Goal: Task Accomplishment & Management: Use online tool/utility

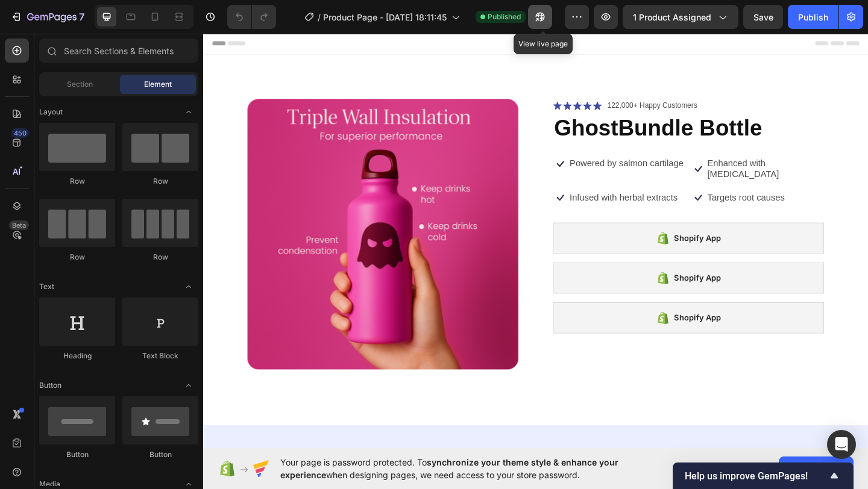
click at [539, 17] on icon "button" at bounding box center [540, 17] width 12 height 12
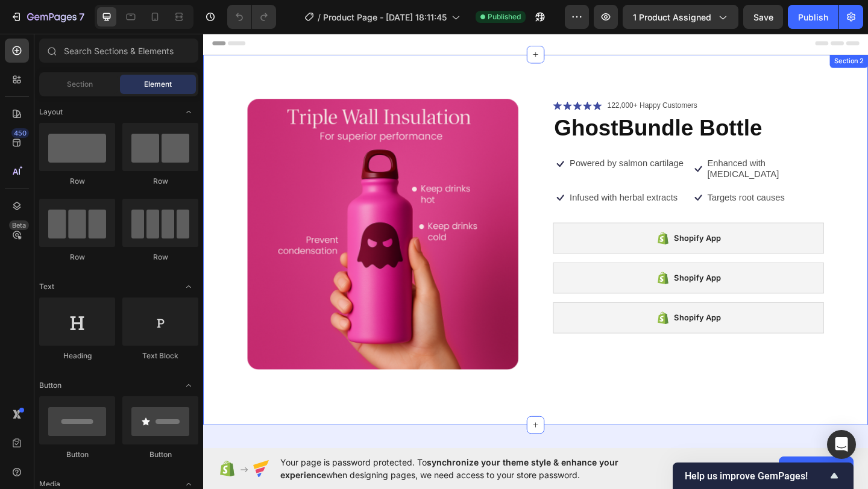
click at [230, 224] on div "Product Images Icon Icon Icon Icon Icon Icon List 122,000+ Happy Customers Text…" at bounding box center [564, 258] width 723 height 403
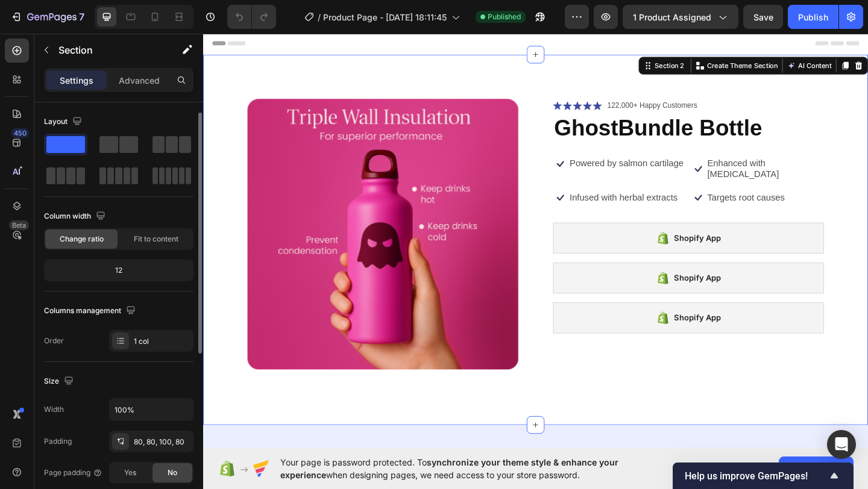
scroll to position [314, 0]
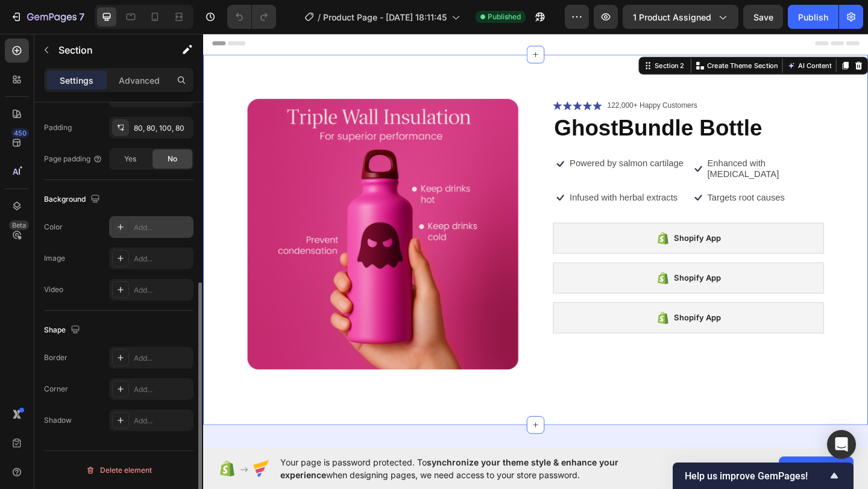
click at [113, 226] on div at bounding box center [120, 227] width 17 height 17
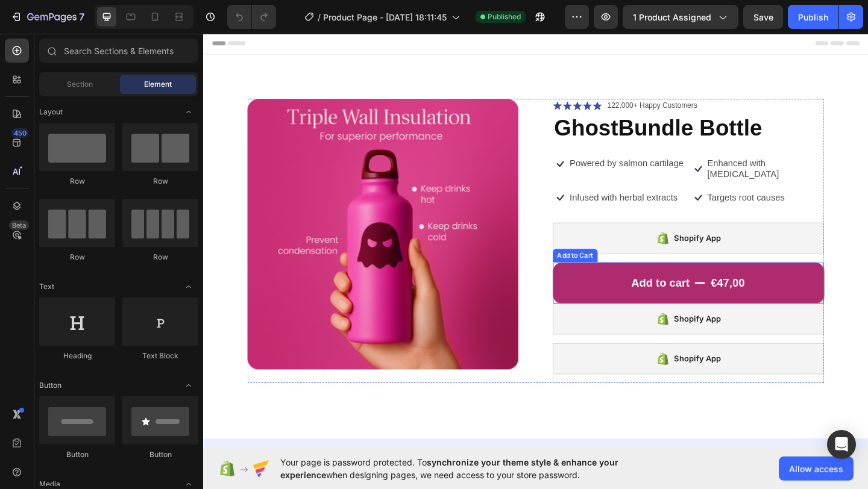
click at [598, 296] on button "Add to cart €47,00" at bounding box center [730, 305] width 295 height 45
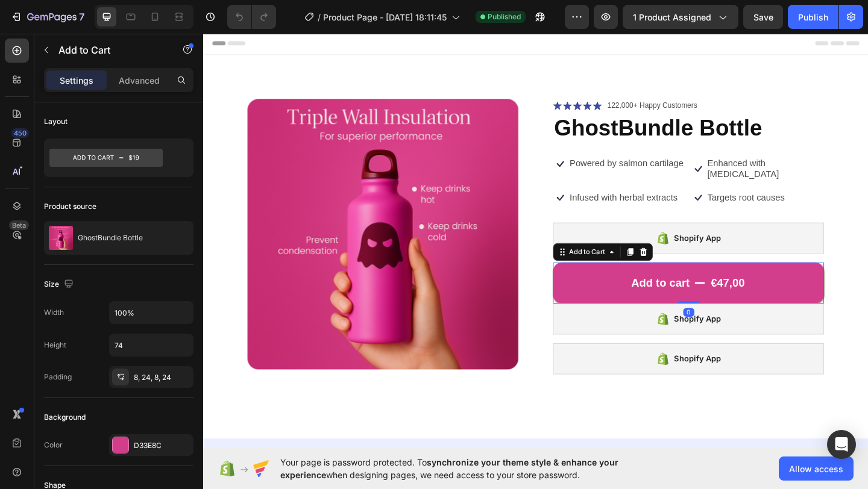
click at [679, 267] on icon at bounding box center [682, 271] width 8 height 8
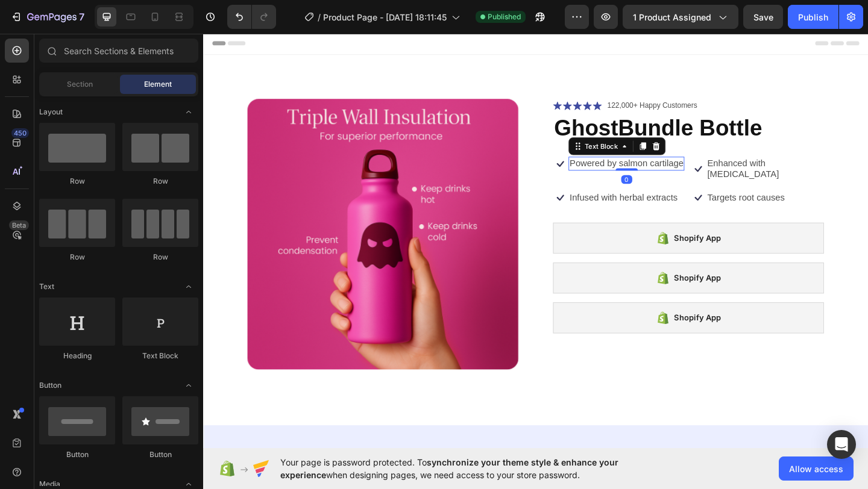
click at [634, 173] on p "Powered by salmon cartilage" at bounding box center [663, 175] width 124 height 13
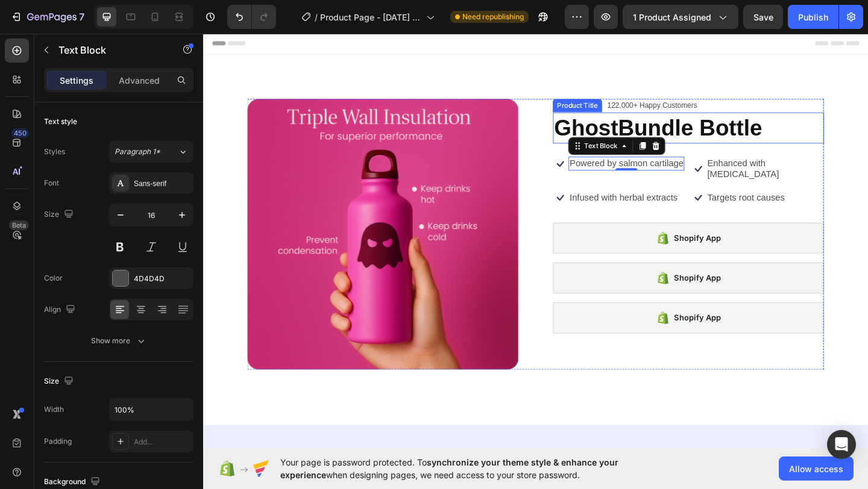
click at [710, 151] on h1 "GhostBundle Bottle" at bounding box center [730, 136] width 295 height 34
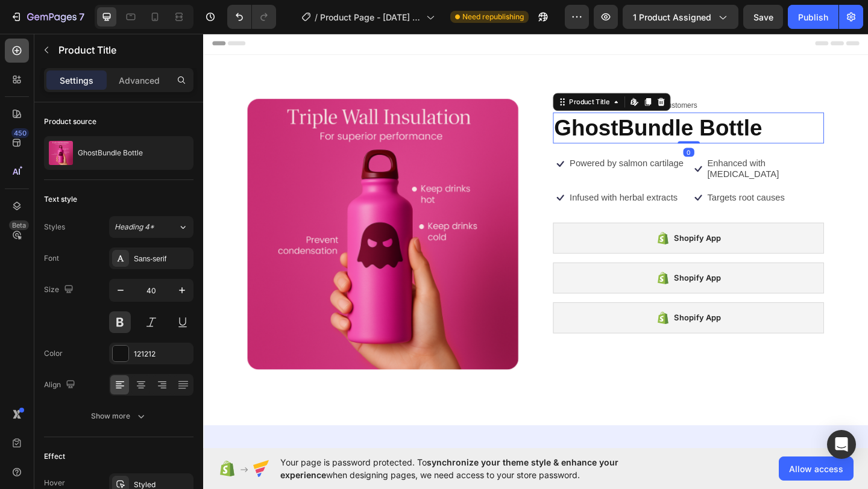
click at [19, 53] on icon at bounding box center [17, 50] width 9 height 9
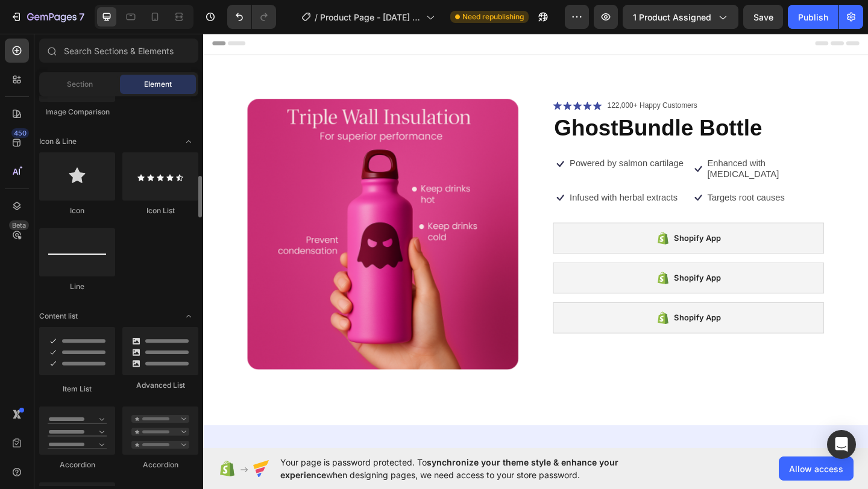
scroll to position [783, 0]
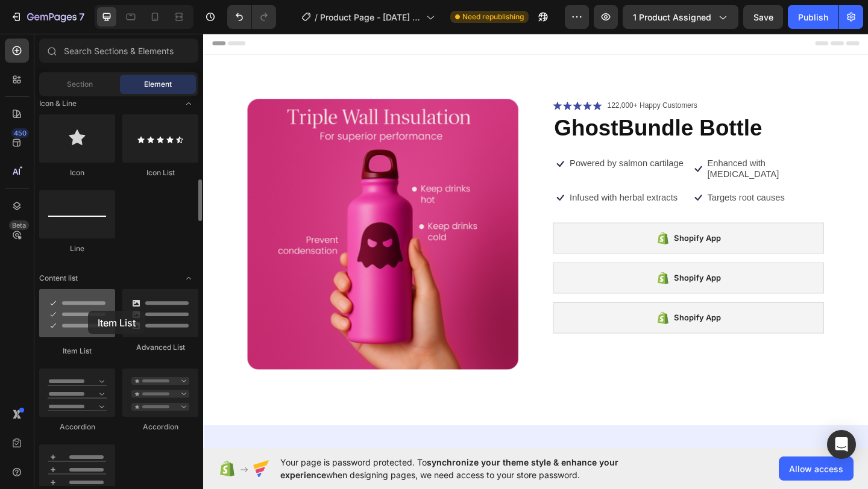
click at [88, 311] on div at bounding box center [77, 313] width 76 height 48
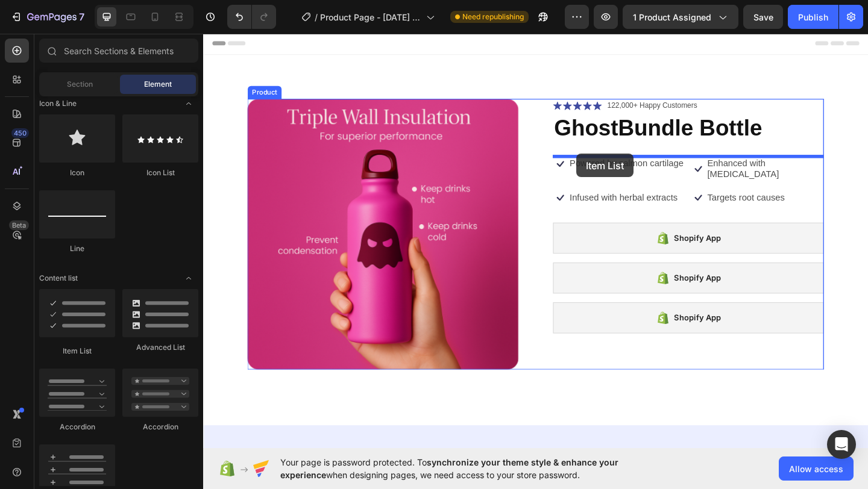
drag, startPoint x: 289, startPoint y: 343, endPoint x: 608, endPoint y: 165, distance: 365.3
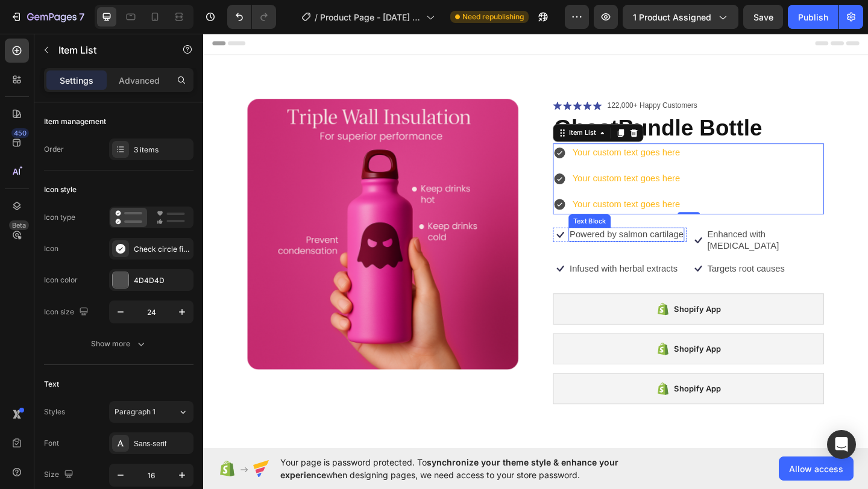
click at [687, 254] on p "Powered by salmon cartilage" at bounding box center [663, 252] width 124 height 13
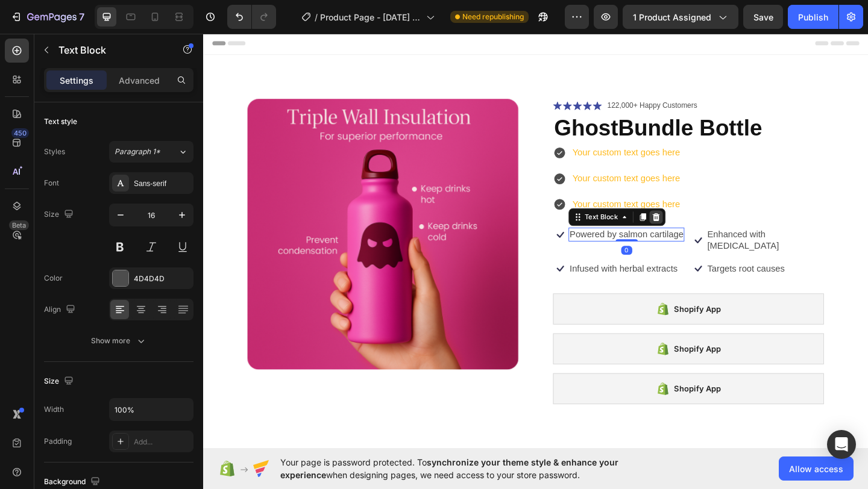
click at [700, 233] on icon at bounding box center [696, 233] width 10 height 10
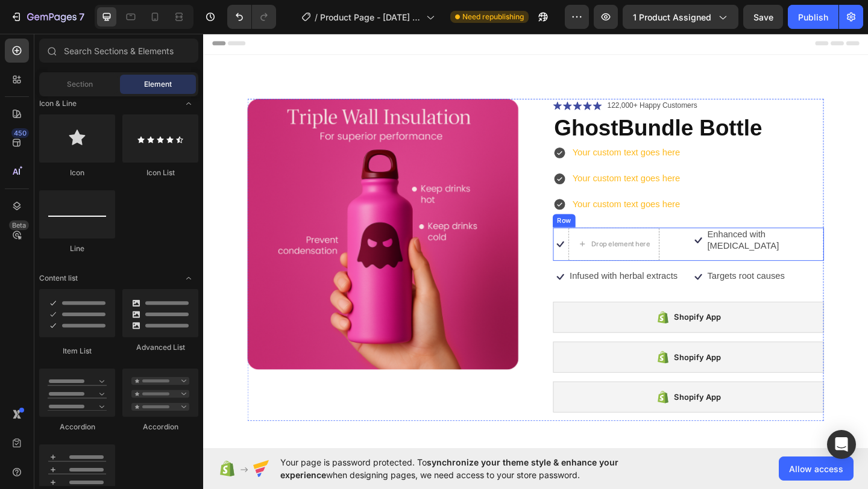
click at [728, 253] on div "Icon Drop element here Row Icon Enhanced with biotin Text Block Row Row" at bounding box center [730, 263] width 295 height 36
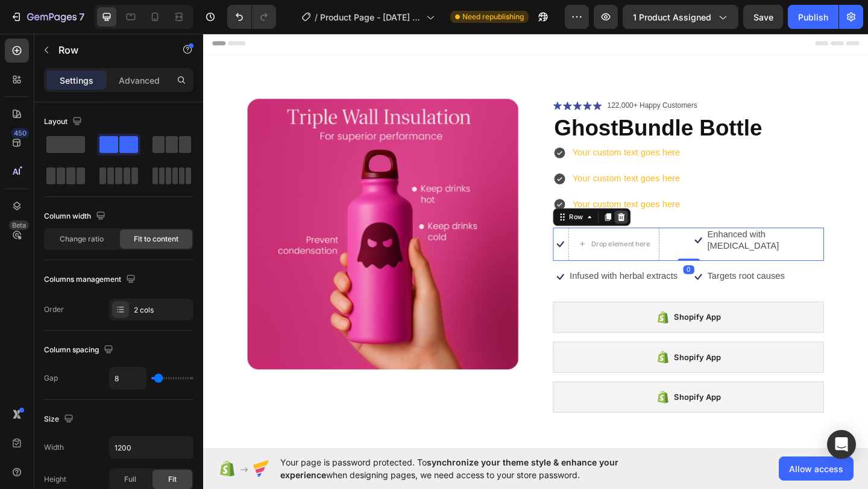
click at [655, 233] on icon at bounding box center [658, 233] width 8 height 8
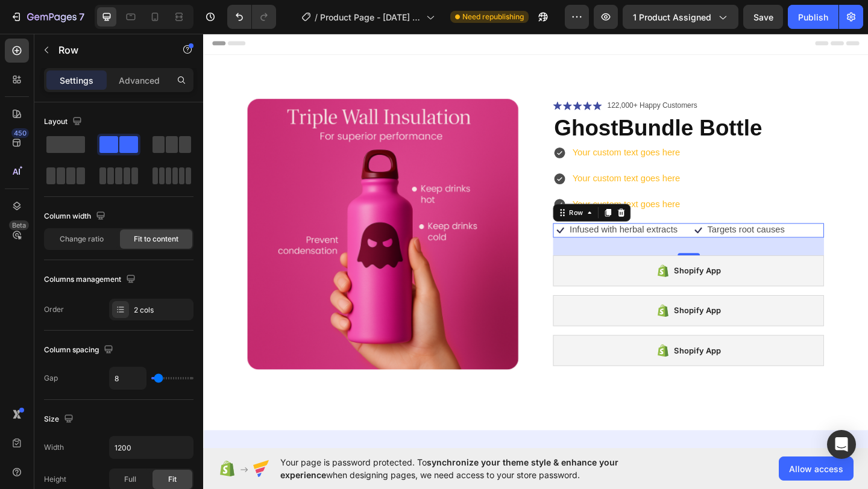
click at [728, 246] on div "Icon Infused with herbal extracts Text Block Row Icon Targets root causes Text …" at bounding box center [730, 248] width 295 height 16
click at [656, 227] on icon at bounding box center [658, 229] width 10 height 10
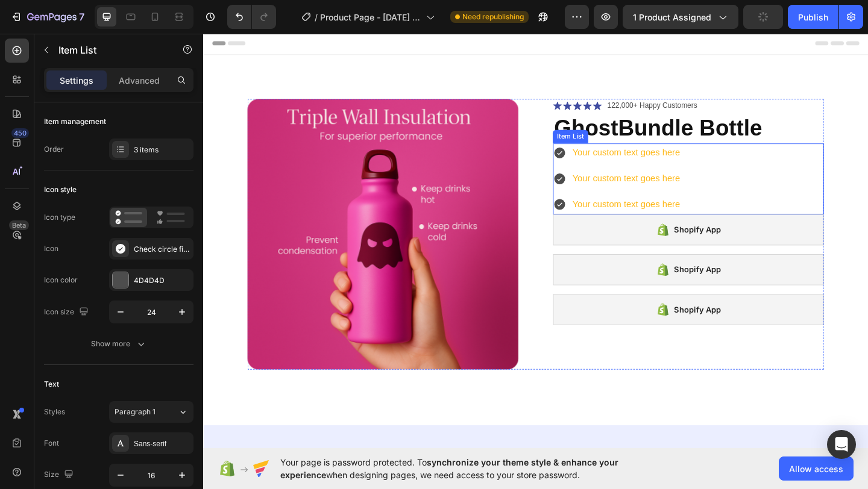
click at [756, 200] on div "Your custom text goes here Your custom text goes here Your custom text goes here" at bounding box center [730, 191] width 295 height 77
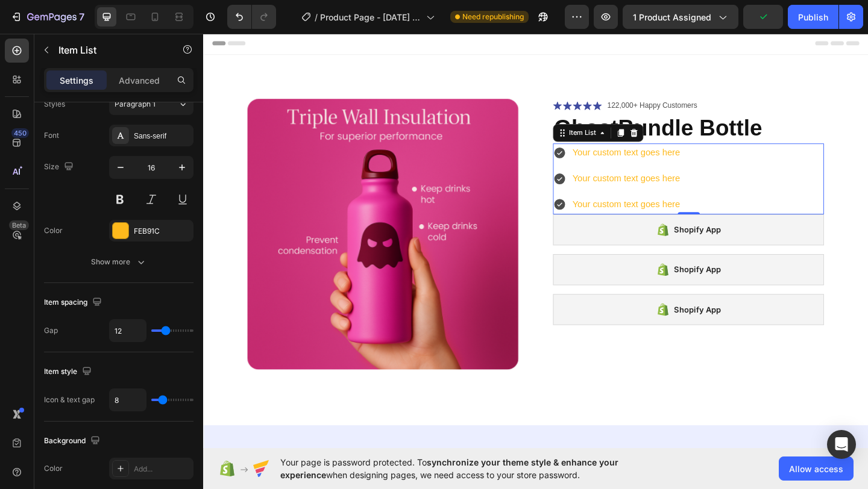
scroll to position [0, 0]
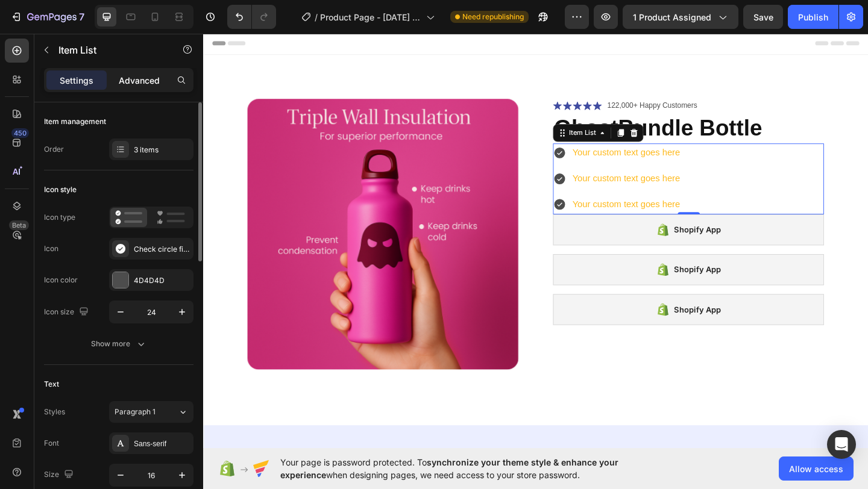
click at [144, 87] on div "Advanced" at bounding box center [139, 79] width 60 height 19
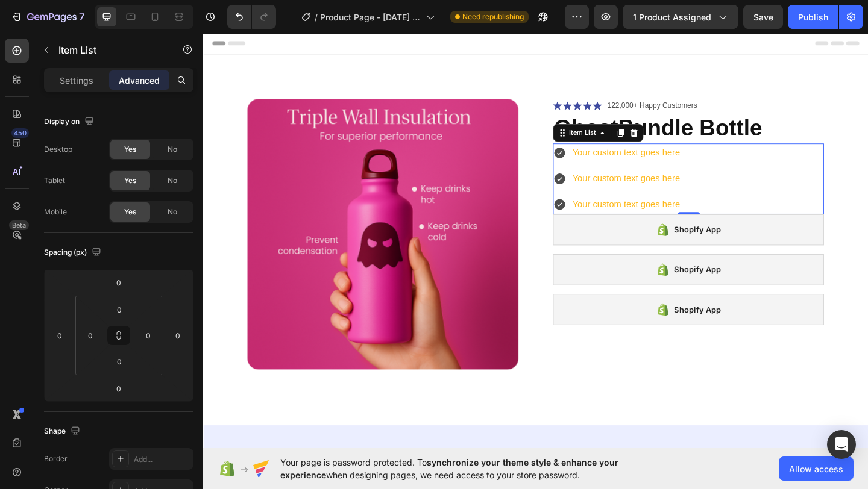
click at [674, 161] on div "Your custom text goes here" at bounding box center [663, 163] width 121 height 21
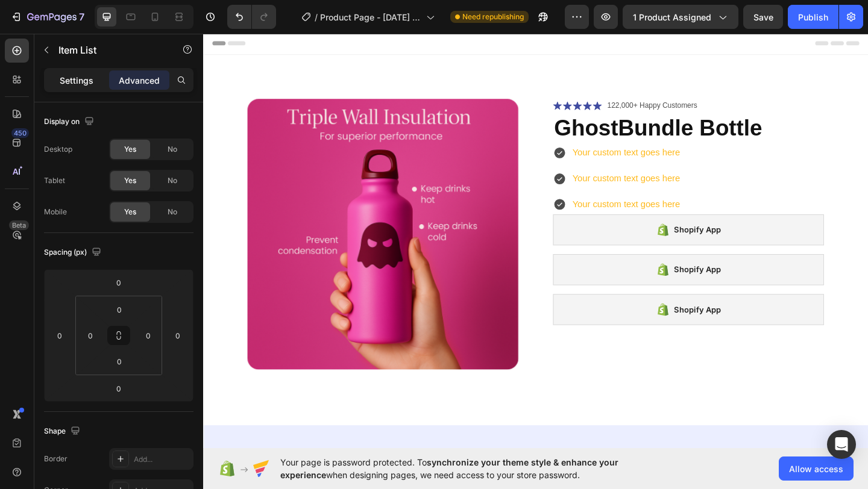
click at [89, 89] on div "Settings" at bounding box center [76, 79] width 60 height 19
type input "8"
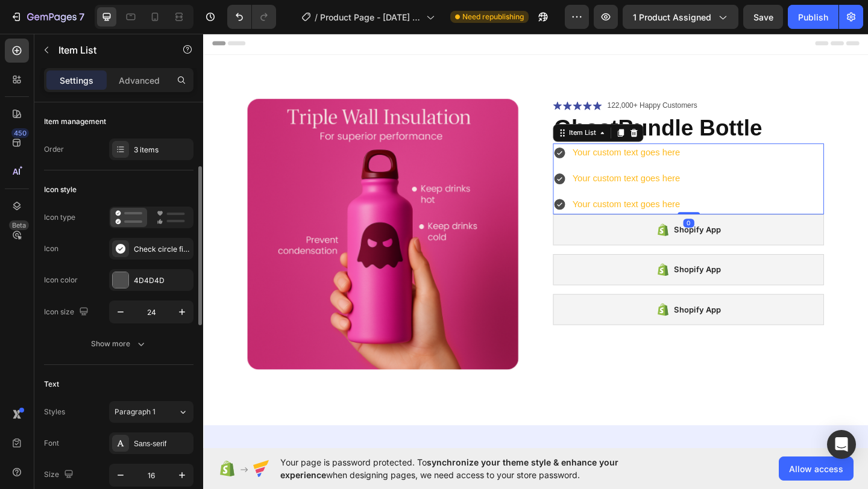
scroll to position [406, 0]
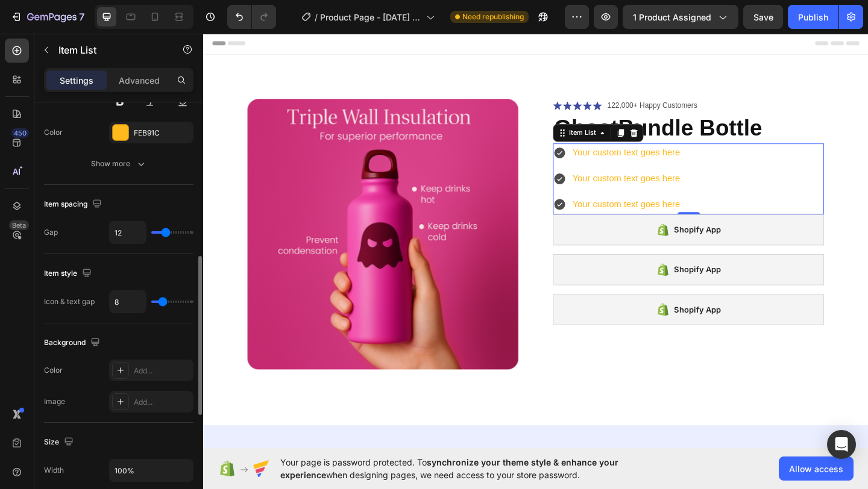
click at [783, 177] on div "Your custom text goes here Your custom text goes here Your custom text goes here" at bounding box center [730, 191] width 295 height 77
click at [129, 131] on div "FEB91C" at bounding box center [151, 133] width 84 height 22
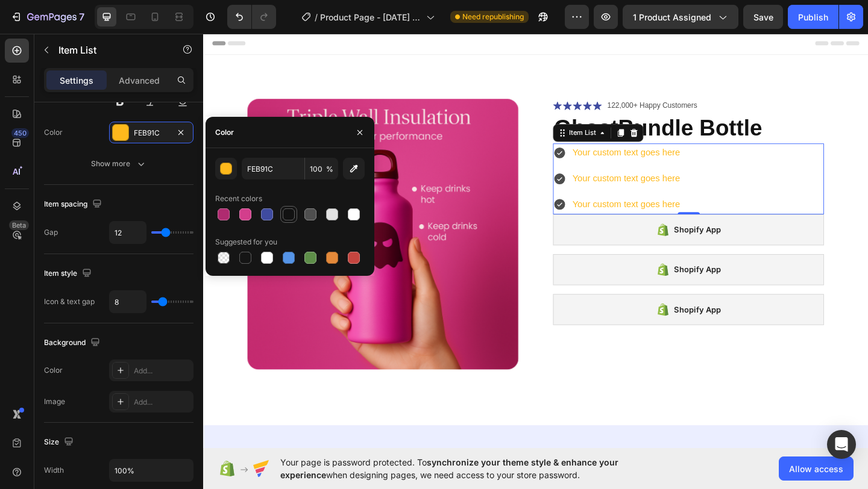
click at [292, 215] on div at bounding box center [289, 214] width 12 height 12
type input "121212"
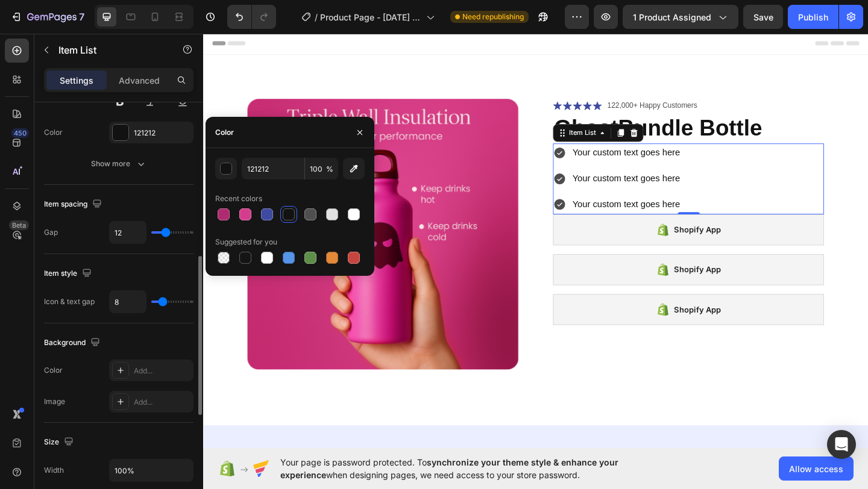
click at [76, 145] on div "Font Sans-serif Size 16 Color 121212 Show more" at bounding box center [118, 101] width 149 height 148
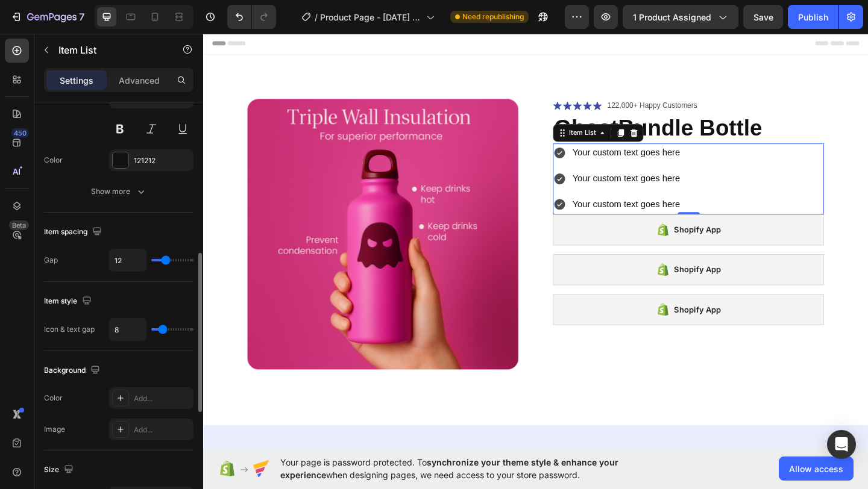
scroll to position [377, 0]
type input "11"
type input "10"
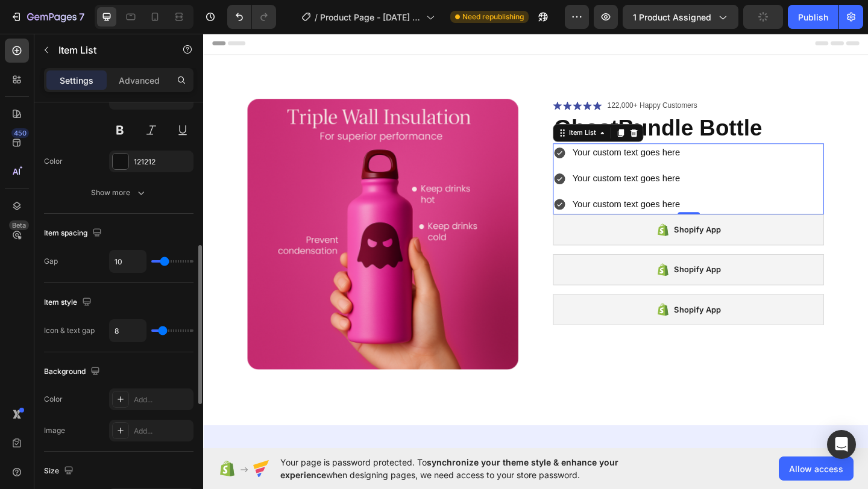
type input "9"
type input "8"
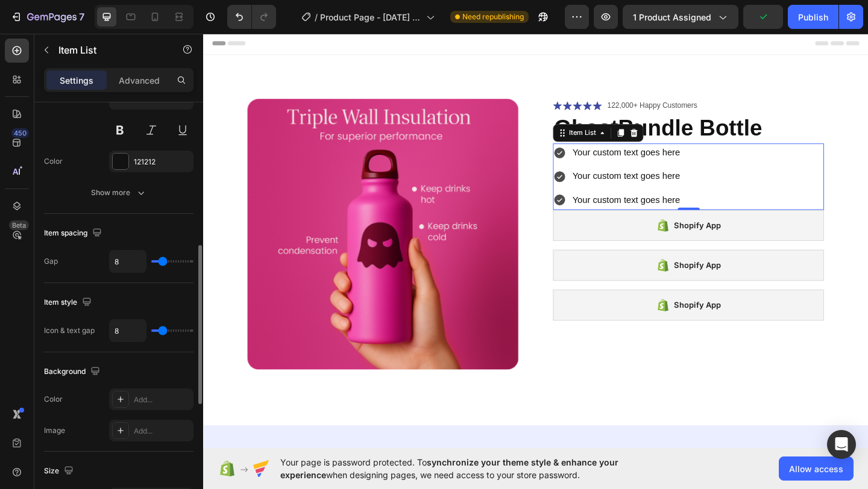
type input "7"
type input "6"
type input "5"
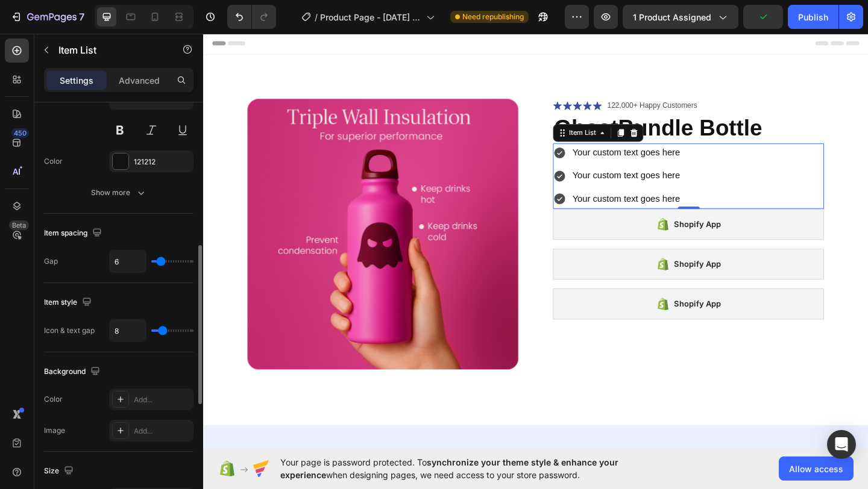
type input "5"
type input "4"
type input "3"
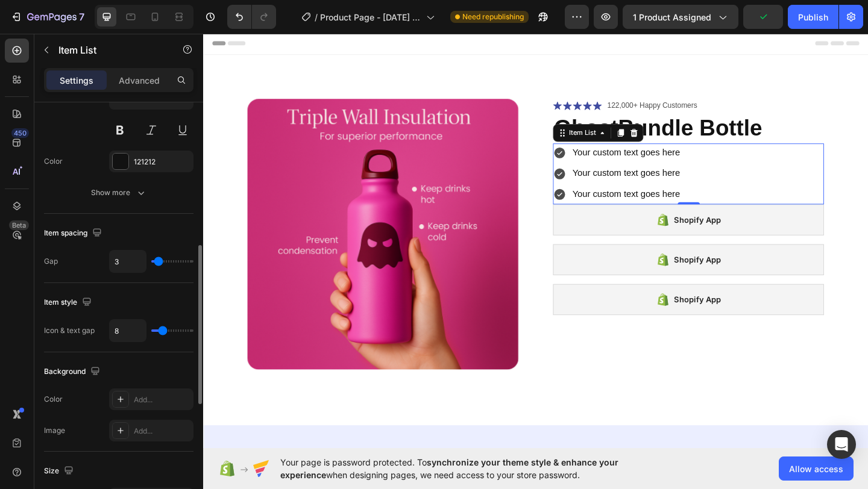
type input "2"
type input "1"
type input "0"
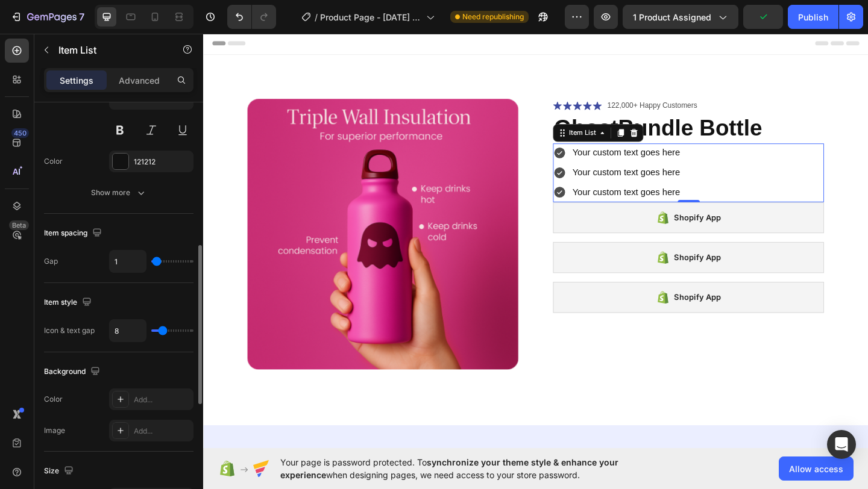
type input "0"
type input "1"
type input "2"
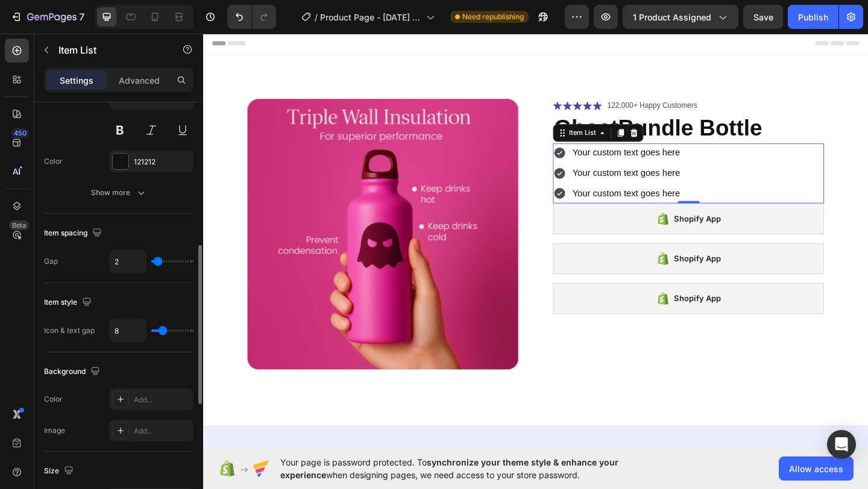
type input "3"
drag, startPoint x: 166, startPoint y: 263, endPoint x: 158, endPoint y: 262, distance: 7.9
type input "3"
click at [158, 262] on input "range" at bounding box center [172, 261] width 42 height 2
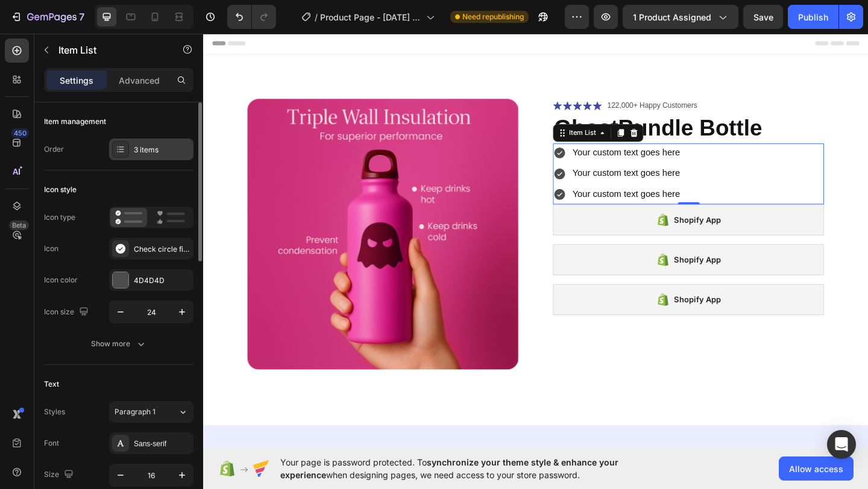
click at [154, 152] on div "3 items" at bounding box center [162, 150] width 57 height 11
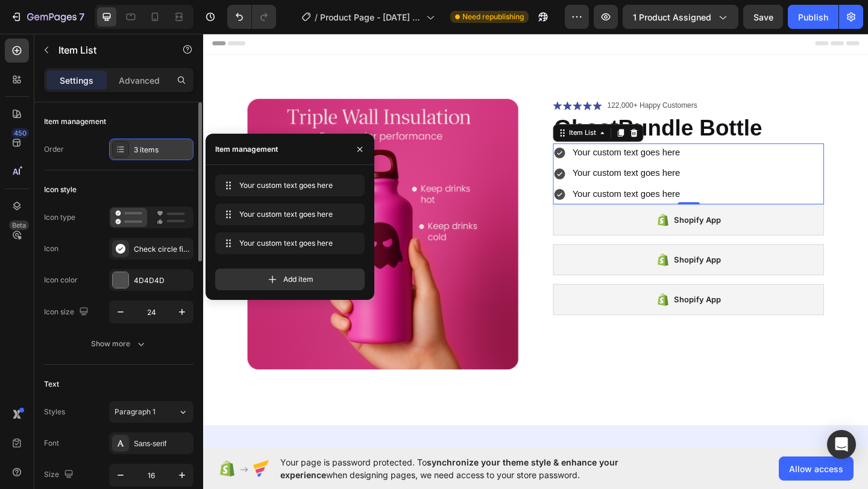
click at [154, 152] on div "3 items" at bounding box center [162, 150] width 57 height 11
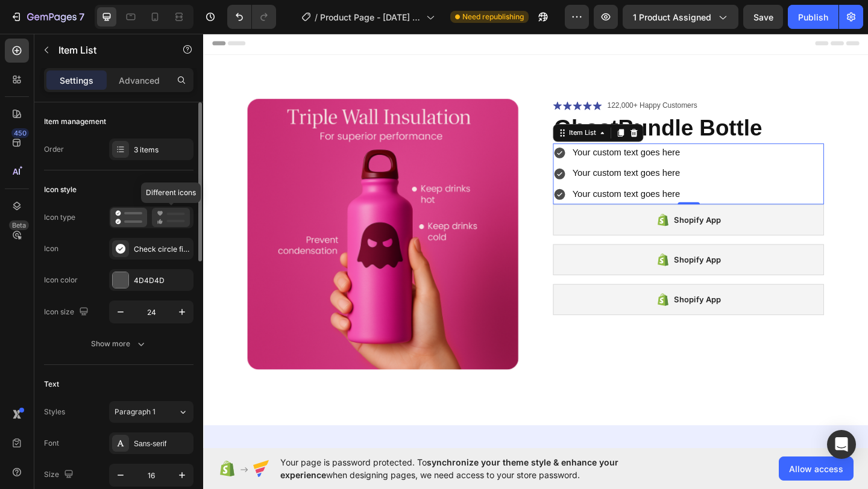
click at [158, 214] on icon at bounding box center [159, 213] width 5 height 5
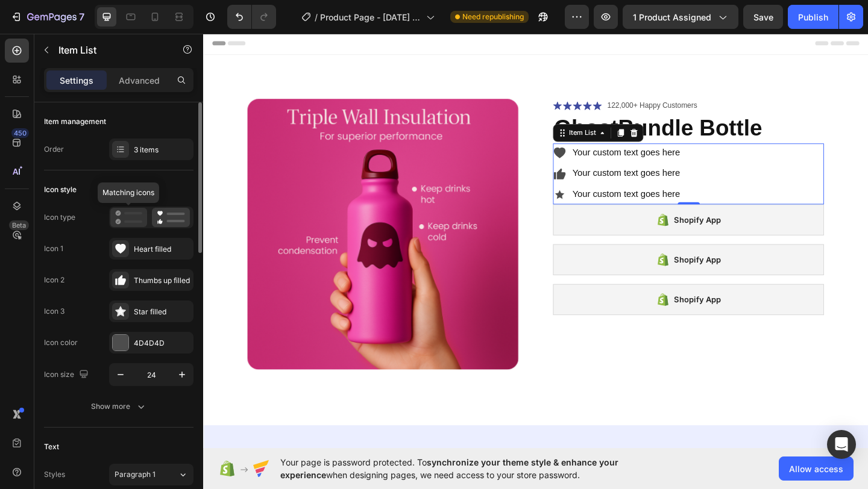
click at [133, 217] on icon at bounding box center [128, 217] width 27 height 14
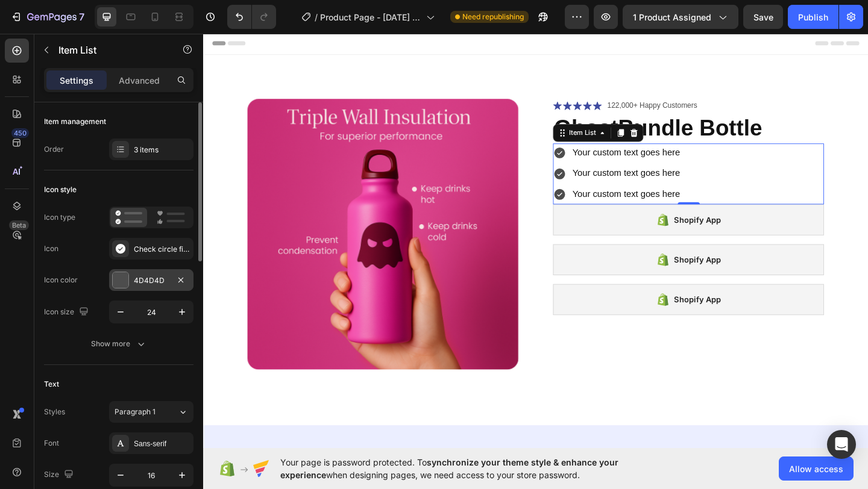
click at [152, 272] on div "4D4D4D" at bounding box center [151, 280] width 84 height 22
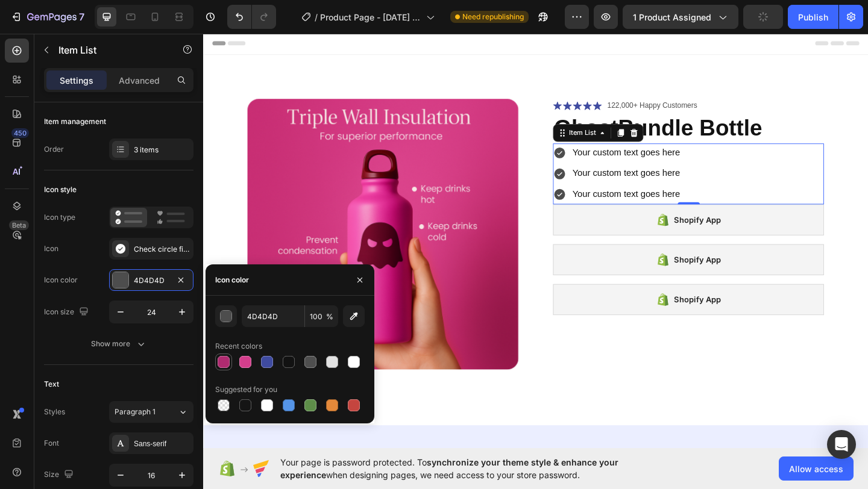
click at [224, 359] on div at bounding box center [224, 362] width 12 height 12
type input "AF2B70"
click at [100, 293] on div "Icon type Icon Check circle filled Icon color AF2B70 Icon size 24" at bounding box center [118, 265] width 149 height 117
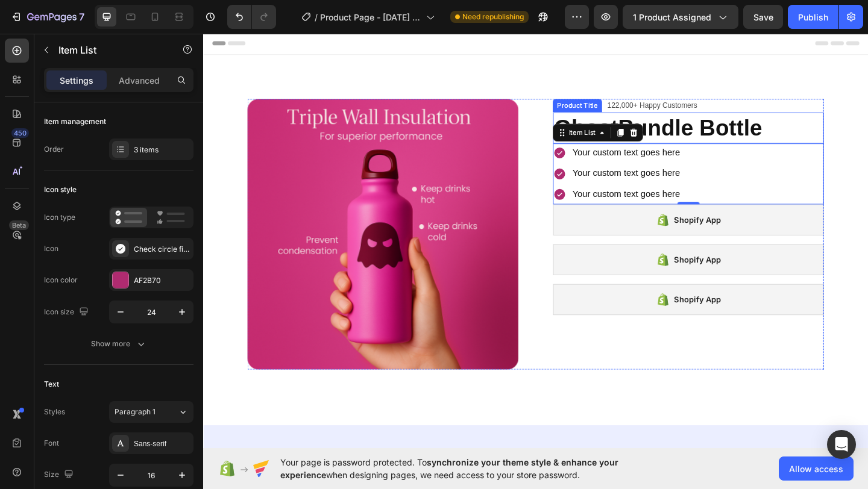
click at [730, 133] on h1 "GhostBundle Bottle" at bounding box center [730, 136] width 295 height 34
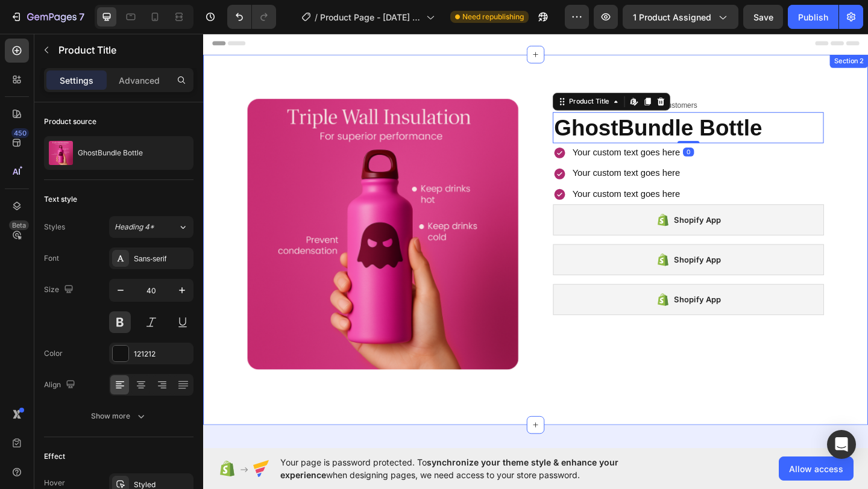
click at [728, 104] on div "Product Images Icon Icon Icon Icon Icon Icon List 122,000+ Happy Customers Text…" at bounding box center [564, 258] width 723 height 403
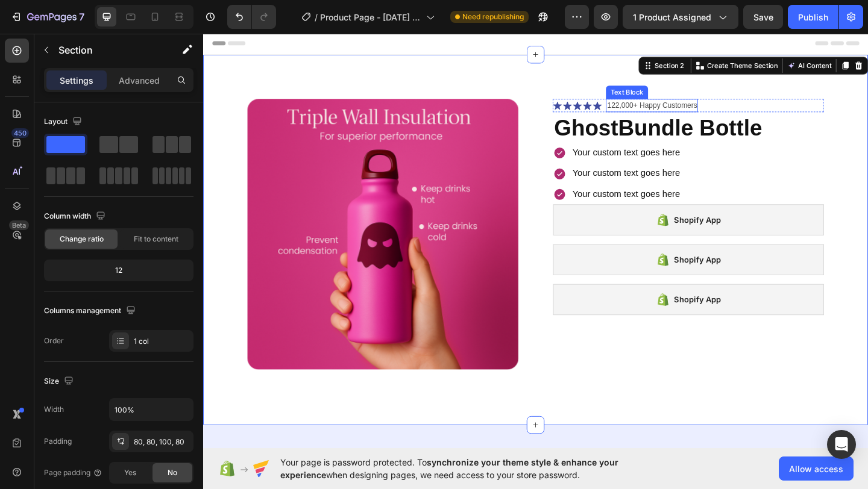
click at [727, 109] on p "122,000+ Happy Customers" at bounding box center [691, 112] width 98 height 12
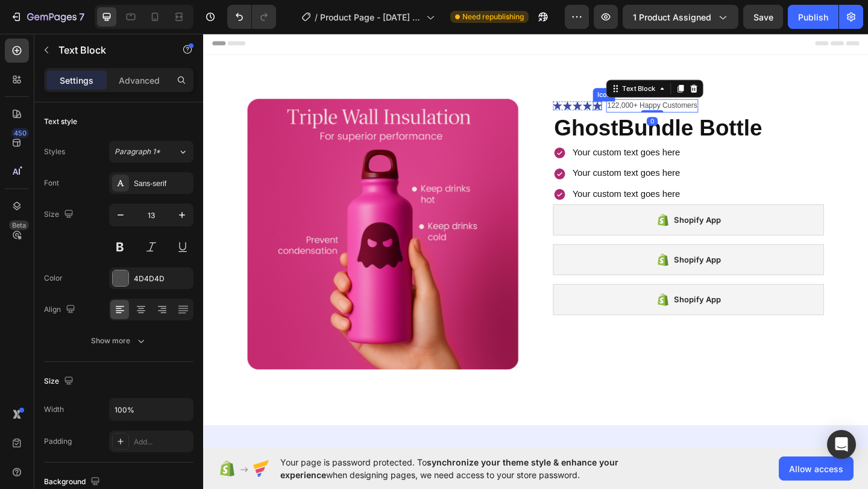
click at [630, 113] on icon at bounding box center [632, 111] width 10 height 9
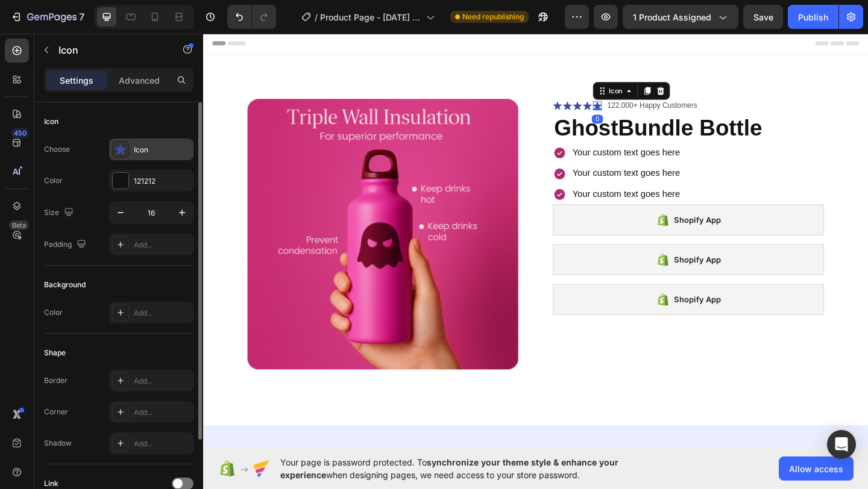
click at [121, 155] on icon at bounding box center [120, 149] width 12 height 12
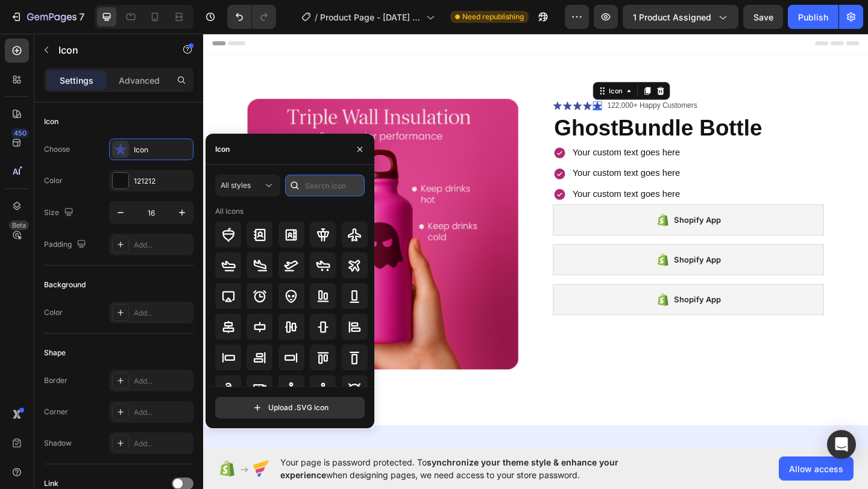
click at [320, 184] on input "text" at bounding box center [325, 186] width 80 height 22
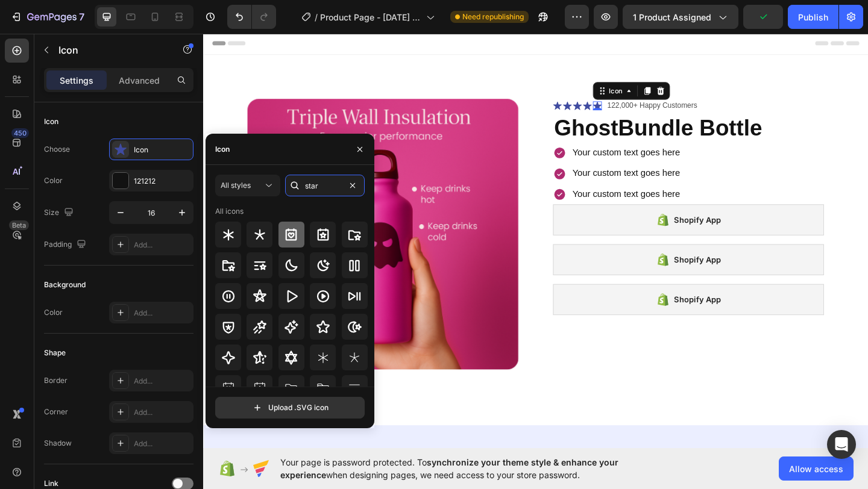
type input "star"
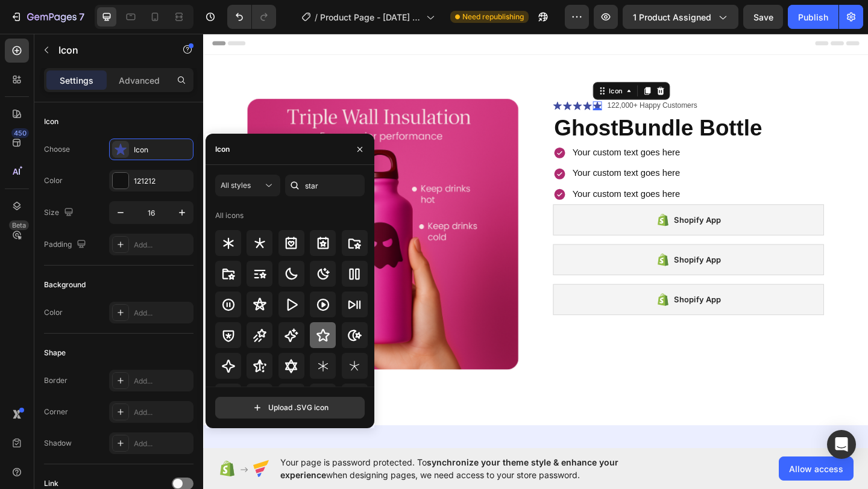
click at [327, 342] on icon at bounding box center [323, 335] width 14 height 14
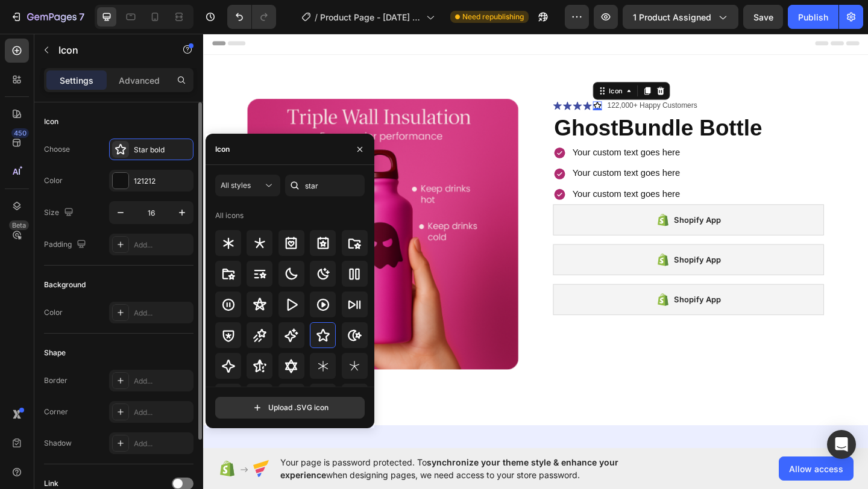
click at [74, 180] on div "Color 121212" at bounding box center [118, 181] width 149 height 22
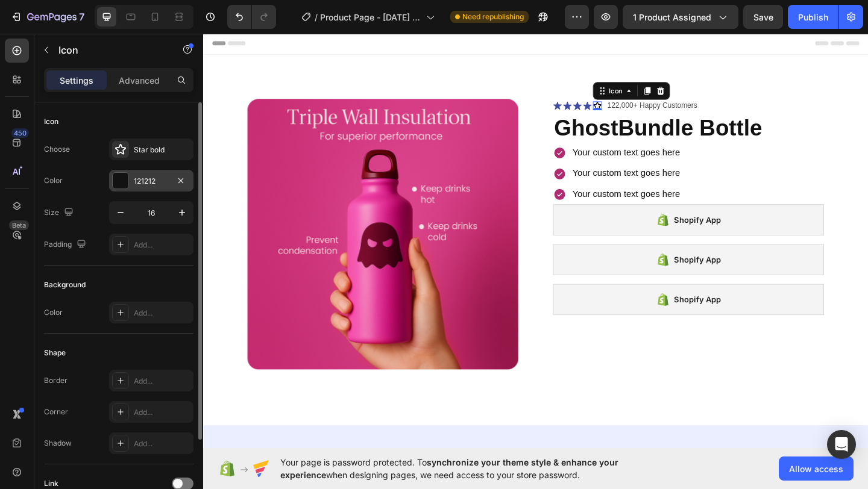
click at [114, 184] on div at bounding box center [121, 181] width 16 height 16
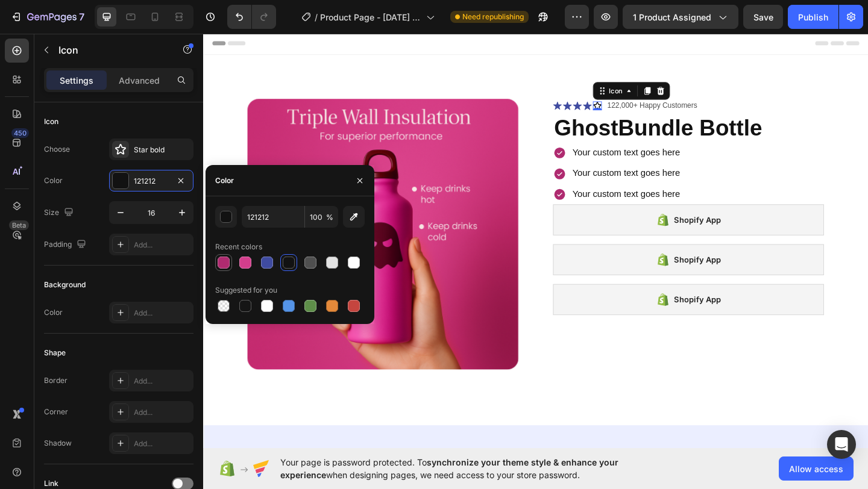
click at [225, 267] on div at bounding box center [224, 263] width 12 height 12
type input "AF2B70"
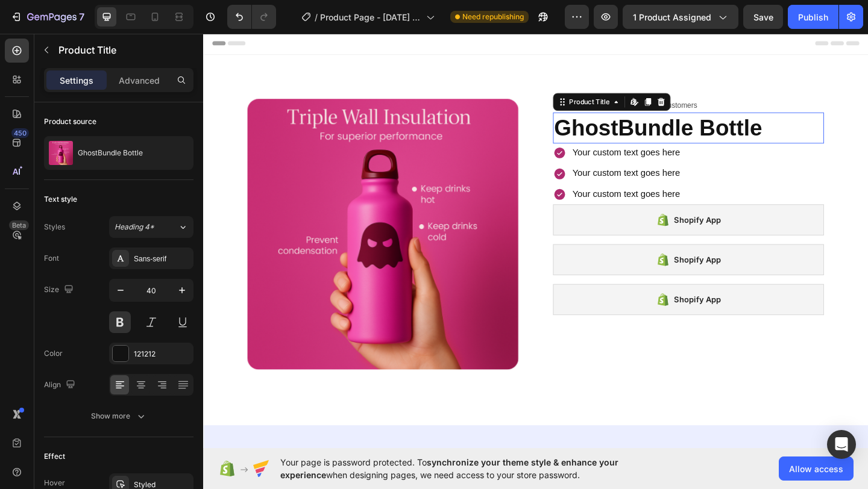
click at [718, 134] on h1 "GhostBundle Bottle" at bounding box center [730, 136] width 295 height 34
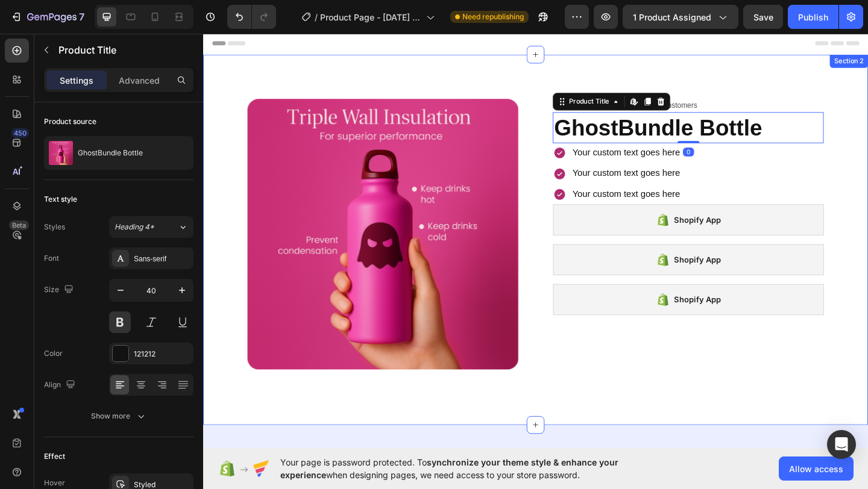
click at [794, 98] on div "Product Images Icon Icon Icon Icon Icon Icon List 122,000+ Happy Customers Text…" at bounding box center [564, 258] width 723 height 403
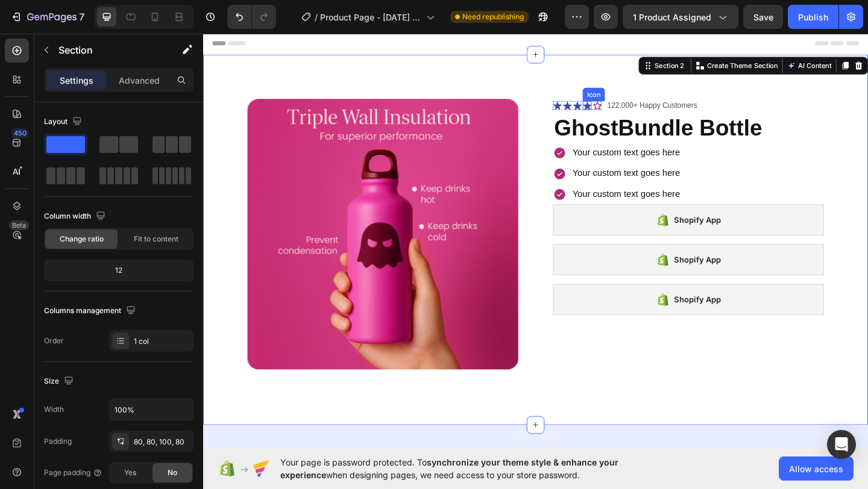
click at [620, 111] on icon at bounding box center [621, 111] width 10 height 9
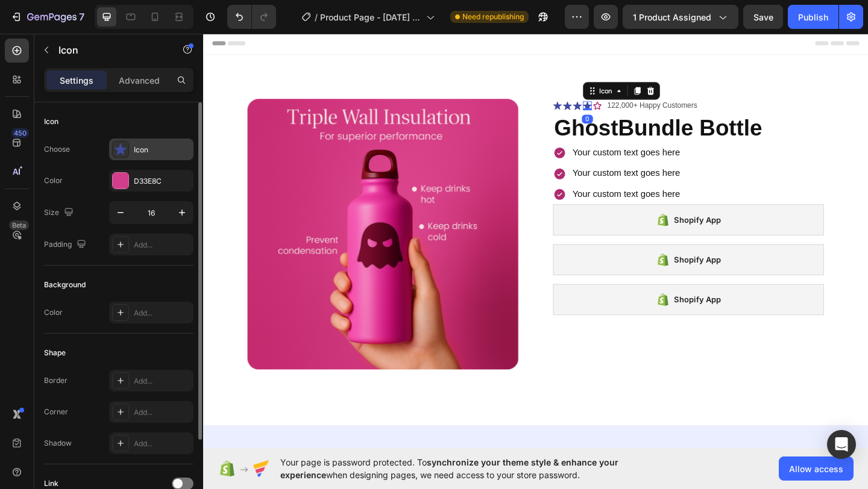
click at [133, 157] on div "Icon" at bounding box center [151, 150] width 84 height 22
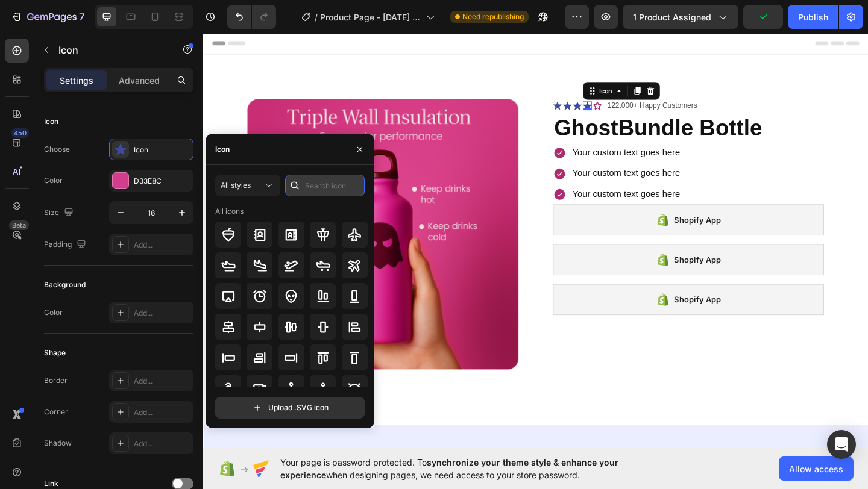
click at [336, 183] on input "text" at bounding box center [325, 186] width 80 height 22
type input "star"
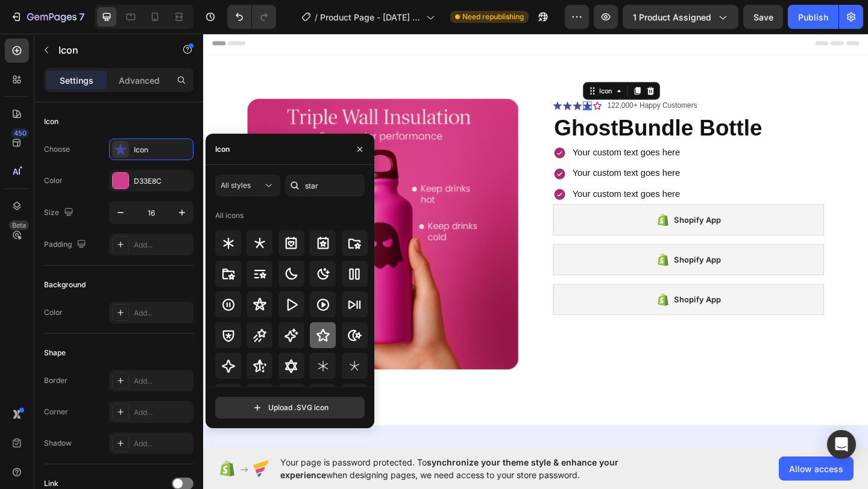
click at [322, 325] on div at bounding box center [323, 335] width 26 height 26
click at [610, 111] on icon at bounding box center [610, 111] width 10 height 9
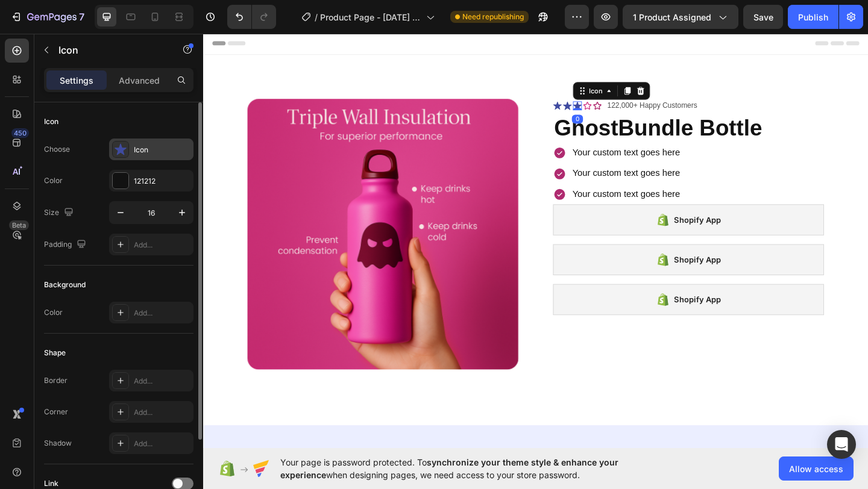
click at [152, 158] on div "Icon" at bounding box center [151, 150] width 84 height 22
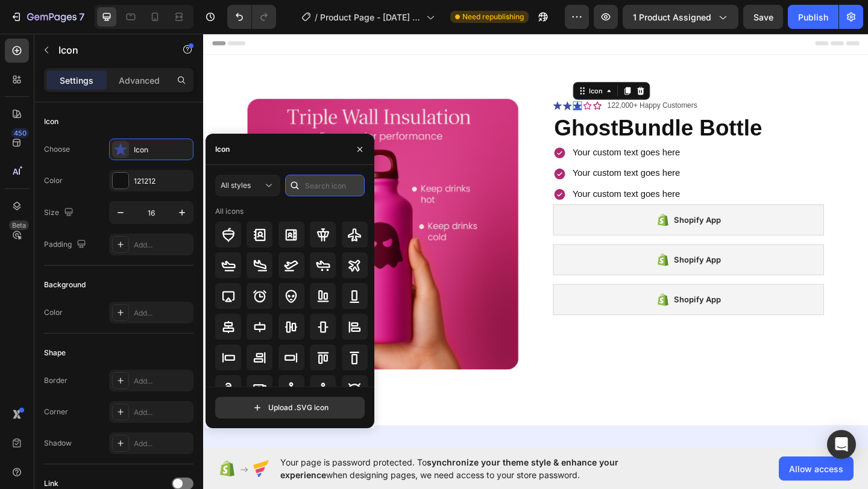
click at [319, 183] on input "text" at bounding box center [325, 186] width 80 height 22
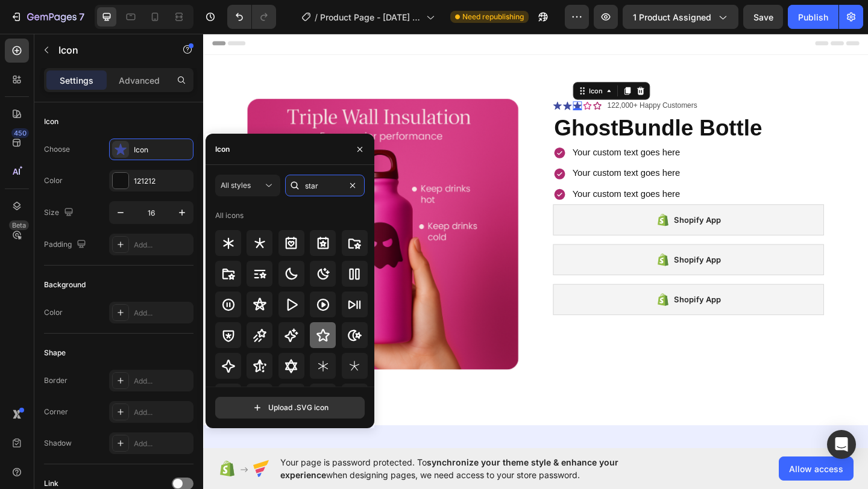
type input "star"
click at [320, 333] on icon at bounding box center [323, 335] width 14 height 14
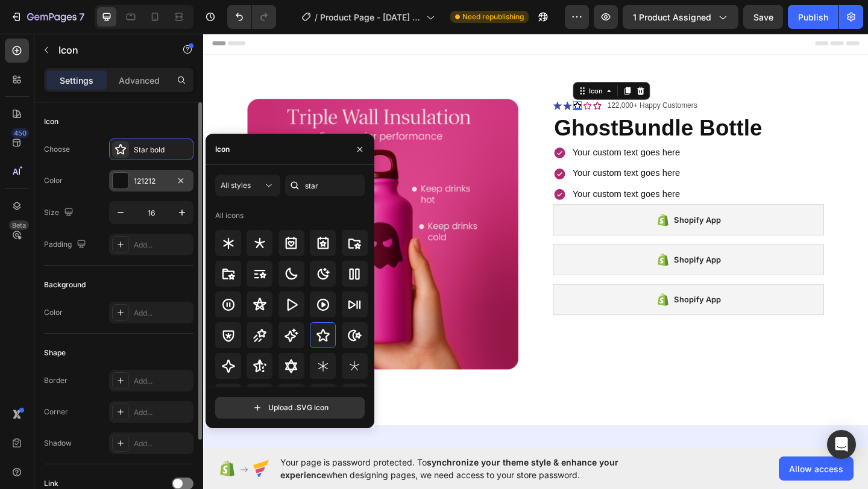
click at [113, 176] on div at bounding box center [121, 181] width 16 height 16
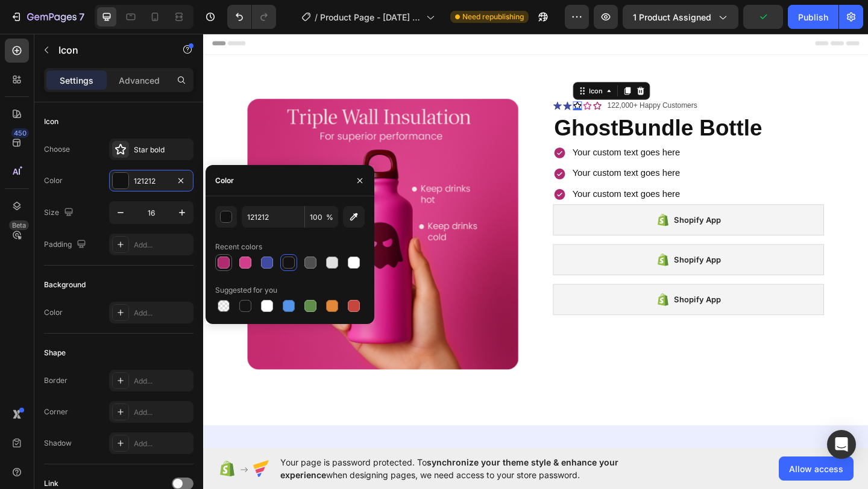
click at [215, 259] on div at bounding box center [223, 262] width 17 height 17
type input "AF2B70"
click at [597, 108] on icon at bounding box center [599, 112] width 10 height 10
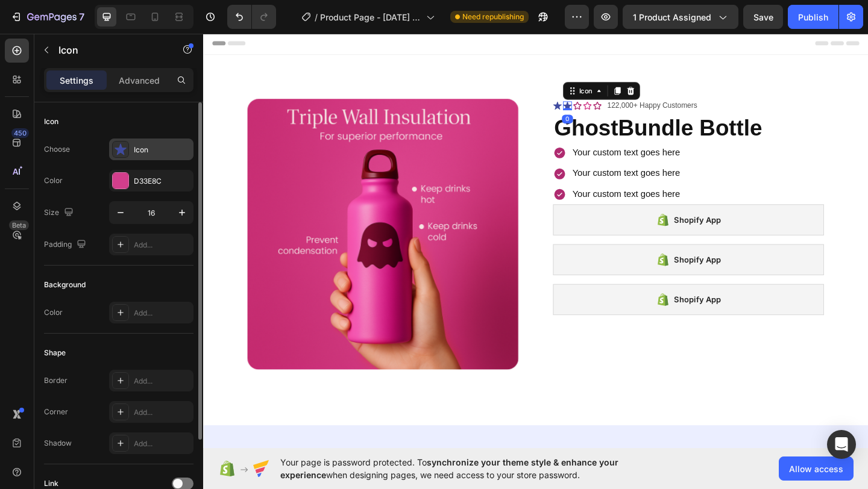
click at [143, 154] on div "Icon" at bounding box center [162, 150] width 57 height 11
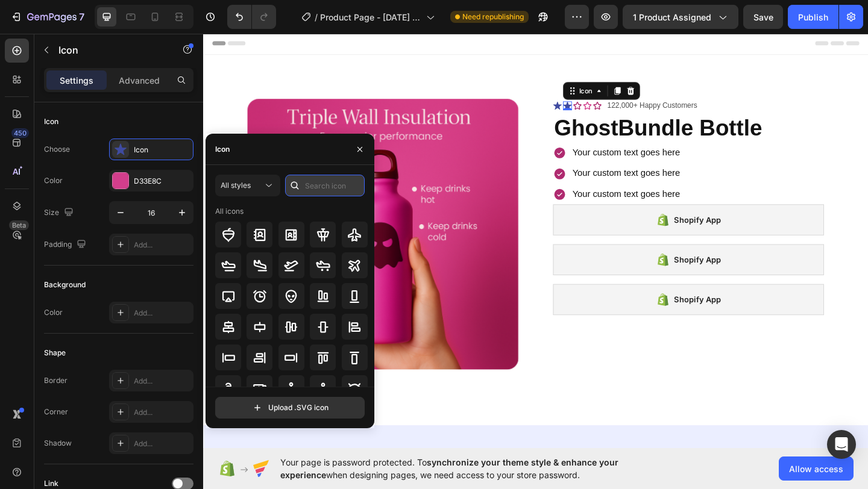
click at [339, 195] on input "text" at bounding box center [325, 186] width 80 height 22
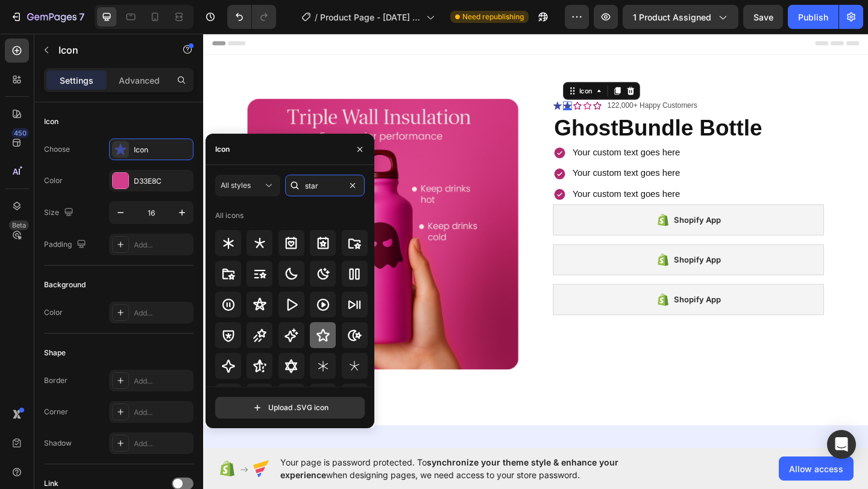
type input "star"
click at [327, 328] on icon at bounding box center [323, 335] width 14 height 14
click at [589, 111] on icon at bounding box center [587, 111] width 9 height 9
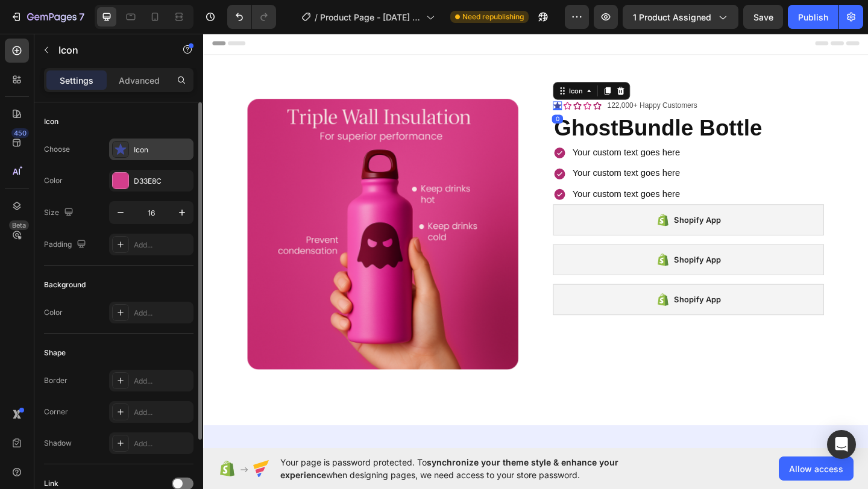
click at [161, 158] on div "Icon" at bounding box center [151, 150] width 84 height 22
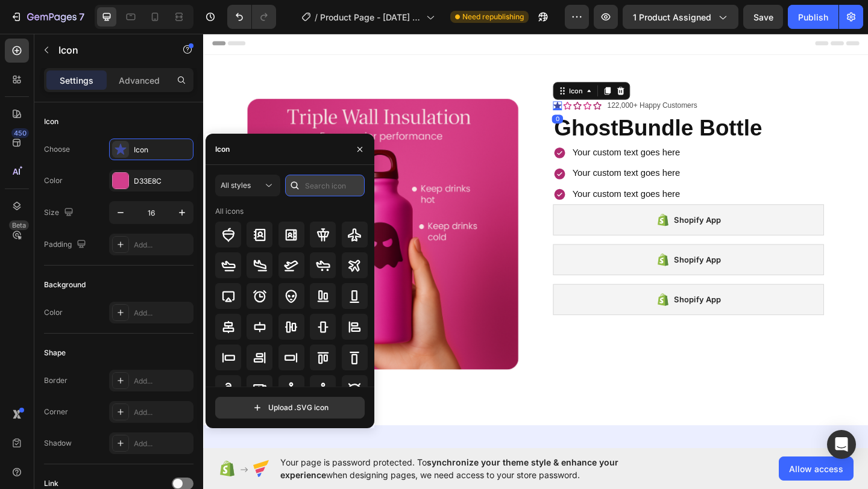
click at [310, 184] on input "text" at bounding box center [325, 186] width 80 height 22
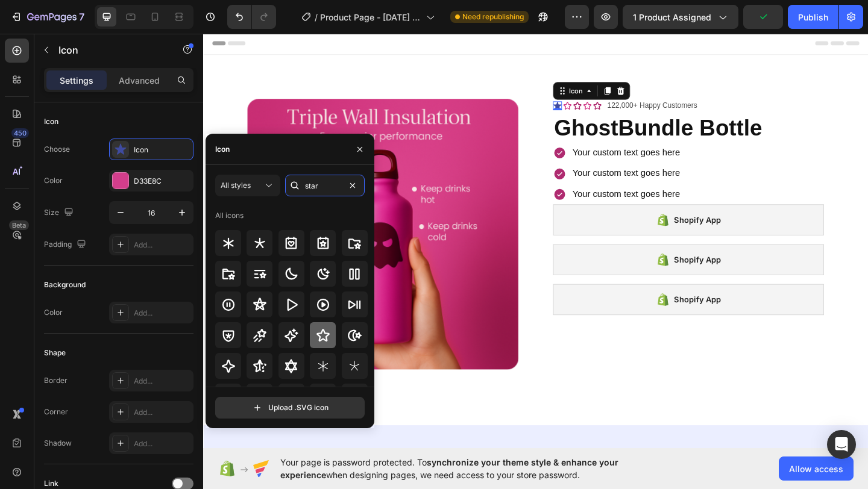
type input "star"
click at [318, 337] on icon at bounding box center [322, 335] width 13 height 13
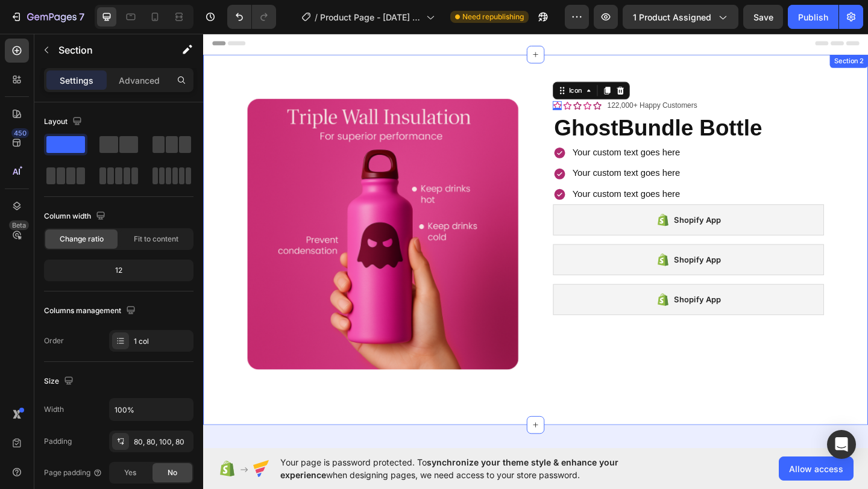
click at [783, 94] on div "Product Images Icon 0 Icon Icon Icon Icon Icon List 122,000+ Happy Customers Te…" at bounding box center [564, 258] width 723 height 403
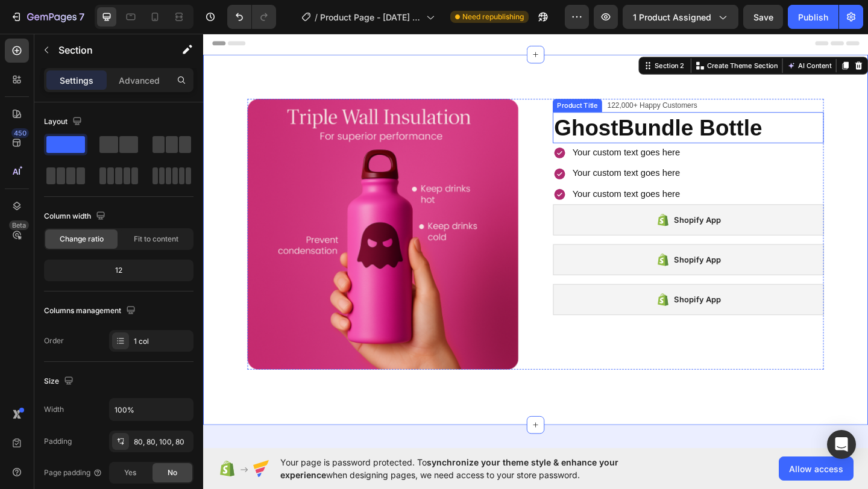
click at [711, 124] on h1 "GhostBundle Bottle" at bounding box center [730, 136] width 295 height 34
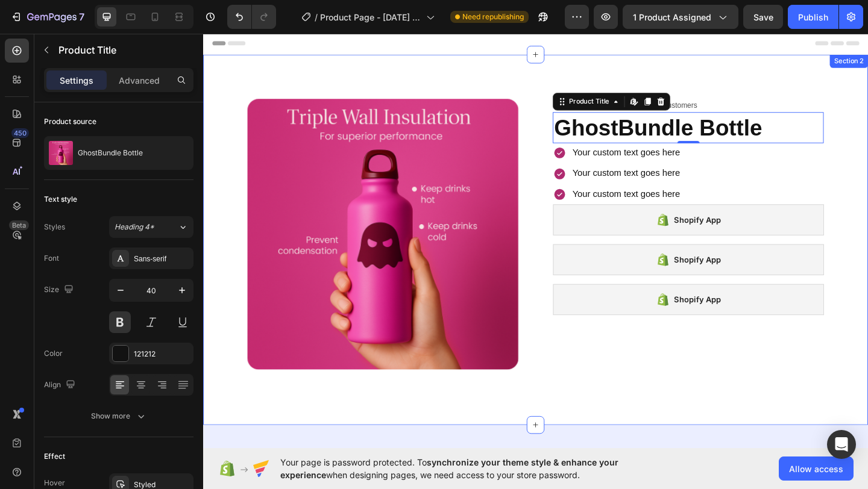
click at [756, 102] on div "Product Images Icon Icon Icon Icon Icon Icon List 122,000+ Happy Customers Text…" at bounding box center [564, 258] width 723 height 403
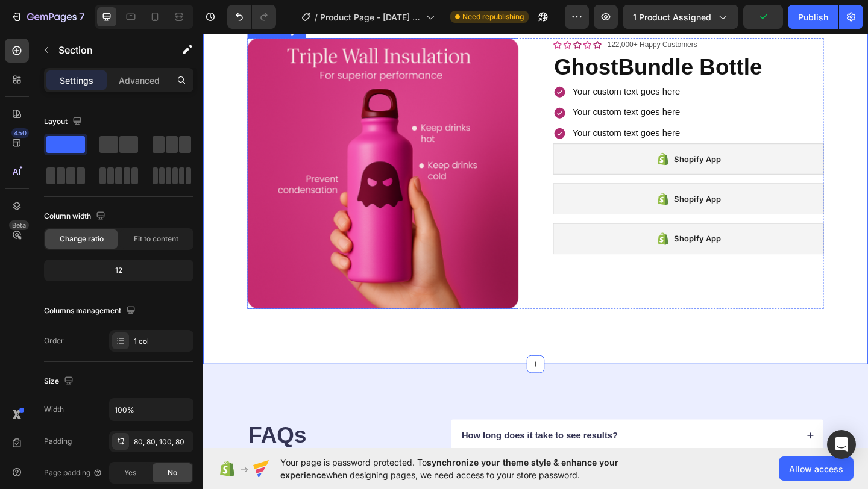
scroll to position [34, 0]
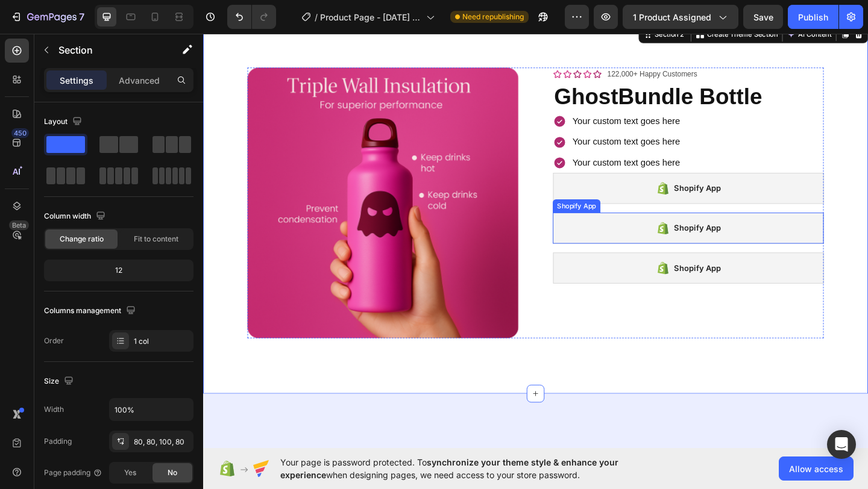
click at [668, 232] on div "Shopify App" at bounding box center [730, 245] width 295 height 34
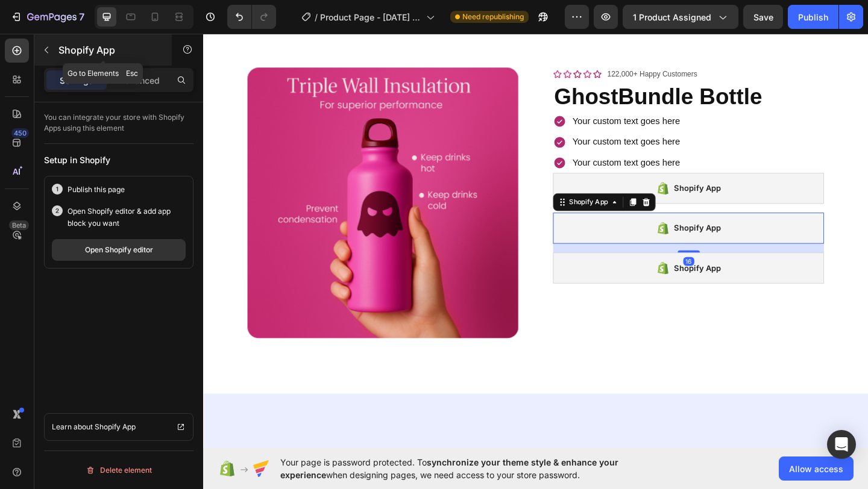
click at [45, 51] on icon "button" at bounding box center [47, 50] width 10 height 10
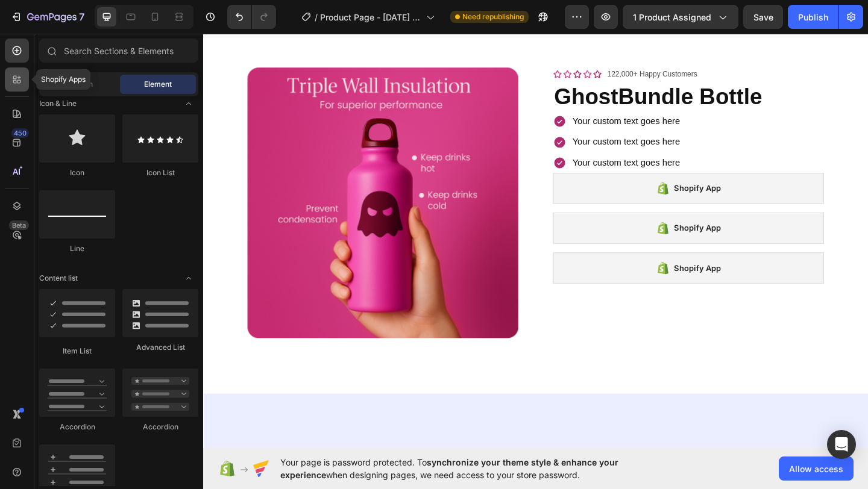
click at [17, 83] on icon at bounding box center [17, 80] width 12 height 12
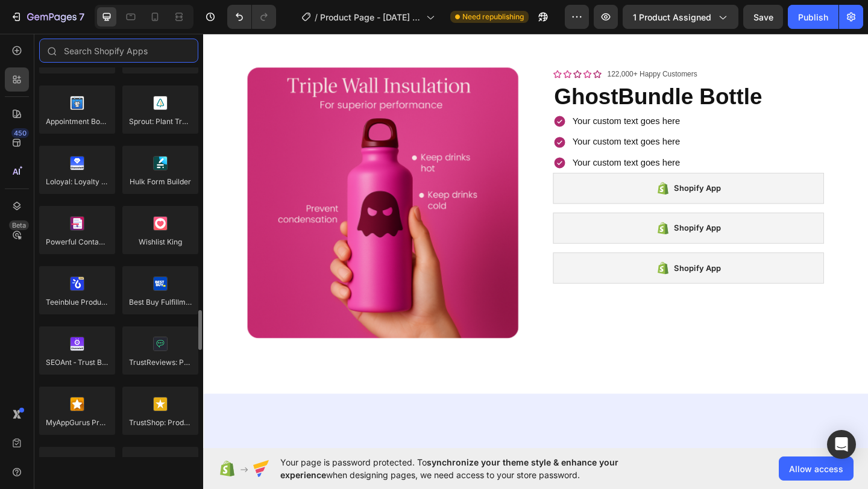
scroll to position [3419, 0]
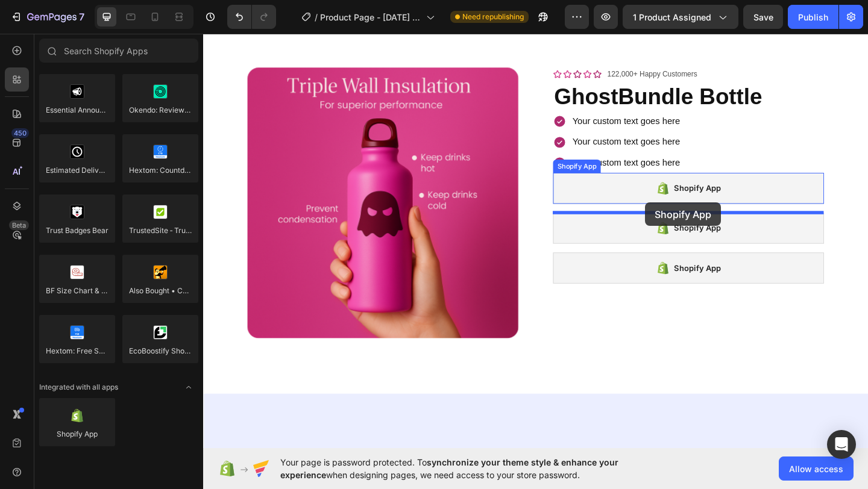
drag, startPoint x: 296, startPoint y: 464, endPoint x: 683, endPoint y: 218, distance: 459.2
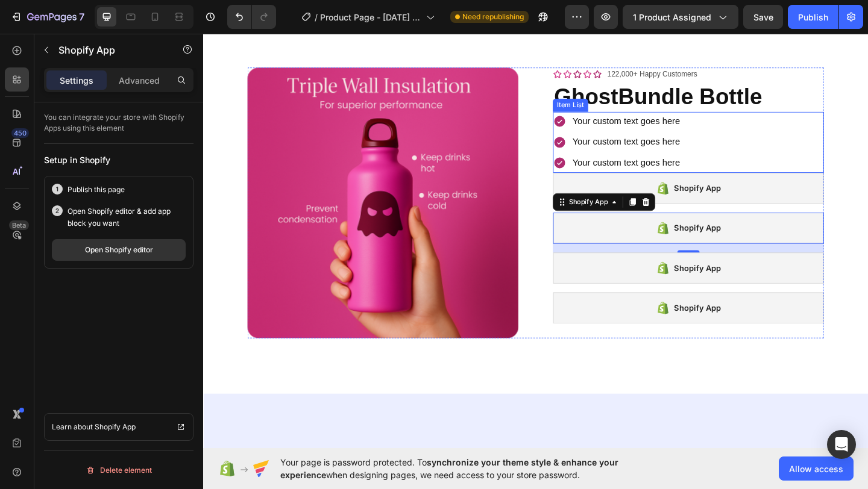
click at [867, 153] on div "Your custom text goes here Your custom text goes here Your custom text goes here" at bounding box center [730, 152] width 295 height 66
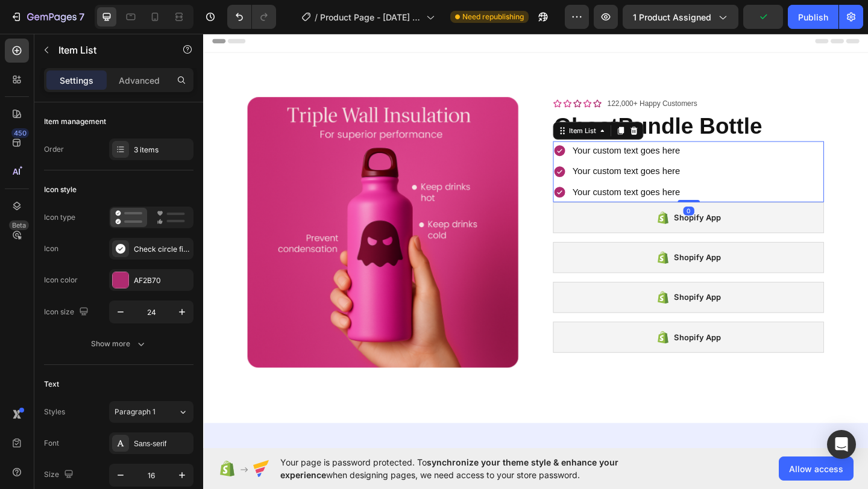
scroll to position [0, 0]
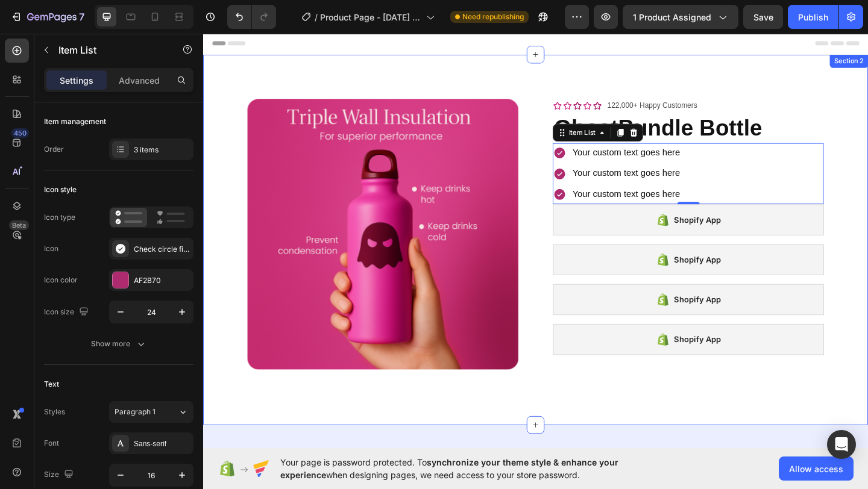
click at [516, 81] on div "Product Images Icon Icon Icon Icon Icon Icon List 122,000+ Happy Customers Text…" at bounding box center [564, 258] width 723 height 403
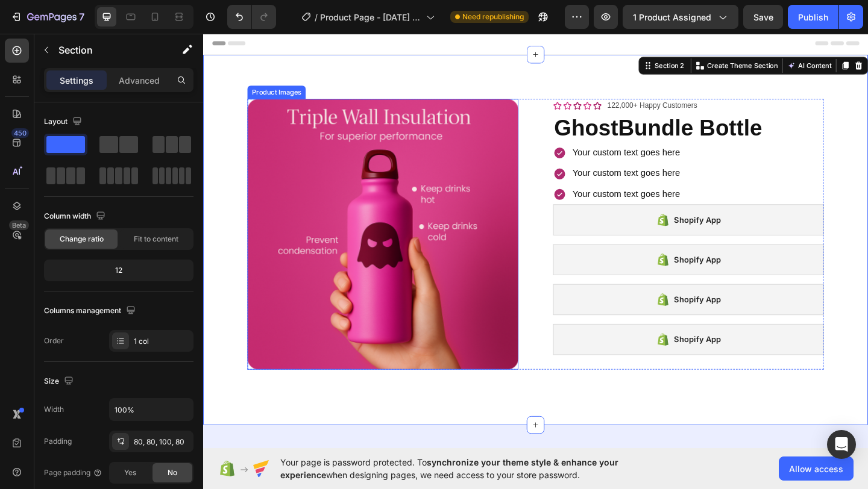
click at [442, 331] on img at bounding box center [398, 252] width 295 height 295
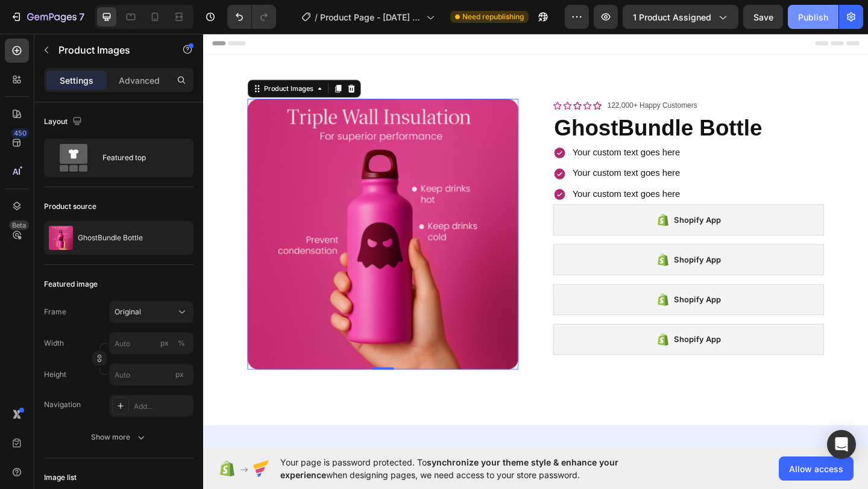
click at [801, 11] on div "Publish" at bounding box center [813, 17] width 30 height 13
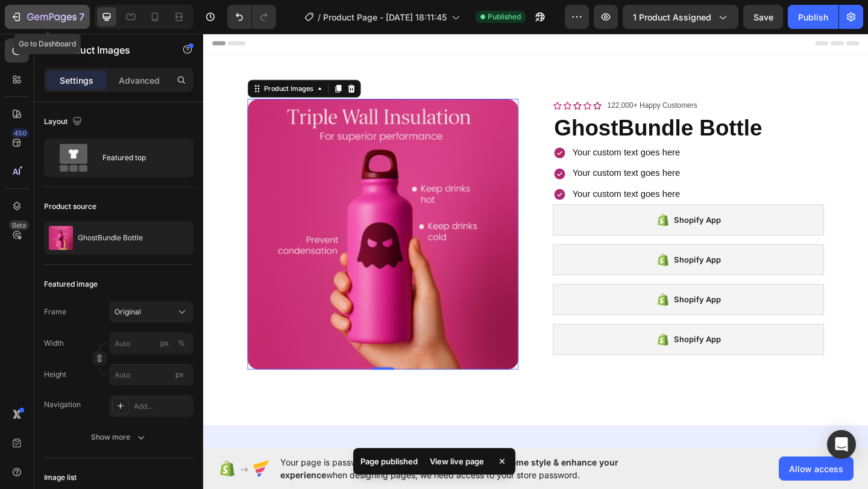
click at [20, 22] on icon "button" at bounding box center [16, 17] width 12 height 12
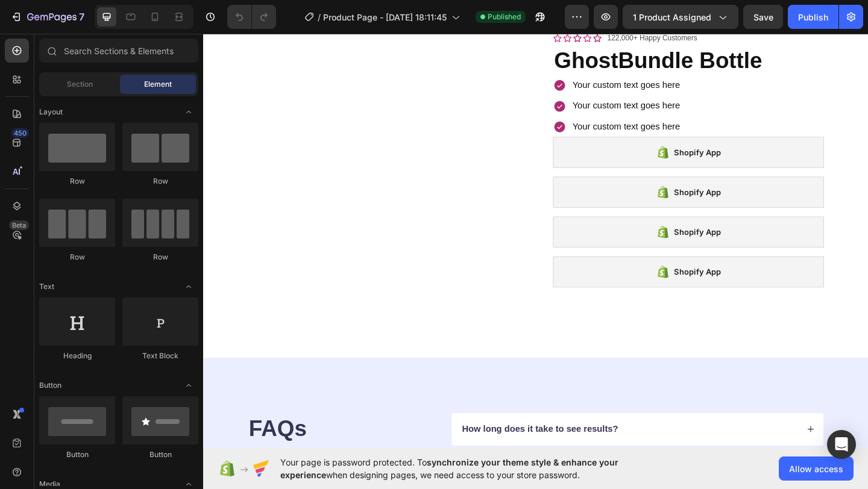
scroll to position [109, 0]
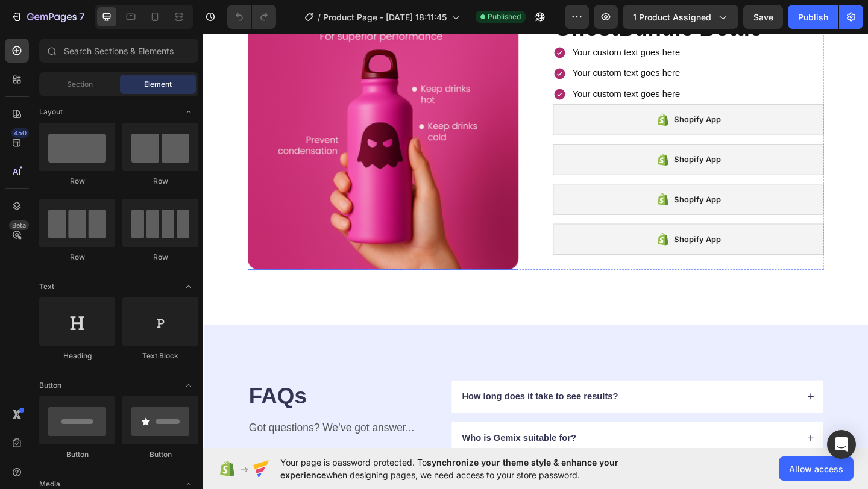
click at [403, 269] on img at bounding box center [398, 143] width 295 height 295
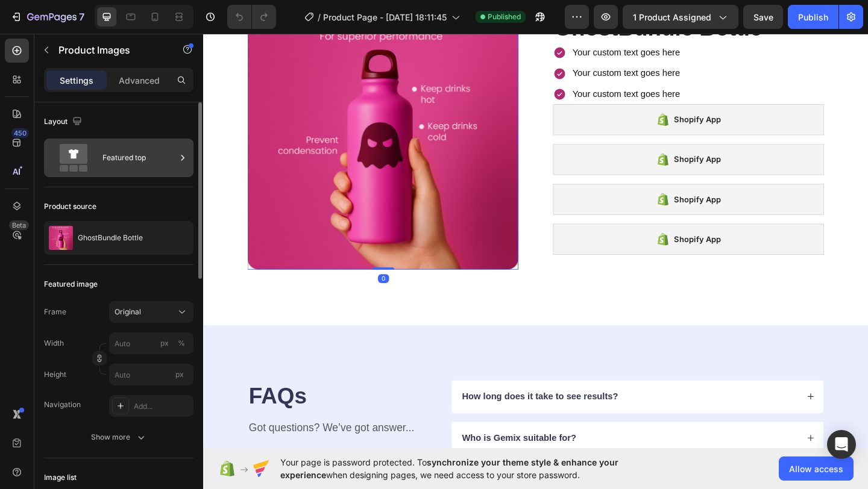
click at [138, 146] on div "Featured top" at bounding box center [139, 158] width 74 height 28
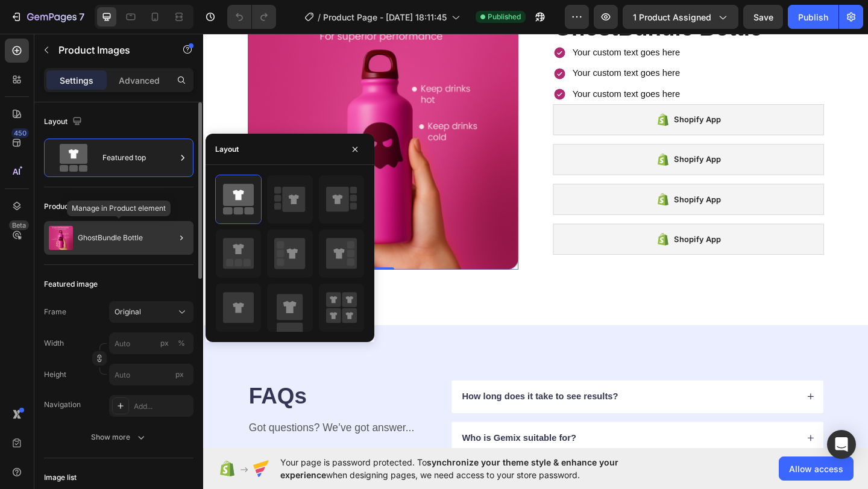
click at [116, 230] on div "GhostBundle Bottle" at bounding box center [118, 238] width 149 height 34
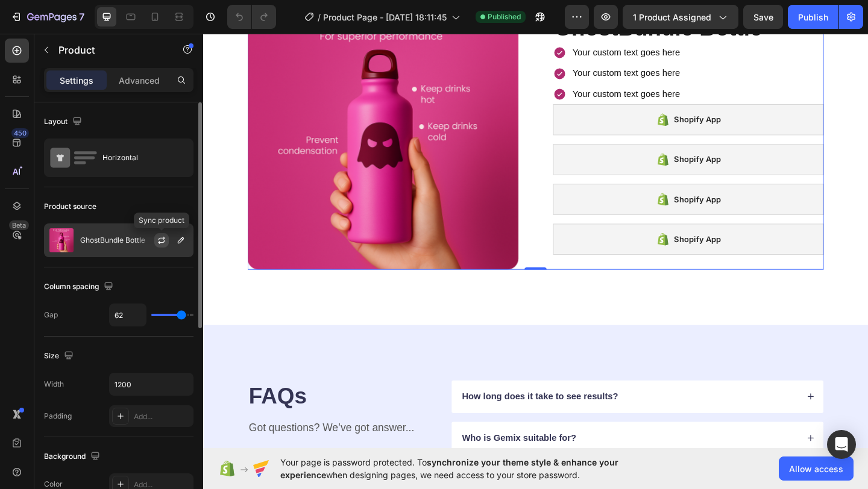
click at [161, 243] on icon "button" at bounding box center [161, 242] width 7 height 4
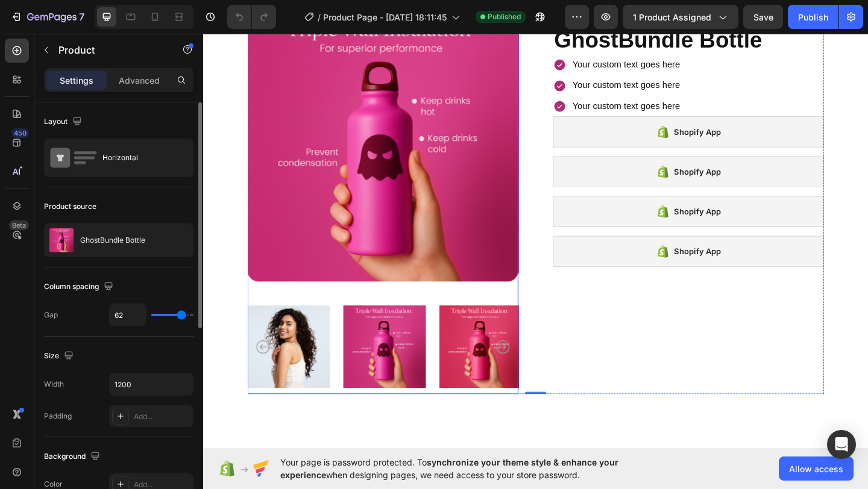
scroll to position [95, 0]
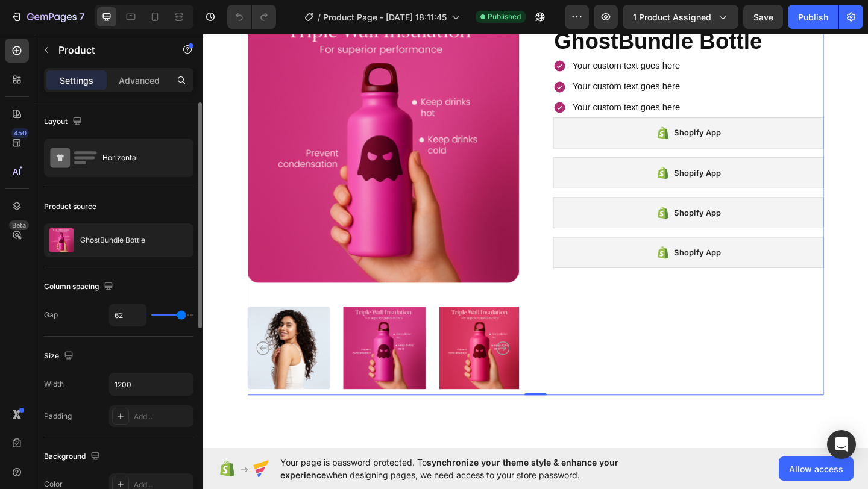
type input "59"
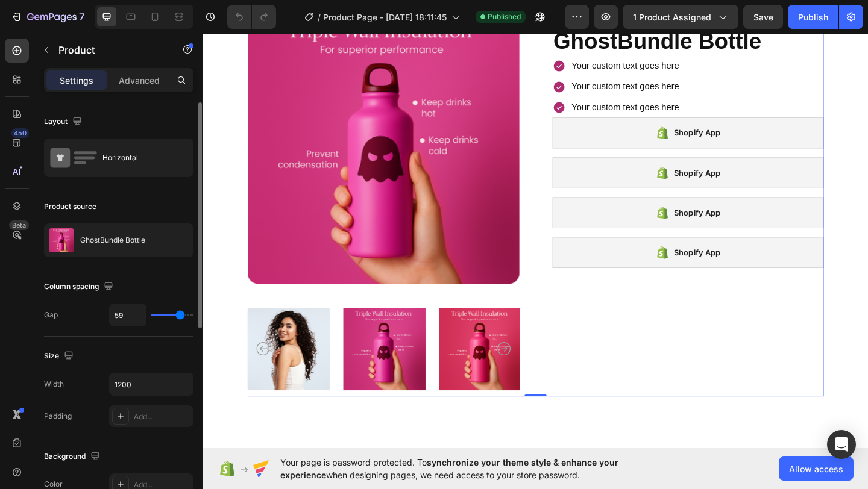
type input "58"
type input "57"
type input "56"
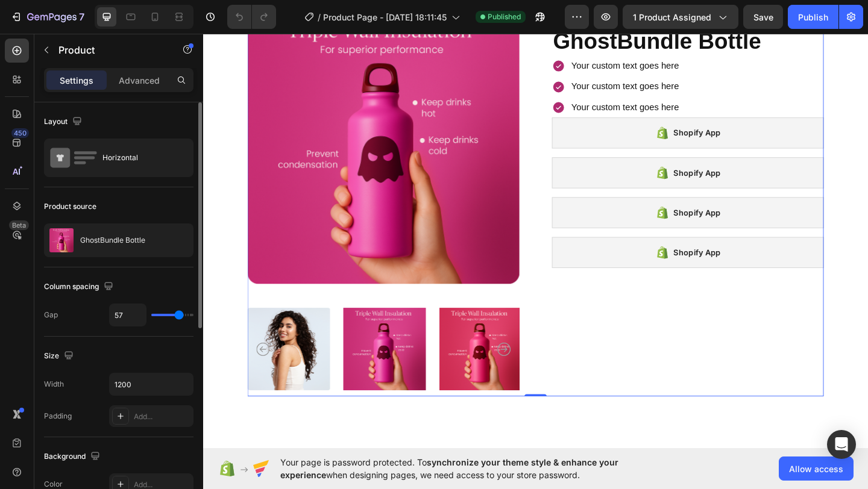
type input "56"
type input "51"
type input "40"
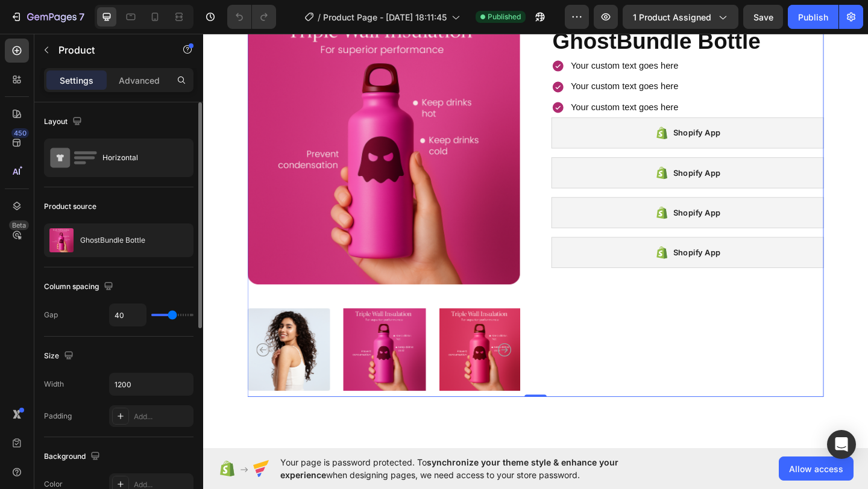
type input "39"
type input "38"
type input "36"
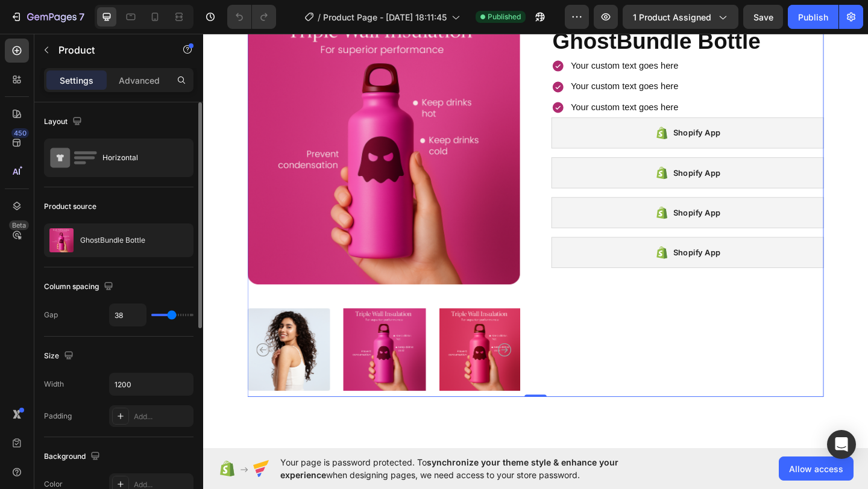
type input "36"
type input "30"
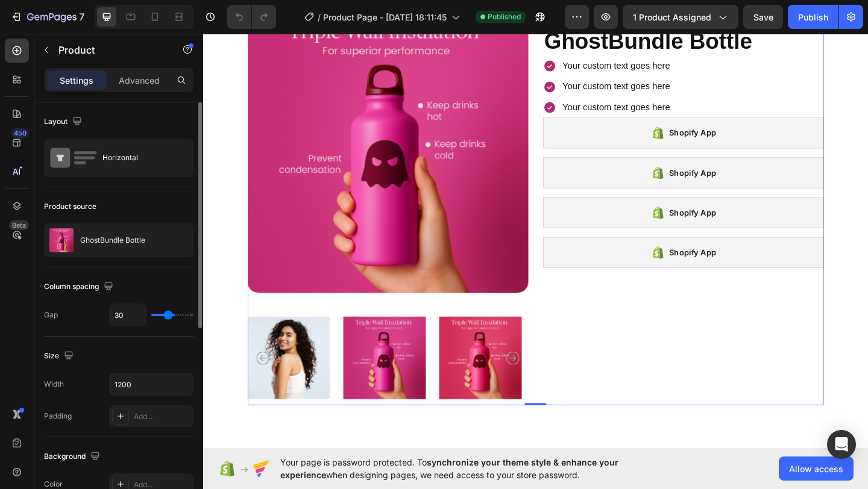
type input "26"
type input "24"
type input "20"
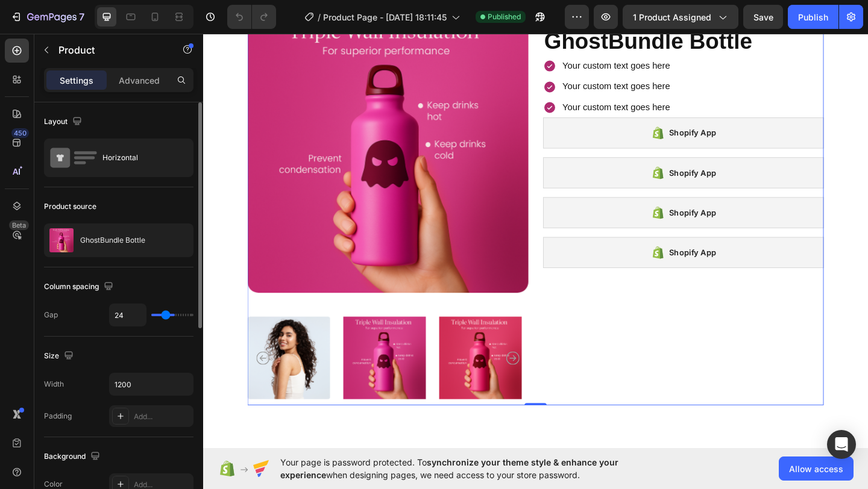
type input "20"
type input "19"
type input "18"
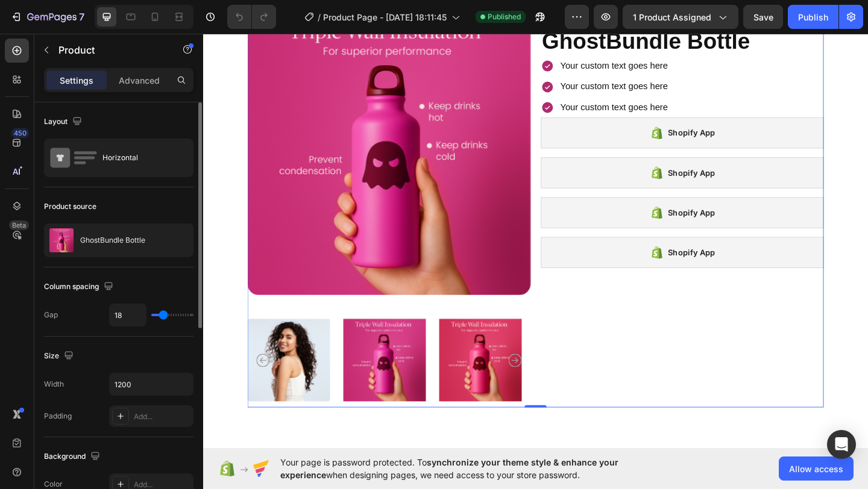
type input "19"
type input "20"
type input "21"
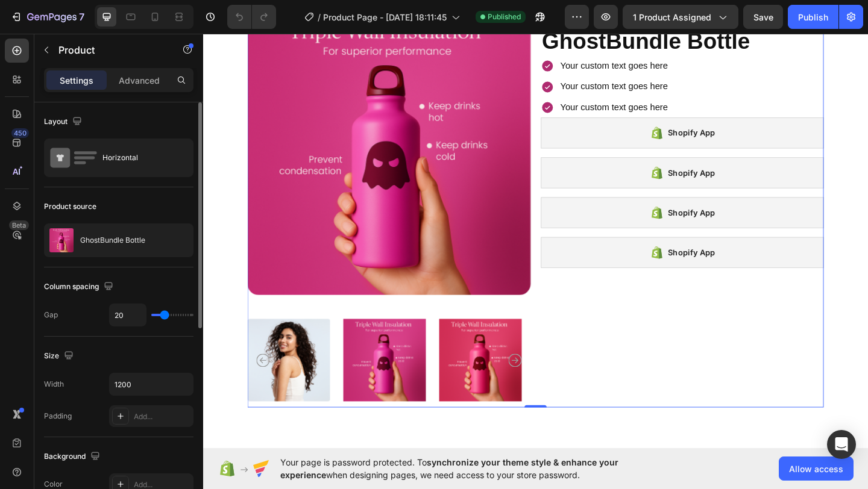
type input "21"
type input "22"
type input "23"
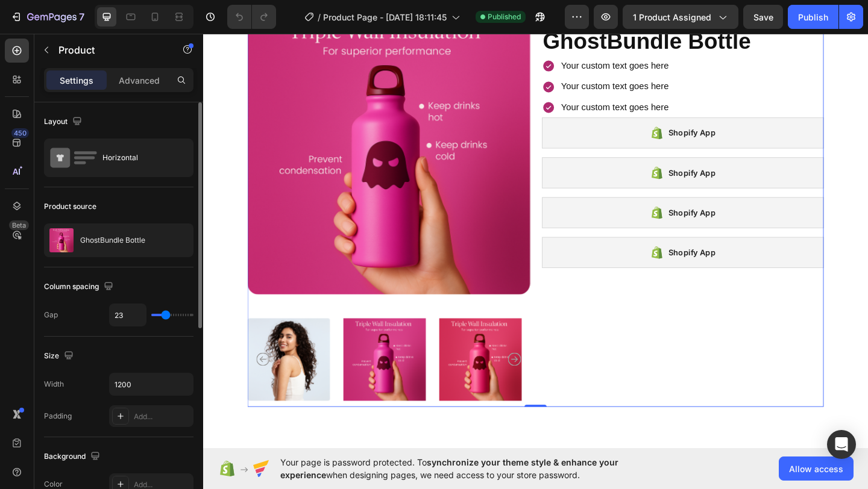
type input "24"
type input "25"
type input "26"
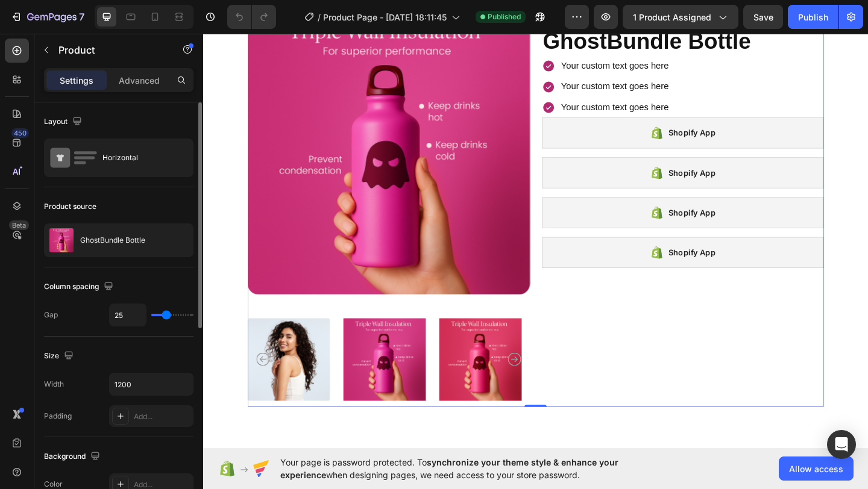
type input "26"
type input "27"
type input "28"
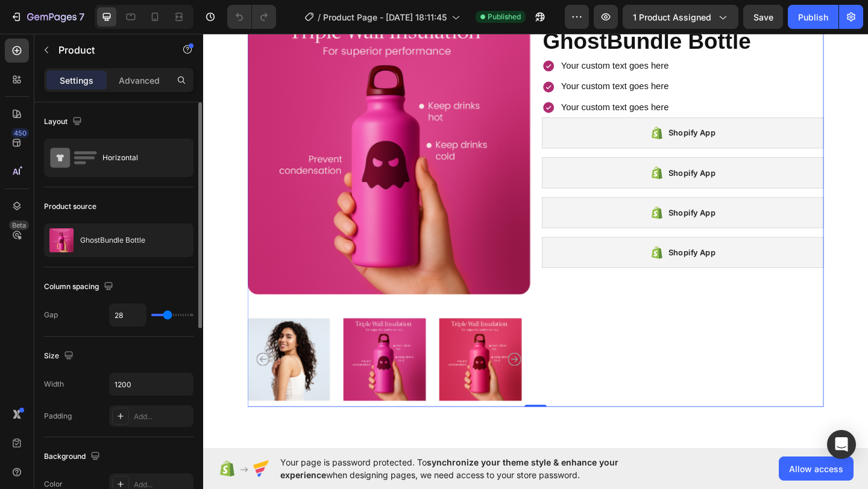
type input "29"
type input "30"
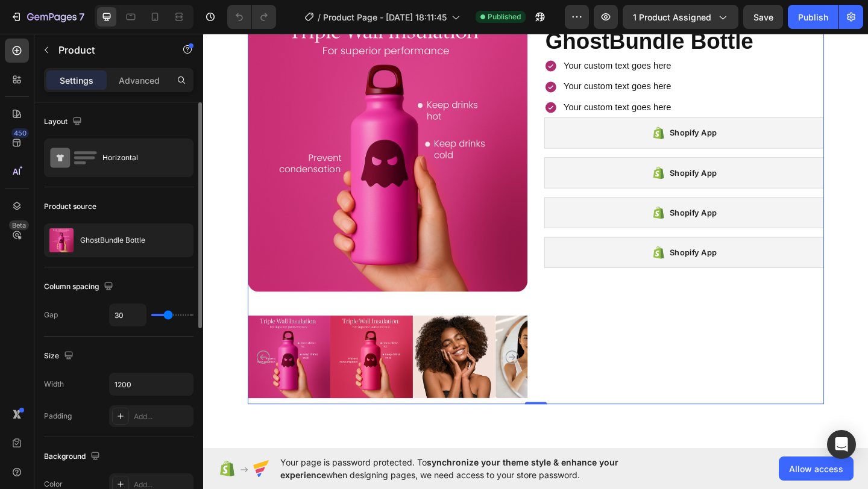
type input "31"
type input "32"
type input "33"
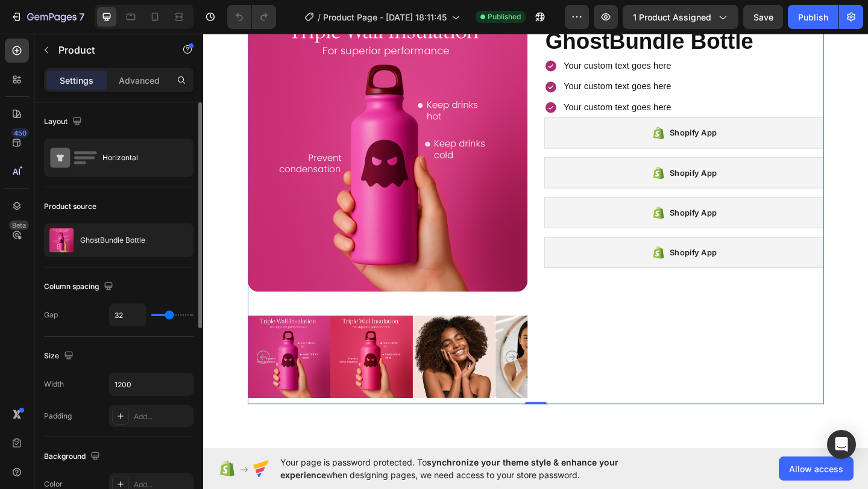
type input "33"
type input "34"
type input "35"
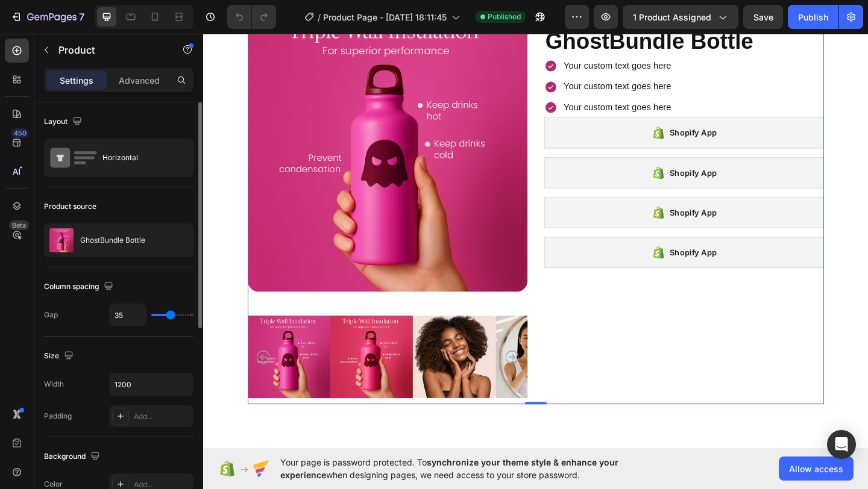
type input "36"
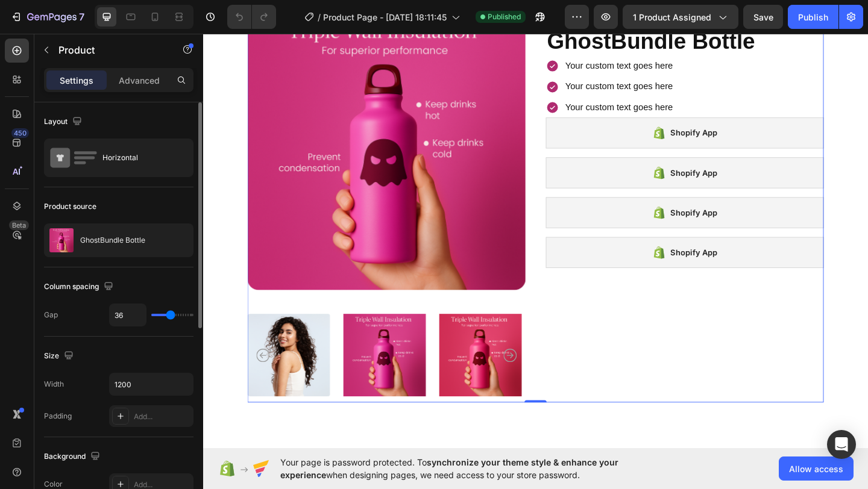
type input "37"
type input "38"
type input "39"
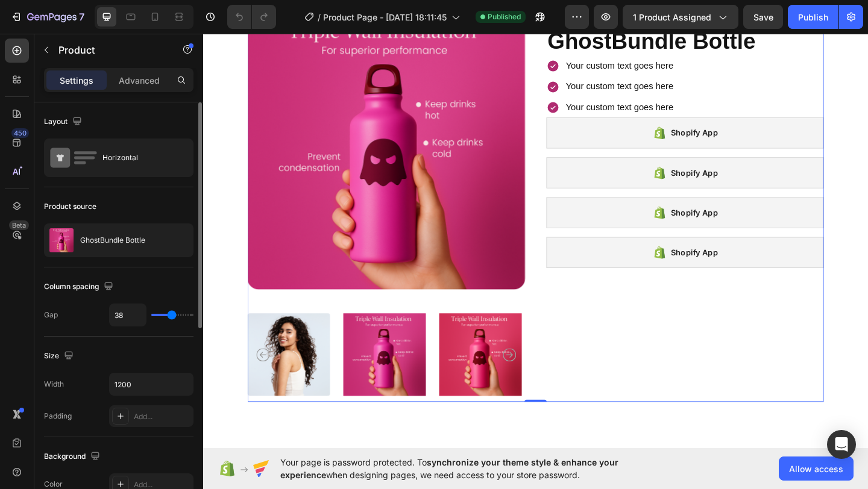
type input "39"
type input "40"
type input "41"
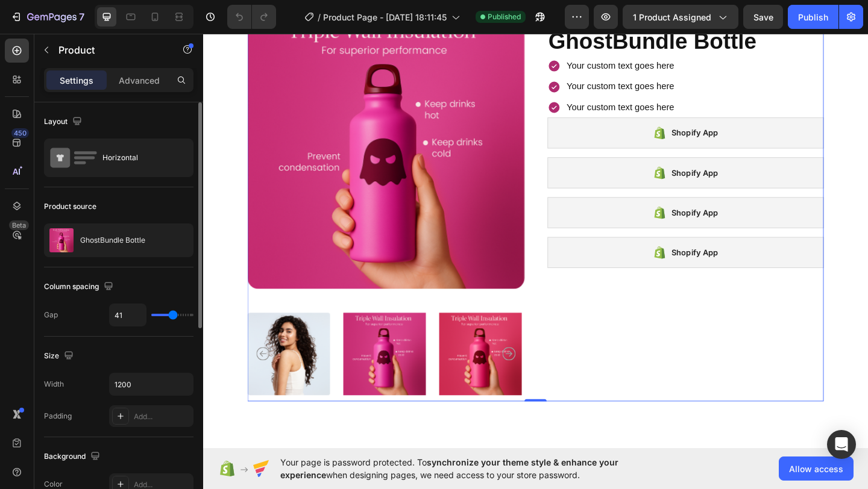
type input "42"
type input "43"
type input "44"
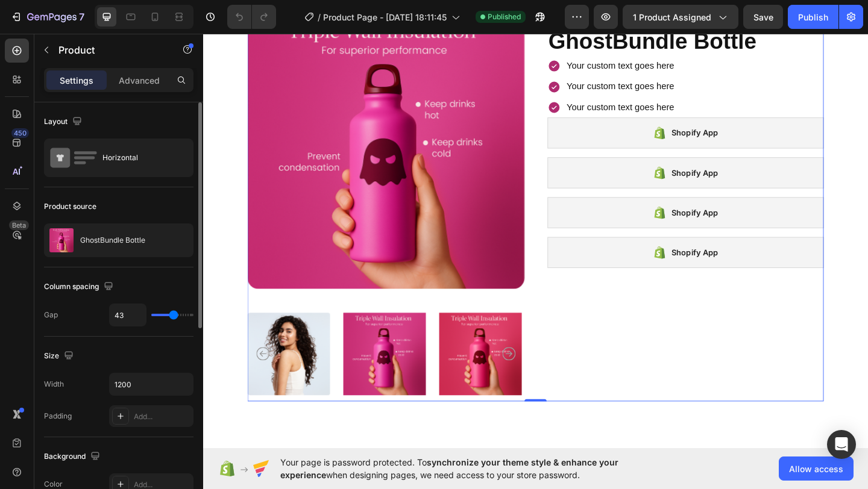
type input "44"
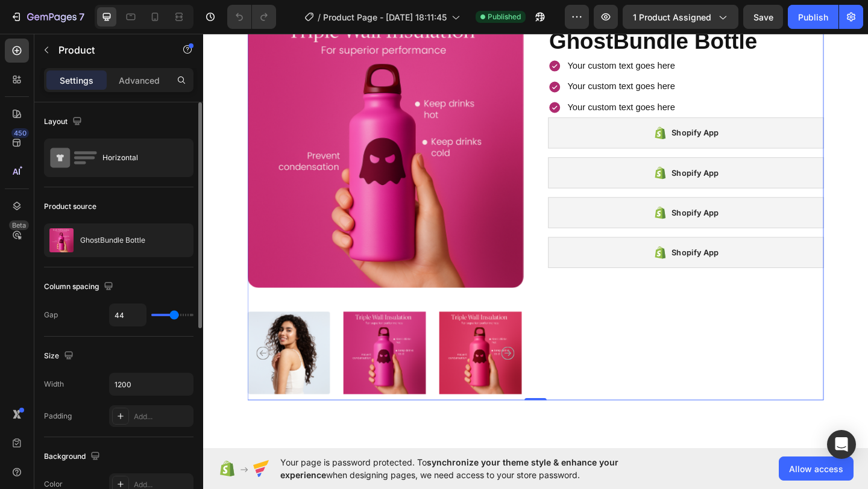
type input "45"
type input "46"
type input "47"
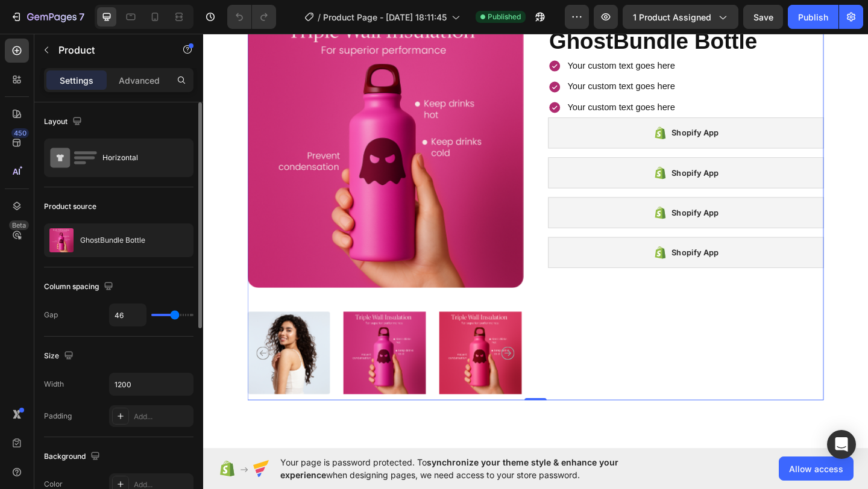
type input "47"
type input "48"
type input "49"
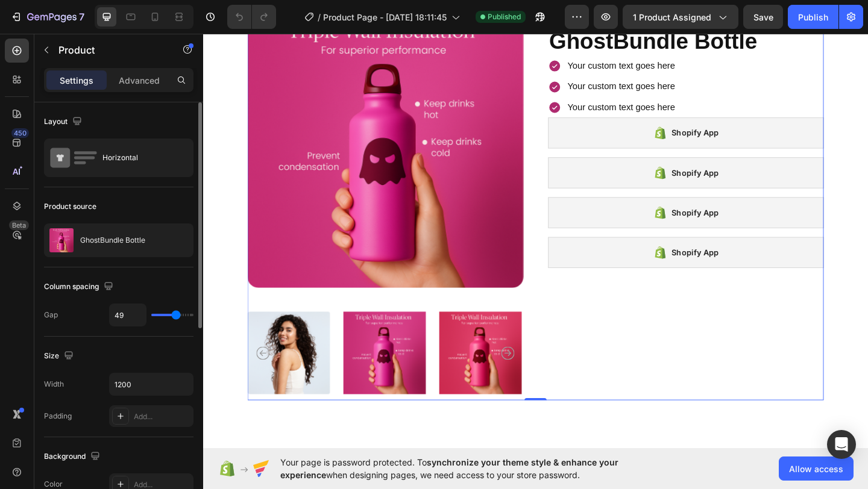
type input "50"
type input "51"
type input "53"
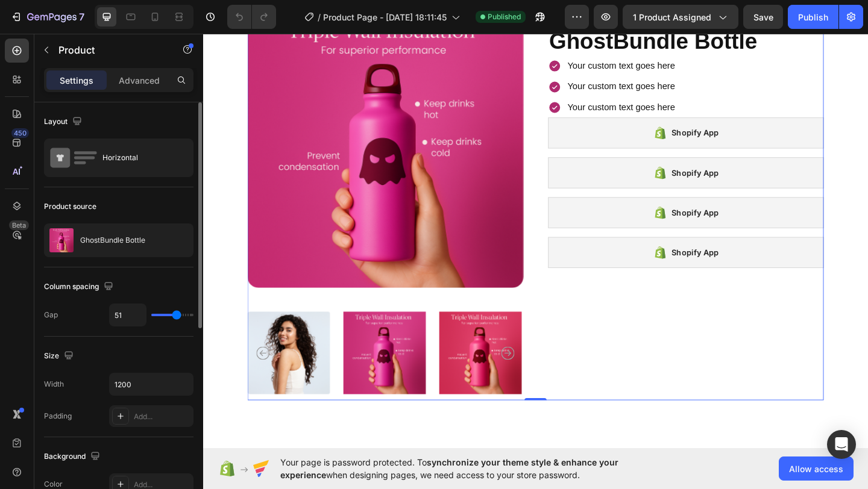
type input "53"
type input "54"
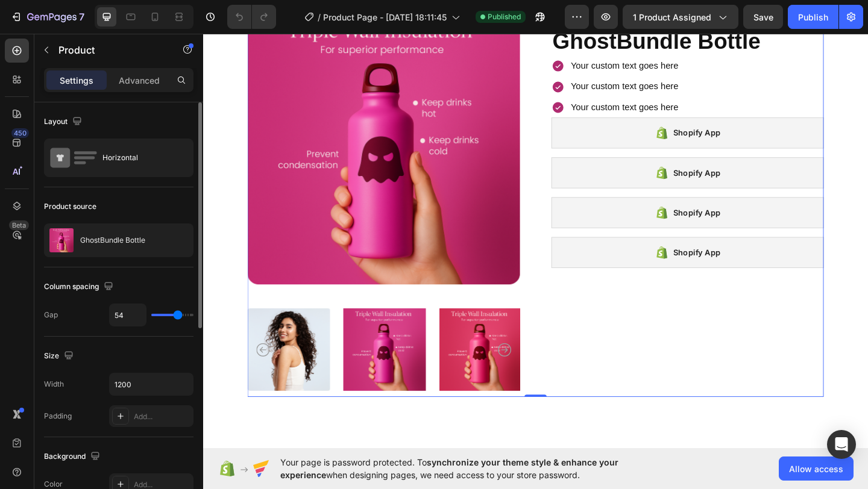
type input "57"
type input "58"
type input "59"
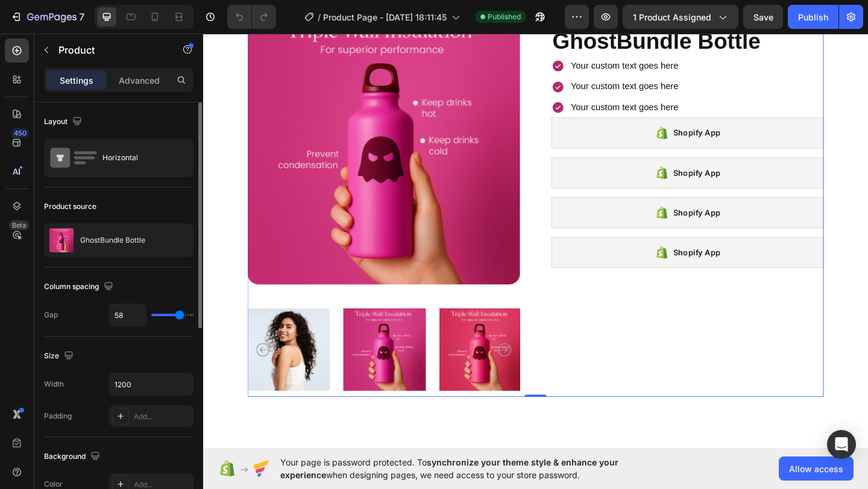
type input "59"
type input "60"
type input "62"
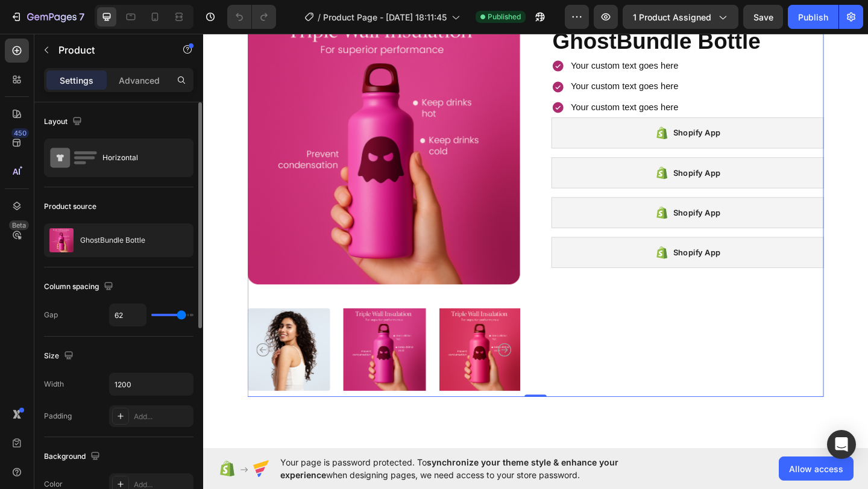
type input "65"
type input "66"
type input "68"
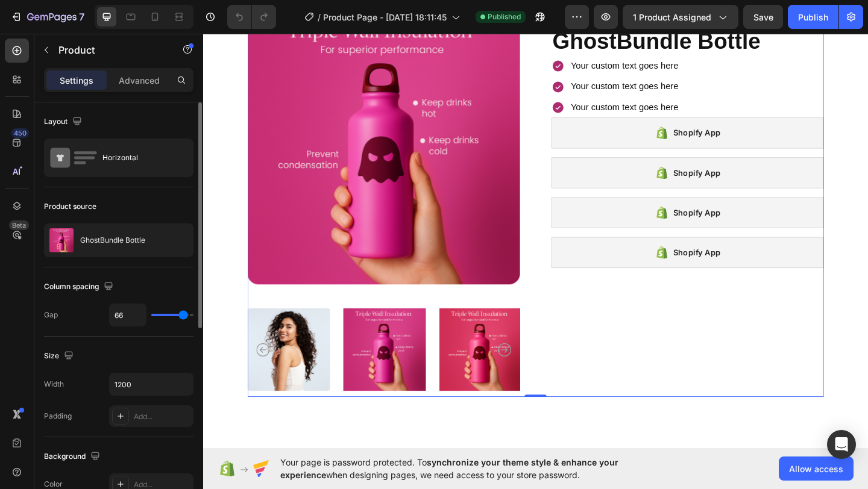
type input "68"
type input "69"
type input "71"
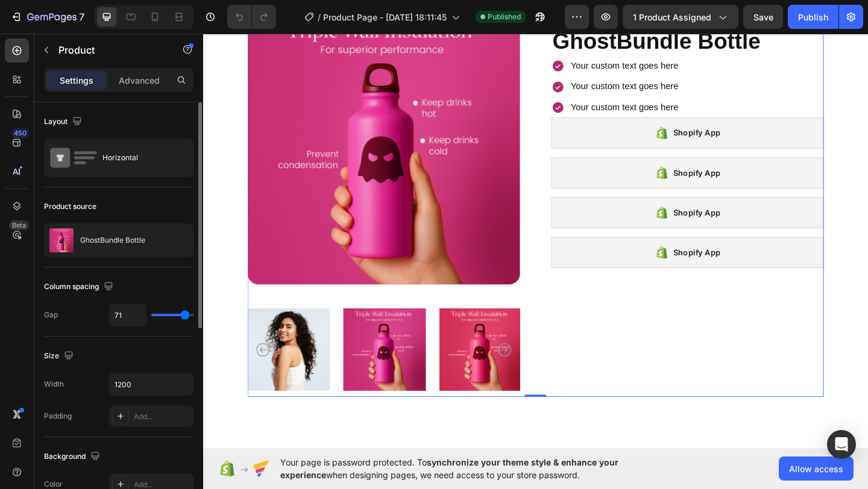
type input "73"
type input "76"
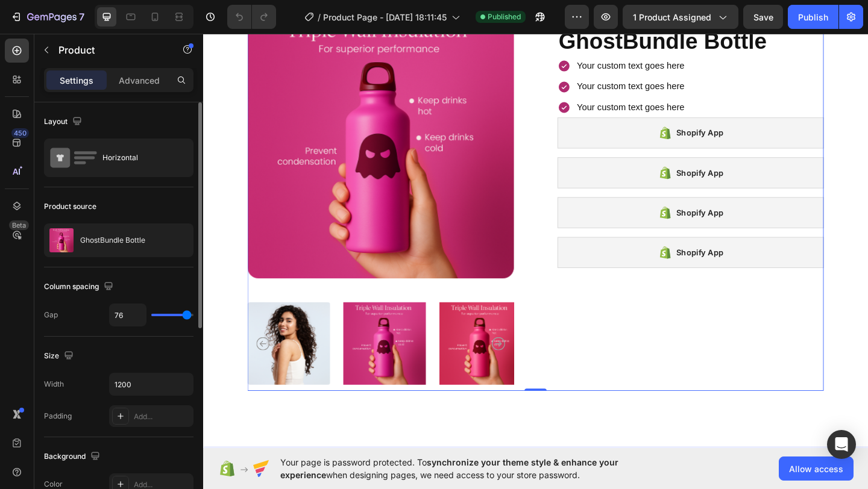
type input "78"
type input "80"
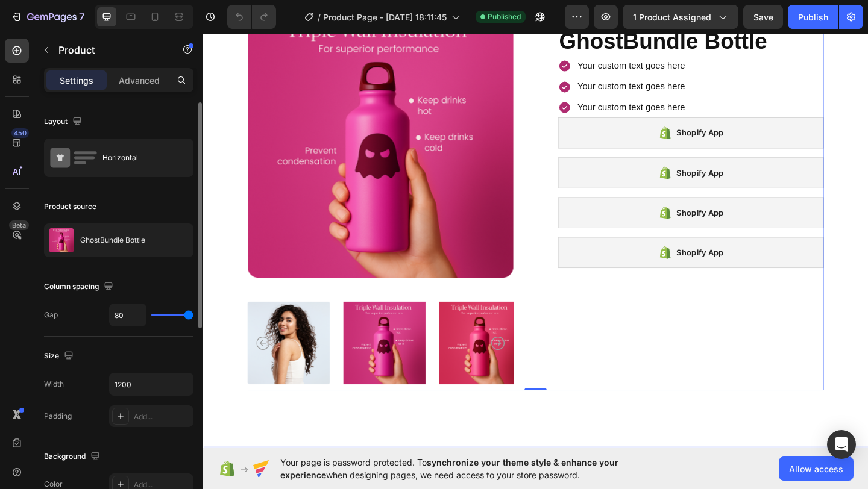
type input "63"
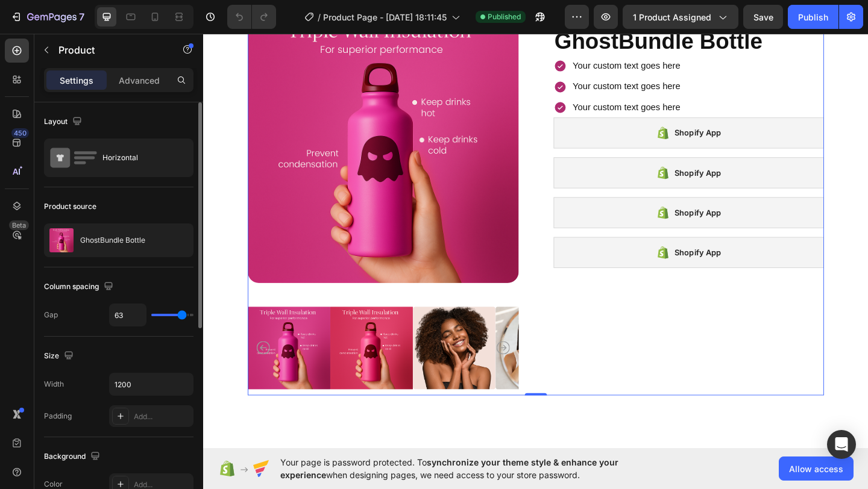
type input "62"
type input "61"
type input "60"
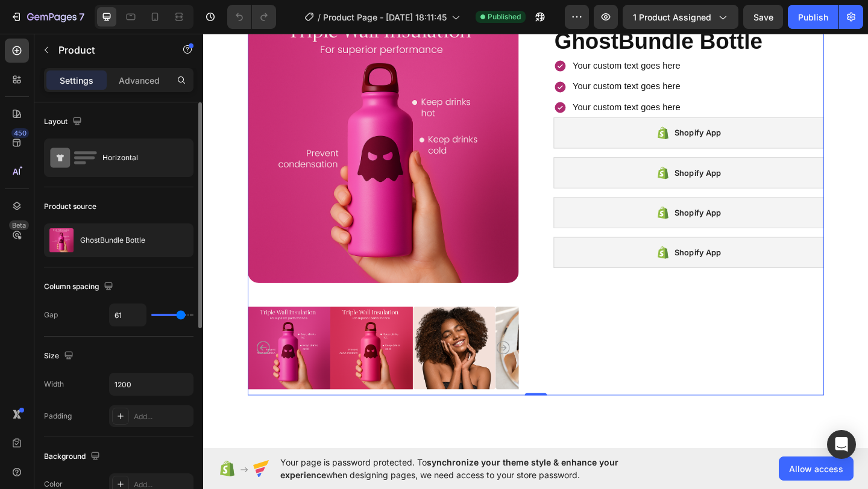
type input "60"
type input "59"
type input "58"
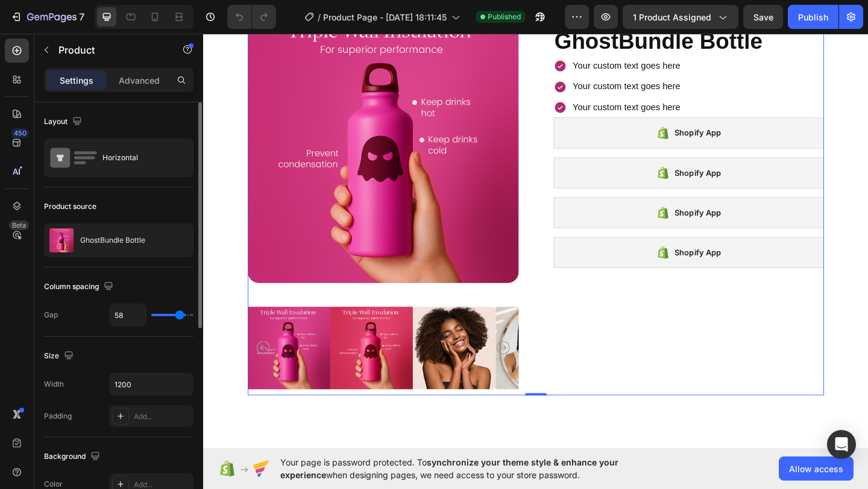
type input "57"
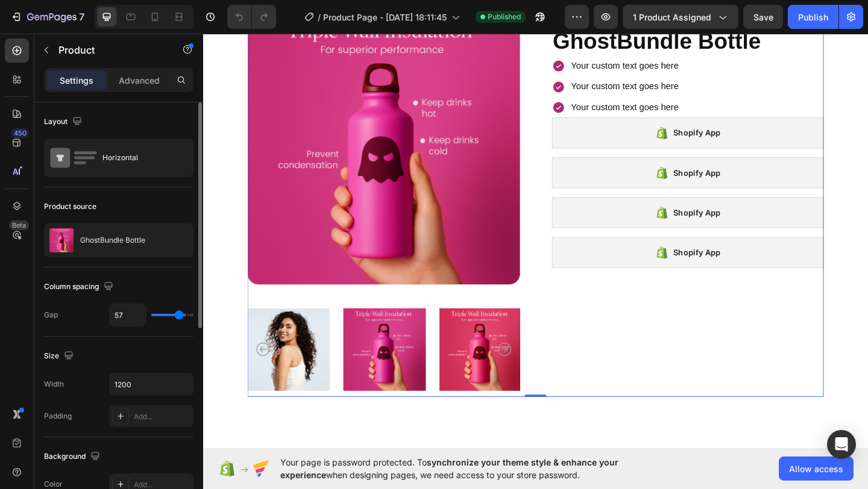
type input "56"
type input "55"
type input "54"
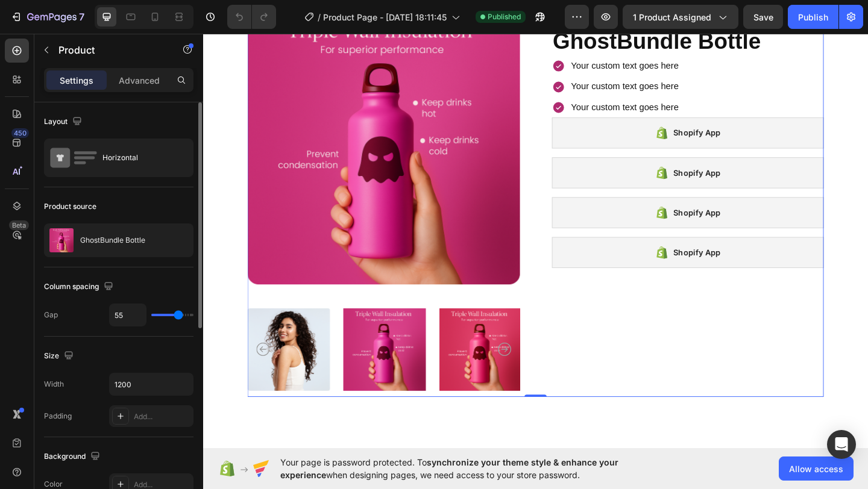
type input "54"
type input "53"
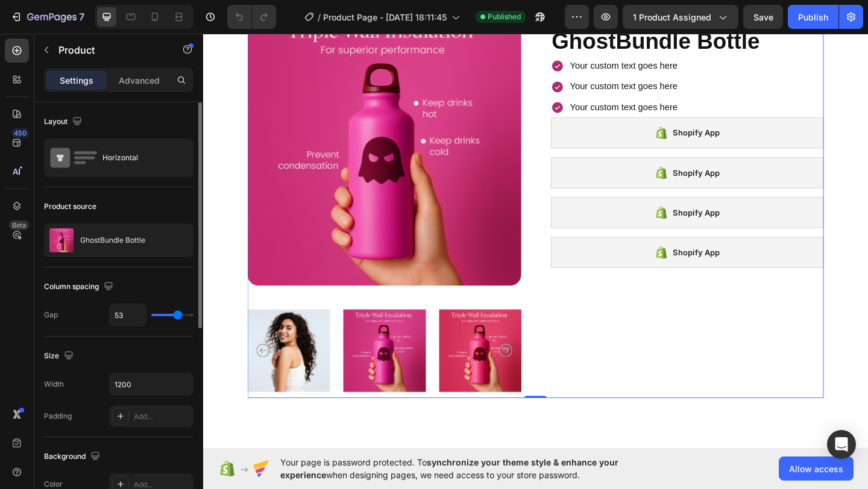
type input "52"
type input "51"
type input "50"
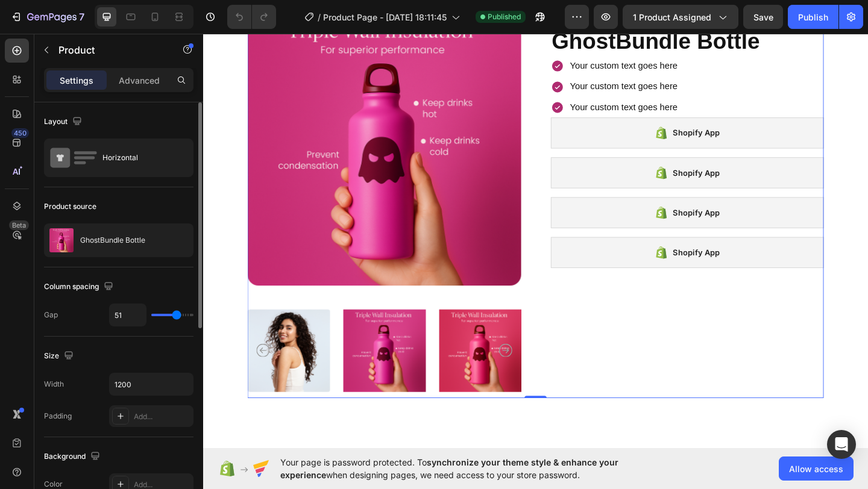
type input "50"
type input "49"
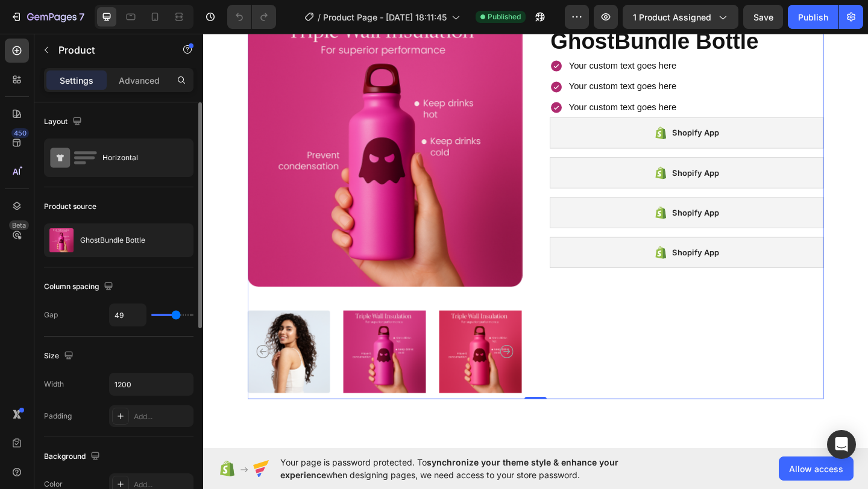
type input "48"
type input "47"
type input "46"
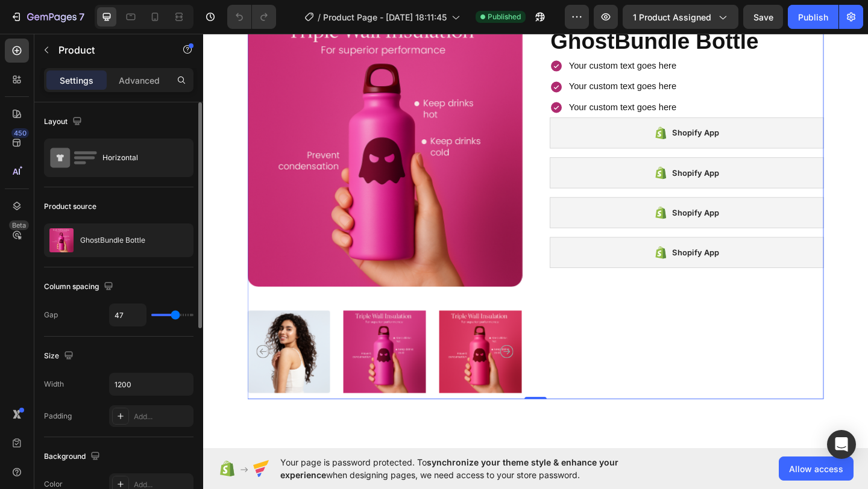
type input "46"
type input "45"
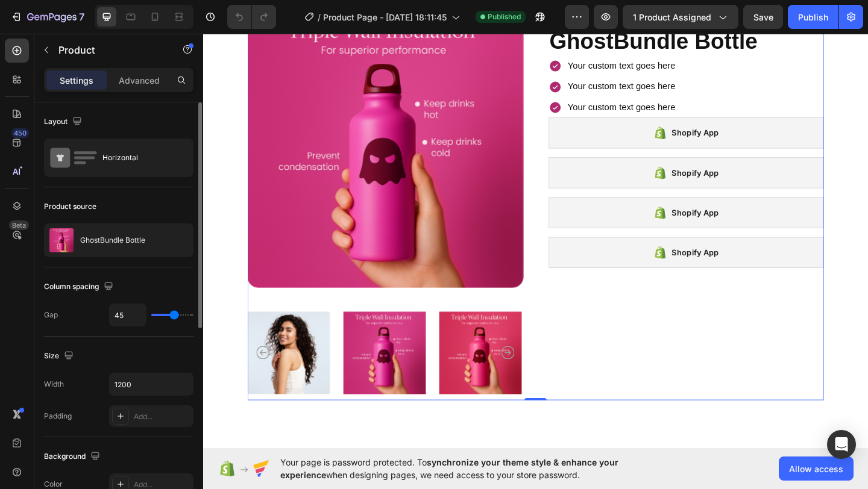
type input "44"
type input "43"
type input "42"
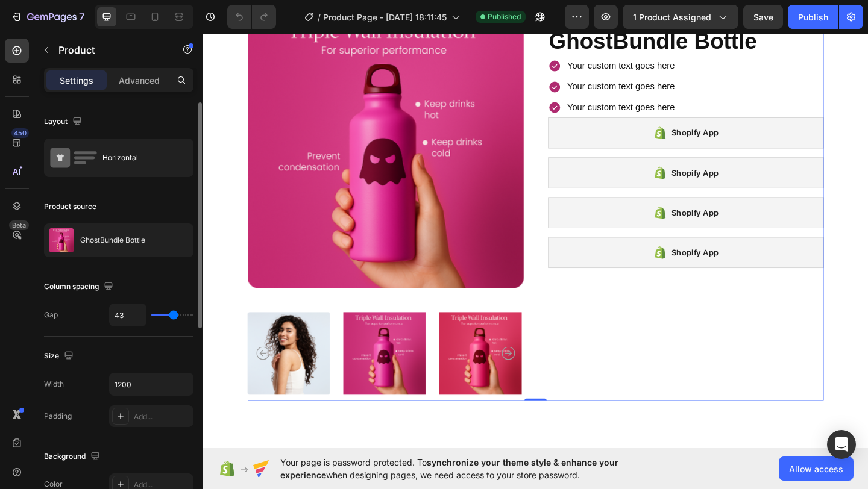
type input "42"
type input "41"
type input "40"
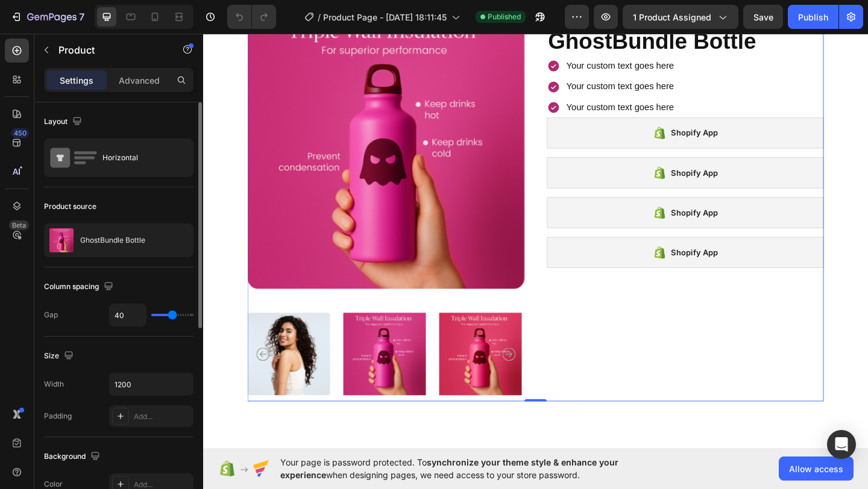
type input "39"
type input "38"
type input "39"
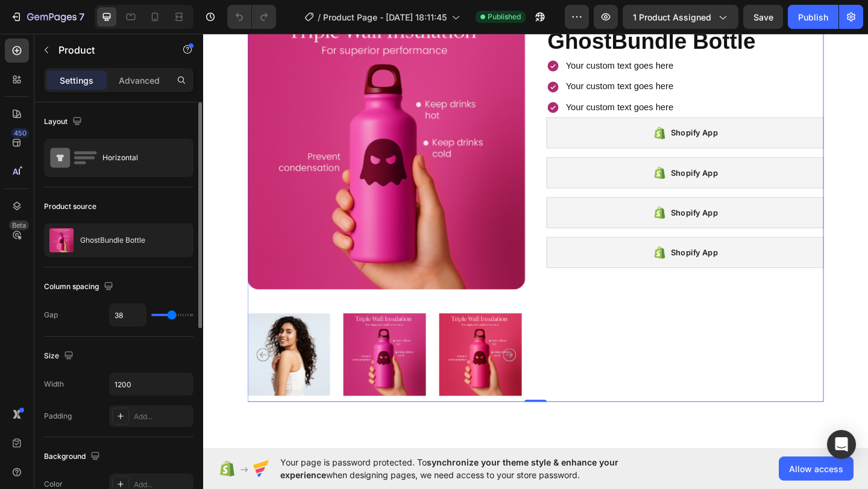
type input "39"
type input "40"
type input "41"
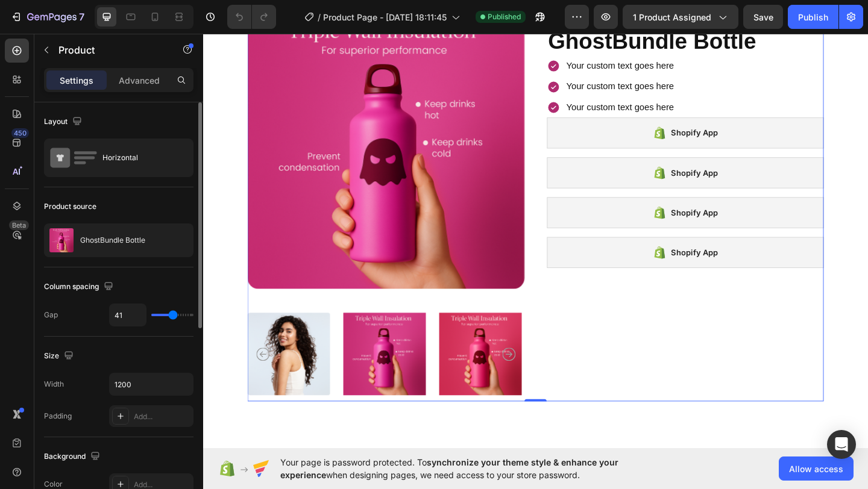
type input "42"
type input "43"
drag, startPoint x: 180, startPoint y: 315, endPoint x: 173, endPoint y: 310, distance: 9.0
type input "43"
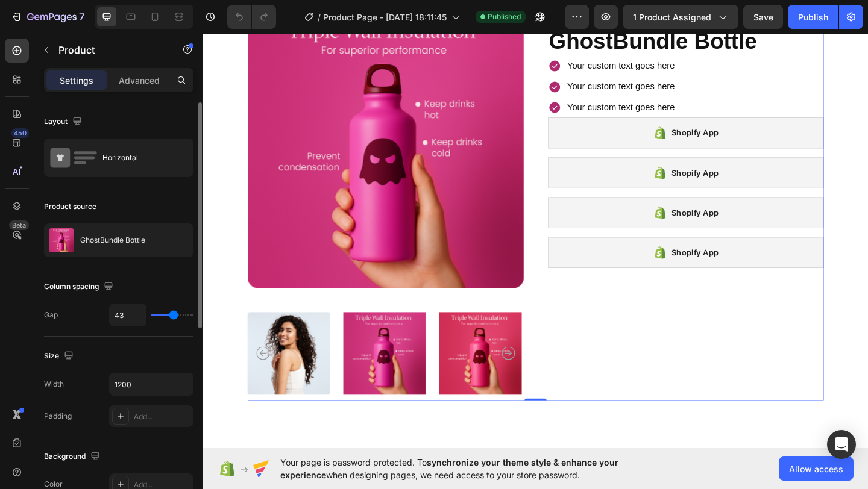
click at [173, 314] on input "range" at bounding box center [172, 315] width 42 height 2
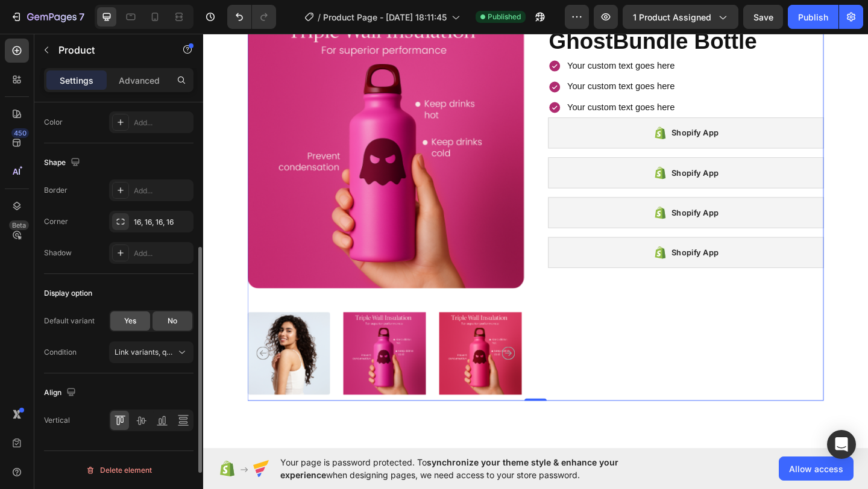
scroll to position [0, 0]
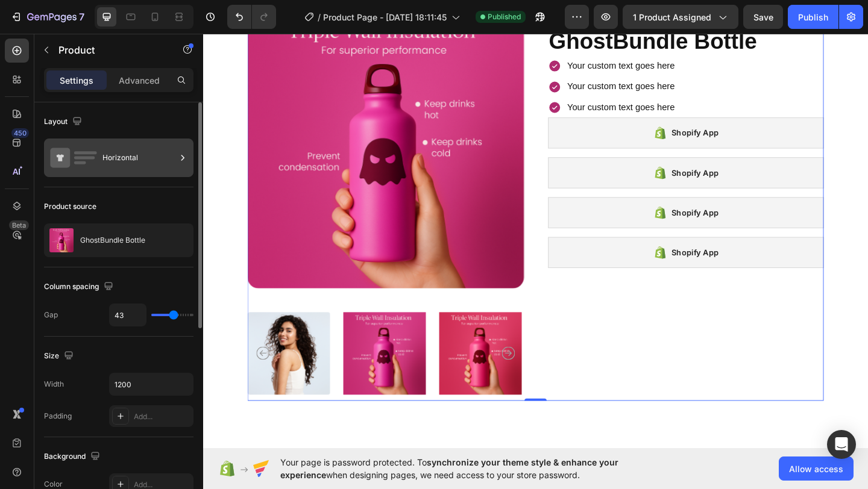
click at [110, 157] on div "Horizontal" at bounding box center [139, 158] width 74 height 28
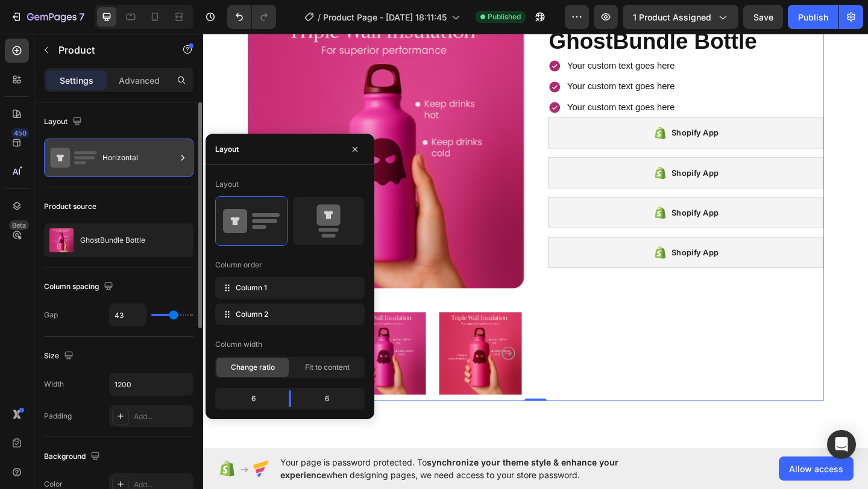
click at [110, 157] on div "Horizontal" at bounding box center [139, 158] width 74 height 28
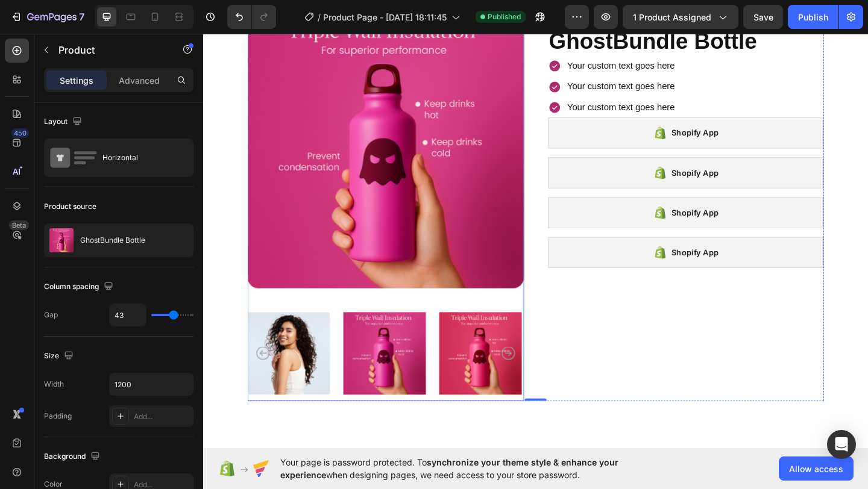
click at [406, 178] on img at bounding box center [401, 160] width 301 height 301
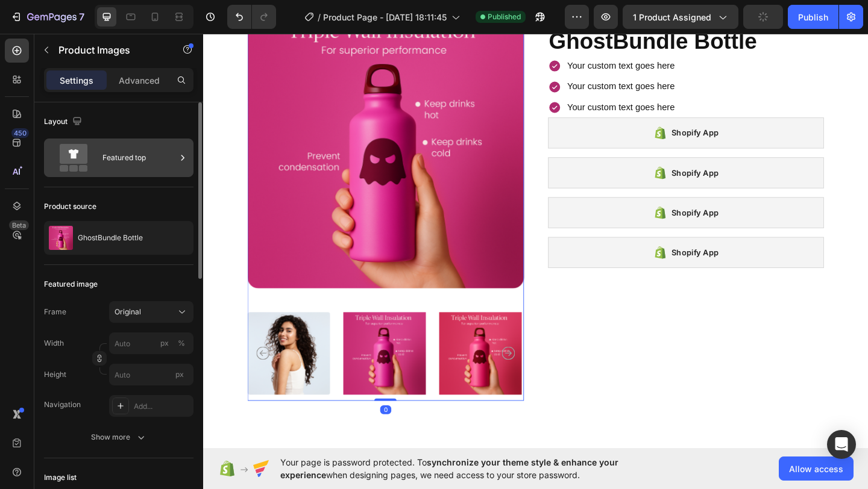
click at [134, 163] on div "Featured top" at bounding box center [139, 158] width 74 height 28
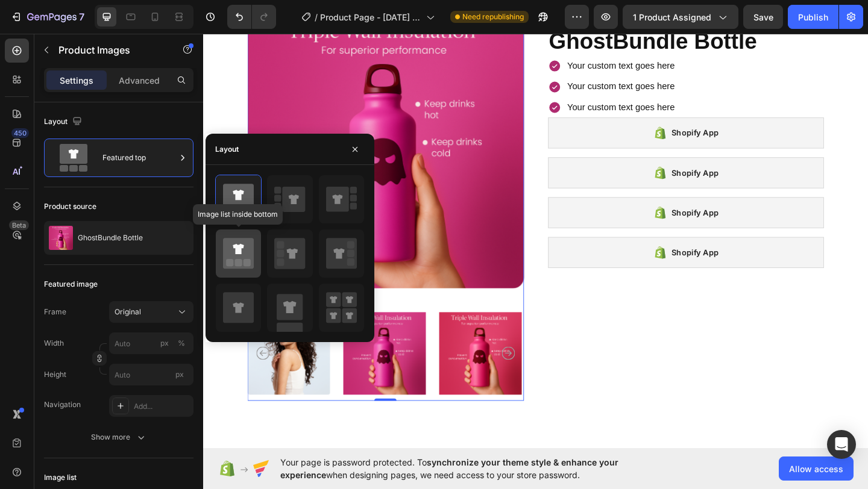
click at [249, 255] on icon at bounding box center [238, 253] width 31 height 31
type input "20"
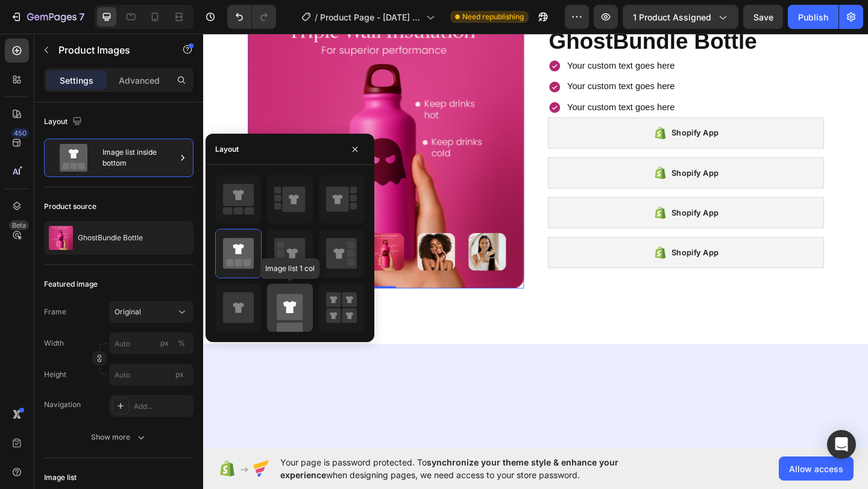
click at [296, 301] on rect at bounding box center [290, 307] width 26 height 26
type input "100"
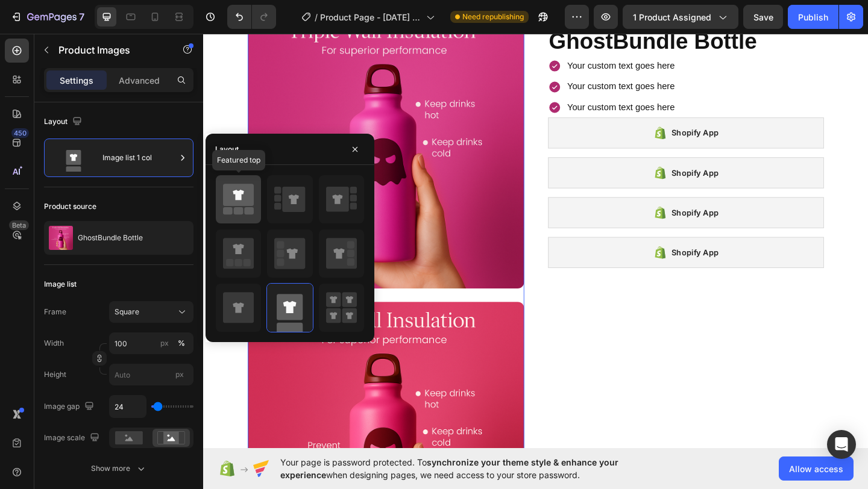
click at [244, 205] on icon at bounding box center [238, 195] width 31 height 22
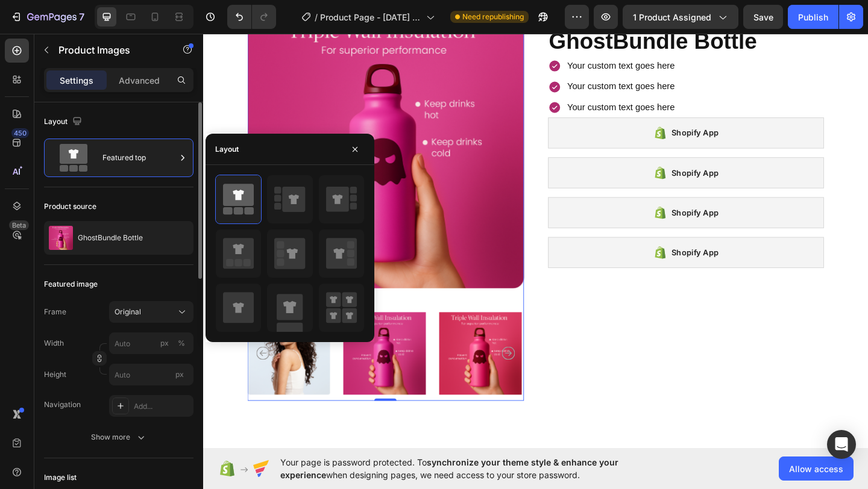
click at [156, 189] on div "Product source GhostBundle Bottle" at bounding box center [118, 226] width 149 height 78
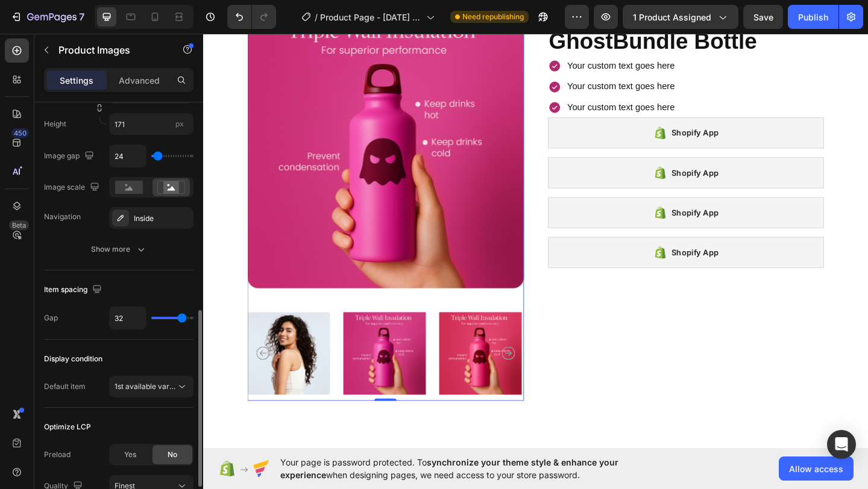
scroll to position [583, 0]
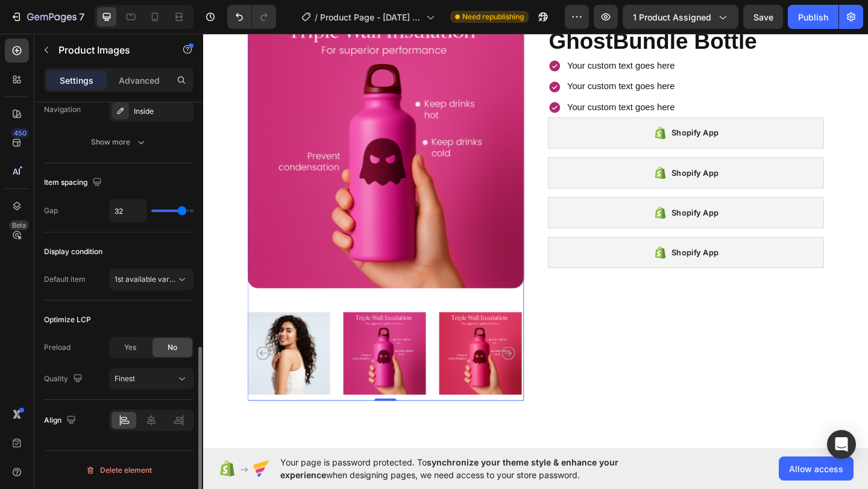
click at [172, 214] on div "32" at bounding box center [151, 210] width 84 height 23
type input "29"
type input "28"
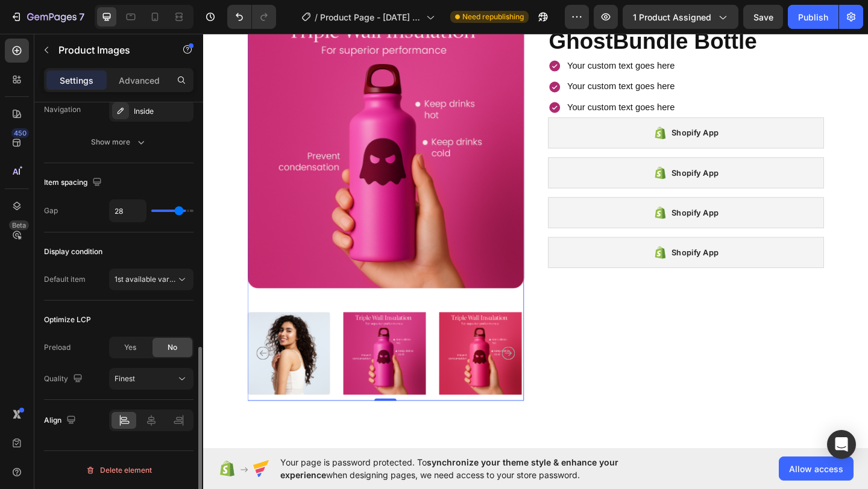
type input "27"
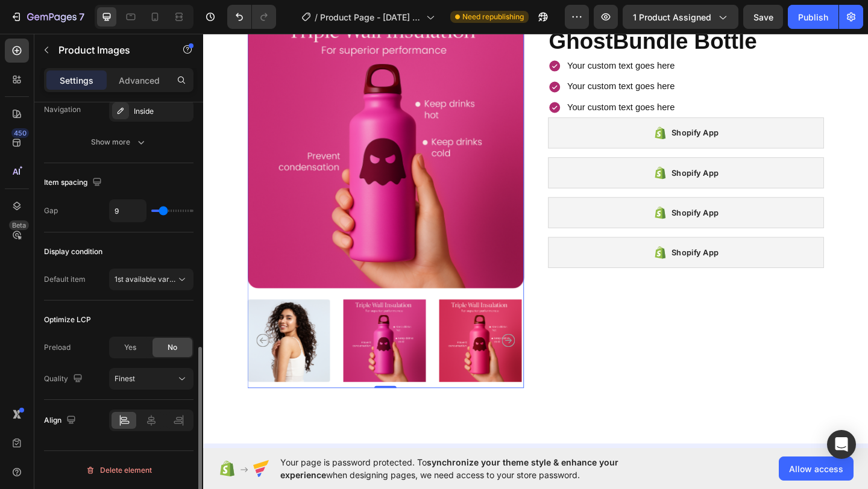
drag, startPoint x: 181, startPoint y: 209, endPoint x: 163, endPoint y: 207, distance: 18.2
click at [163, 210] on input "range" at bounding box center [172, 211] width 42 height 2
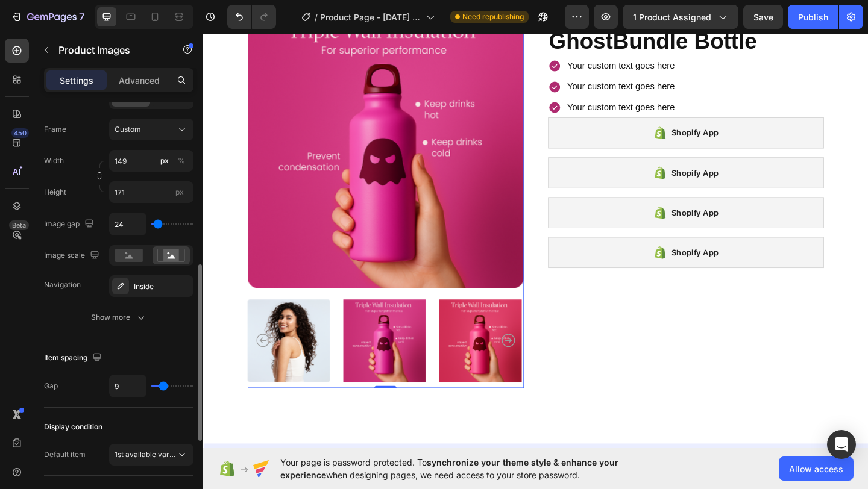
scroll to position [396, 0]
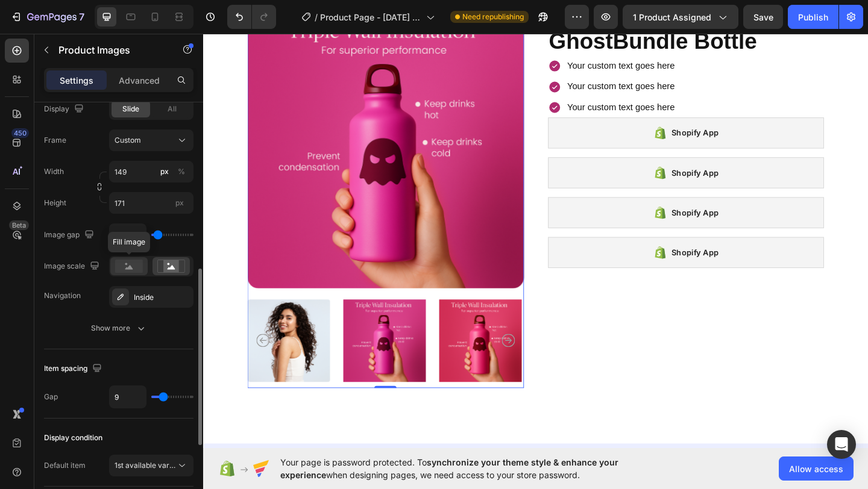
click at [133, 268] on rect at bounding box center [129, 266] width 28 height 13
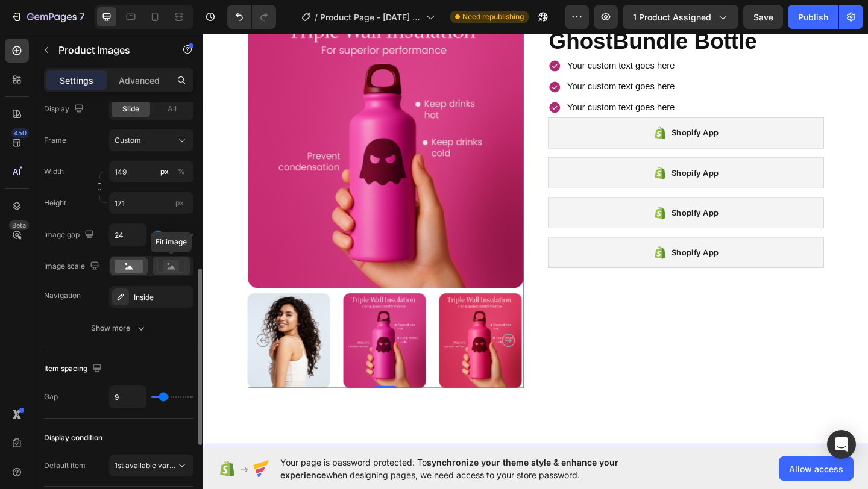
click at [158, 269] on icon at bounding box center [171, 266] width 28 height 13
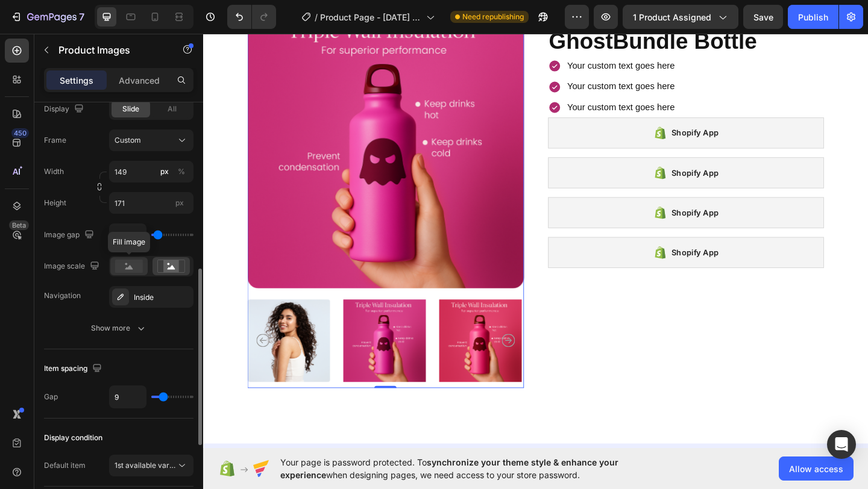
click at [140, 271] on rect at bounding box center [129, 266] width 28 height 13
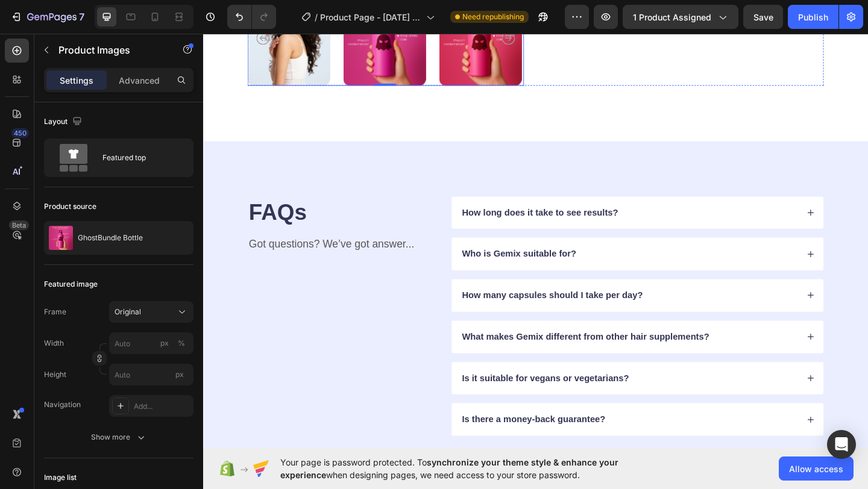
scroll to position [443, 0]
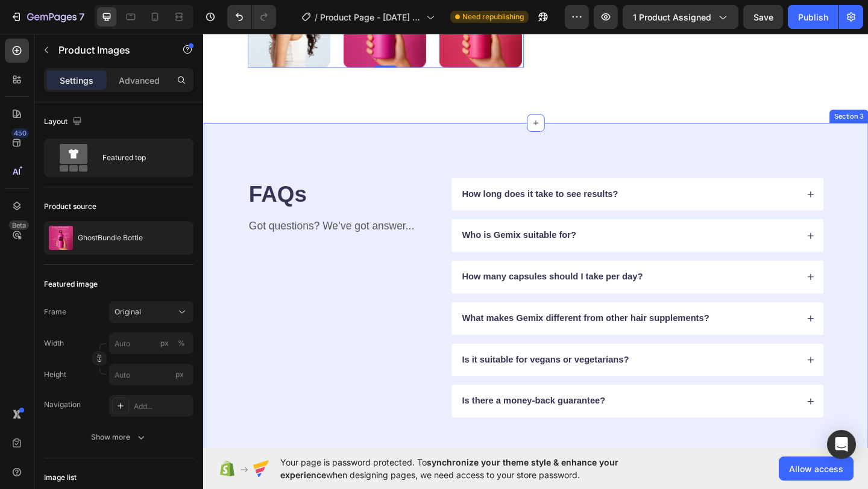
click at [654, 167] on div "FAQs Heading Got questions? We’ve got answer... Text Block How long does it tak…" at bounding box center [564, 321] width 723 height 381
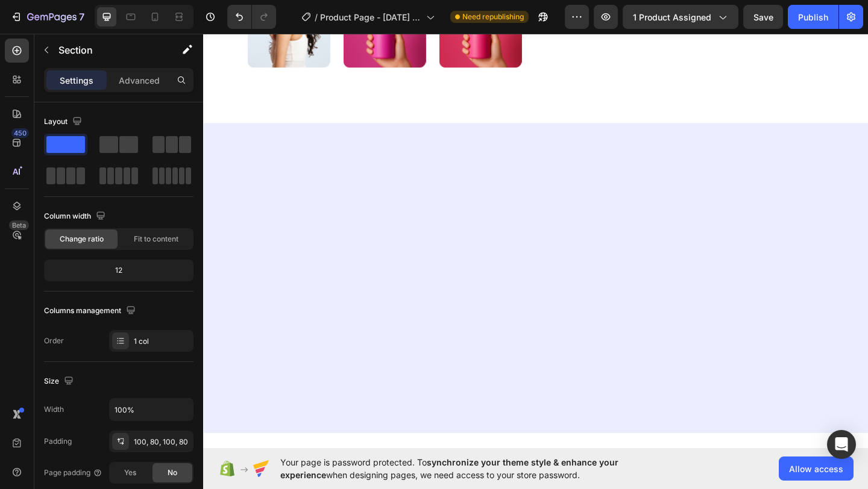
click at [685, 207] on div at bounding box center [564, 300] width 723 height 338
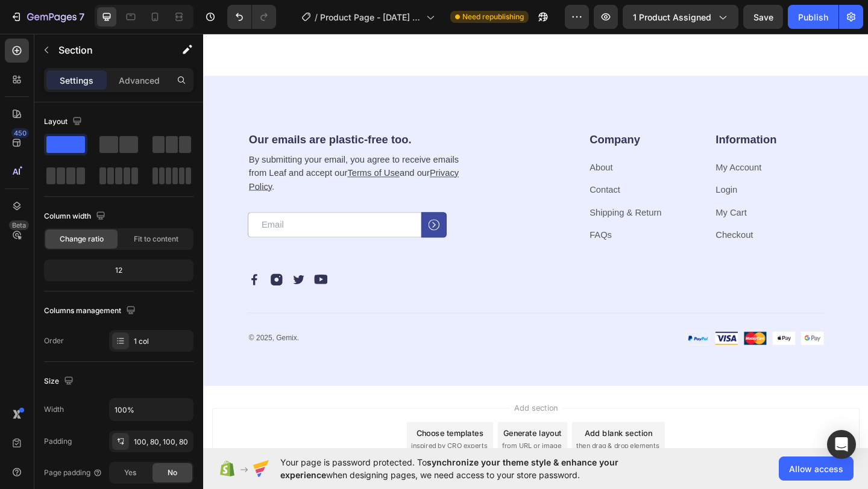
scroll to position [426, 0]
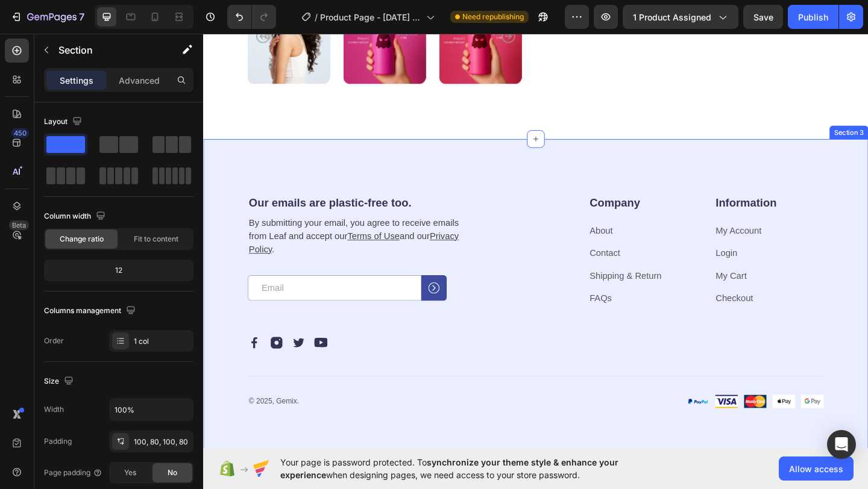
click at [586, 161] on div "Our emails are plastic-free too. Heading By submitting your email, you agree to…" at bounding box center [564, 325] width 723 height 354
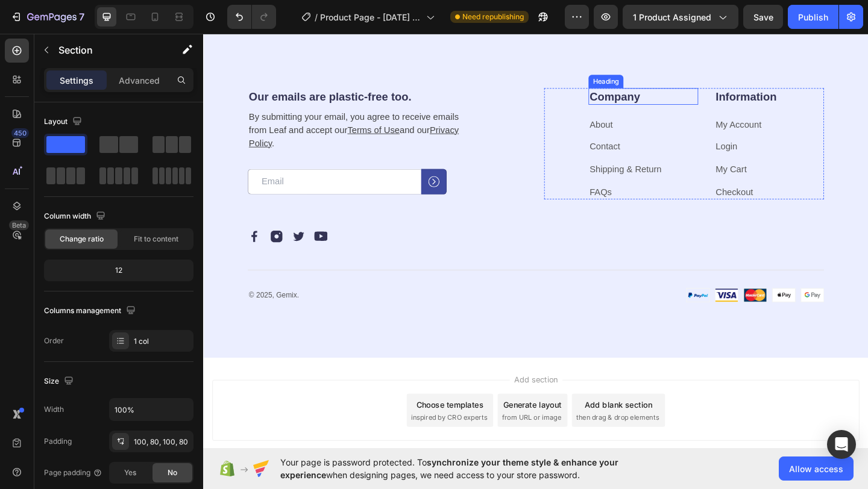
scroll to position [615, 0]
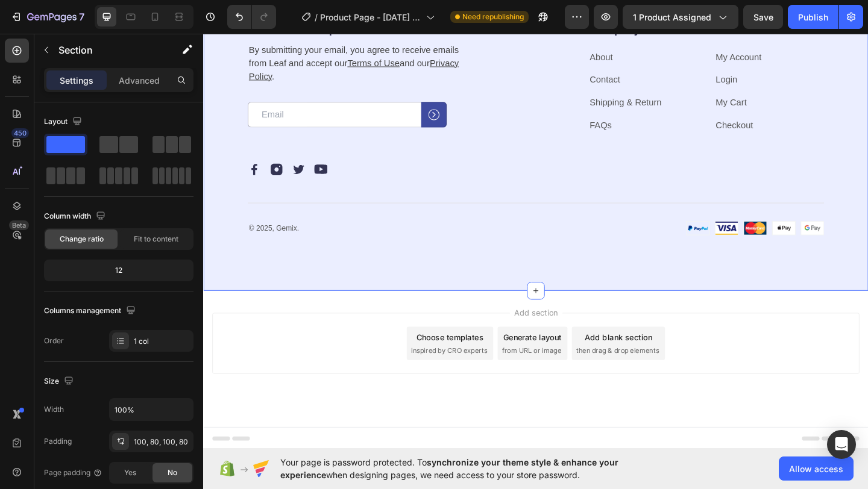
click at [809, 268] on div "Our emails are plastic-free too. Heading By submitting your email, you agree to…" at bounding box center [564, 137] width 723 height 354
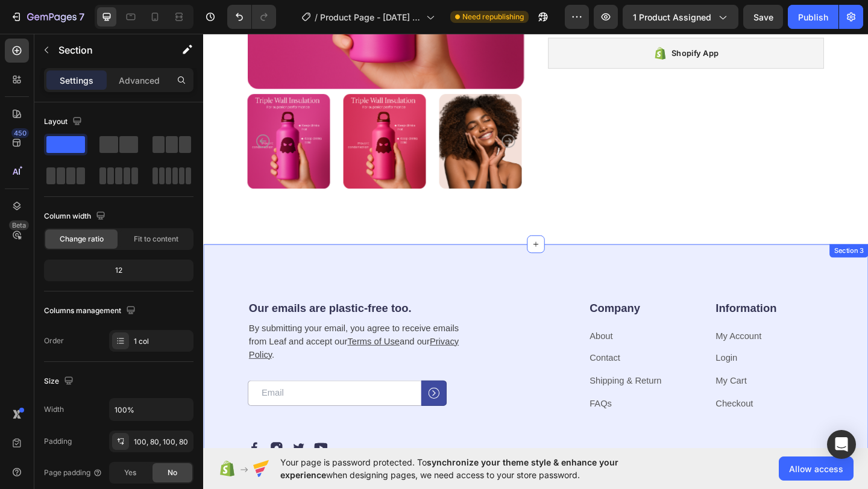
scroll to position [287, 0]
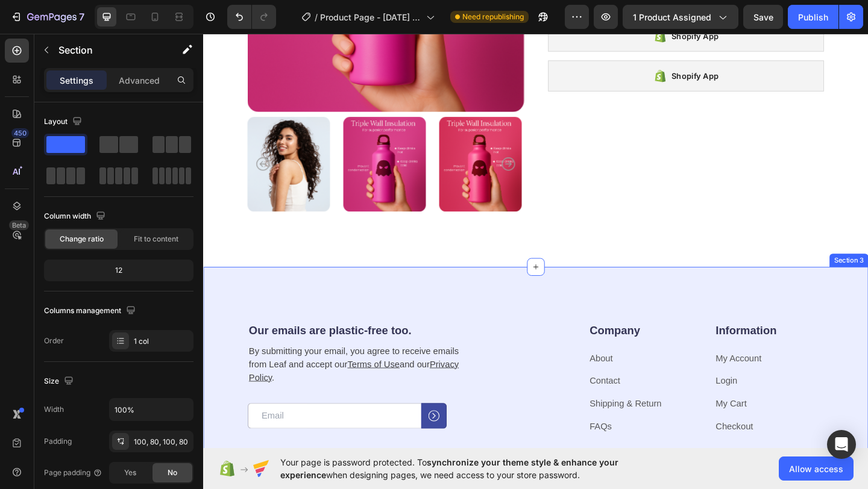
click at [786, 310] on div "Our emails are plastic-free too. Heading By submitting your email, you agree to…" at bounding box center [564, 464] width 723 height 354
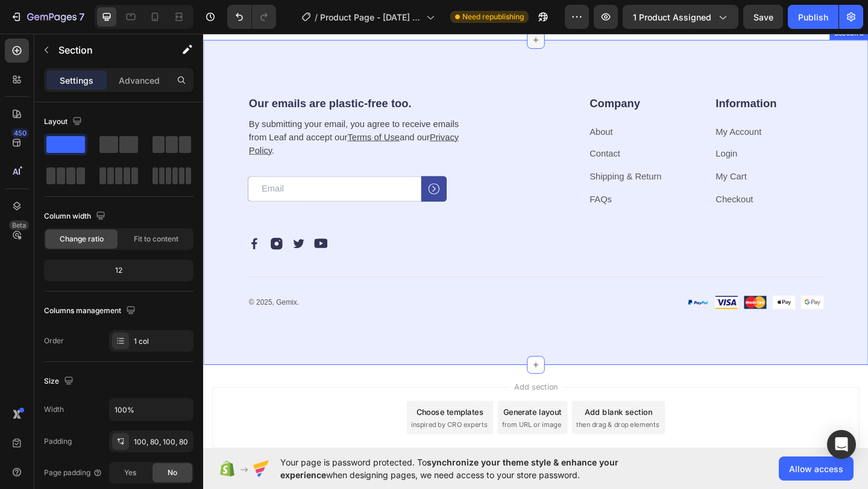
scroll to position [615, 0]
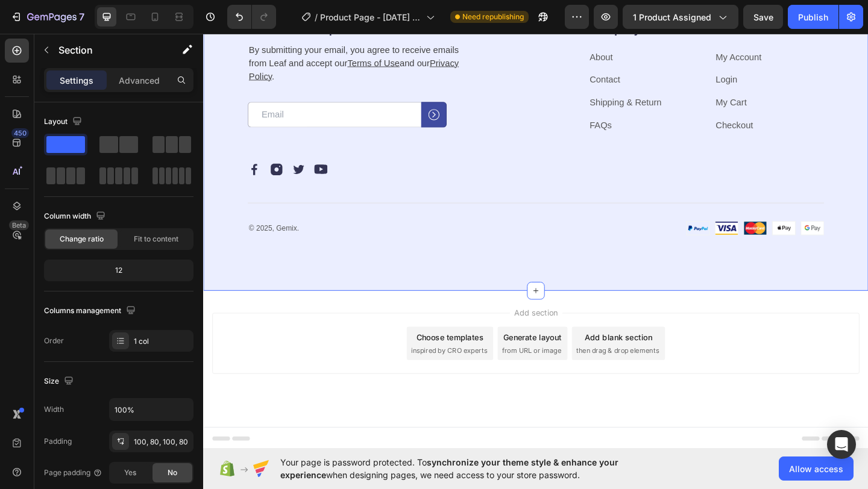
click at [559, 295] on div "Our emails are plastic-free too. Heading By submitting your email, you agree to…" at bounding box center [564, 137] width 723 height 354
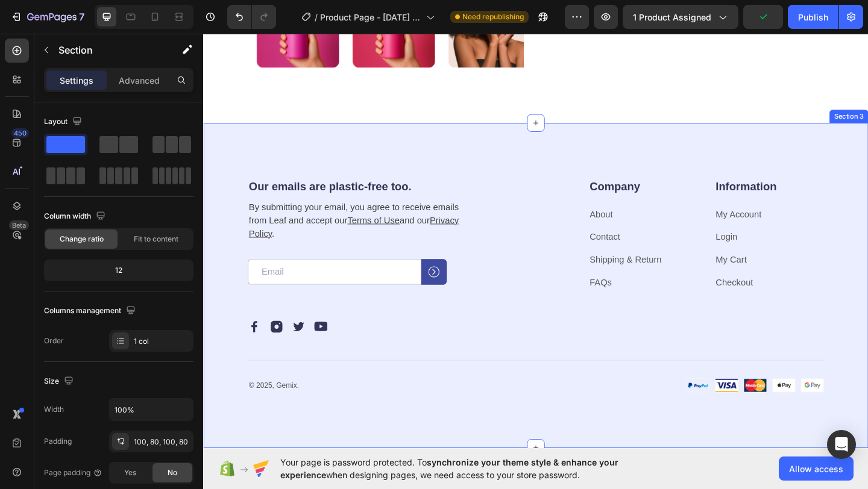
scroll to position [400, 0]
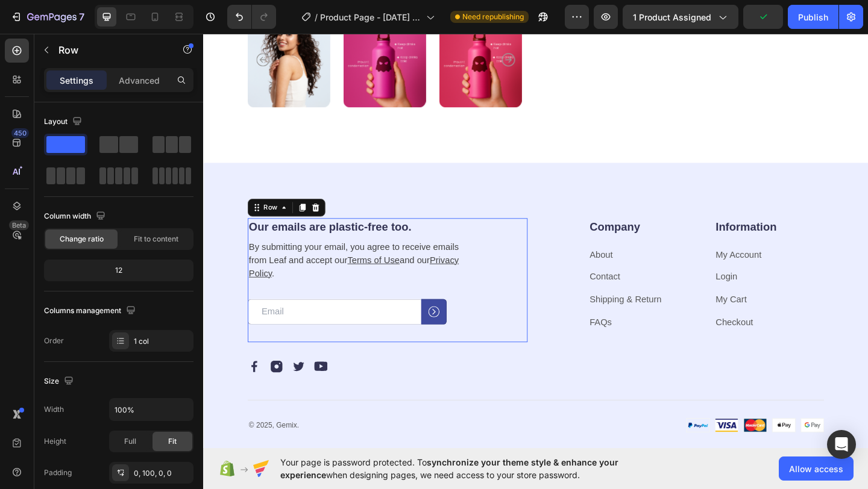
click at [422, 256] on div "Our emails are plastic-free too. Heading By submitting your email, you agree to…" at bounding box center [373, 301] width 244 height 135
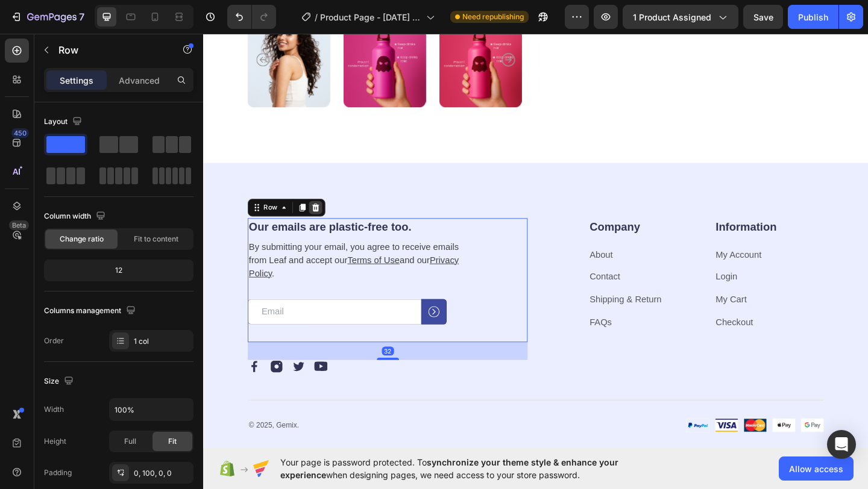
click at [326, 216] on div at bounding box center [325, 223] width 14 height 14
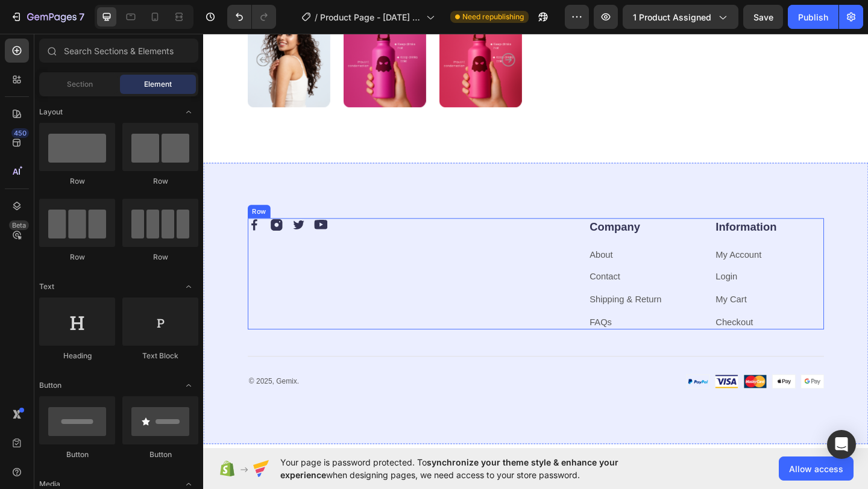
click at [412, 280] on div "Image Image Image Image Row" at bounding box center [403, 294] width 304 height 121
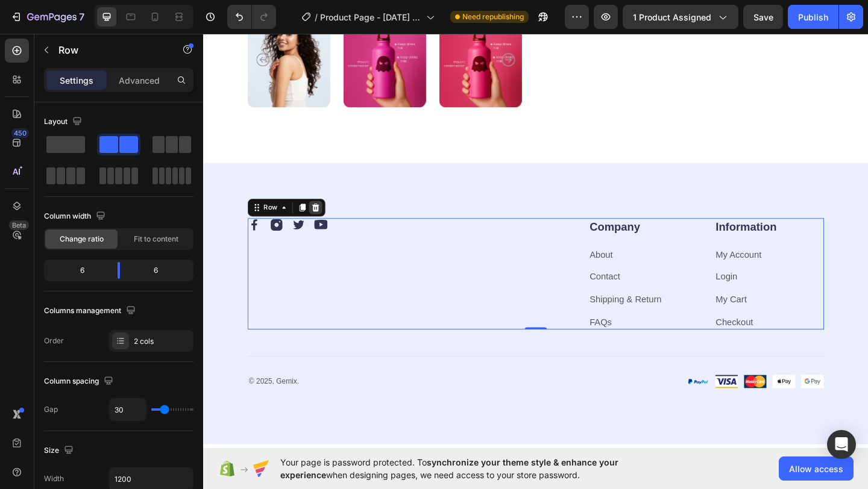
click at [328, 221] on icon at bounding box center [326, 223] width 10 height 10
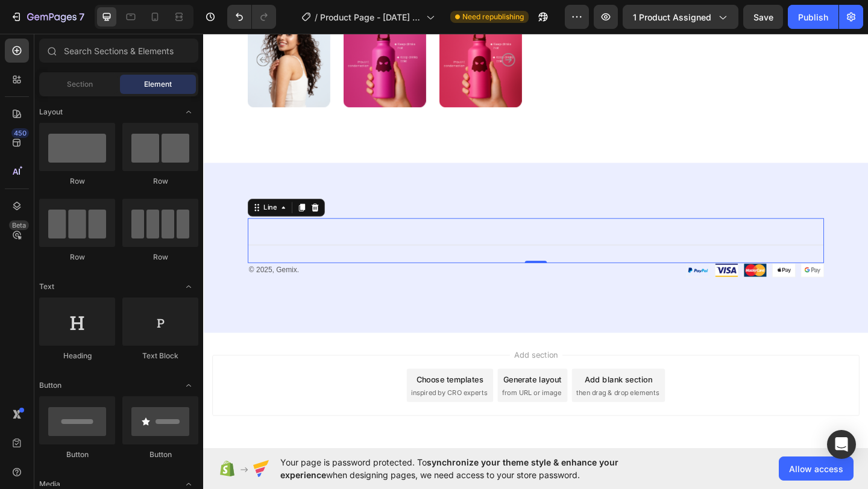
click at [375, 272] on div "Title Line 0" at bounding box center [564, 258] width 627 height 49
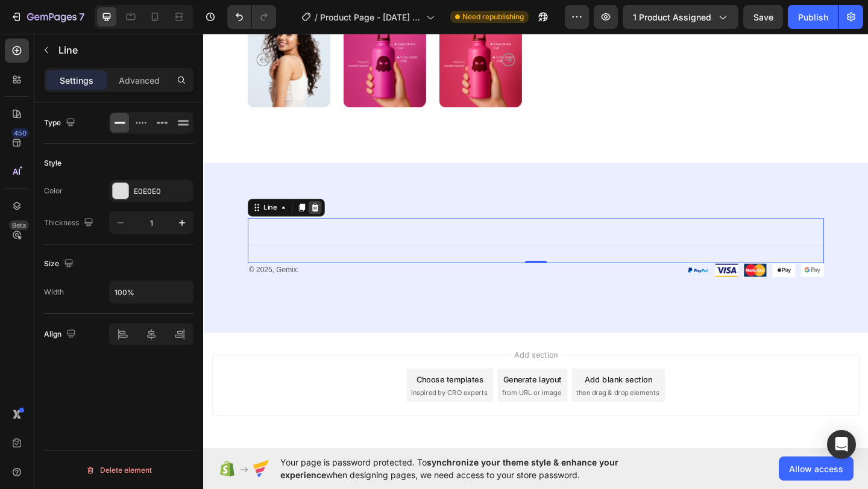
click at [322, 220] on icon at bounding box center [325, 222] width 8 height 8
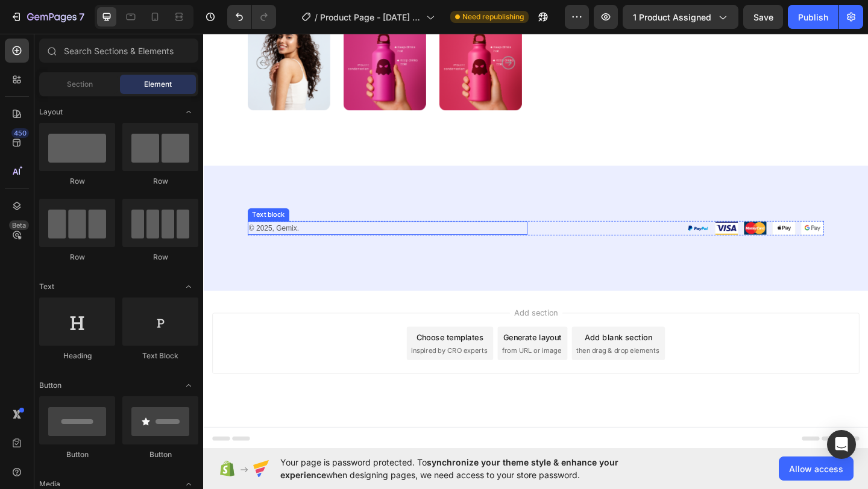
click at [359, 247] on p "© 2025, Gemix." at bounding box center [403, 245] width 302 height 12
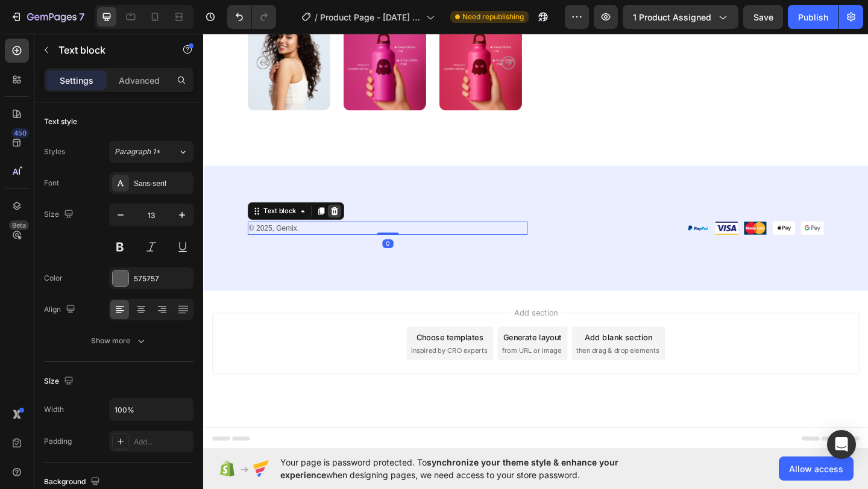
click at [343, 223] on icon at bounding box center [346, 227] width 10 height 10
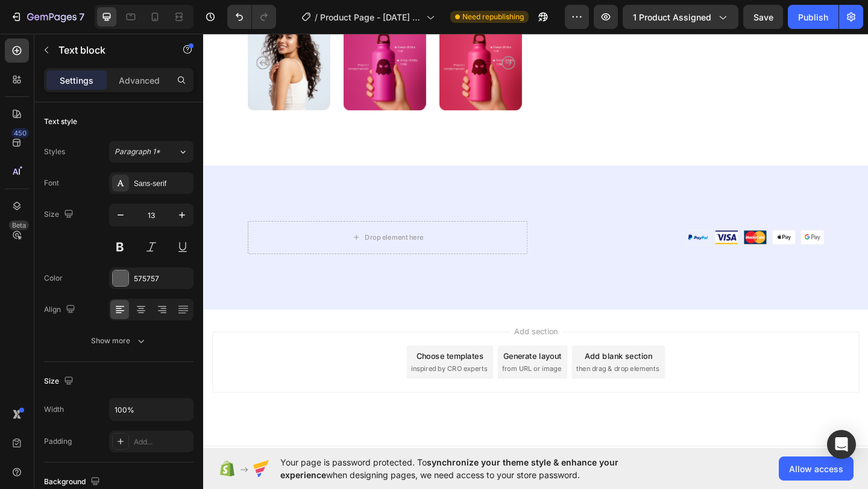
scroll to position [400, 0]
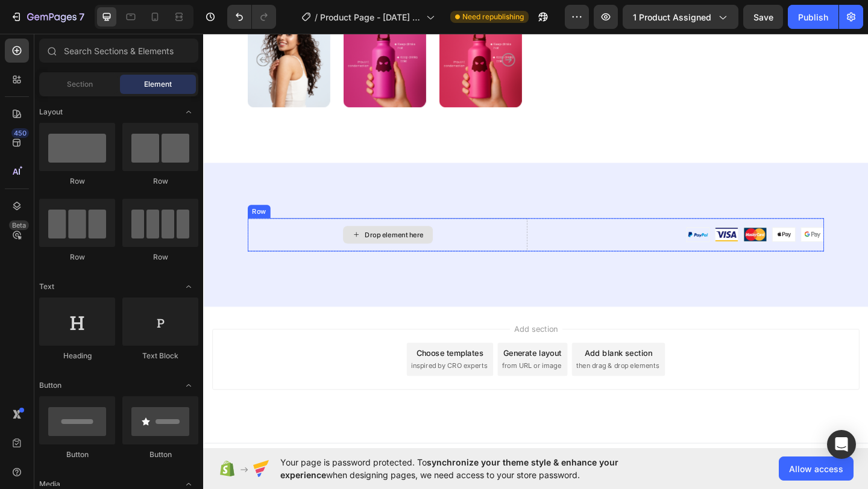
click at [371, 243] on div "Drop element here" at bounding box center [404, 252] width 98 height 19
click at [331, 239] on div "Drop element here" at bounding box center [403, 252] width 304 height 36
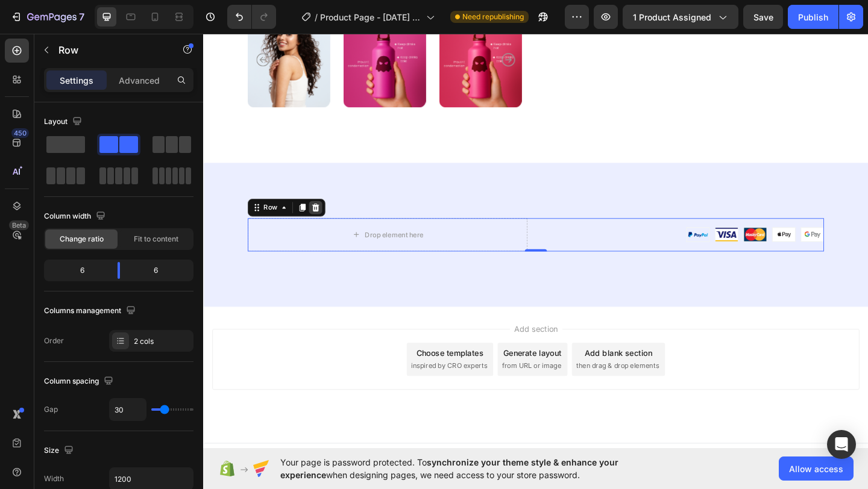
click at [327, 222] on icon at bounding box center [326, 222] width 8 height 8
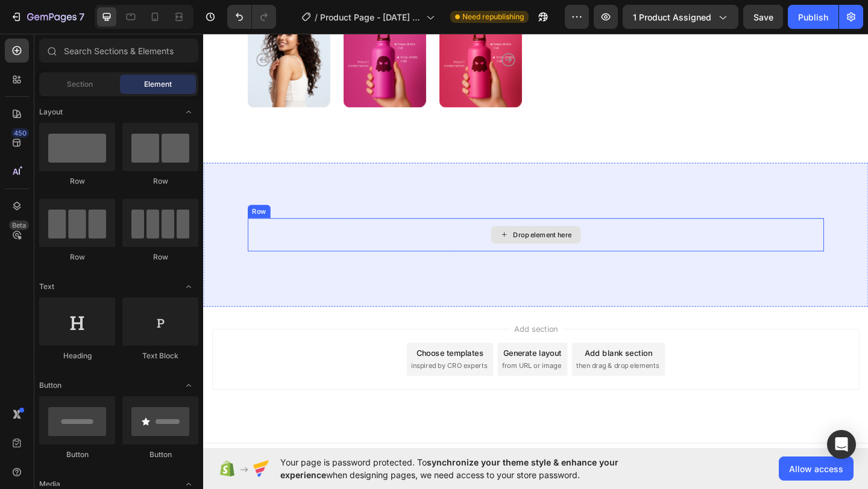
click at [338, 236] on div "Drop element here" at bounding box center [564, 252] width 627 height 36
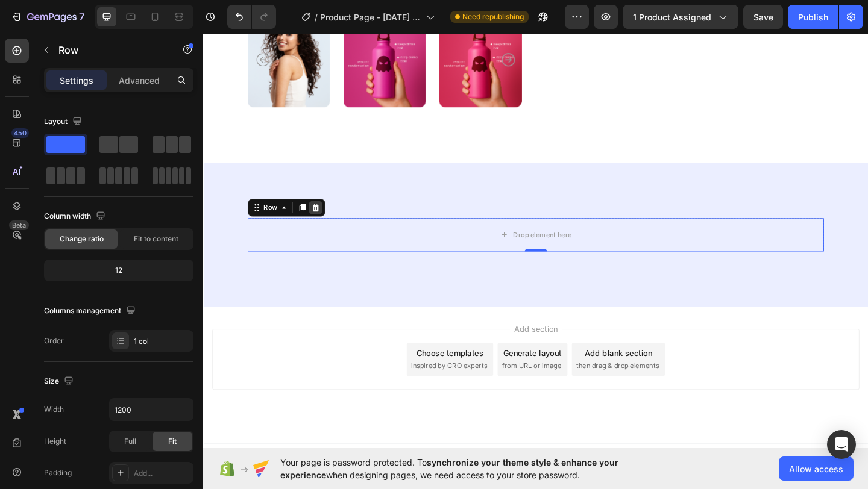
click at [322, 219] on icon at bounding box center [326, 223] width 10 height 10
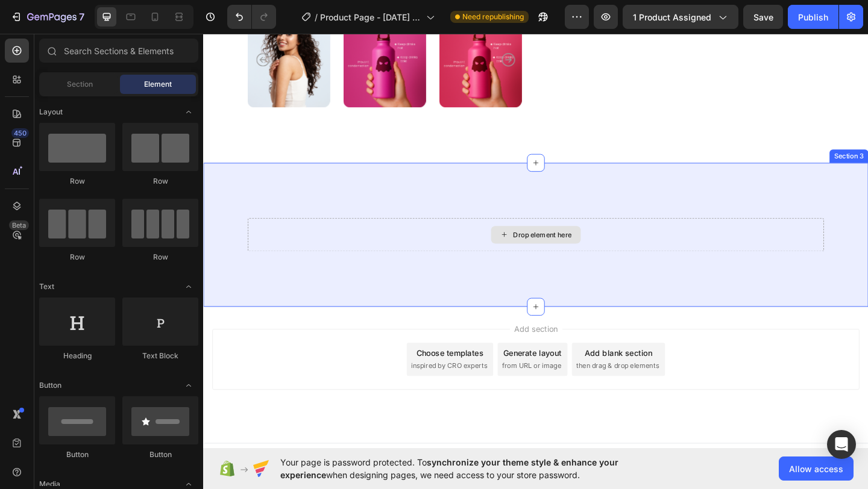
click at [328, 238] on div "Drop element here" at bounding box center [564, 252] width 627 height 36
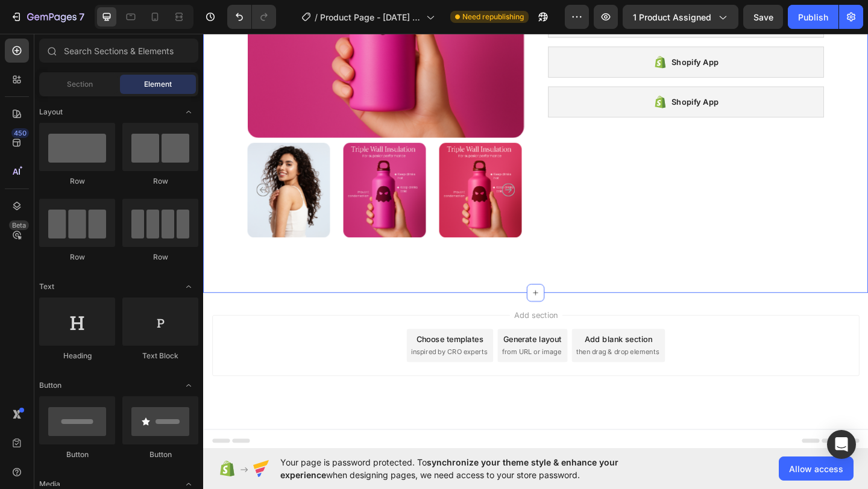
scroll to position [0, 0]
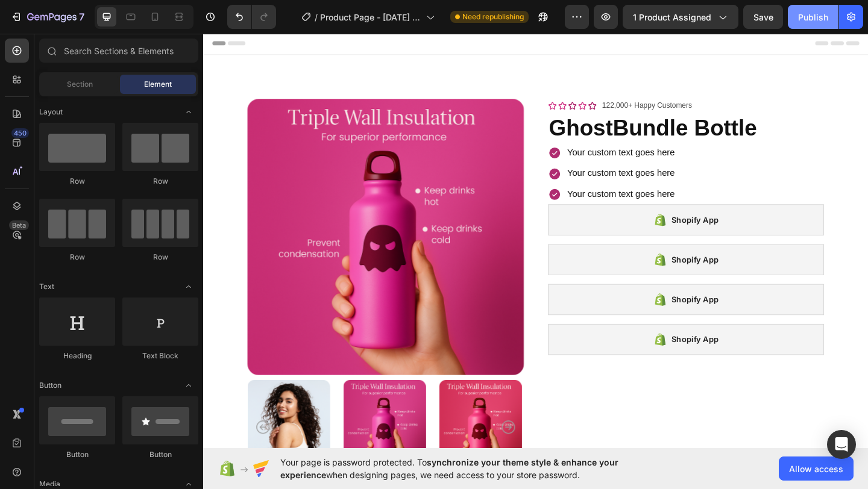
click at [813, 20] on div "Publish" at bounding box center [813, 17] width 30 height 13
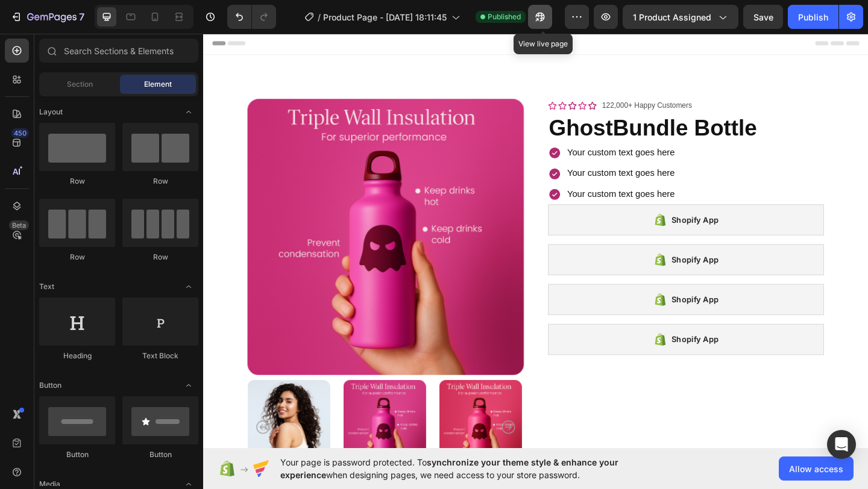
click at [550, 16] on button "button" at bounding box center [540, 17] width 24 height 24
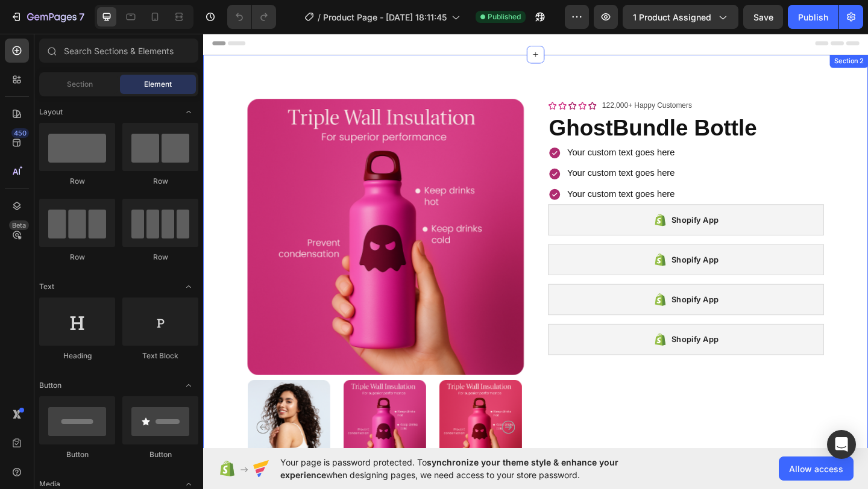
click at [478, 81] on div "Product Images Icon Icon Icon Icon Icon Icon List 122,000+ Happy Customers Text…" at bounding box center [564, 316] width 723 height 518
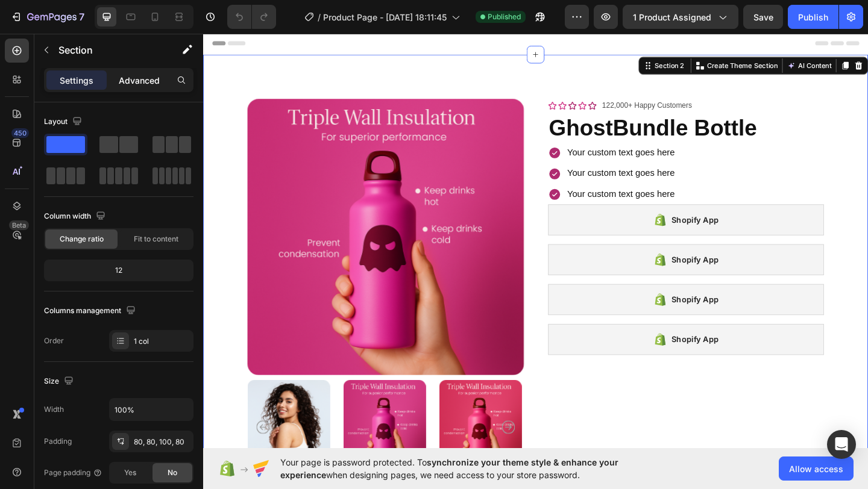
click at [133, 83] on p "Advanced" at bounding box center [139, 80] width 41 height 13
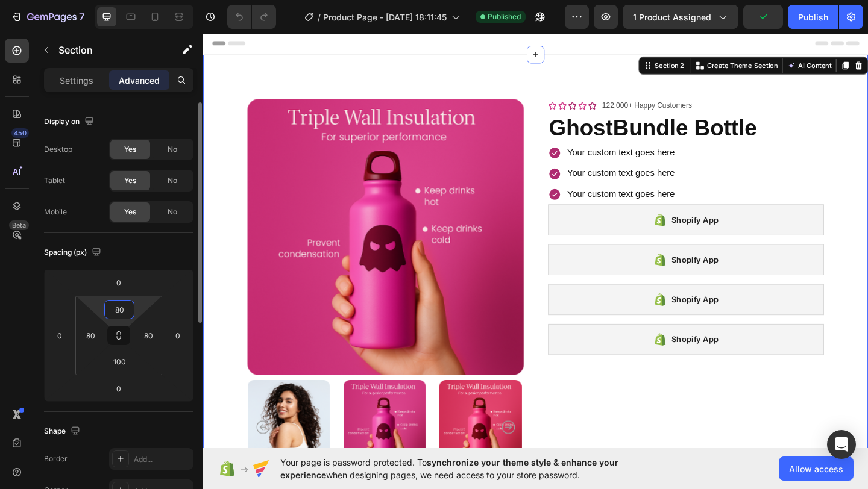
click at [128, 313] on input "80" at bounding box center [119, 310] width 24 height 18
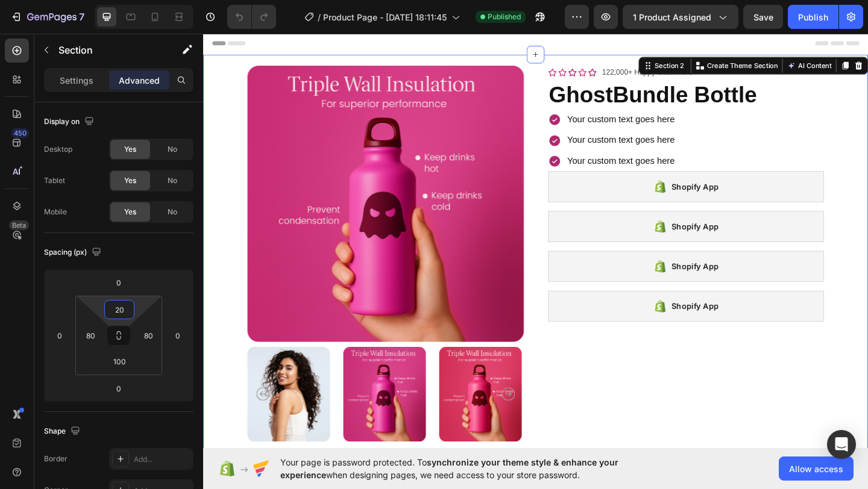
type input "20"
click at [236, 189] on div "Product Images Icon Icon Icon Icon Icon Icon List 122,000+ Happy Customers Text…" at bounding box center [564, 297] width 723 height 481
click at [708, 110] on h1 "GhostBundle Bottle" at bounding box center [728, 100] width 301 height 34
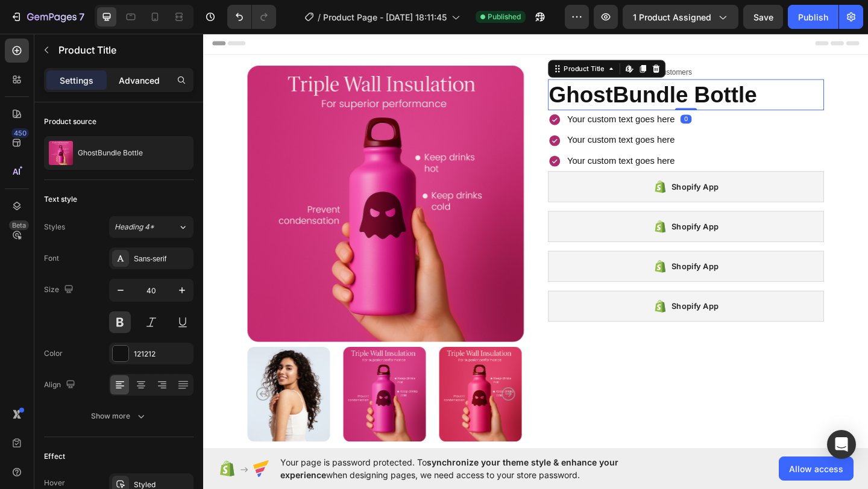
click at [139, 88] on div "Advanced" at bounding box center [139, 79] width 60 height 19
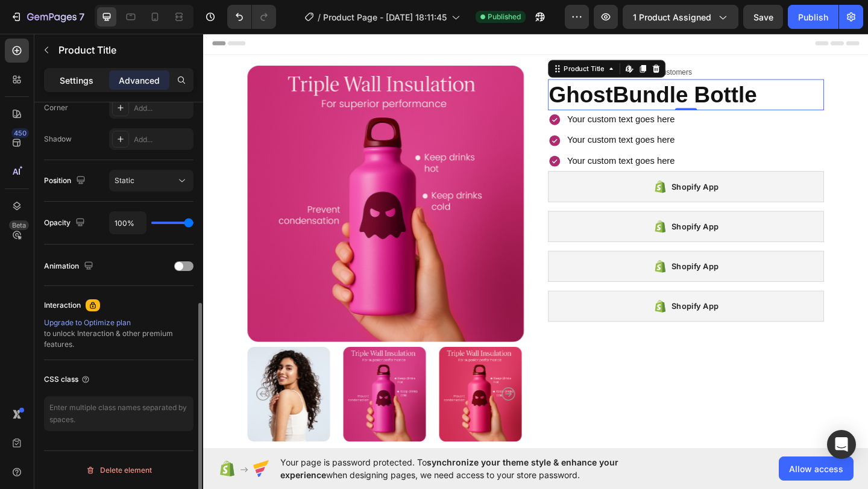
click at [86, 73] on div "Settings" at bounding box center [76, 79] width 60 height 19
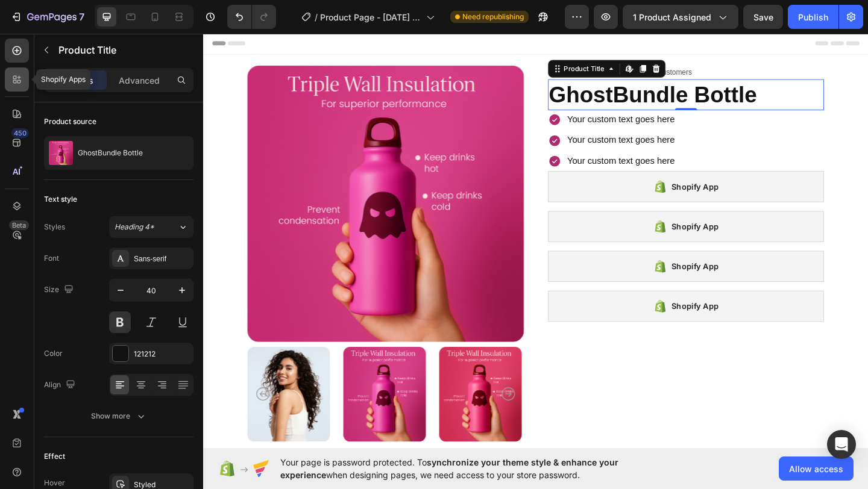
click at [16, 81] on icon at bounding box center [15, 82] width 4 height 4
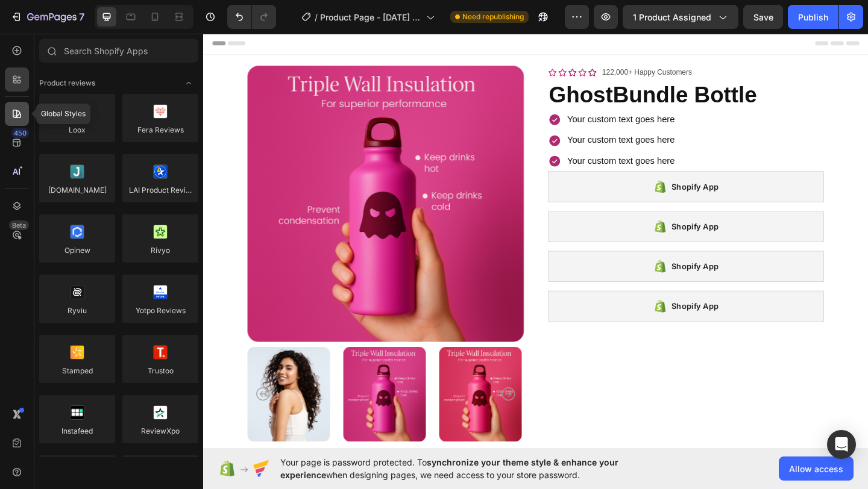
click at [22, 111] on icon at bounding box center [17, 114] width 12 height 12
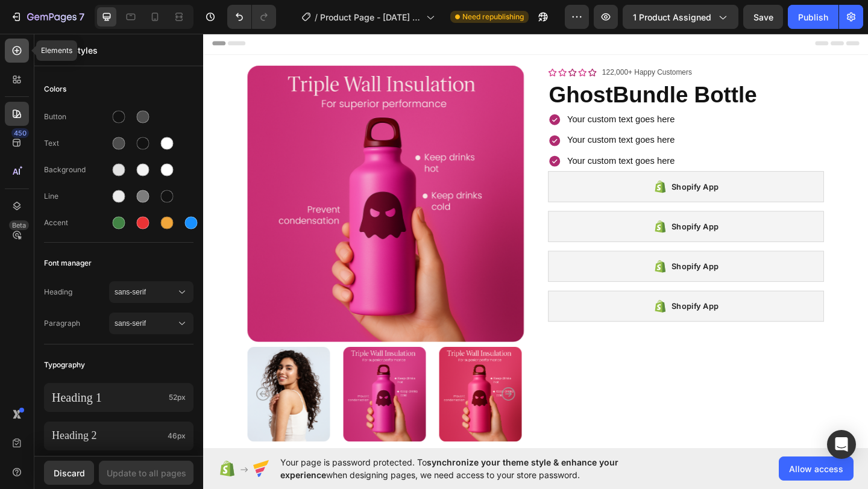
click at [15, 58] on div at bounding box center [17, 51] width 24 height 24
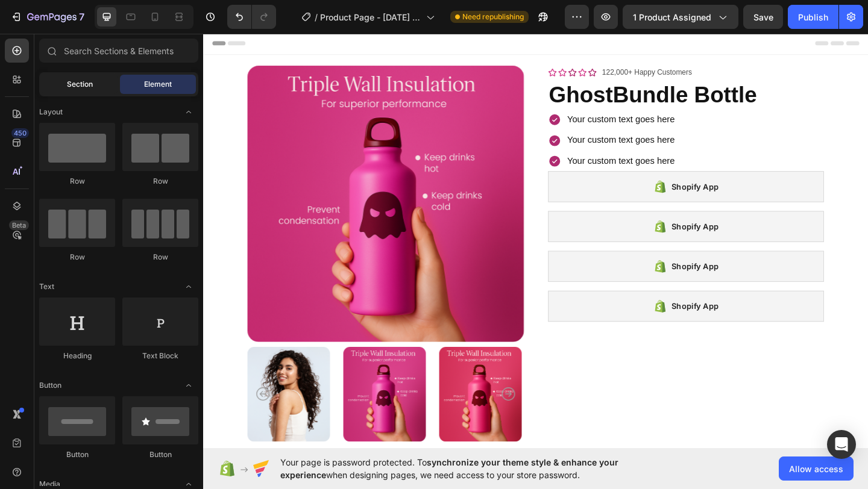
click at [87, 92] on div "Section" at bounding box center [80, 84] width 76 height 19
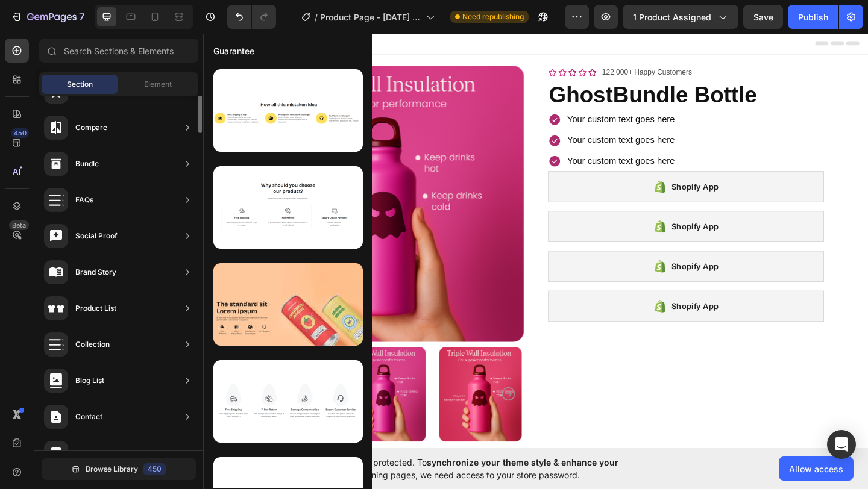
scroll to position [329, 0]
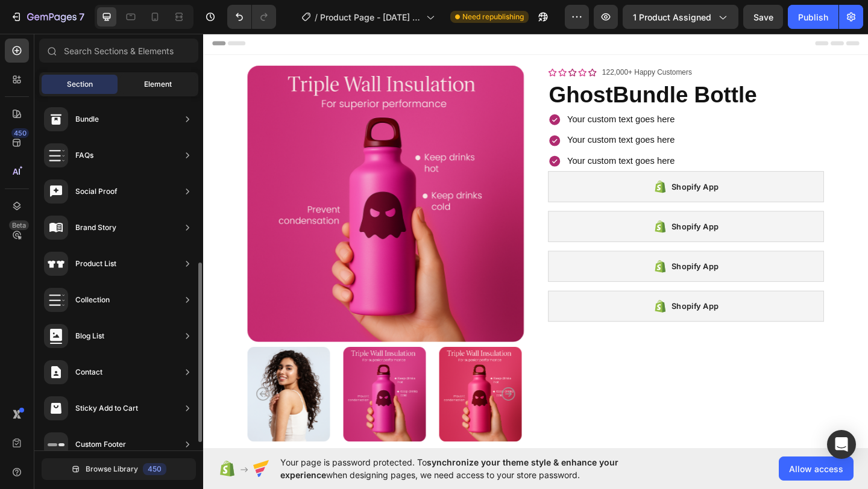
click at [149, 87] on span "Element" at bounding box center [158, 84] width 28 height 11
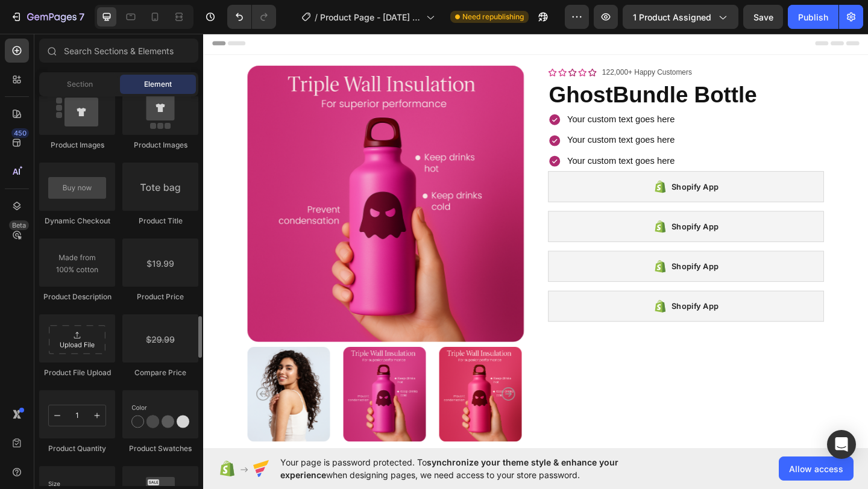
scroll to position [1866, 0]
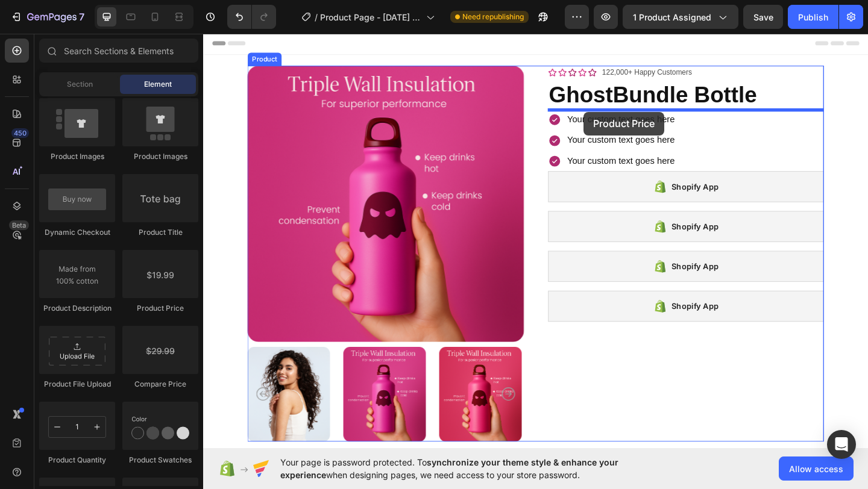
drag, startPoint x: 355, startPoint y: 313, endPoint x: 617, endPoint y: 119, distance: 326.1
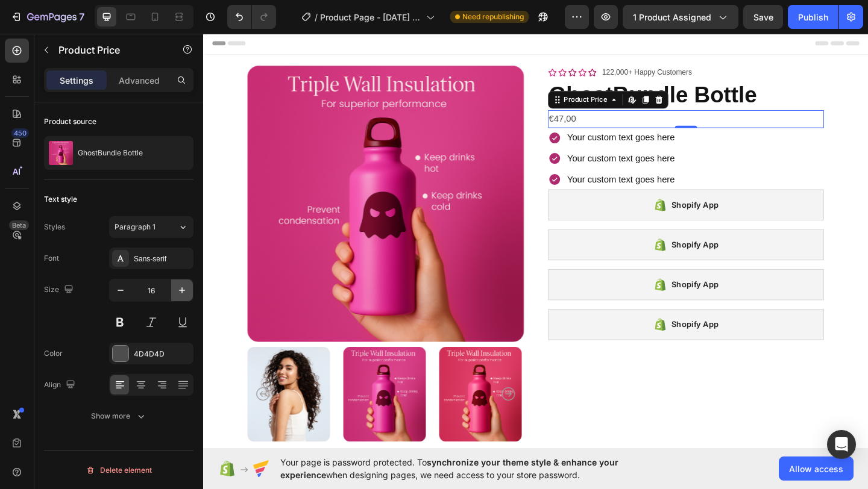
click at [181, 292] on icon "button" at bounding box center [182, 290] width 12 height 12
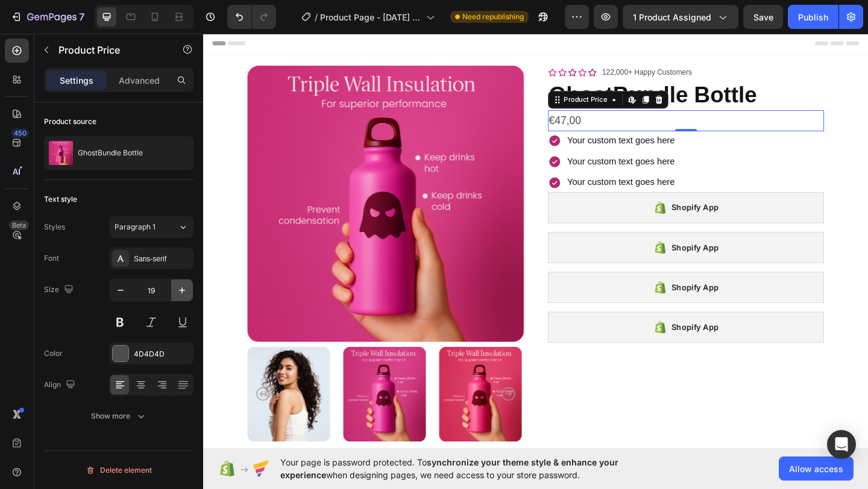
click at [181, 292] on icon "button" at bounding box center [182, 290] width 12 height 12
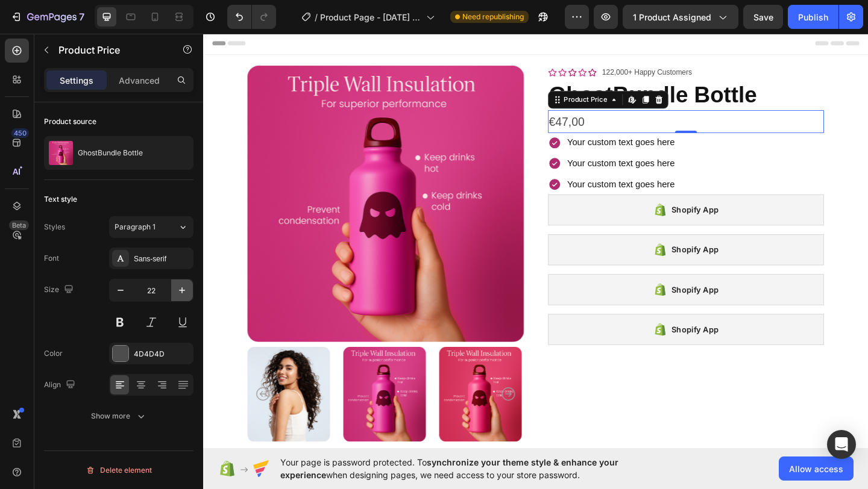
click at [181, 292] on icon "button" at bounding box center [182, 290] width 12 height 12
click at [114, 293] on button "button" at bounding box center [121, 291] width 22 height 22
click at [118, 292] on icon "button" at bounding box center [120, 290] width 12 height 12
type input "21"
click at [119, 352] on div at bounding box center [121, 354] width 16 height 16
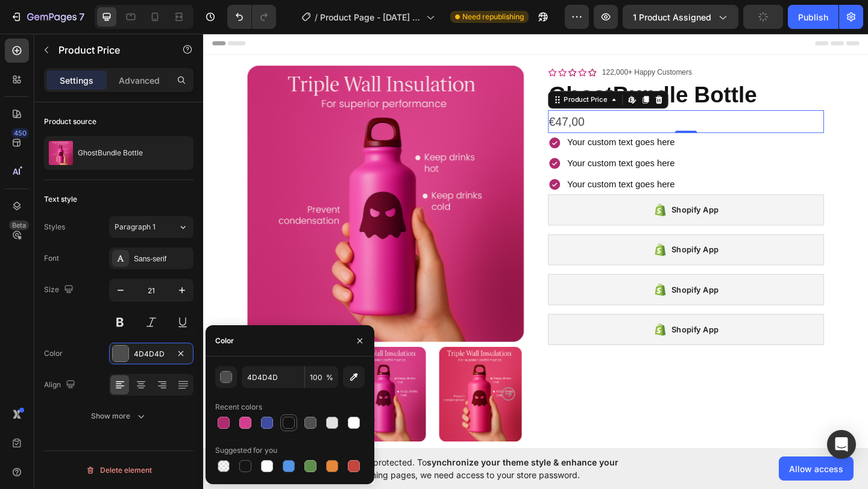
click at [284, 423] on div at bounding box center [289, 423] width 12 height 12
type input "121212"
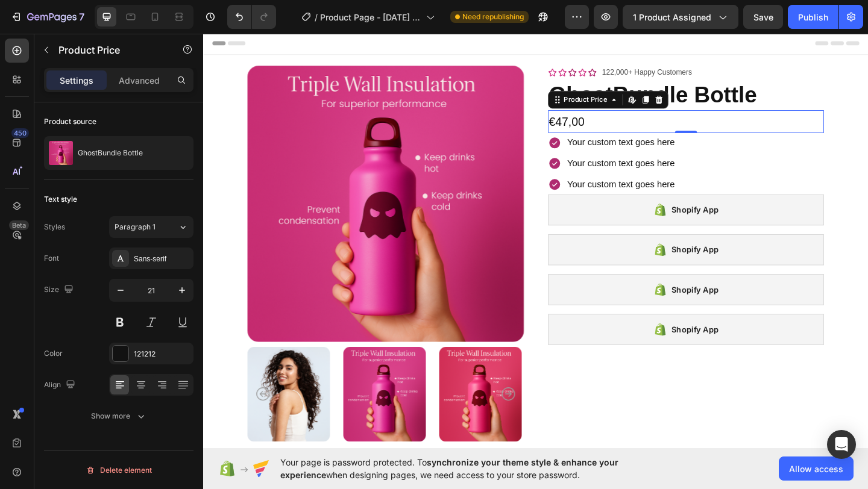
click at [81, 298] on div "Size 21" at bounding box center [118, 306] width 149 height 54
click at [133, 83] on p "Advanced" at bounding box center [139, 80] width 41 height 13
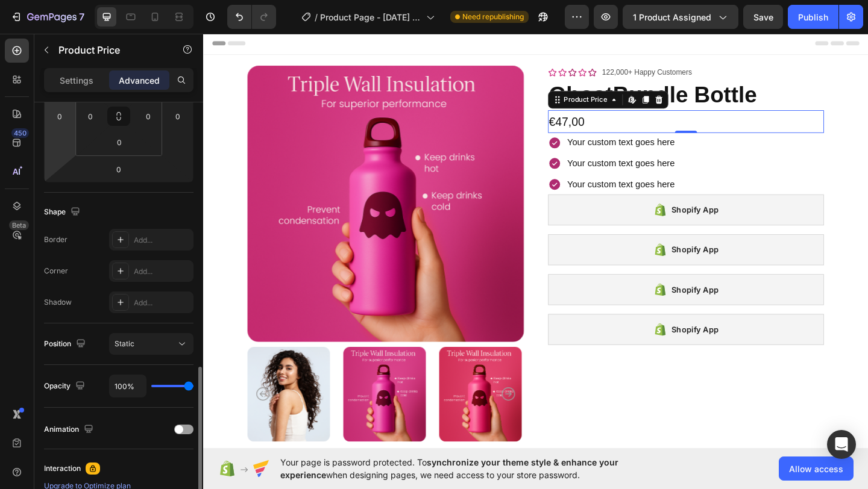
scroll to position [383, 0]
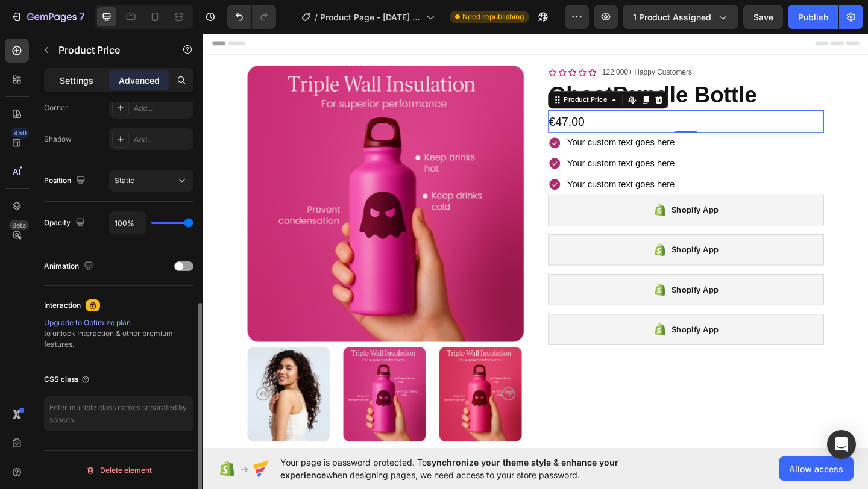
click at [67, 81] on p "Settings" at bounding box center [77, 80] width 34 height 13
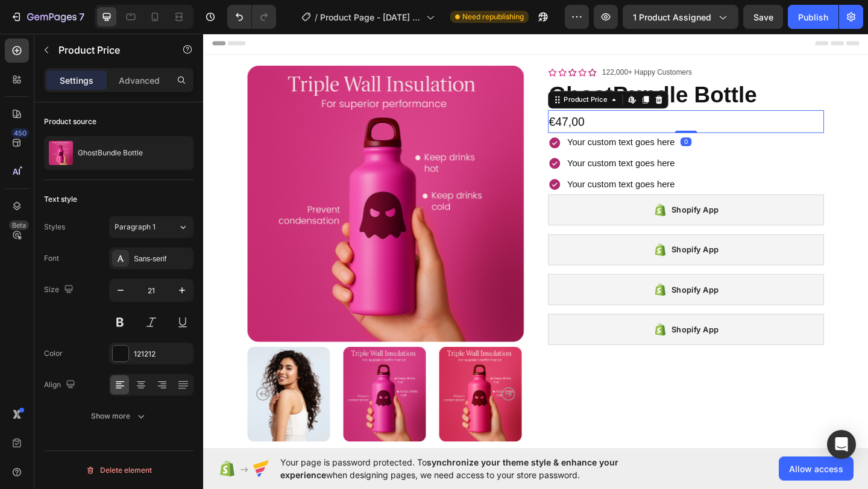
scroll to position [0, 0]
click at [43, 48] on icon "button" at bounding box center [47, 50] width 10 height 10
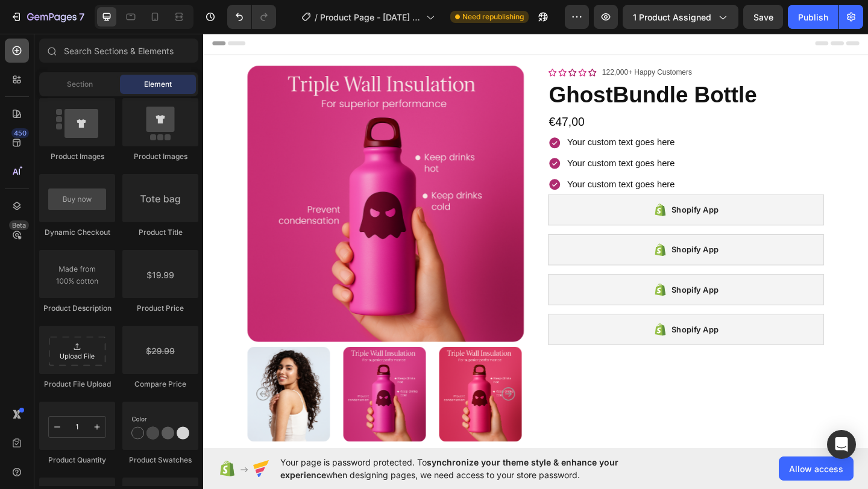
click at [17, 51] on icon at bounding box center [17, 51] width 12 height 12
click at [77, 86] on span "Section" at bounding box center [80, 84] width 26 height 11
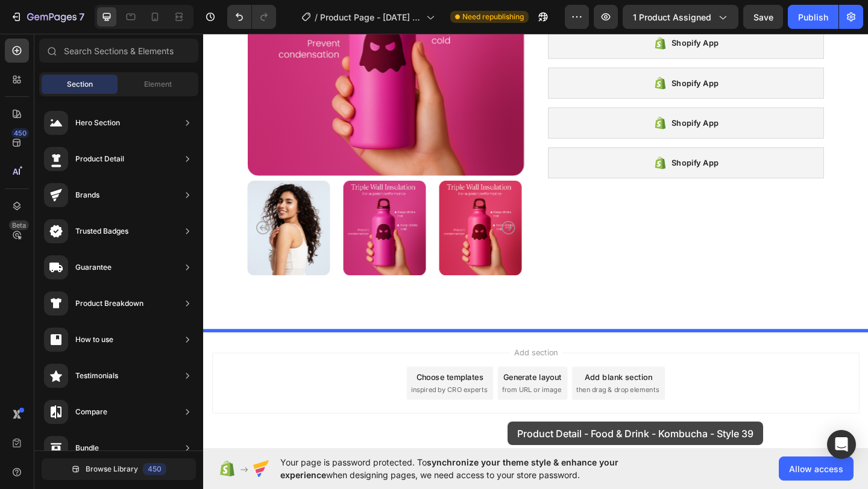
scroll to position [225, 0]
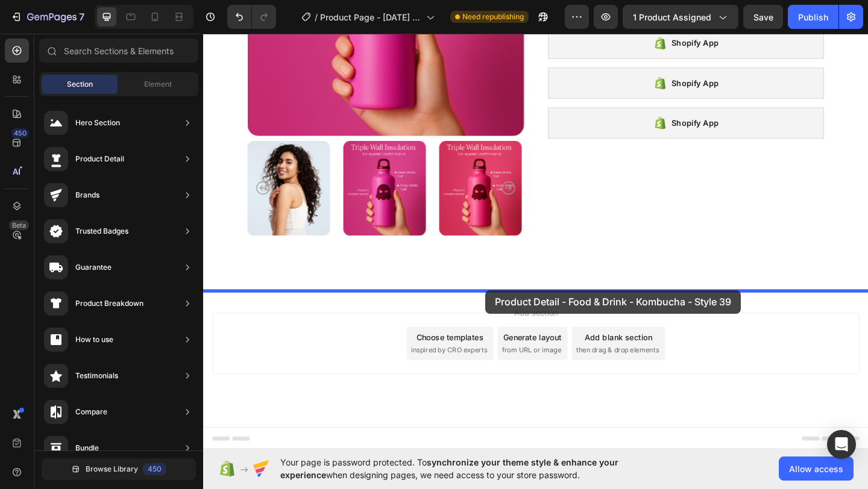
drag, startPoint x: 497, startPoint y: 193, endPoint x: 510, endPoint y: 314, distance: 121.2
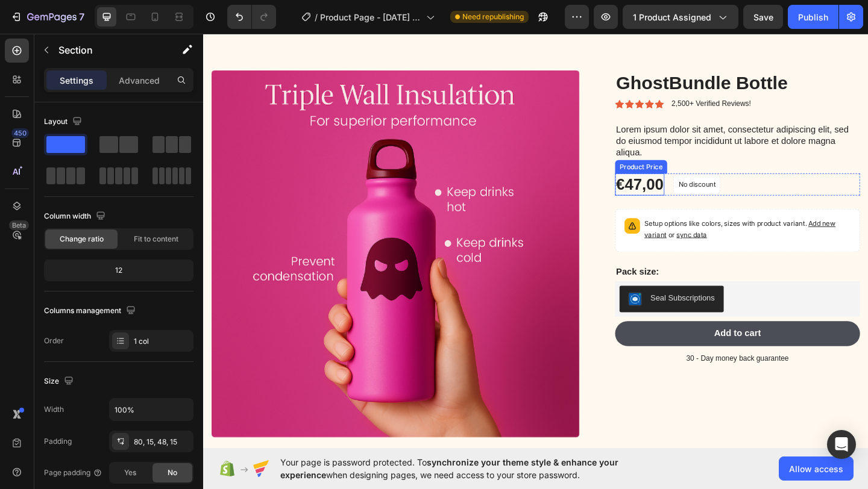
scroll to position [483, 0]
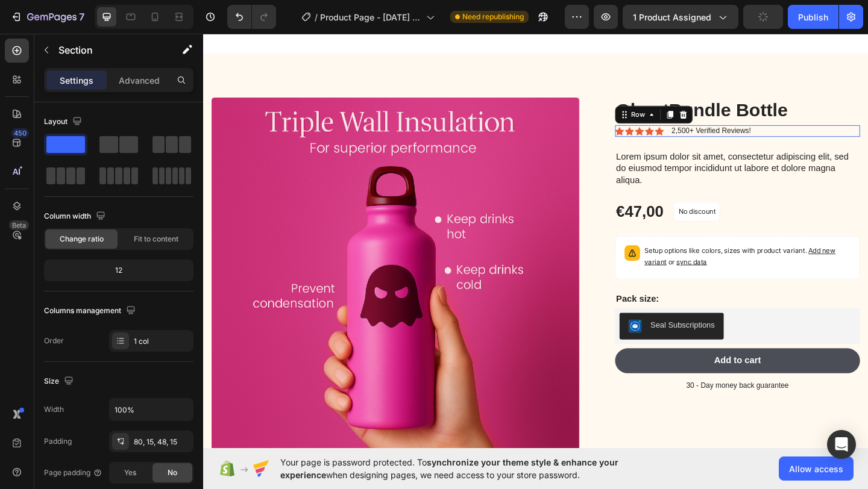
click at [706, 140] on div "Icon Icon Icon Icon Icon Icon List 2,500+ Verified Reviews! Text Block Row 0" at bounding box center [784, 139] width 266 height 13
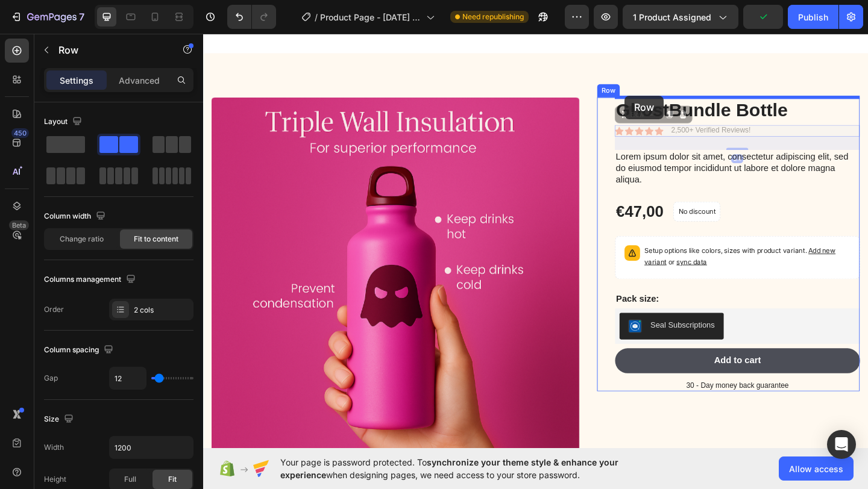
drag, startPoint x: 659, startPoint y: 122, endPoint x: 662, endPoint y: 101, distance: 21.3
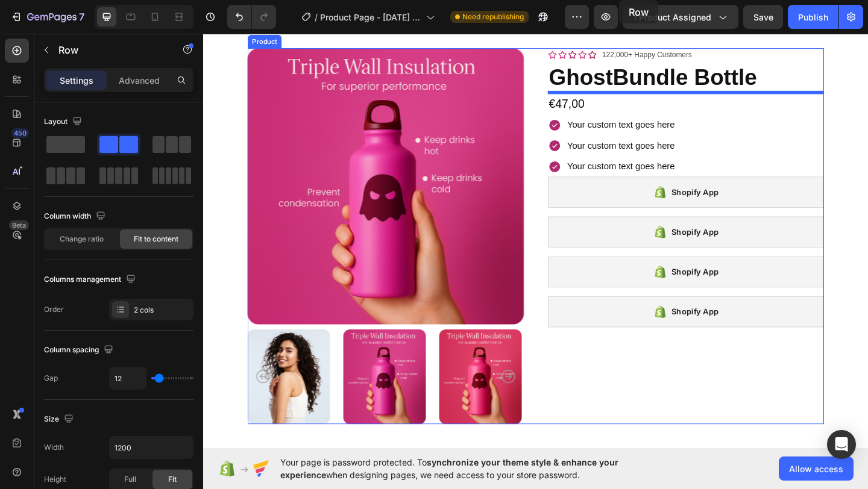
scroll to position [0, 0]
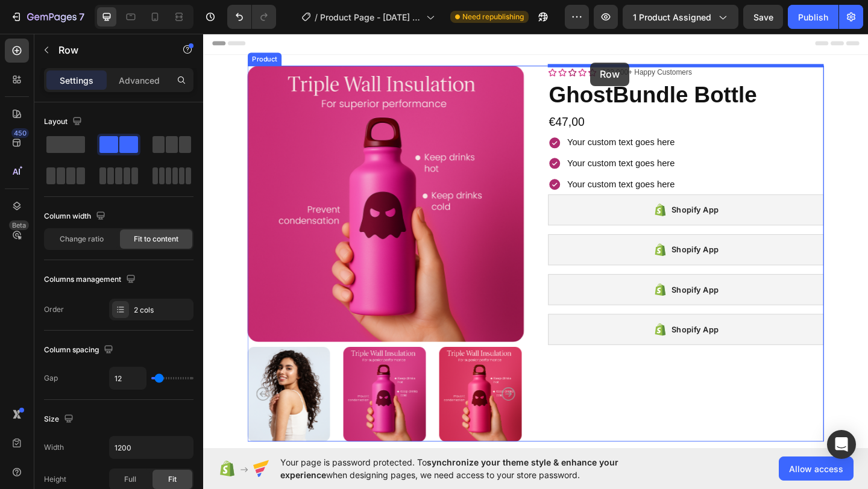
drag, startPoint x: 662, startPoint y: 125, endPoint x: 622, endPoint y: 66, distance: 70.9
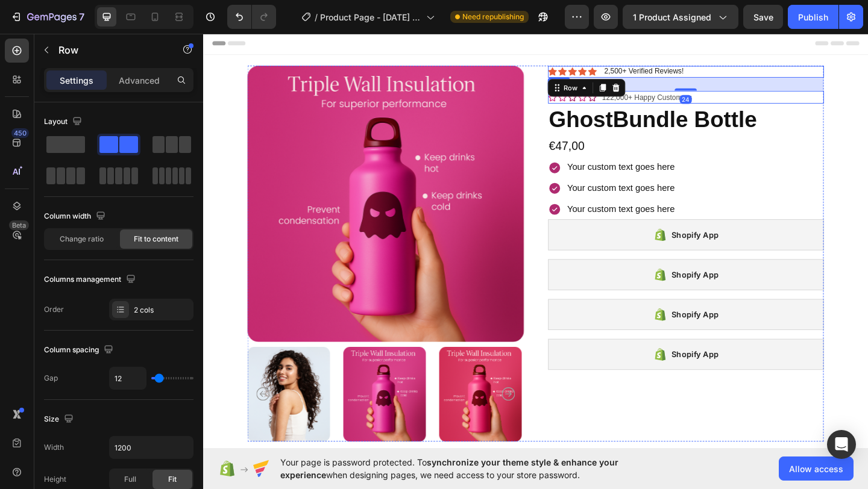
click at [772, 104] on div "Icon Icon Icon Icon Icon Icon List 122,000+ Happy Customers Text Block Row" at bounding box center [728, 103] width 301 height 14
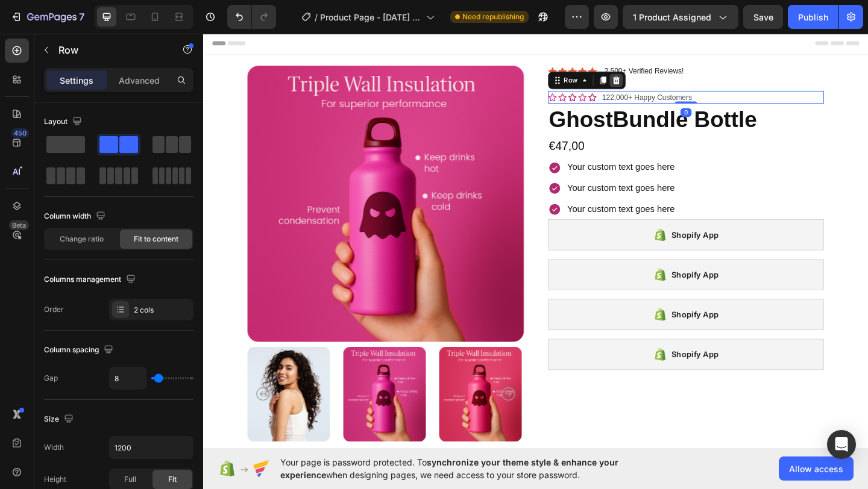
click at [651, 84] on icon at bounding box center [652, 84] width 8 height 8
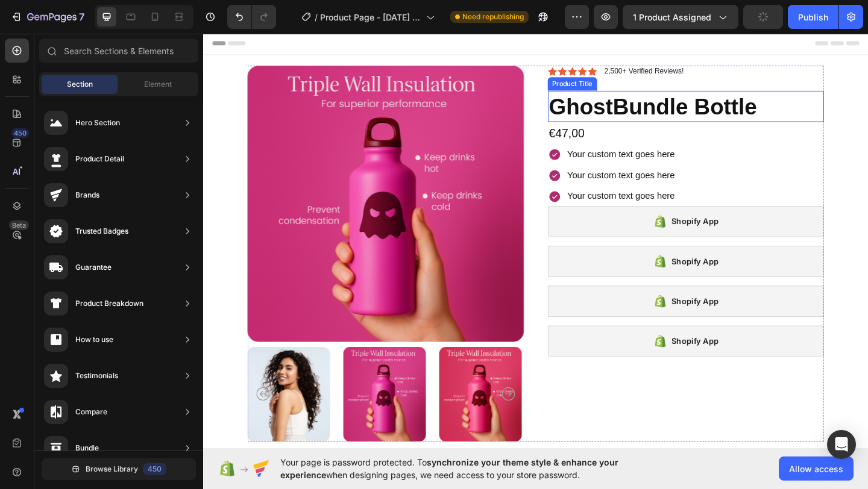
click at [613, 118] on h1 "GhostBundle Bottle" at bounding box center [728, 113] width 301 height 34
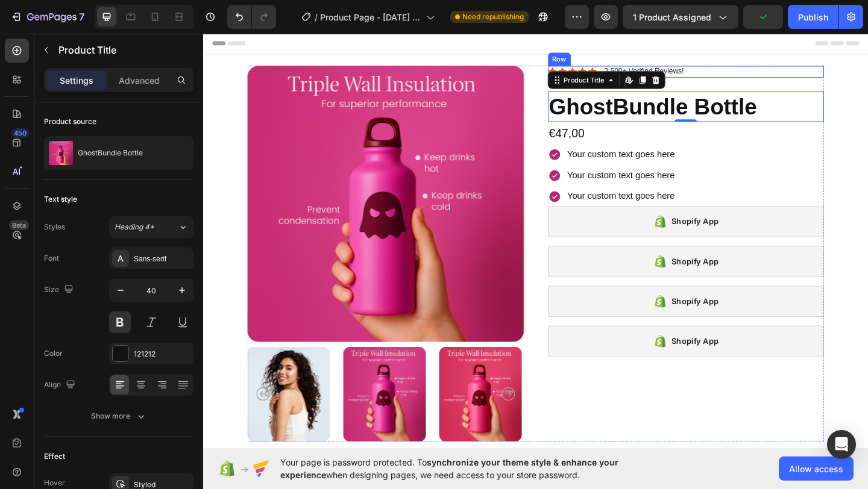
click at [627, 69] on div "Icon Icon Icon Icon Icon Icon List" at bounding box center [604, 75] width 53 height 13
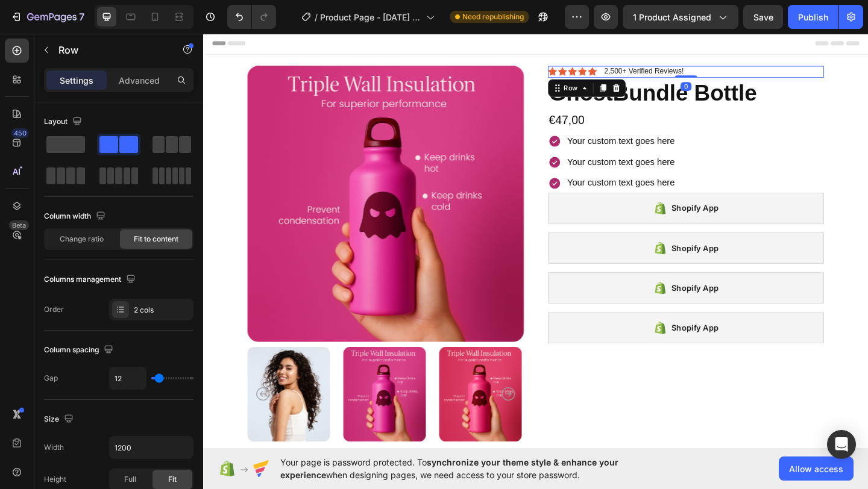
drag, startPoint x: 728, startPoint y: 95, endPoint x: 730, endPoint y: 69, distance: 26.0
click at [730, 69] on div "Icon Icon Icon Icon Icon Icon List 2,500+ Verified Reviews! Text Block Row 0" at bounding box center [728, 75] width 301 height 13
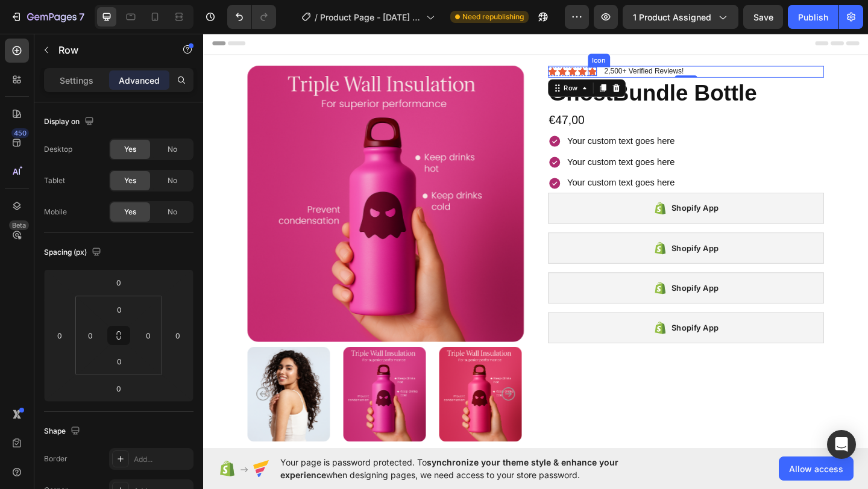
click at [628, 76] on div "Icon" at bounding box center [626, 75] width 10 height 10
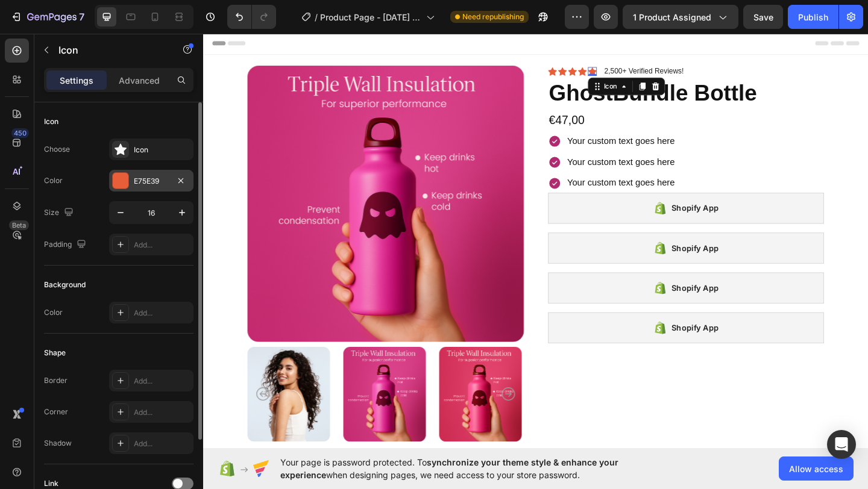
click at [121, 184] on div at bounding box center [121, 181] width 16 height 16
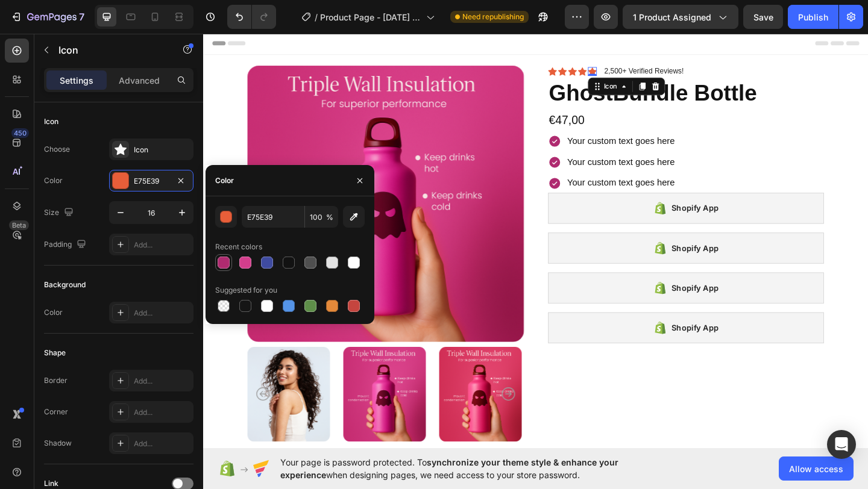
click at [226, 262] on div at bounding box center [224, 263] width 12 height 12
type input "AF2B70"
click at [613, 75] on div "Icon" at bounding box center [615, 75] width 10 height 10
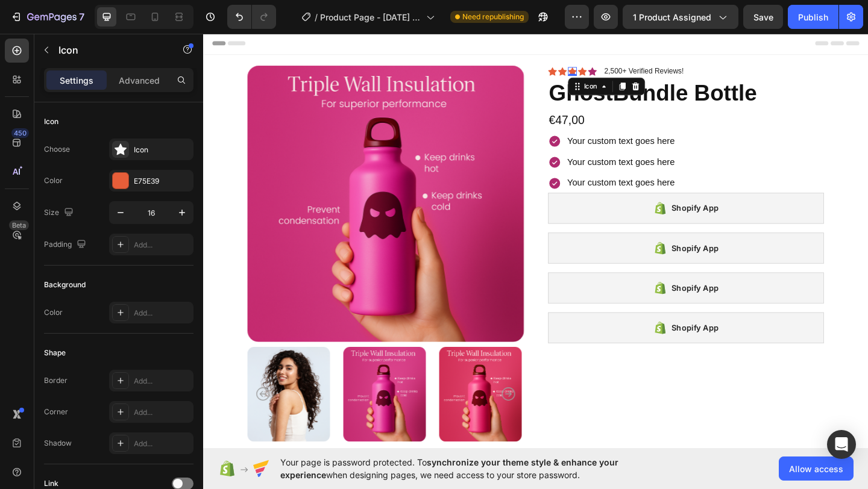
click at [605, 76] on div "Icon 0" at bounding box center [605, 75] width 10 height 10
click at [592, 76] on div "Icon 0" at bounding box center [594, 75] width 10 height 10
click at [580, 76] on div "Icon 0" at bounding box center [583, 75] width 10 height 10
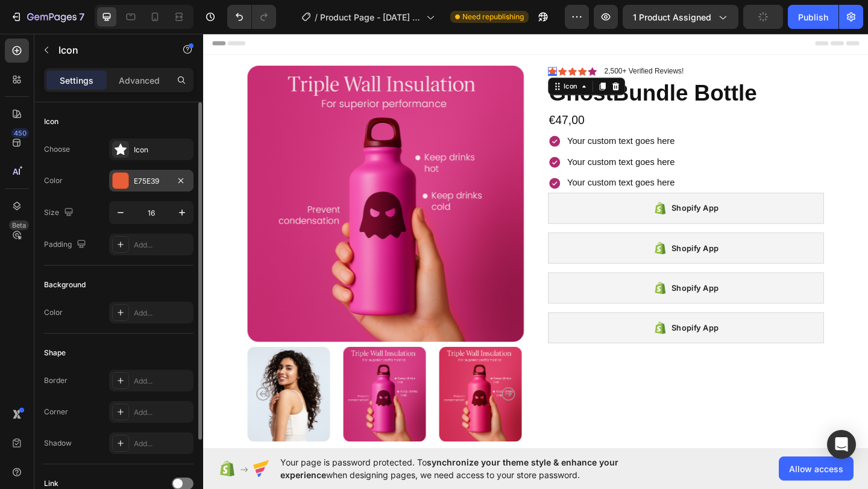
click at [121, 178] on div at bounding box center [121, 181] width 16 height 16
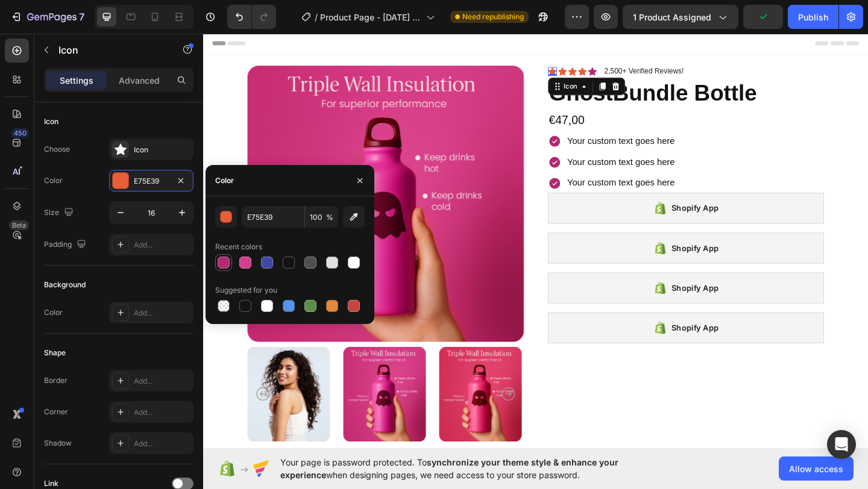
click at [223, 260] on div at bounding box center [224, 263] width 12 height 12
type input "AF2B70"
click at [594, 76] on icon at bounding box center [594, 74] width 10 height 9
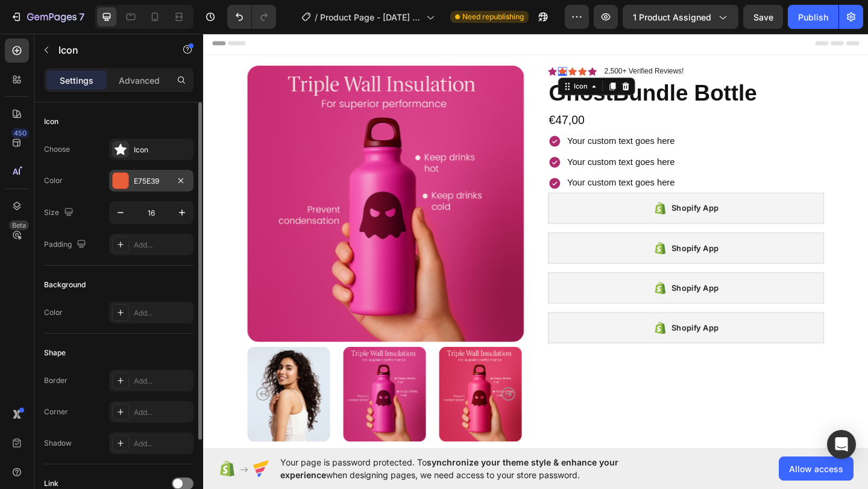
click at [122, 185] on div at bounding box center [121, 181] width 16 height 16
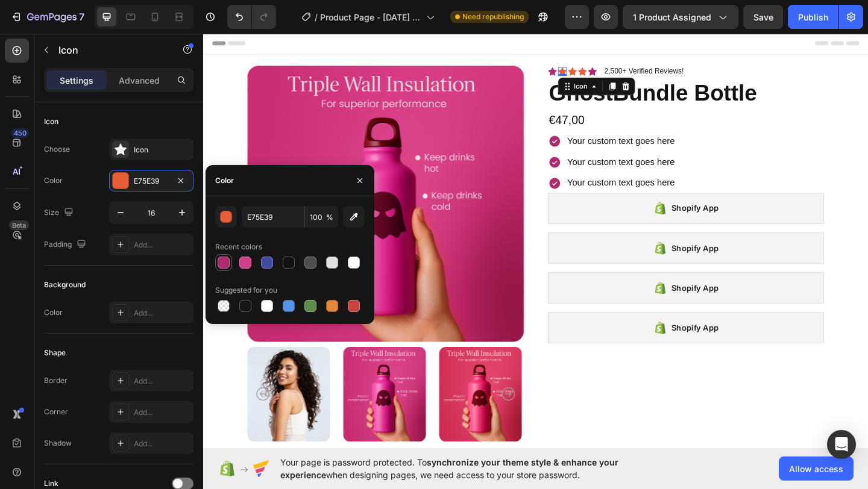
click at [227, 260] on div at bounding box center [224, 263] width 12 height 12
type input "AF2B70"
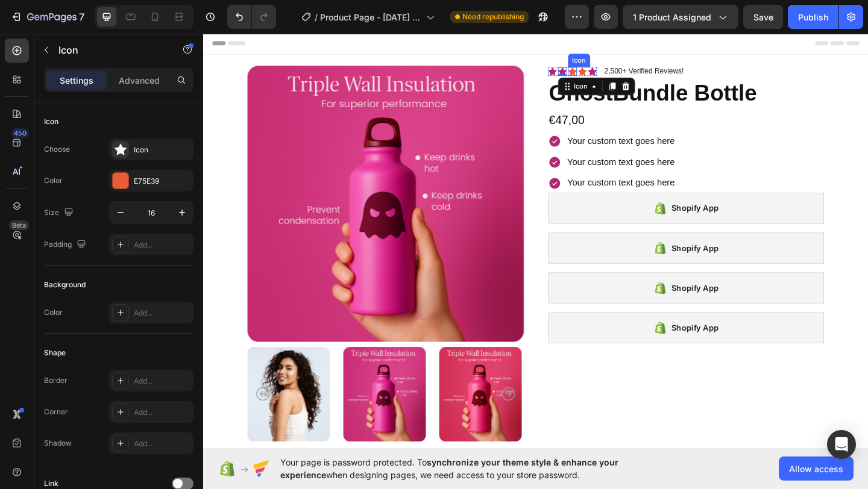
click at [604, 75] on icon at bounding box center [605, 74] width 10 height 9
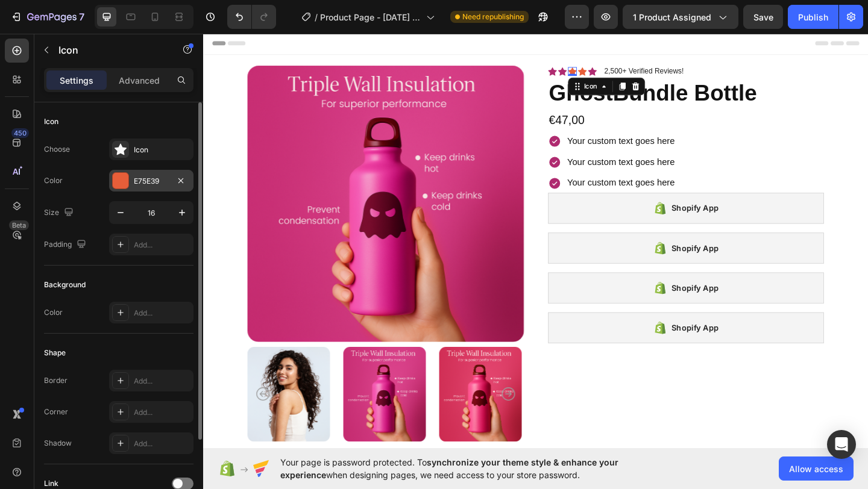
click at [121, 181] on div at bounding box center [121, 181] width 16 height 16
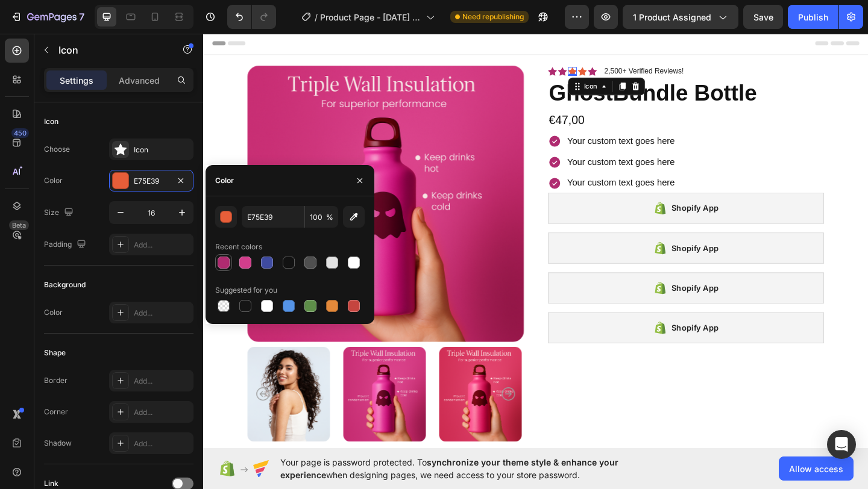
click at [220, 260] on div at bounding box center [224, 263] width 12 height 12
type input "AF2B70"
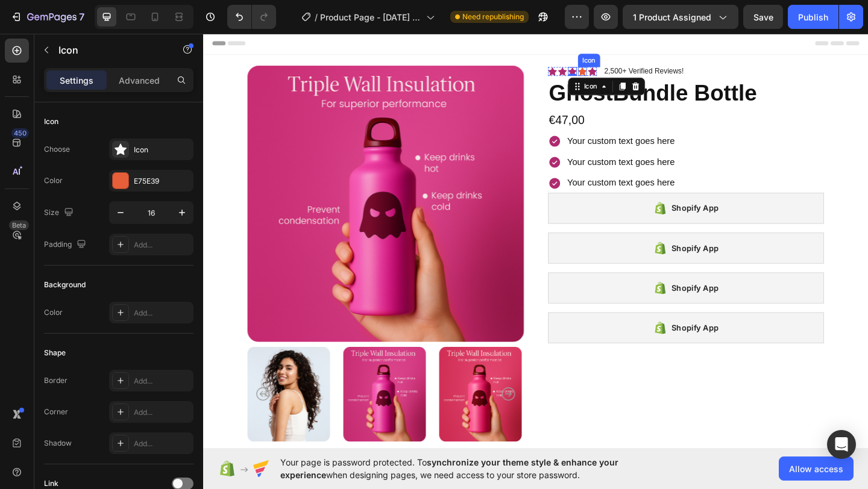
click at [616, 75] on div "Icon" at bounding box center [615, 75] width 10 height 10
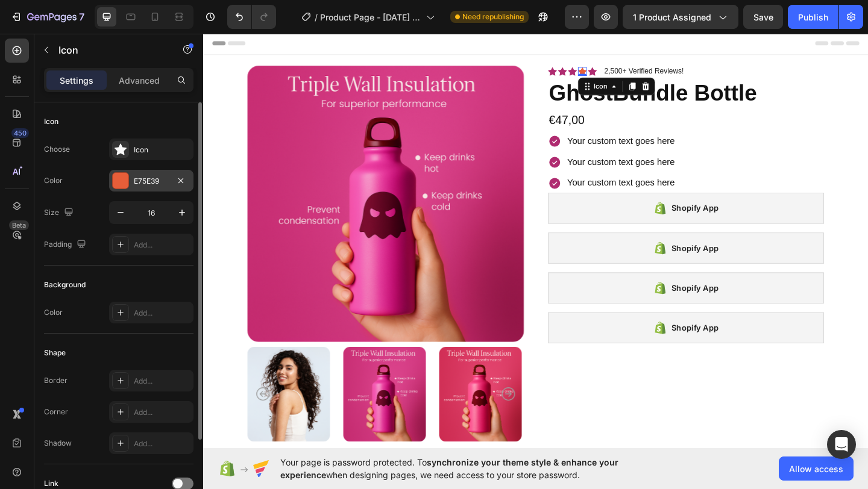
click at [122, 174] on div at bounding box center [121, 181] width 16 height 16
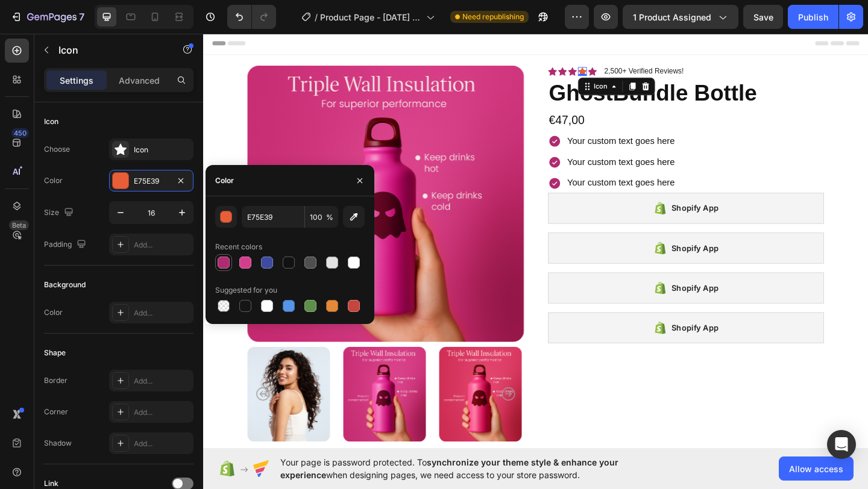
click at [218, 260] on div at bounding box center [224, 263] width 12 height 12
type input "AF2B70"
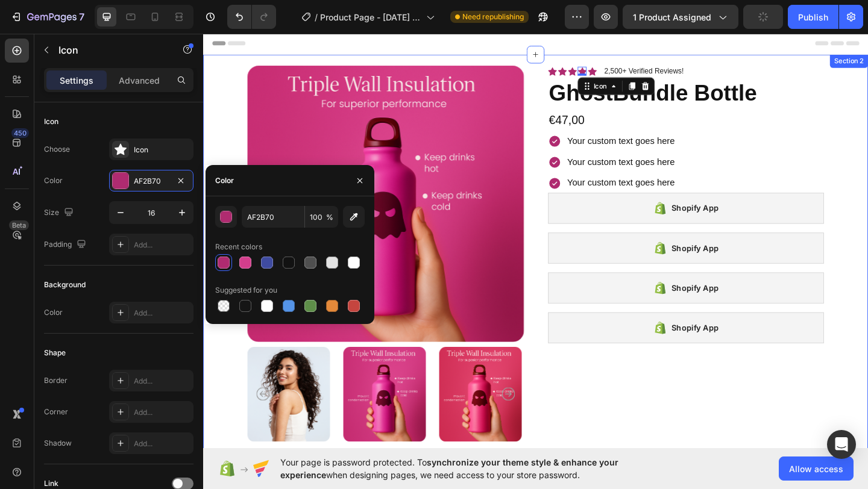
click at [219, 156] on div "Product Images Icon Icon Icon Icon 0 Icon Icon List 2,500+ Verified Reviews! Te…" at bounding box center [564, 297] width 723 height 481
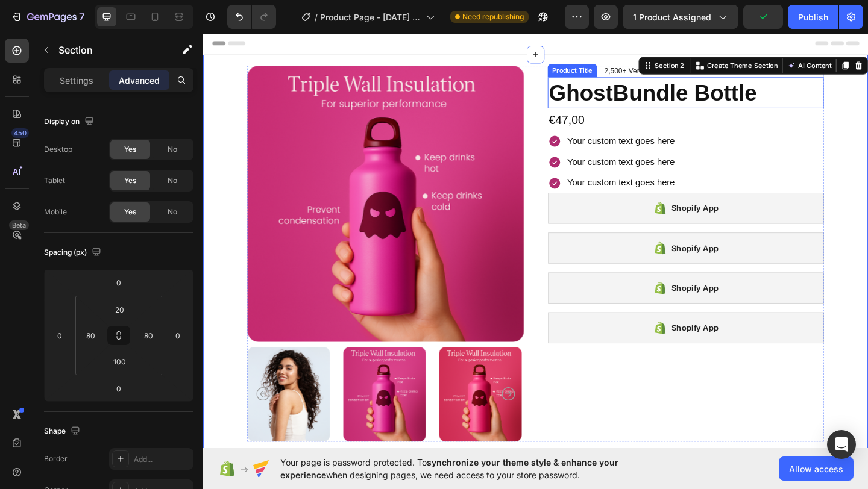
click at [648, 100] on h1 "GhostBundle Bottle" at bounding box center [728, 98] width 301 height 34
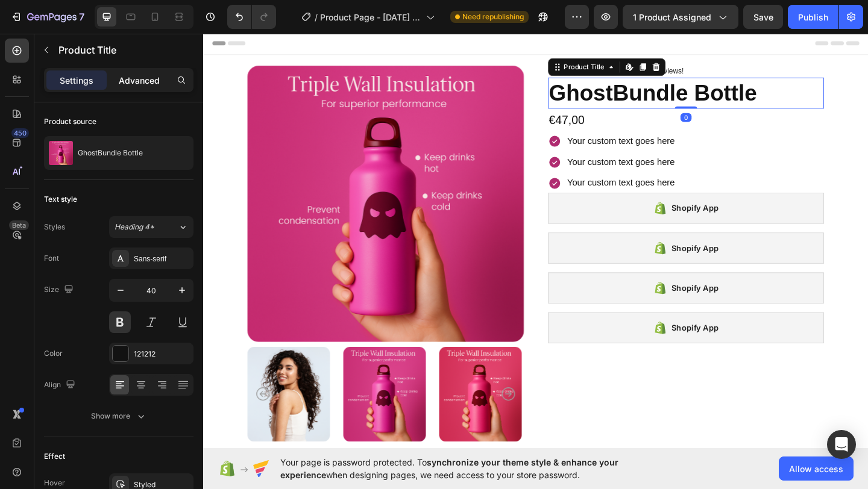
click at [135, 84] on p "Advanced" at bounding box center [139, 80] width 41 height 13
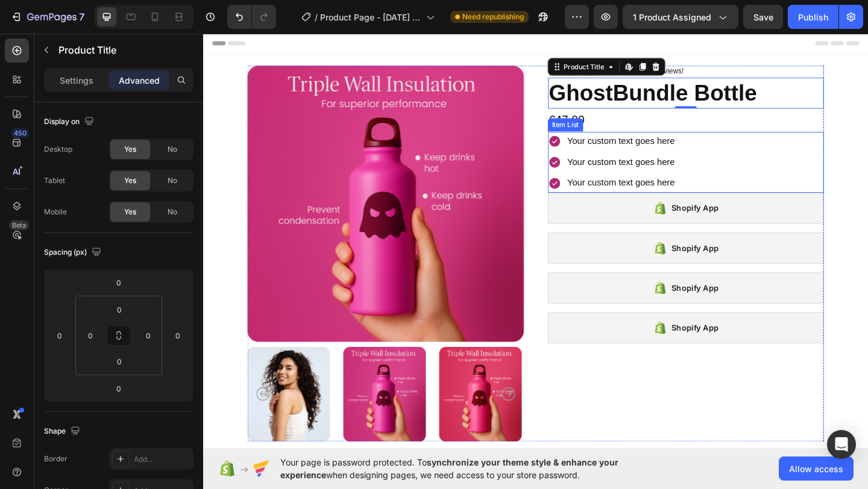
click at [706, 147] on div "Your custom text goes here" at bounding box center [657, 150] width 121 height 21
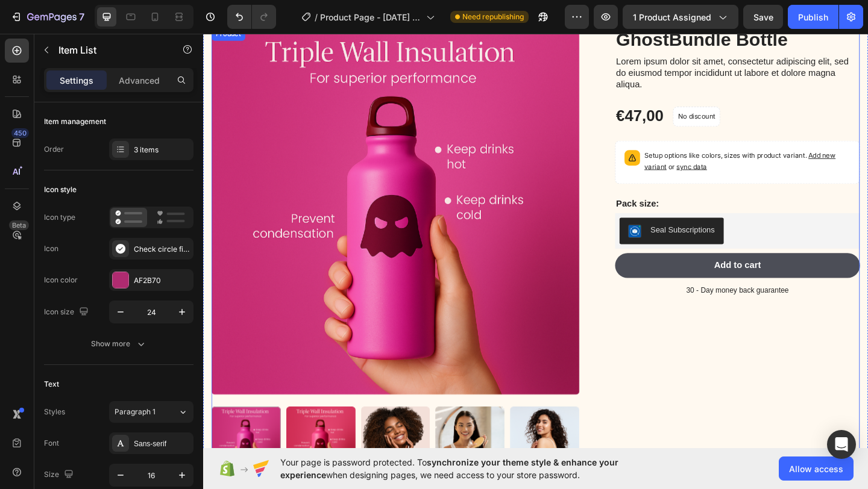
scroll to position [483, 0]
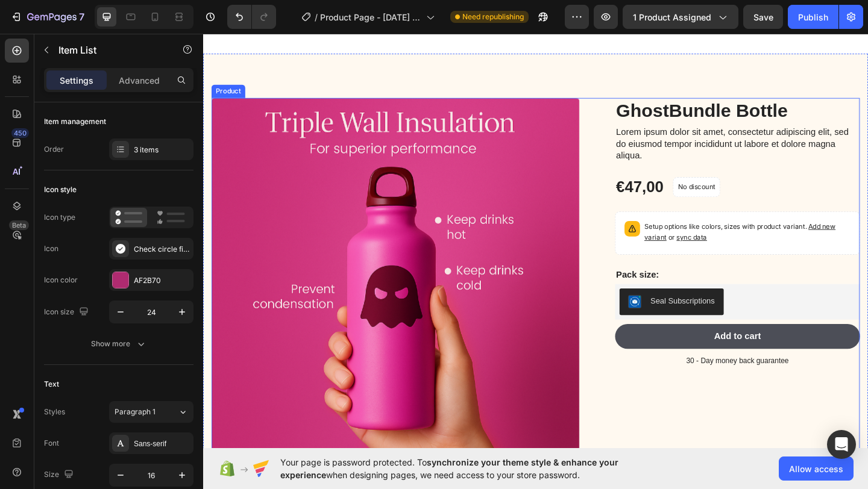
click at [627, 136] on div "Product Images GhostBundle Bottle Product Title Lorem ipsum dolor sit amet, con…" at bounding box center [564, 353] width 705 height 498
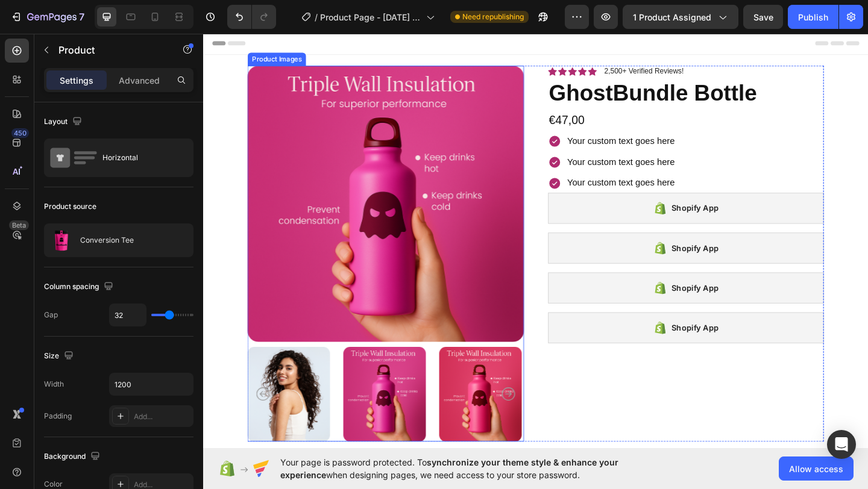
scroll to position [312, 0]
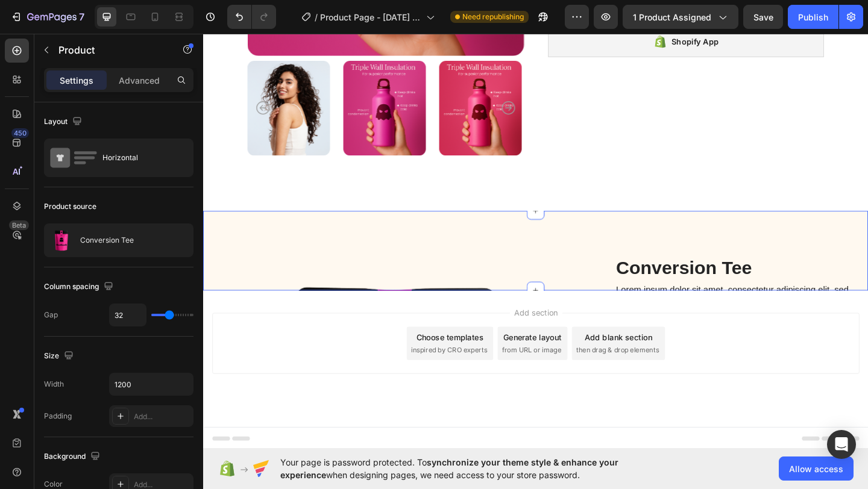
click at [417, 236] on div "Product Images Conversion Tee Product Title Lorem ipsum dolor sit amet, consect…" at bounding box center [564, 270] width 723 height 87
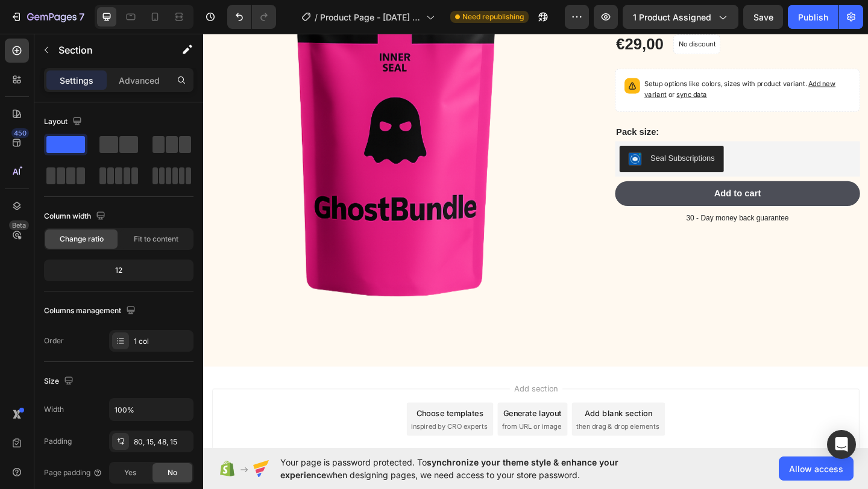
scroll to position [642, 0]
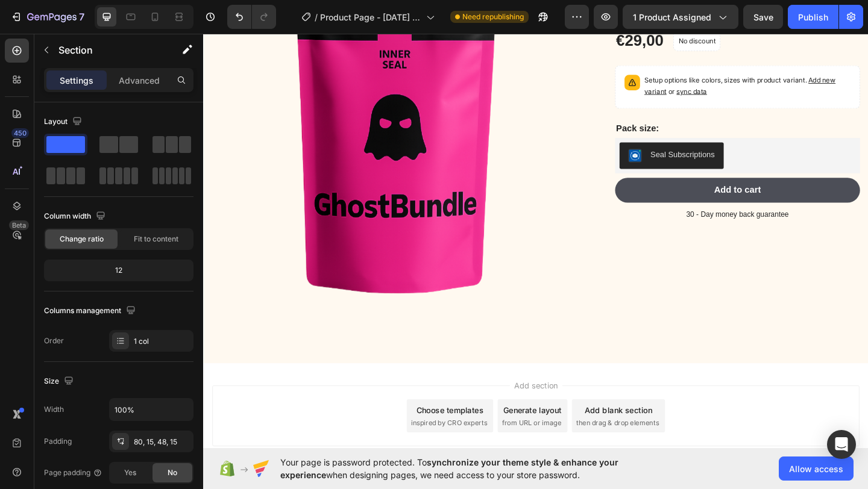
click at [583, 370] on div "Product Images Conversion Tee Product Title Lorem ipsum dolor sit amet, consect…" at bounding box center [564, 144] width 723 height 497
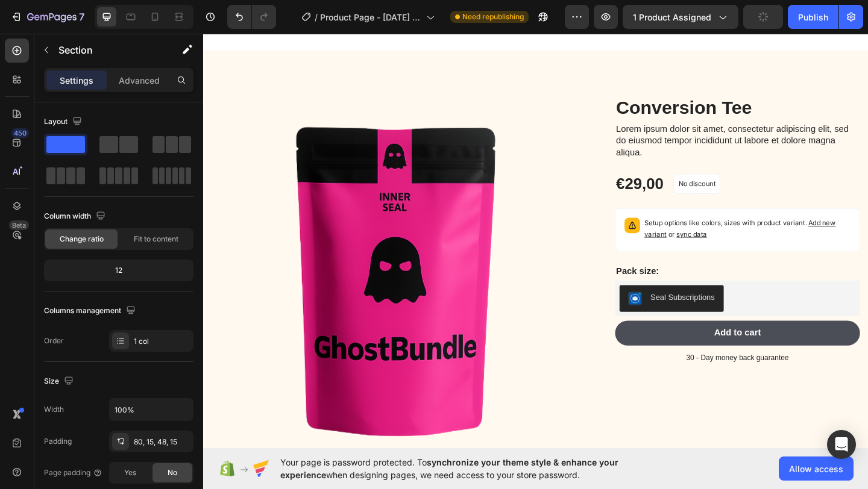
scroll to position [380, 0]
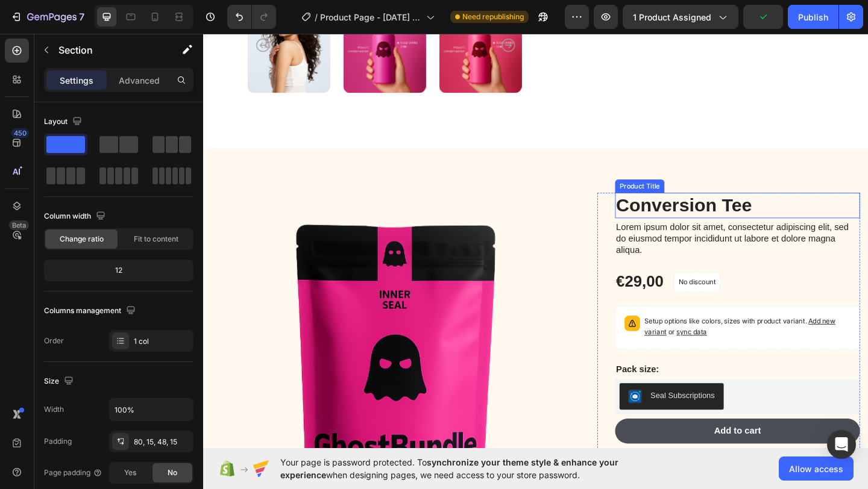
click at [665, 225] on h1 "Conversion Tee" at bounding box center [784, 221] width 266 height 28
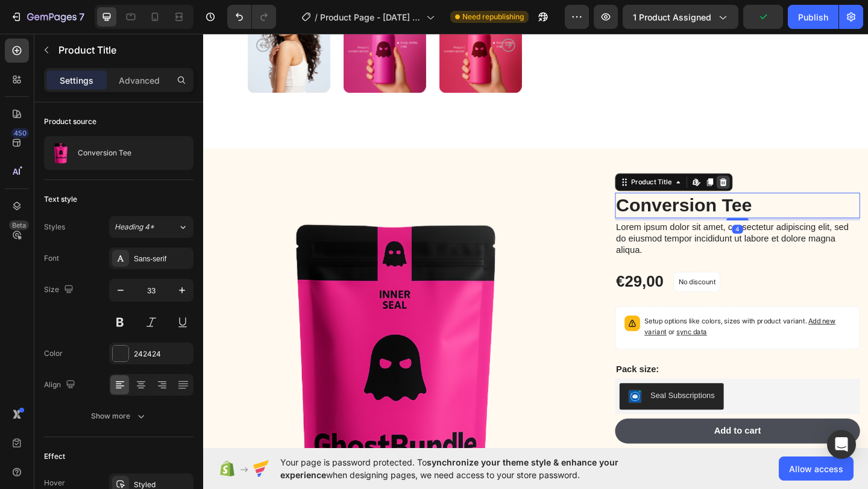
click at [768, 194] on icon at bounding box center [768, 194] width 8 height 8
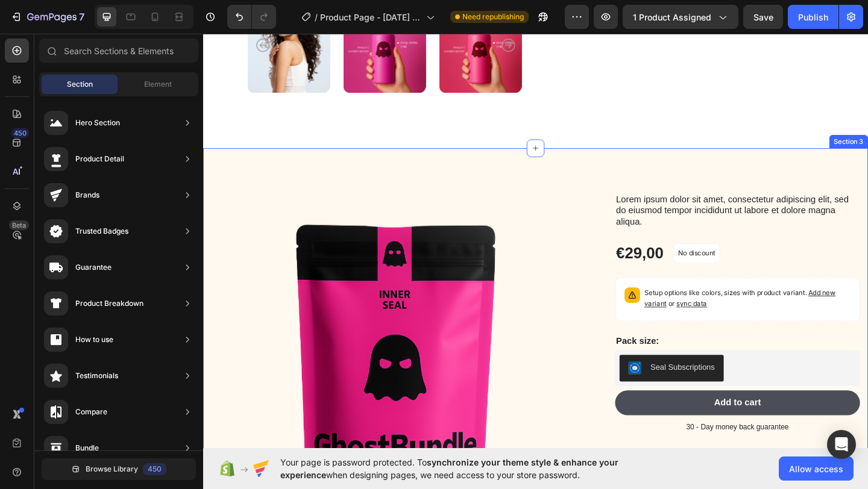
click at [457, 169] on div "Product Images Lorem ipsum dolor sit amet, consectetur adipiscing elit, sed do …" at bounding box center [564, 406] width 723 height 497
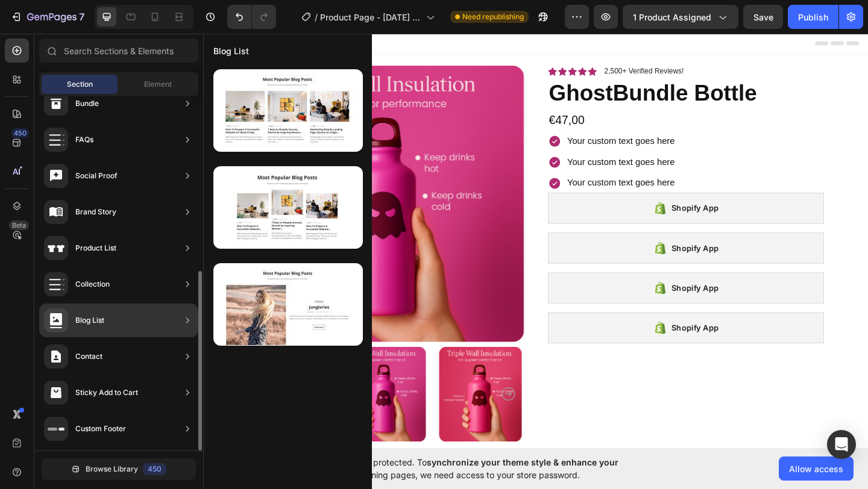
scroll to position [0, 0]
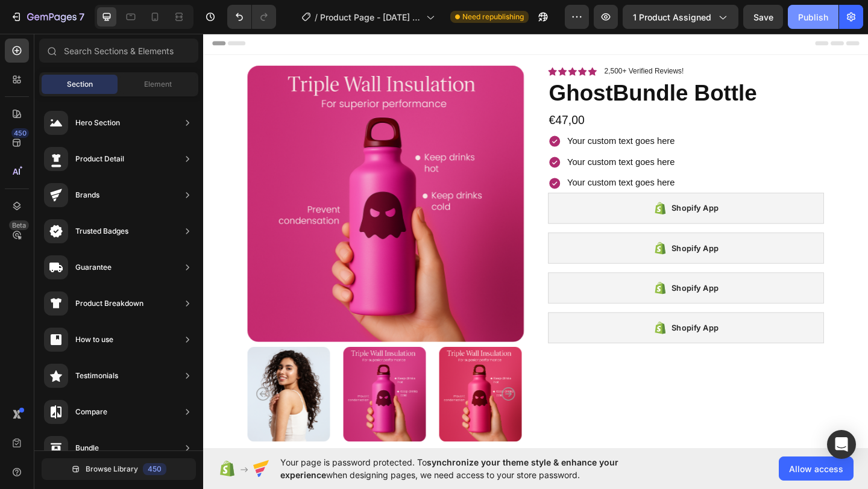
click at [804, 8] on button "Publish" at bounding box center [813, 17] width 51 height 24
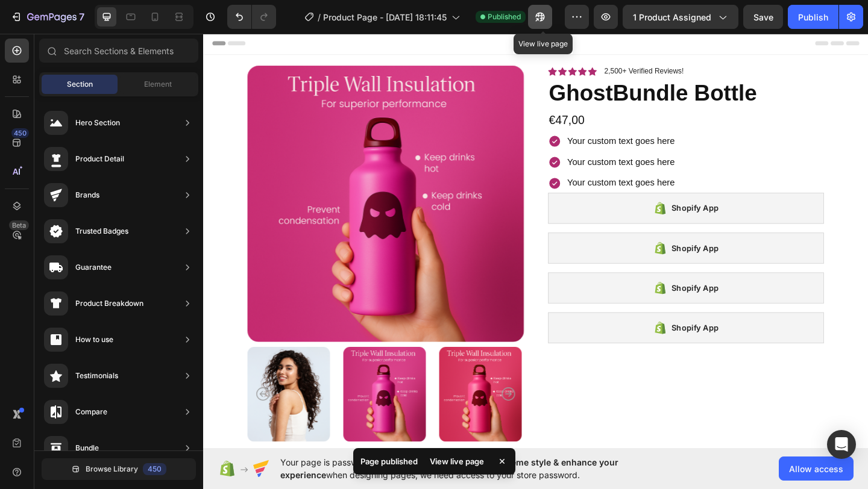
click at [544, 18] on icon "button" at bounding box center [540, 17] width 9 height 9
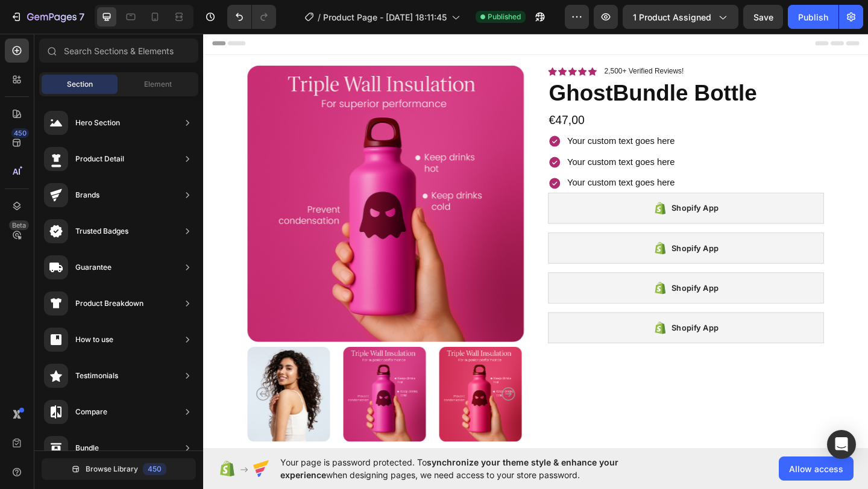
click at [525, 51] on div "Header" at bounding box center [565, 44] width 704 height 24
click at [233, 46] on span "Header" at bounding box center [239, 44] width 27 height 12
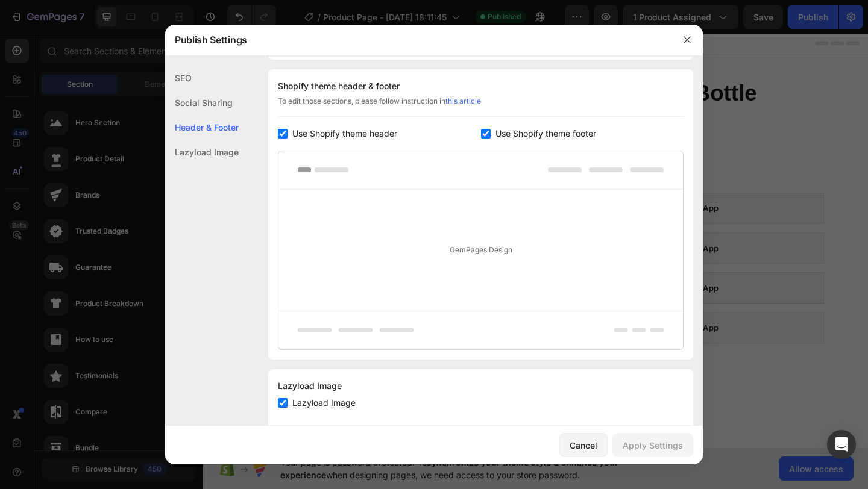
scroll to position [175, 0]
click at [747, 93] on div at bounding box center [434, 244] width 868 height 489
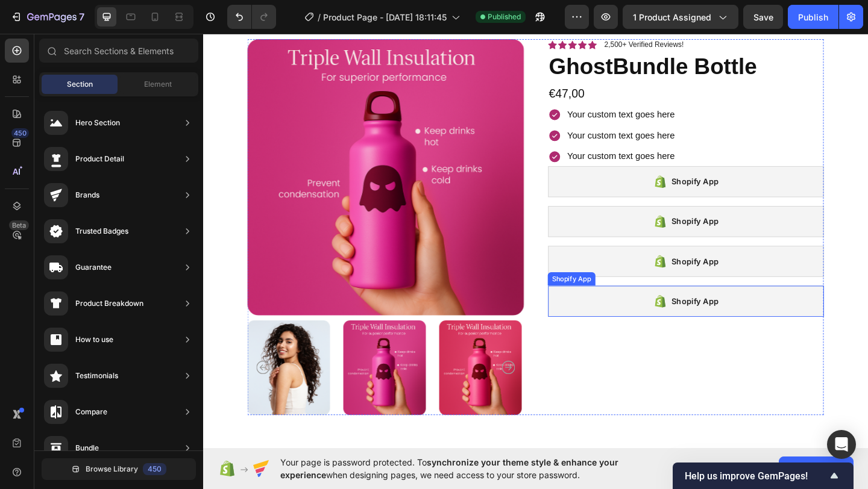
scroll to position [0, 0]
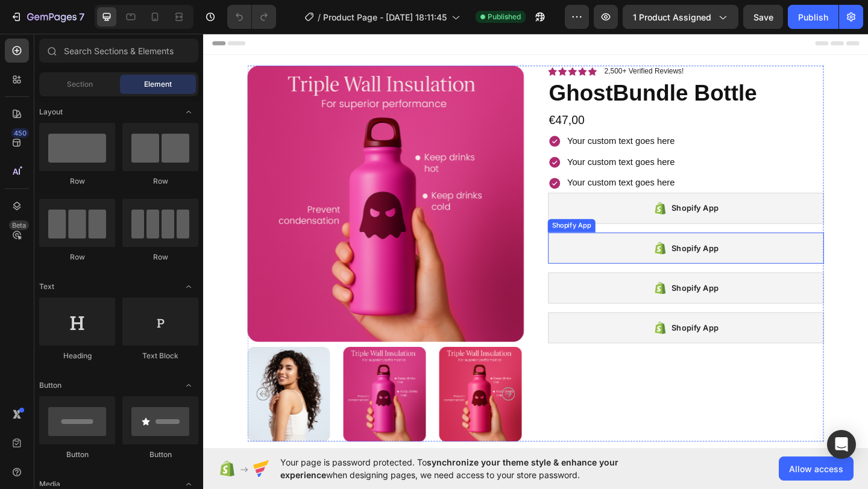
click at [643, 262] on div "Shopify App" at bounding box center [728, 267] width 301 height 34
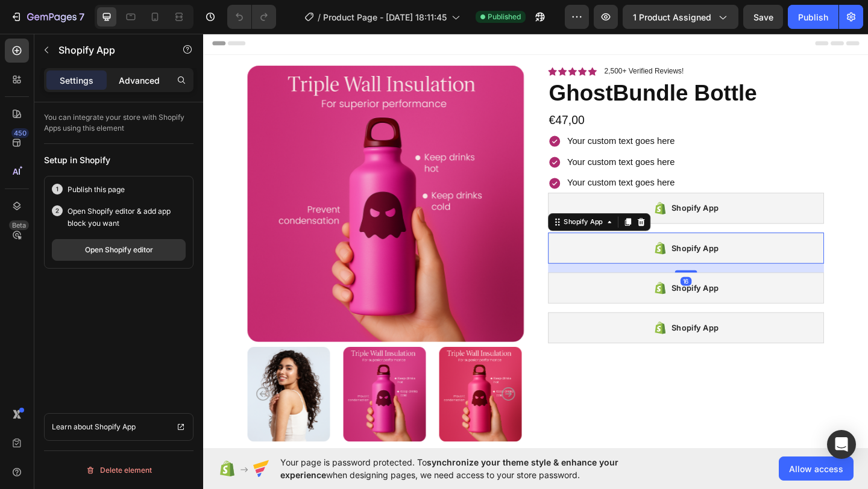
click at [133, 77] on p "Advanced" at bounding box center [139, 80] width 41 height 13
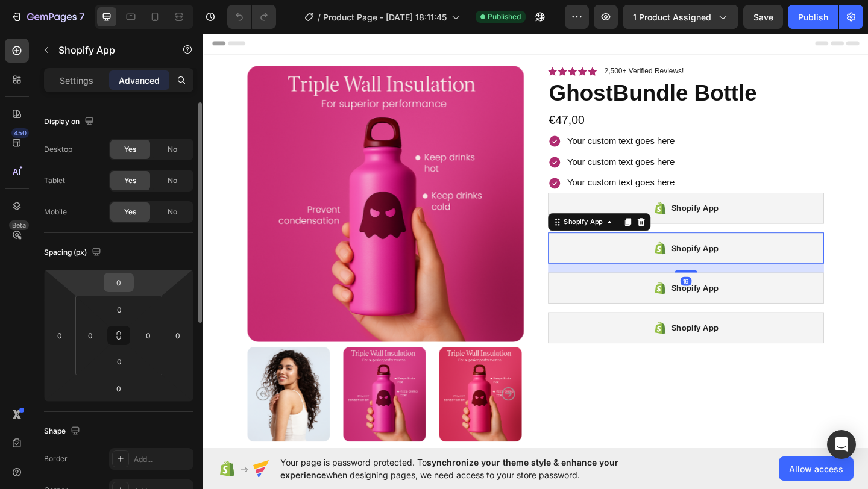
click at [133, 277] on div "0" at bounding box center [119, 282] width 30 height 19
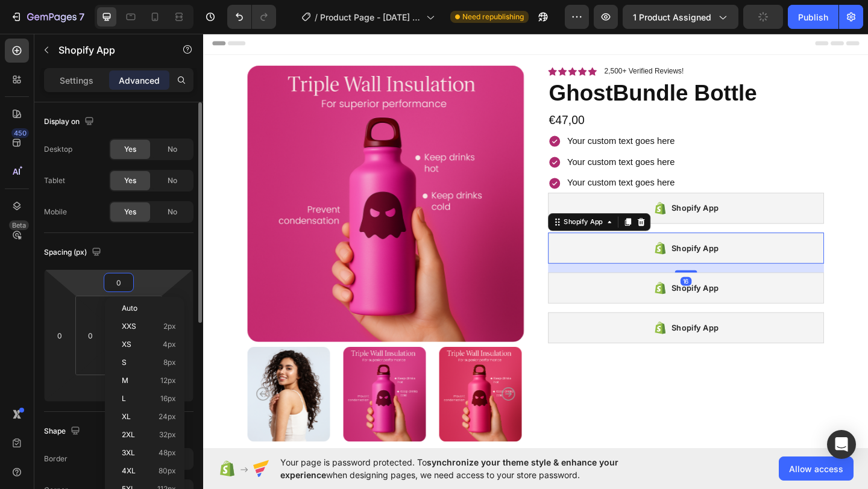
click at [127, 286] on input "0" at bounding box center [119, 283] width 24 height 18
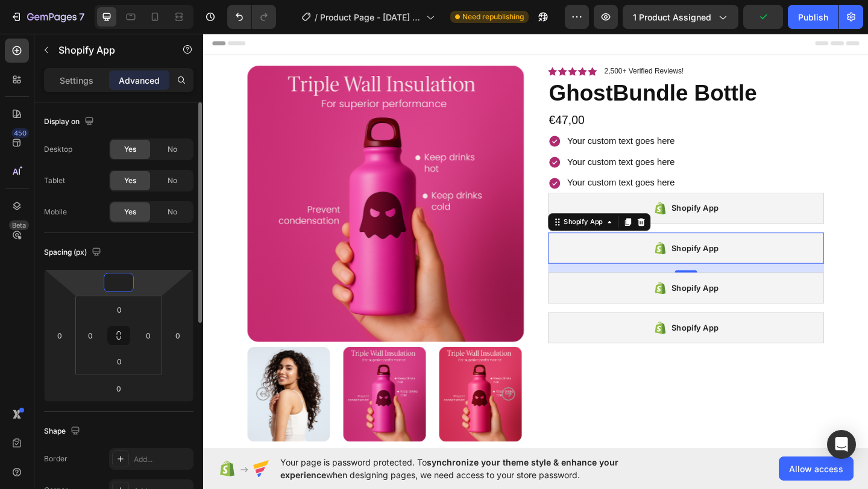
type input "-5"
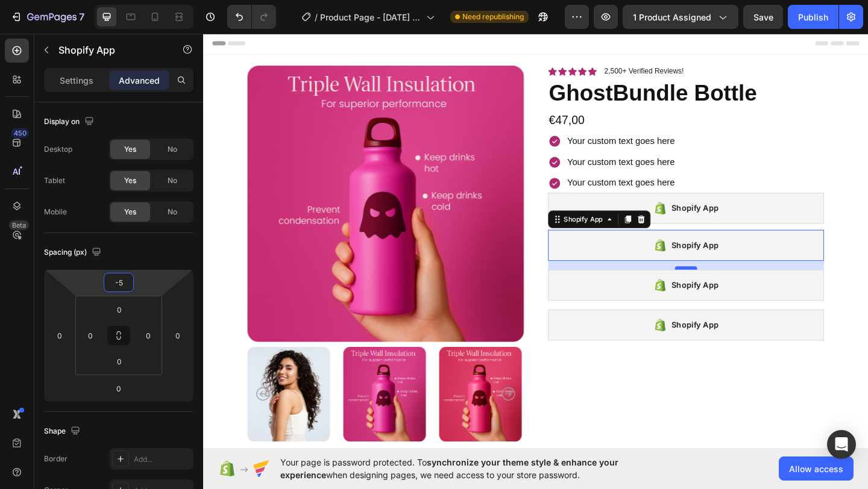
type input "-5"
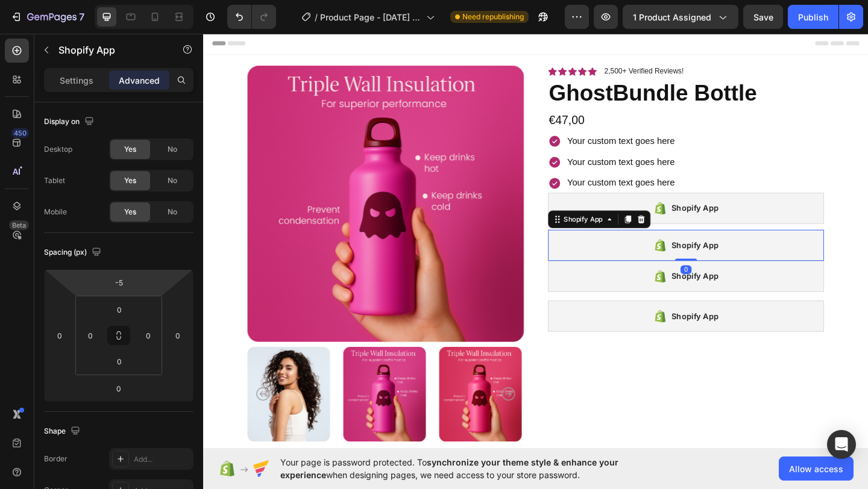
drag, startPoint x: 725, startPoint y: 289, endPoint x: 728, endPoint y: 276, distance: 13.2
click at [728, 276] on div "Shopify App Shopify App 0" at bounding box center [728, 264] width 301 height 34
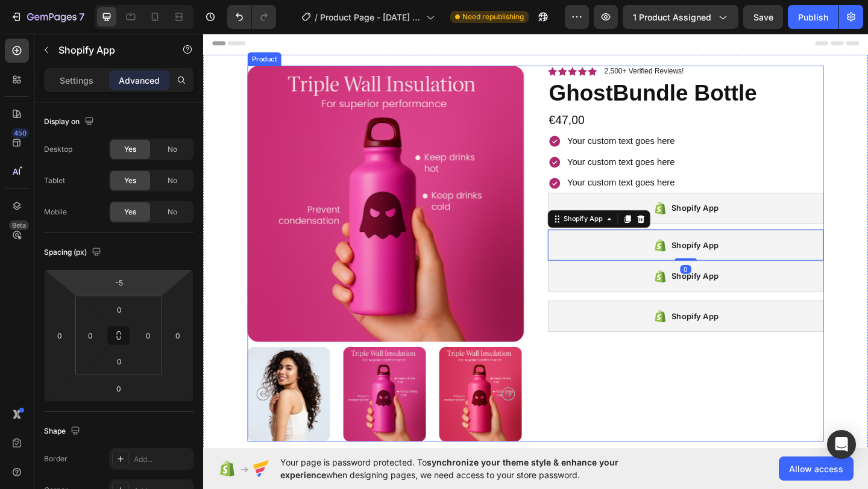
click at [729, 246] on div "Icon Icon Icon Icon Icon Icon List 2,500+ Verified Reviews! Text Block Row Ghos…" at bounding box center [728, 273] width 301 height 409
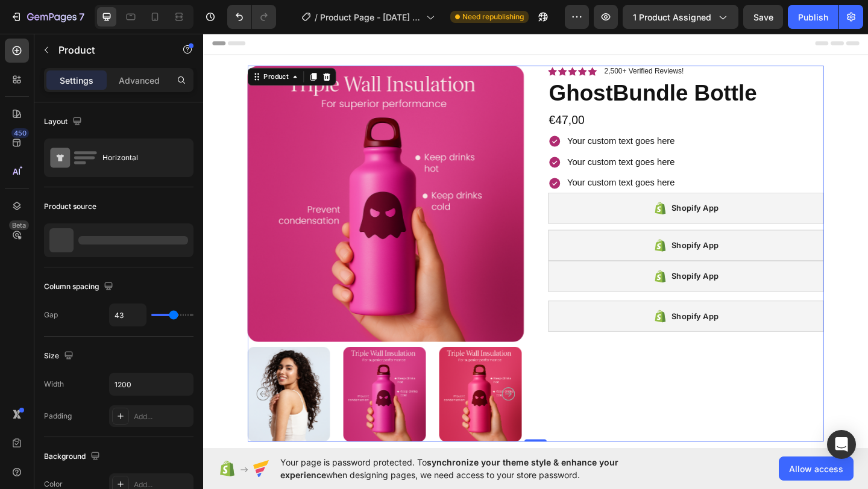
click at [729, 240] on div "Icon Icon Icon Icon Icon Icon List 2,500+ Verified Reviews! Text Block Row Ghos…" at bounding box center [728, 273] width 301 height 409
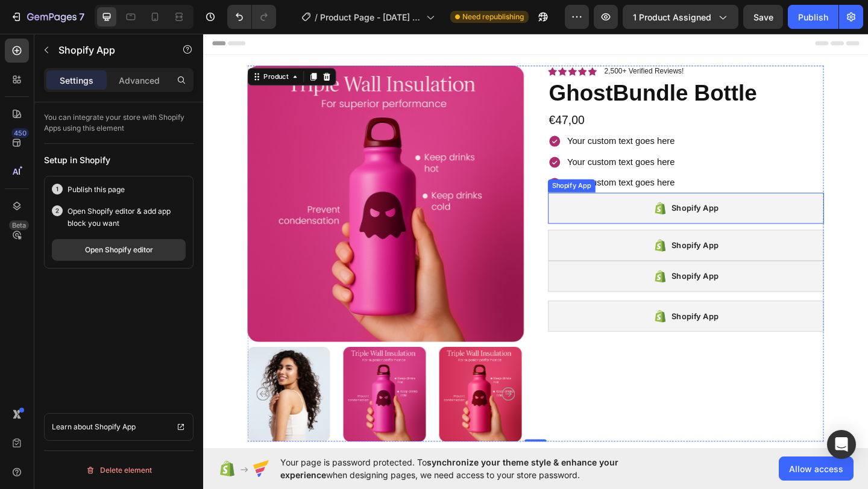
click at [735, 222] on div "Shopify App" at bounding box center [737, 223] width 51 height 14
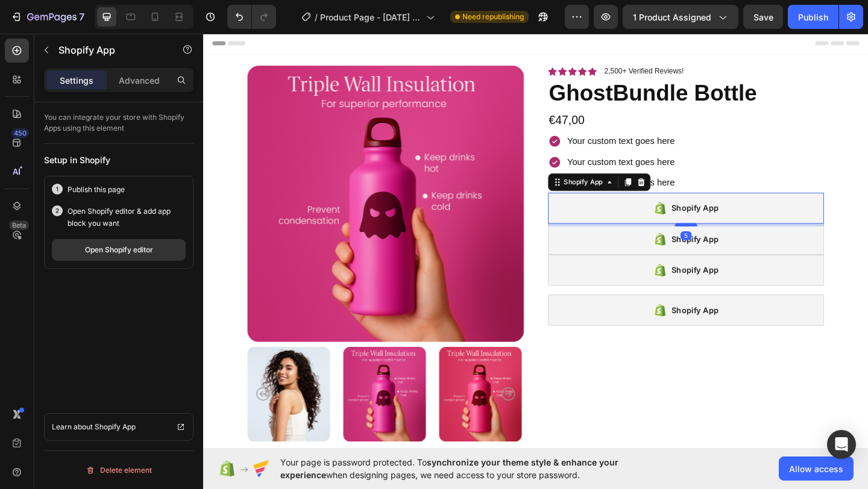
drag, startPoint x: 723, startPoint y: 248, endPoint x: 726, endPoint y: 242, distance: 7.3
click at [726, 242] on div at bounding box center [728, 242] width 24 height 4
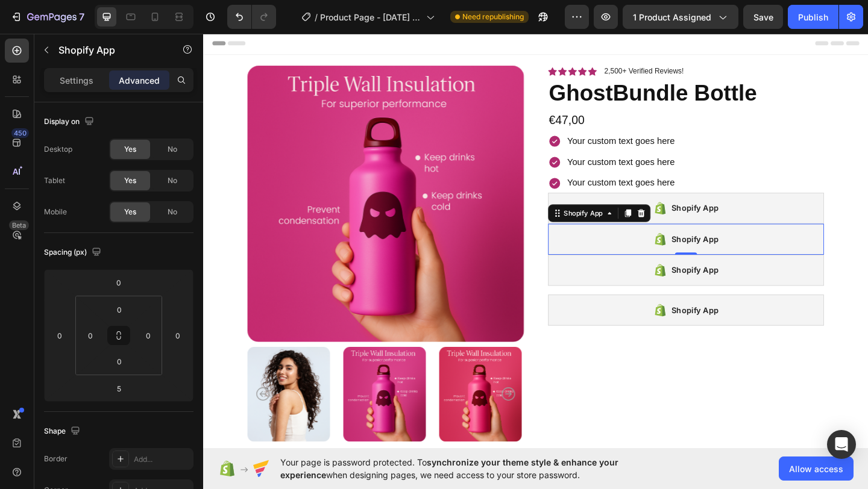
click at [751, 257] on div "Shopify App" at bounding box center [737, 257] width 51 height 14
click at [725, 275] on div at bounding box center [728, 276] width 24 height 4
type input "5"
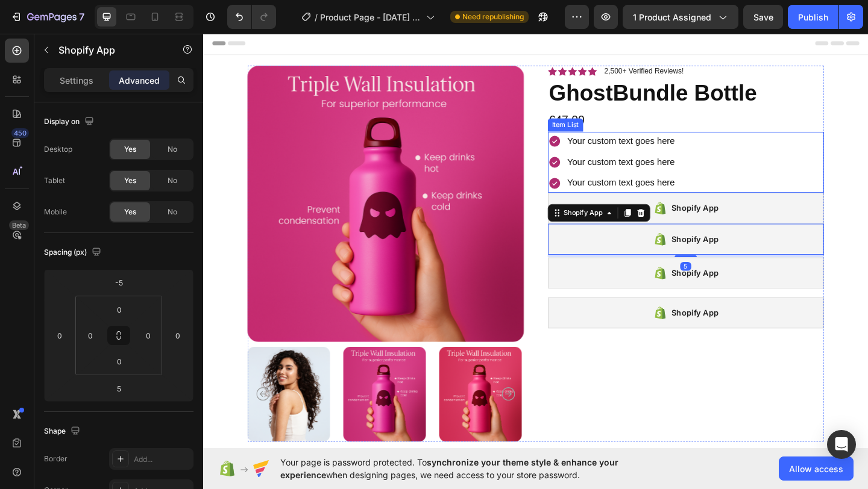
click at [803, 184] on div "Your custom text goes here Your custom text goes here Your custom text goes here" at bounding box center [728, 173] width 301 height 66
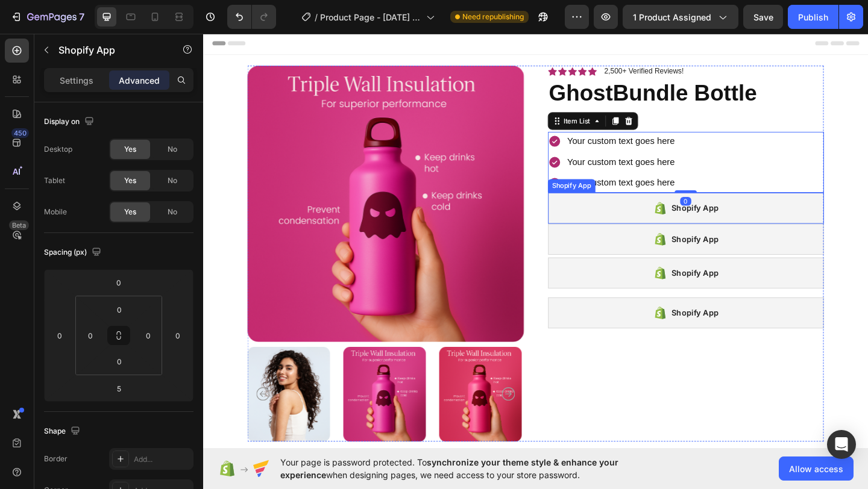
click at [775, 228] on div "Shopify App" at bounding box center [728, 224] width 301 height 34
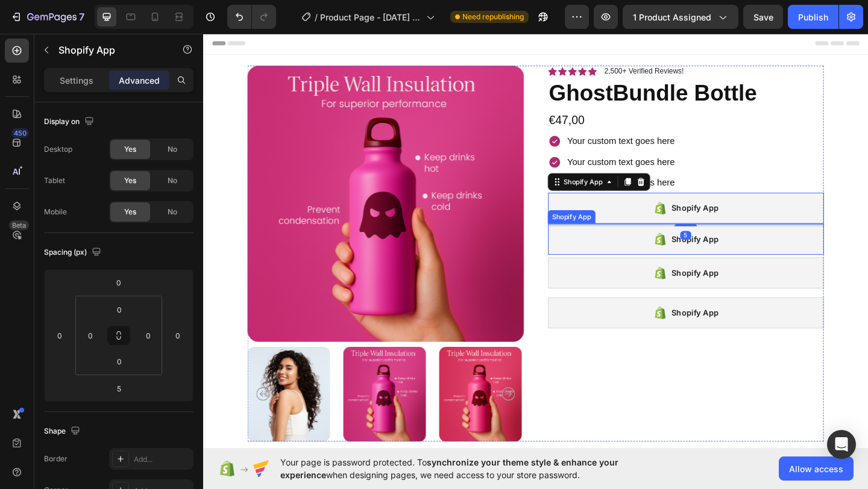
click at [751, 265] on div "Shopify App" at bounding box center [727, 257] width 71 height 17
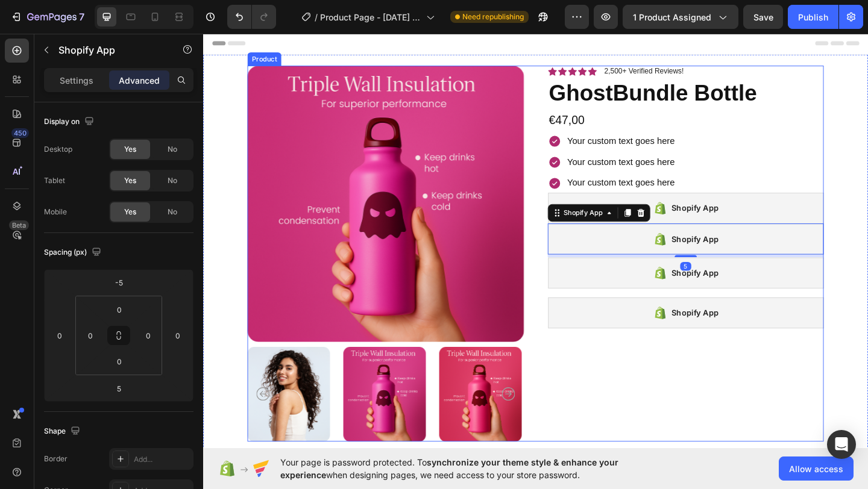
click at [744, 368] on div "Icon Icon Icon Icon Icon Icon List 2,500+ Verified Reviews! Text Block Row Ghos…" at bounding box center [728, 273] width 301 height 409
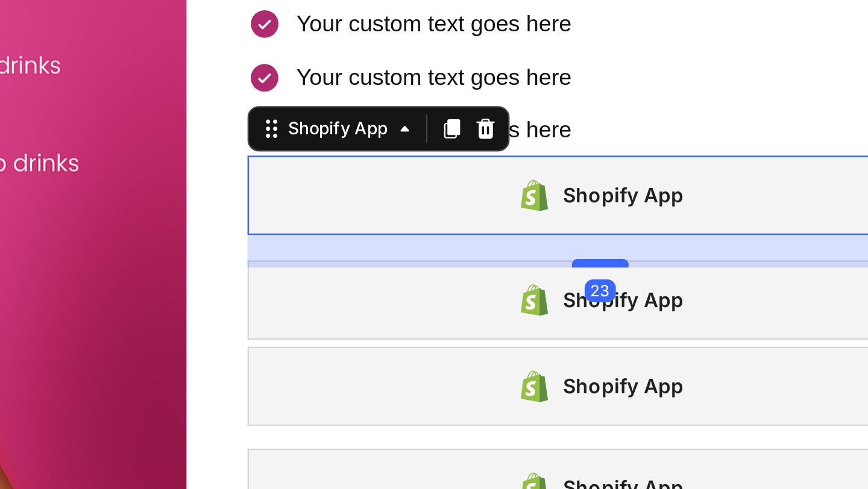
drag, startPoint x: -104, startPoint y: -45, endPoint x: -104, endPoint y: -34, distance: 10.9
type input "23"
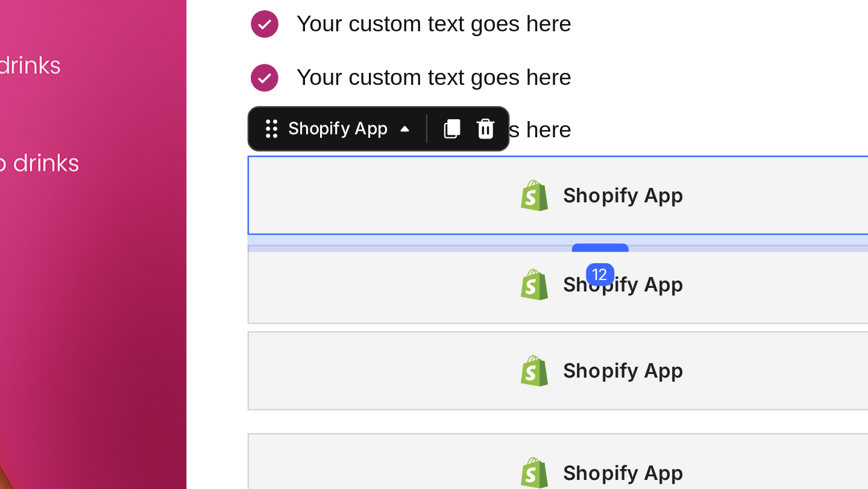
drag, startPoint x: -111, startPoint y: -34, endPoint x: -107, endPoint y: -40, distance: 7.5
type input "12"
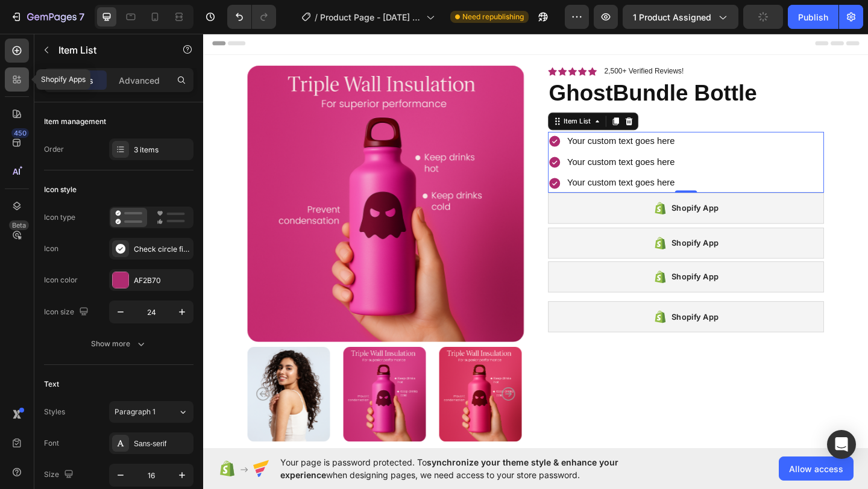
click at [18, 88] on div at bounding box center [17, 79] width 24 height 24
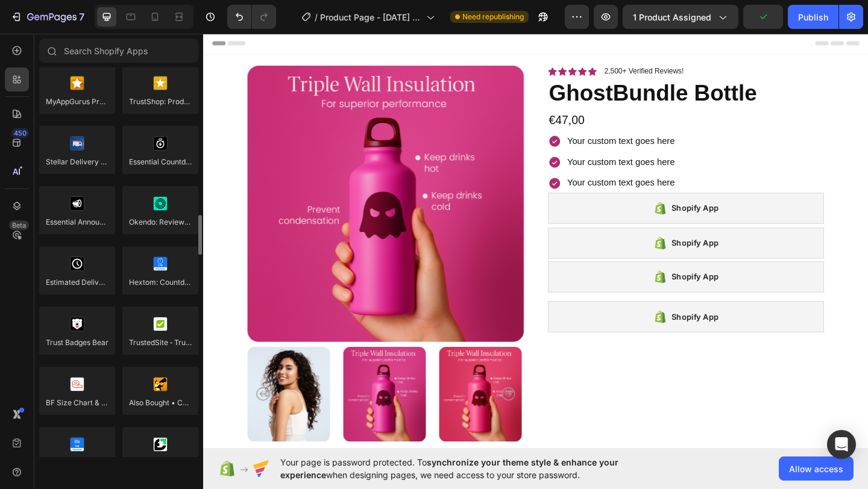
scroll to position [3419, 0]
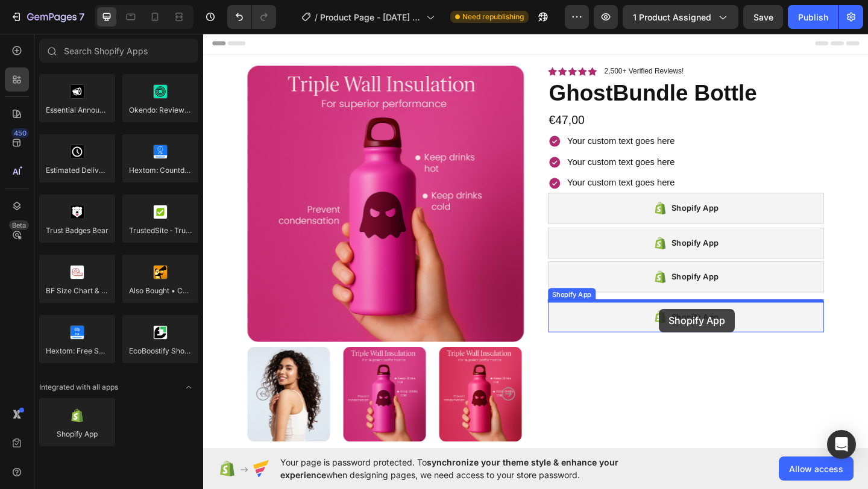
drag, startPoint x: 284, startPoint y: 445, endPoint x: 698, endPoint y: 333, distance: 428.7
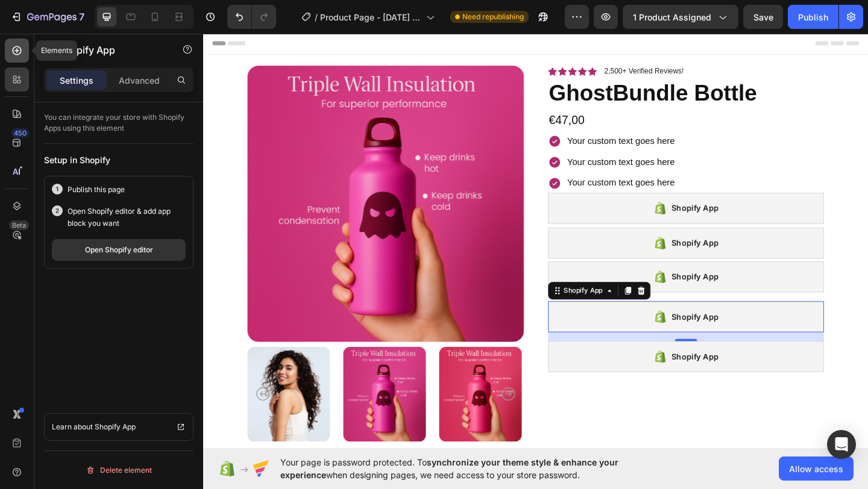
click at [10, 45] on div at bounding box center [17, 51] width 24 height 24
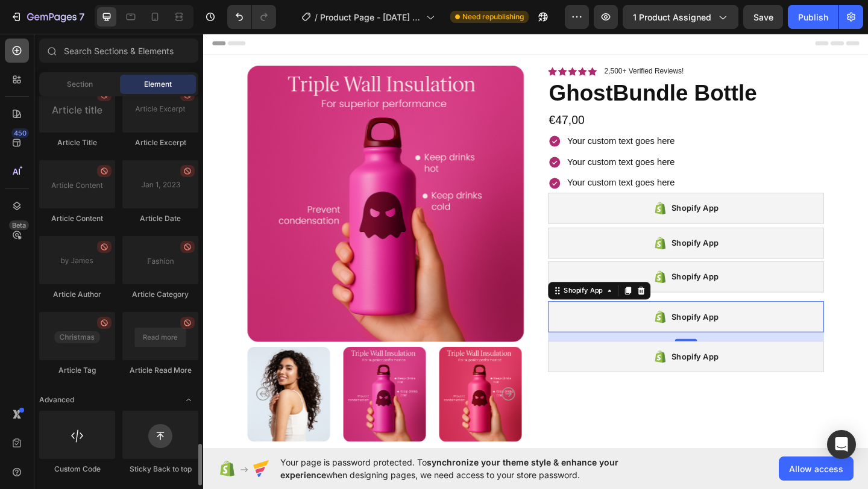
scroll to position [3261, 0]
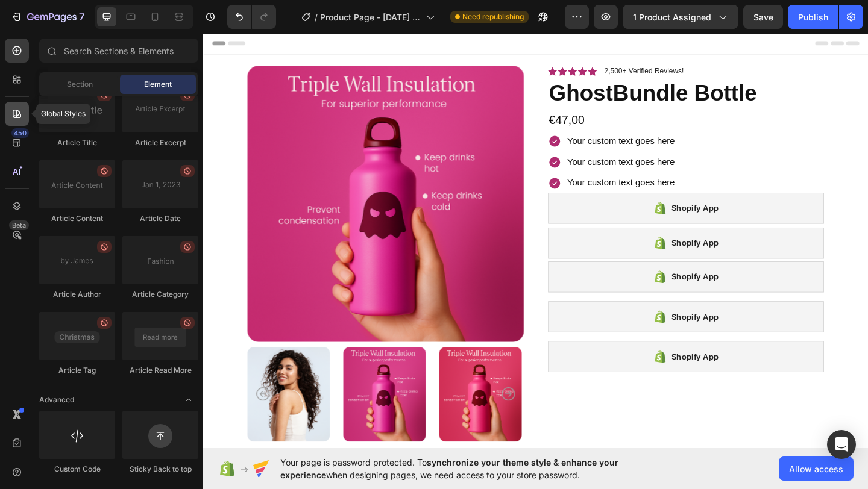
click at [14, 104] on div at bounding box center [17, 114] width 24 height 24
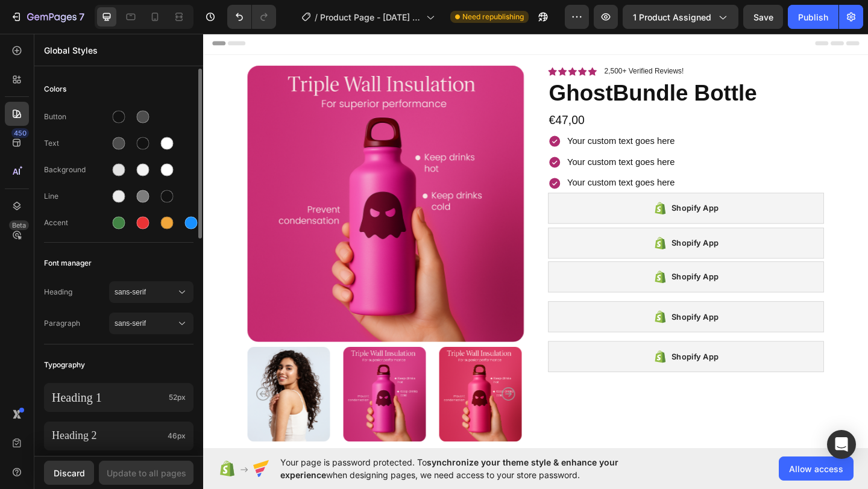
scroll to position [495, 0]
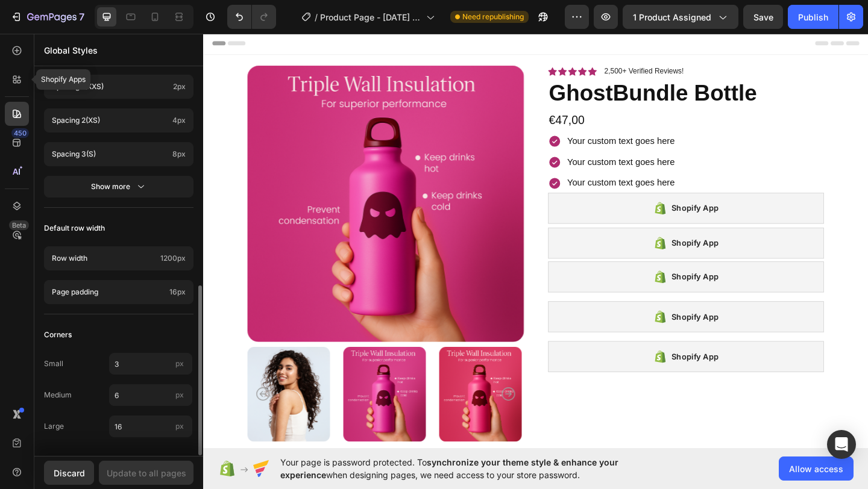
click at [11, 88] on div at bounding box center [17, 79] width 24 height 24
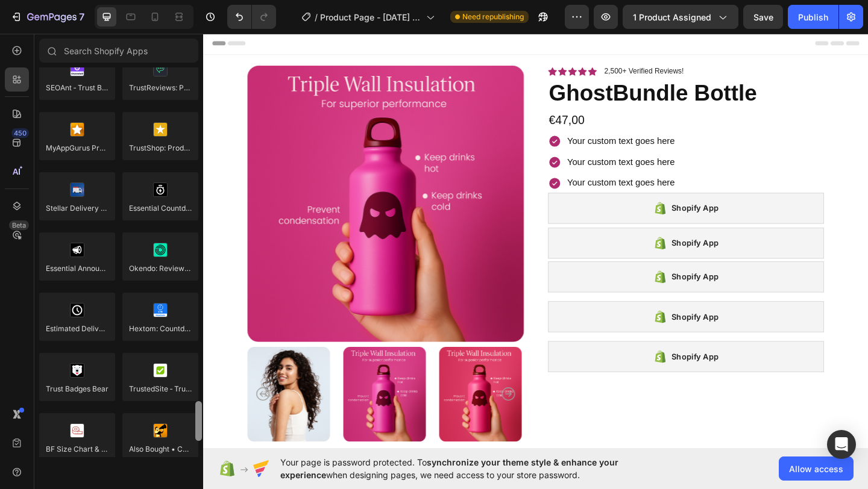
scroll to position [3419, 0]
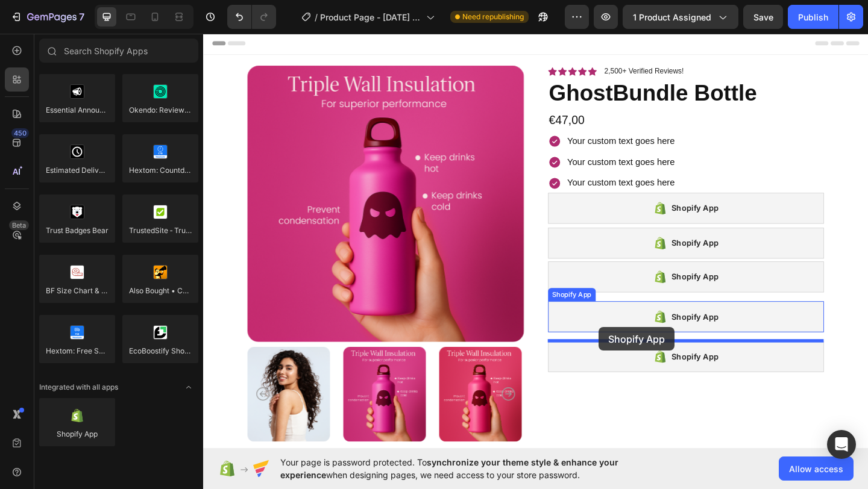
drag, startPoint x: 298, startPoint y: 437, endPoint x: 633, endPoint y: 353, distance: 345.5
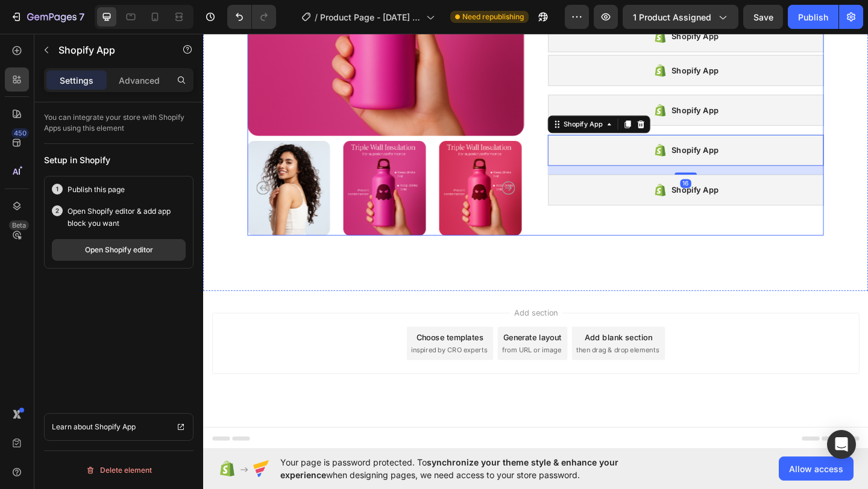
scroll to position [0, 0]
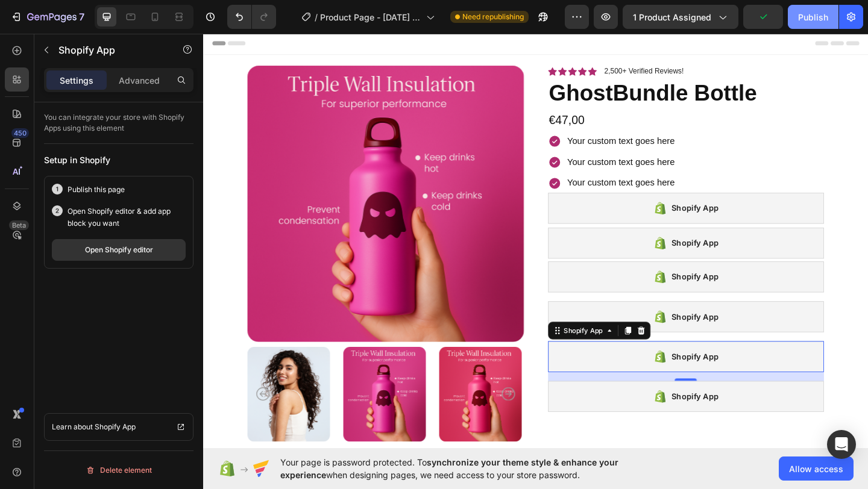
click at [810, 24] on button "Publish" at bounding box center [813, 17] width 51 height 24
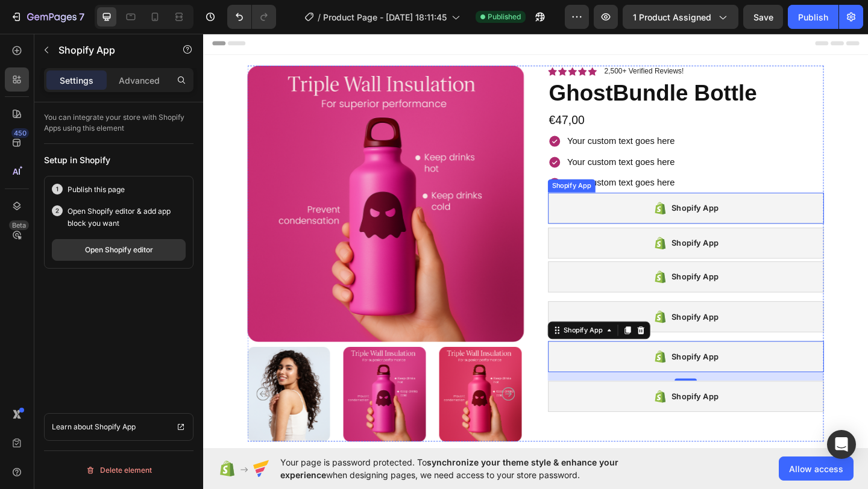
click at [675, 221] on div "Shopify App" at bounding box center [728, 224] width 301 height 34
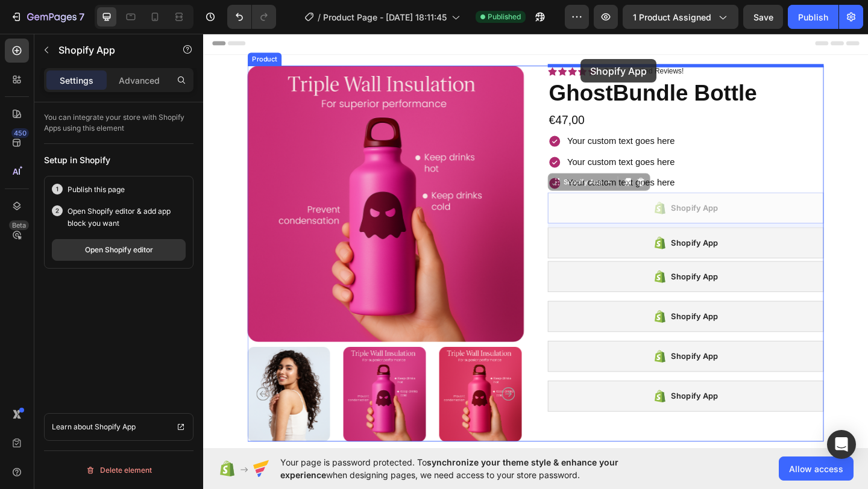
drag, startPoint x: 586, startPoint y: 197, endPoint x: 613, endPoint y: 62, distance: 137.8
click at [613, 61] on div "Header Product Images GhostBundle Bottle Product Title €47,00 Product Price Pro…" at bounding box center [564, 372] width 723 height 680
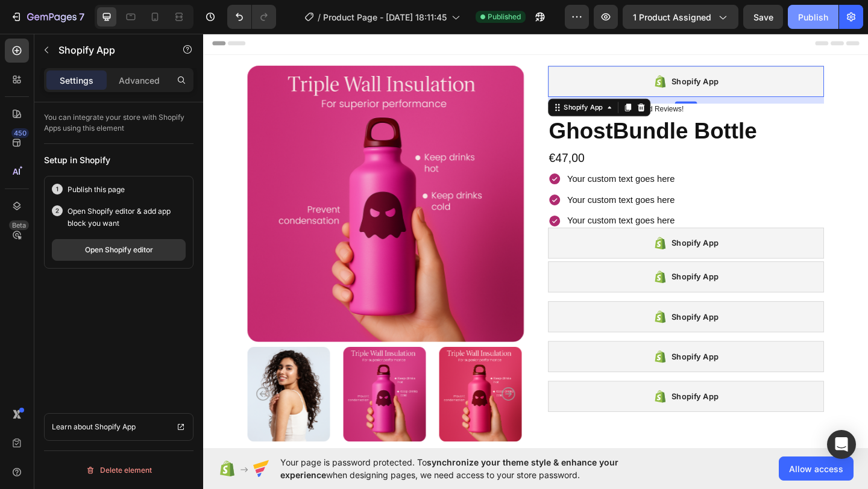
click at [810, 18] on div "Publish" at bounding box center [813, 17] width 30 height 13
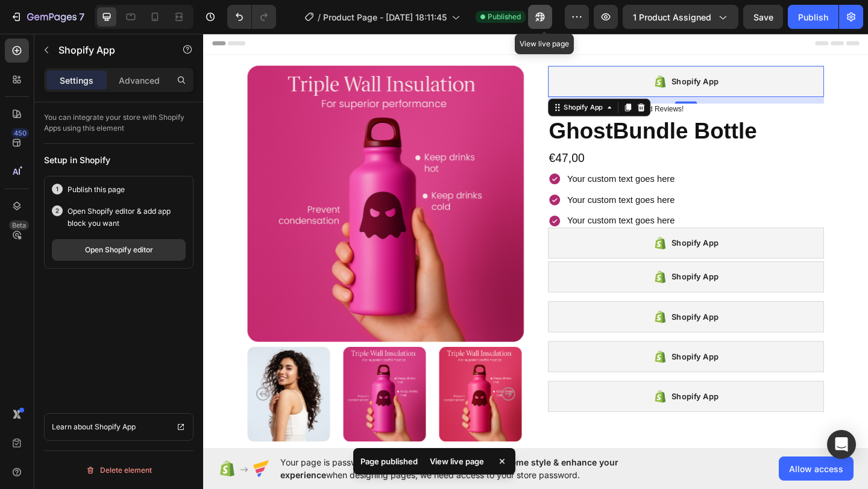
click at [539, 27] on button "button" at bounding box center [540, 17] width 24 height 24
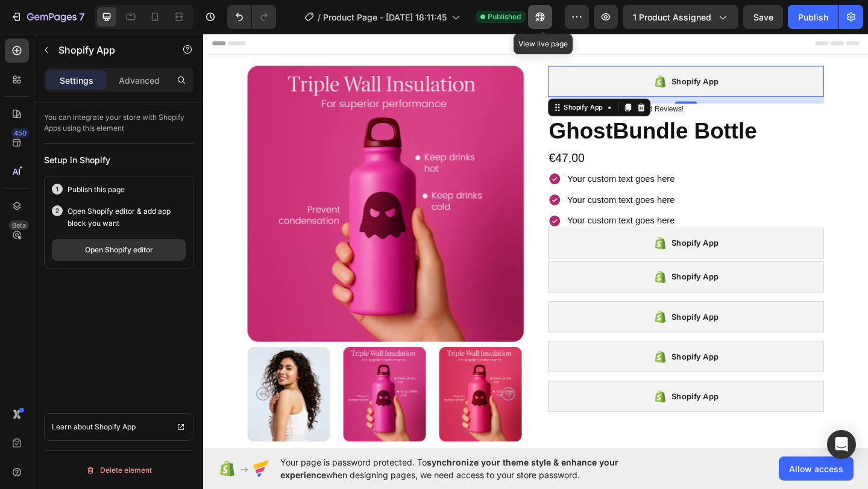
click at [545, 12] on icon "button" at bounding box center [540, 17] width 12 height 12
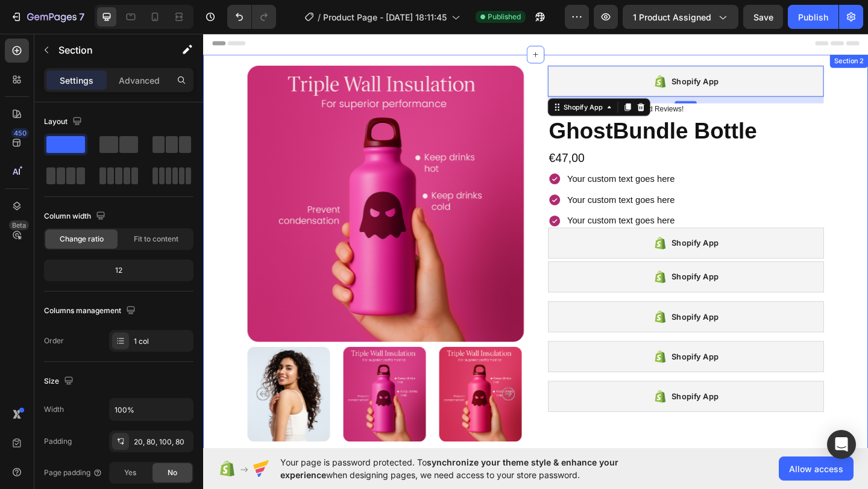
click at [218, 96] on div "Product Images Shopify App Shopify App 12 Icon Icon Icon Icon Icon Icon List 2,…" at bounding box center [564, 297] width 723 height 481
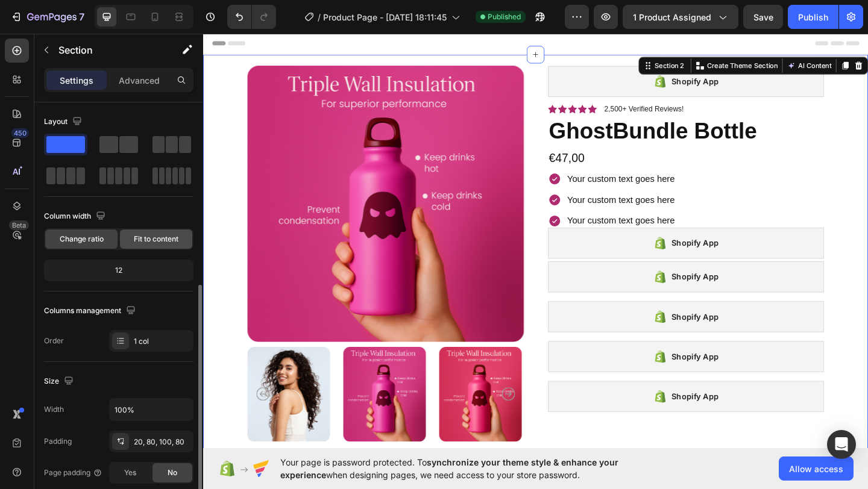
scroll to position [314, 0]
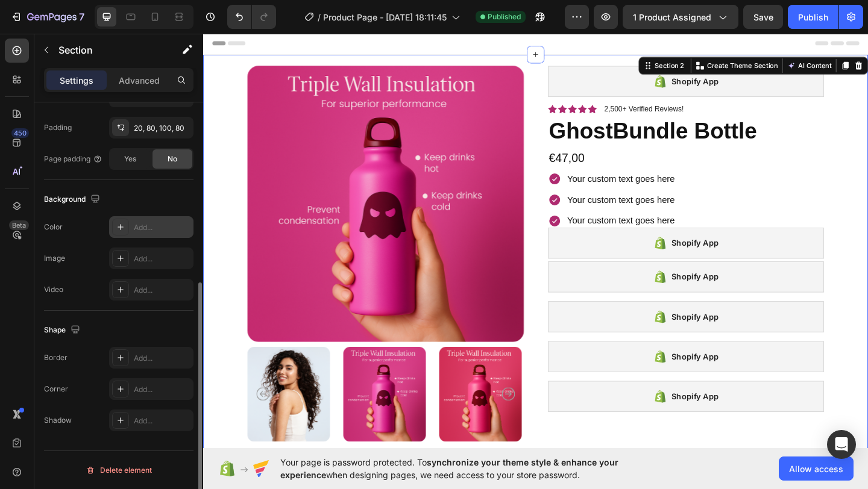
click at [121, 233] on div at bounding box center [120, 227] width 17 height 17
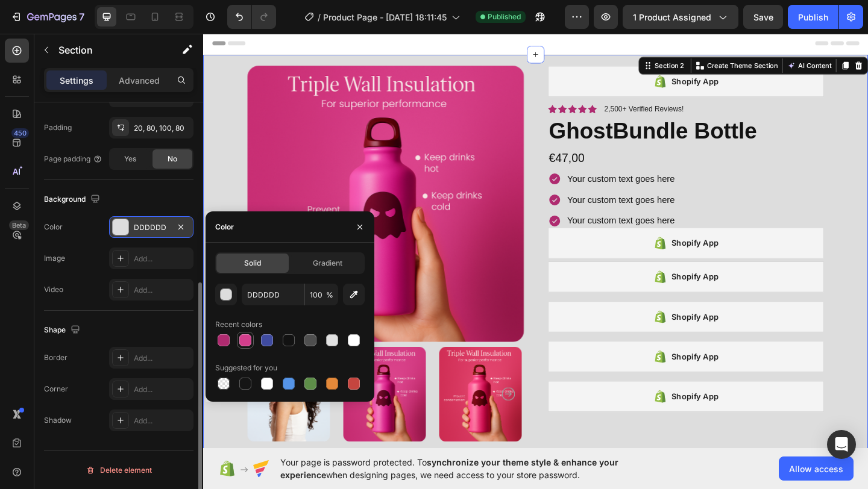
click at [239, 337] on div at bounding box center [245, 340] width 14 height 14
type input "D33E8C"
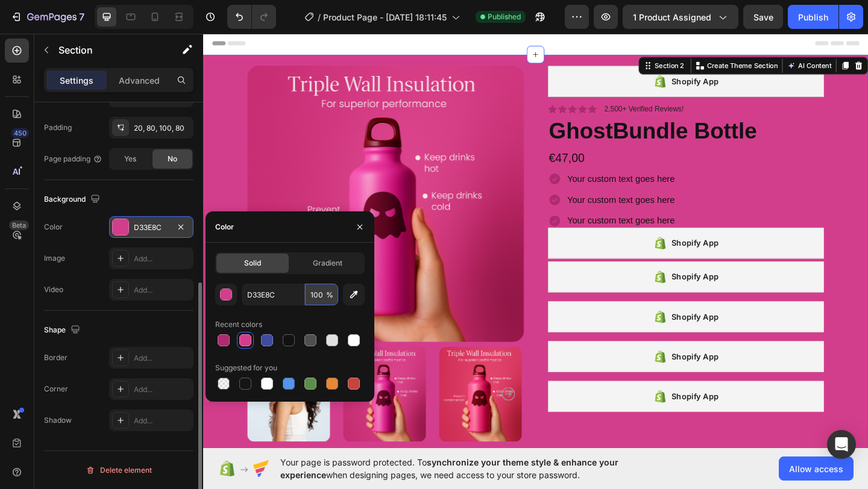
click at [318, 297] on input "100" at bounding box center [321, 295] width 33 height 22
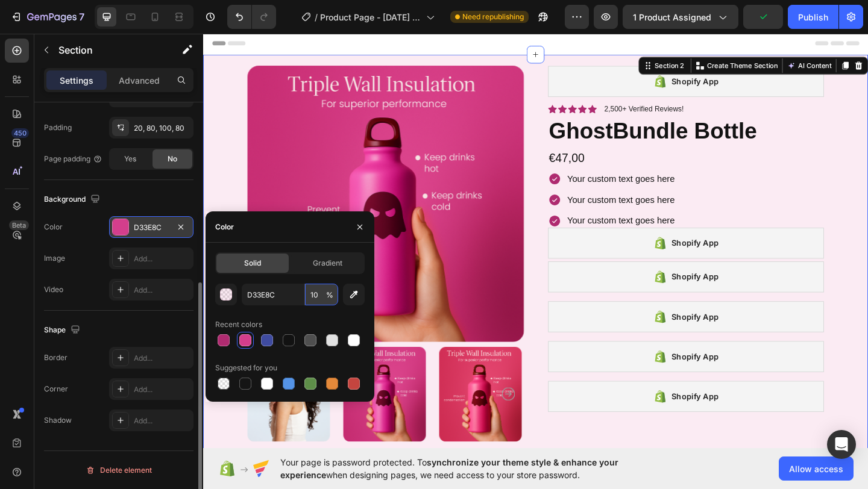
type input "1"
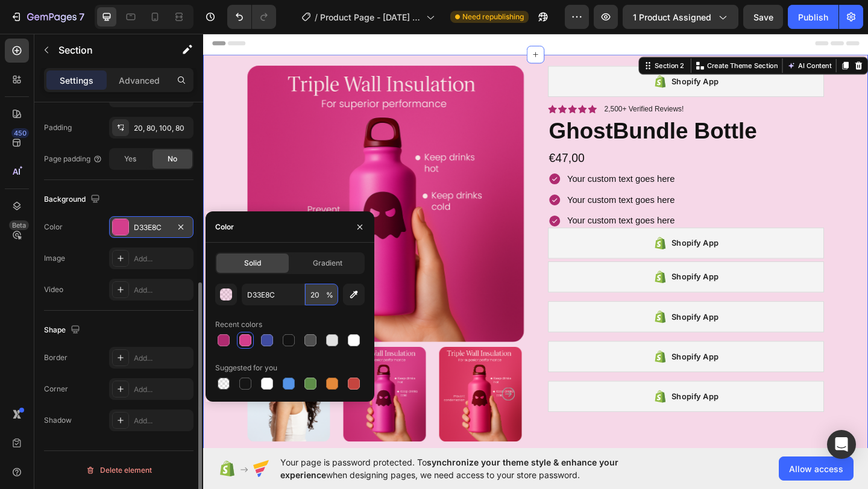
type input "2"
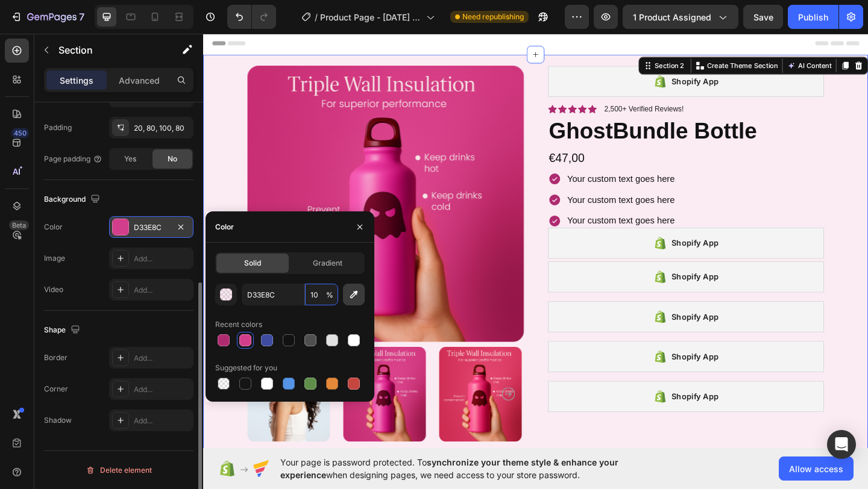
type input "10"
click at [354, 297] on icon "button" at bounding box center [354, 295] width 12 height 12
type input "FCECF3"
type input "100"
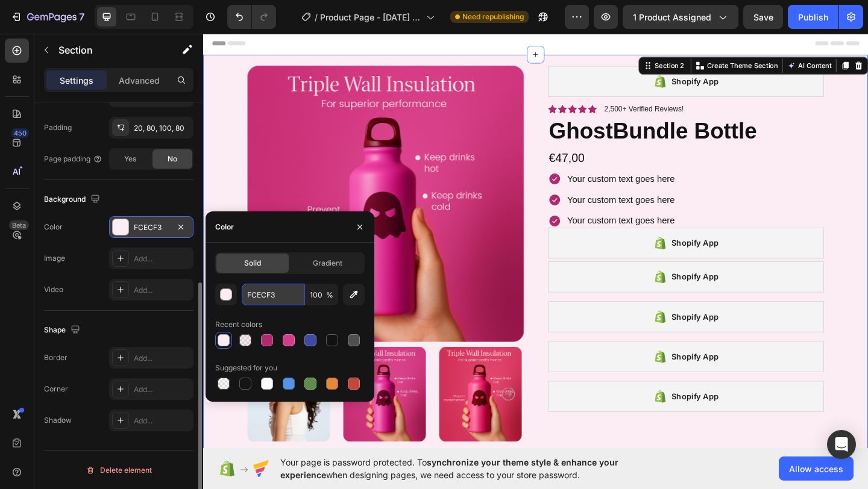
click at [278, 294] on input "FCECF3" at bounding box center [273, 295] width 63 height 22
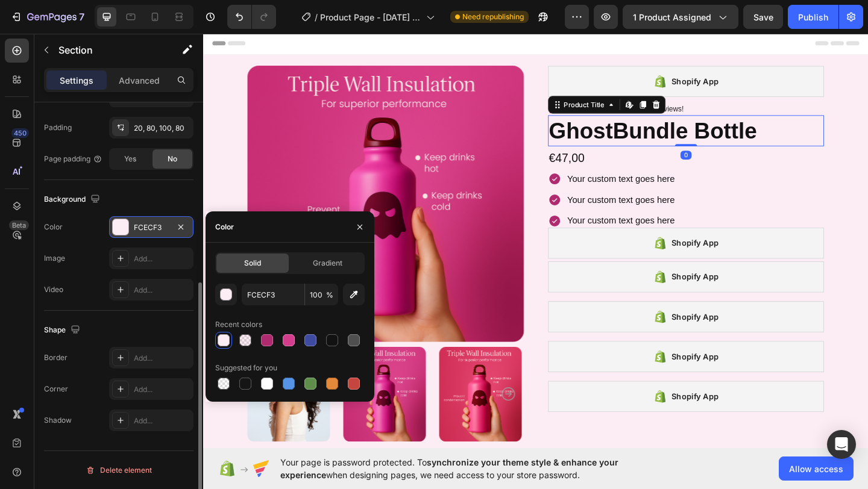
click at [842, 151] on h1 "GhostBundle Bottle" at bounding box center [728, 139] width 301 height 34
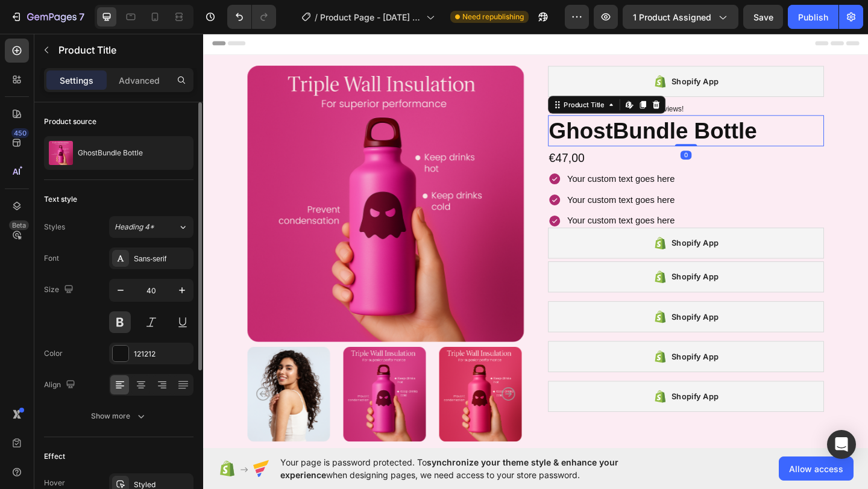
scroll to position [225, 0]
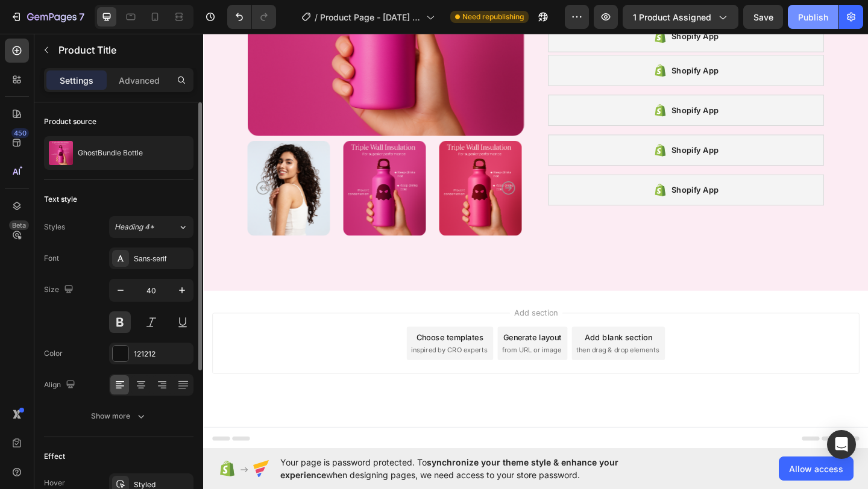
click at [800, 19] on div "Publish" at bounding box center [813, 17] width 30 height 13
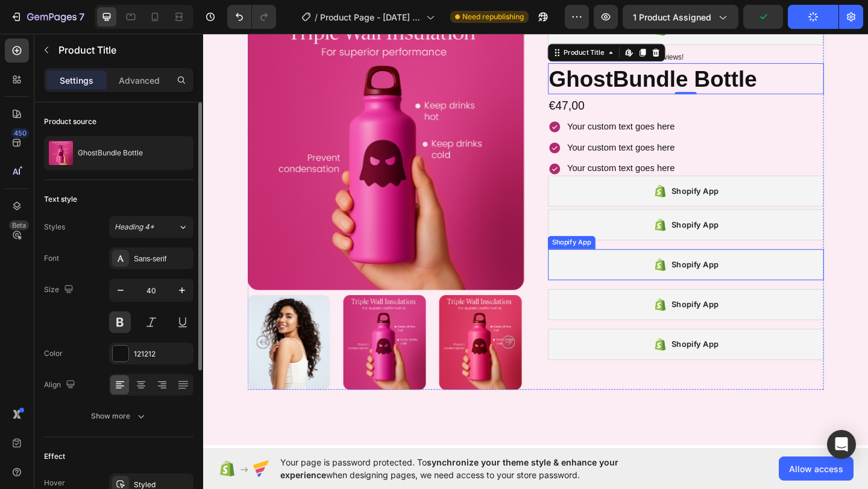
scroll to position [0, 0]
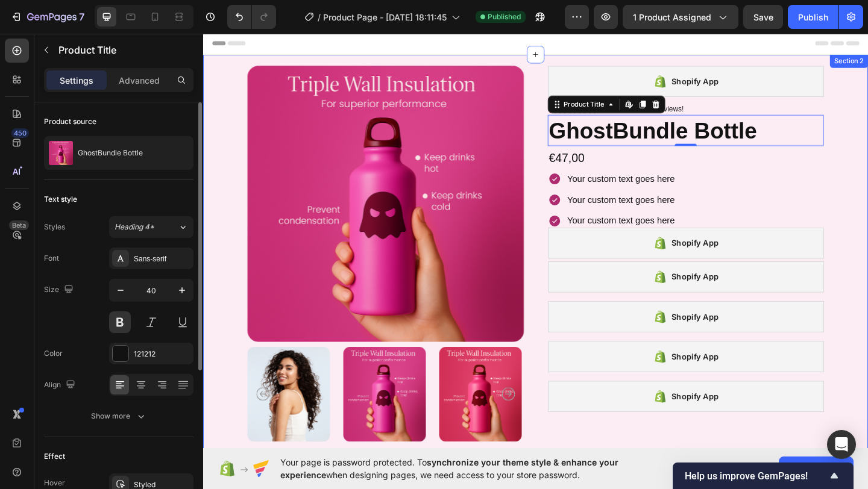
click at [211, 148] on div "Product Images Shopify App Shopify App Icon Icon Icon Icon Icon Icon List 2,500…" at bounding box center [564, 297] width 723 height 481
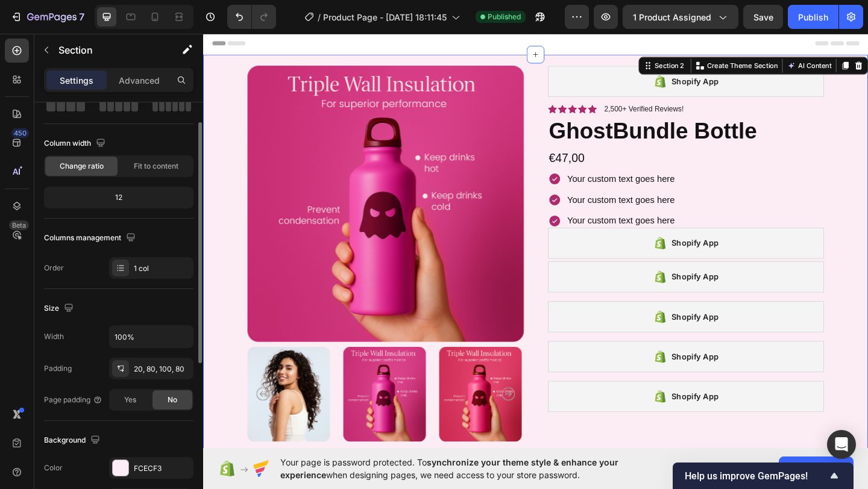
scroll to position [87, 0]
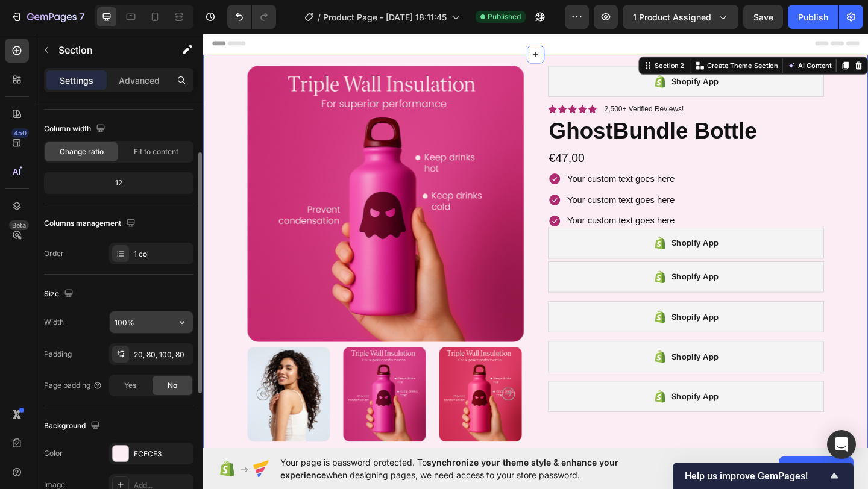
click at [146, 318] on input "100%" at bounding box center [151, 323] width 83 height 22
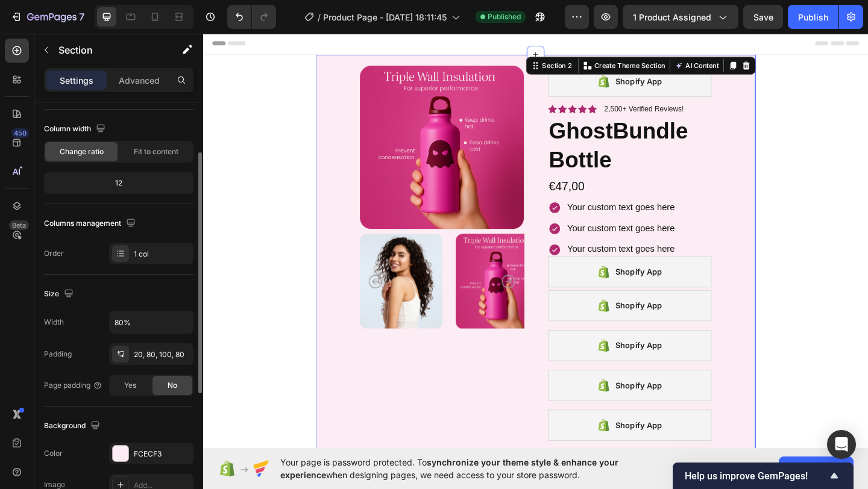
click at [125, 297] on div "Size" at bounding box center [118, 293] width 149 height 19
type input "8"
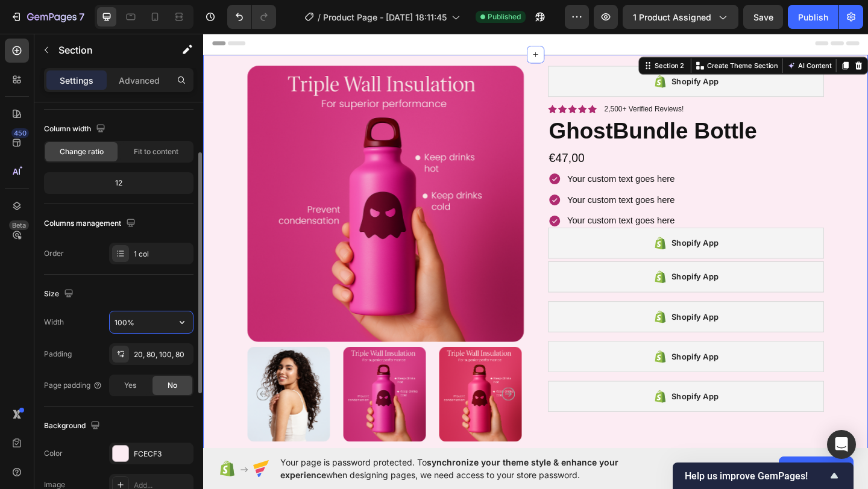
type input "100%"
click at [149, 294] on div "Size" at bounding box center [118, 293] width 149 height 19
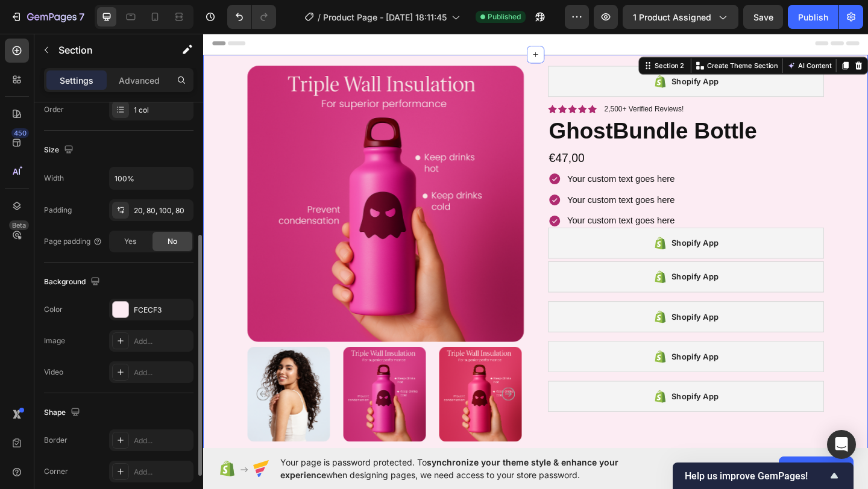
scroll to position [246, 0]
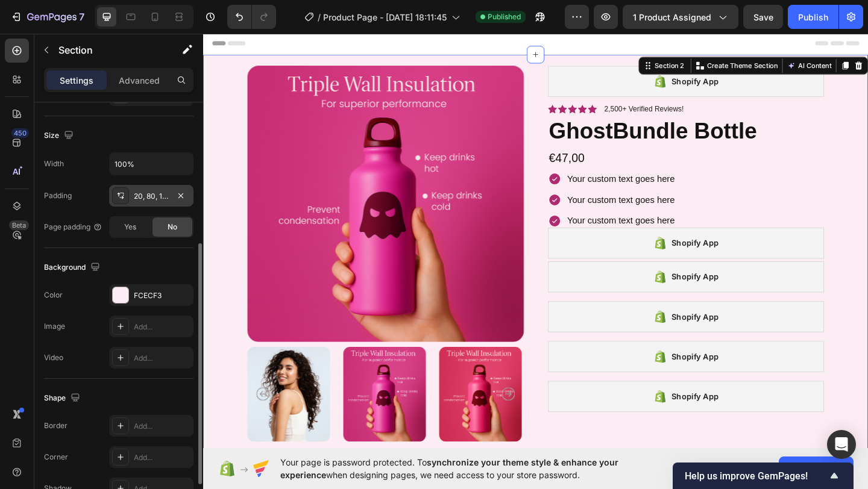
click at [118, 195] on icon at bounding box center [118, 195] width 3 height 4
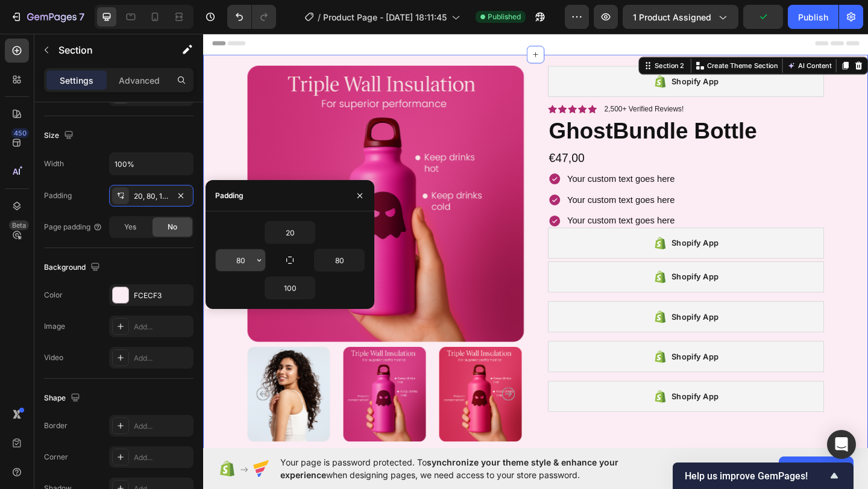
click at [243, 262] on input "80" at bounding box center [240, 260] width 49 height 22
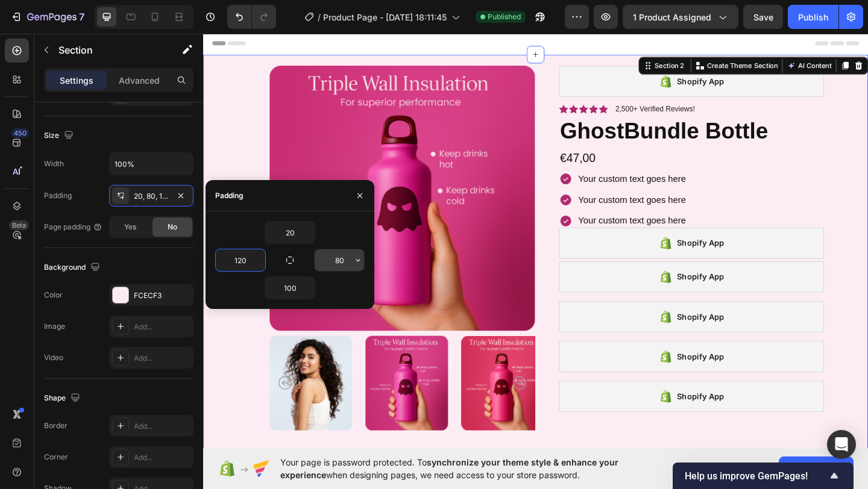
type input "120"
click at [347, 258] on input "80" at bounding box center [339, 260] width 49 height 22
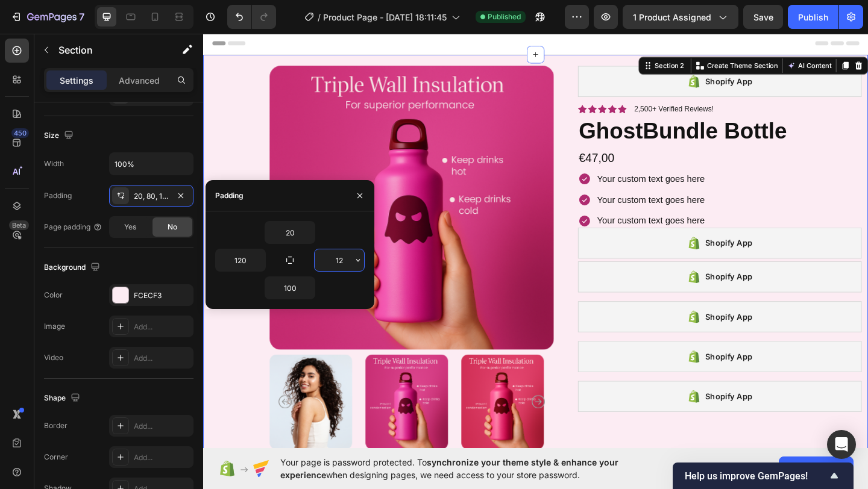
type input "120"
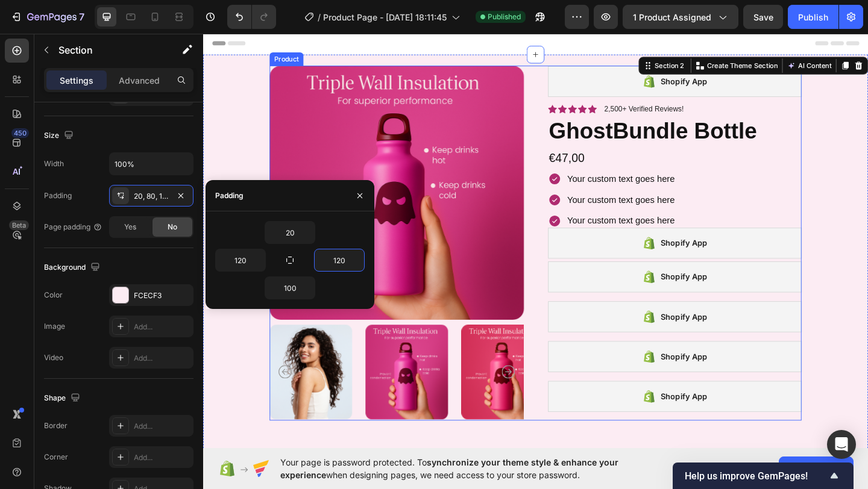
click at [554, 272] on div "Product Images Shopify App Shopify App Icon Icon Icon Icon Icon Icon List 2,500…" at bounding box center [564, 262] width 578 height 386
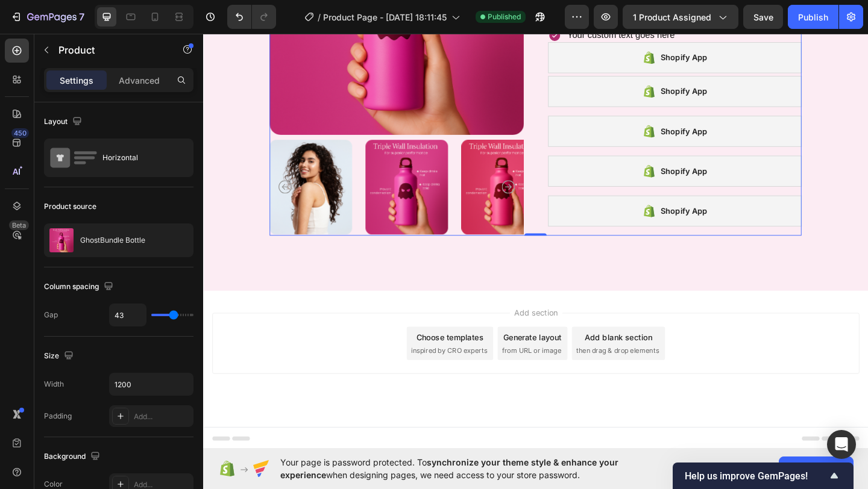
scroll to position [0, 0]
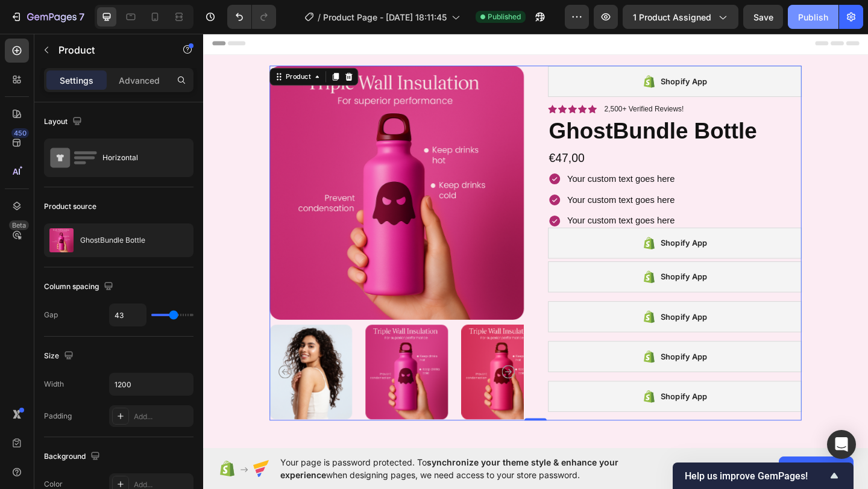
click at [807, 16] on div "Publish" at bounding box center [813, 17] width 30 height 13
click at [547, 7] on button "button" at bounding box center [540, 17] width 24 height 24
click at [559, 226] on div "Product Images Shopify App Shopify App Icon Icon Icon Icon Icon Icon List 2,500…" at bounding box center [564, 262] width 578 height 386
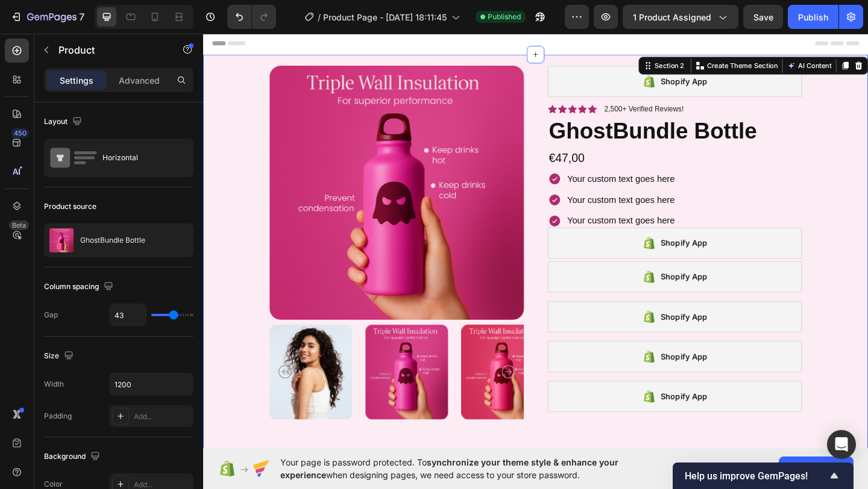
click at [258, 180] on div "Product Images Shopify App Shopify App Icon Icon Icon Icon Icon Icon List 2,500…" at bounding box center [564, 286] width 723 height 459
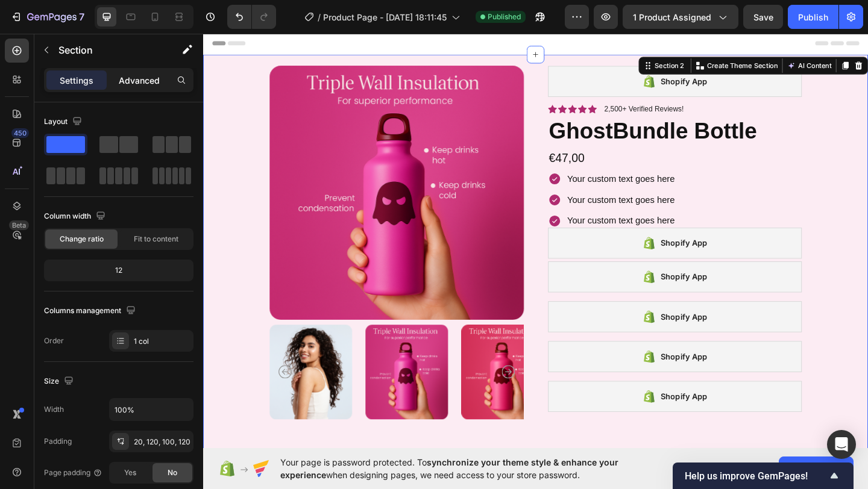
click at [157, 77] on p "Advanced" at bounding box center [139, 80] width 41 height 13
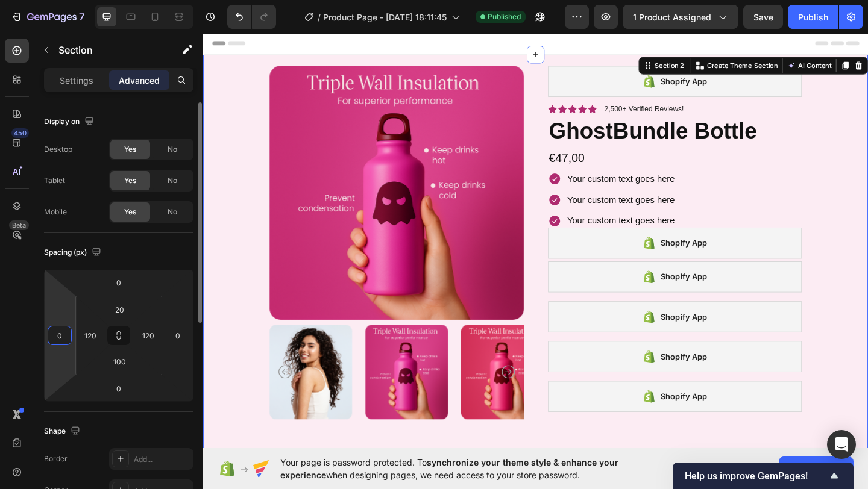
click at [66, 328] on input "0" at bounding box center [60, 336] width 18 height 18
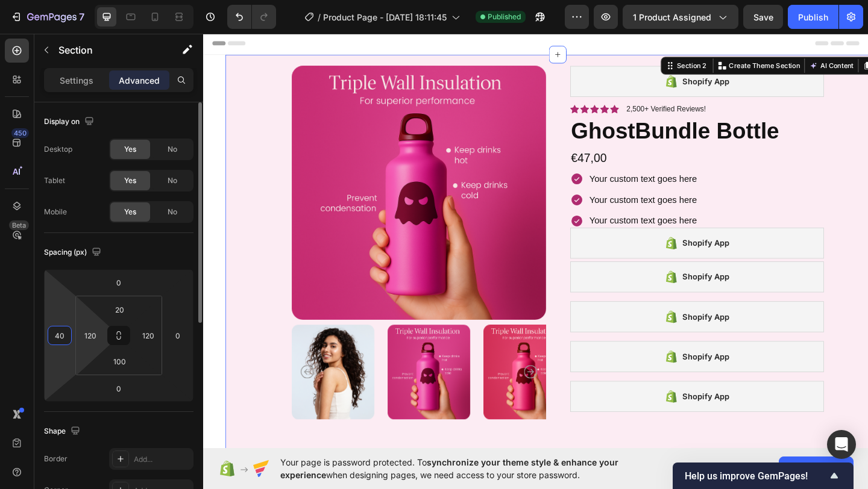
type input "4"
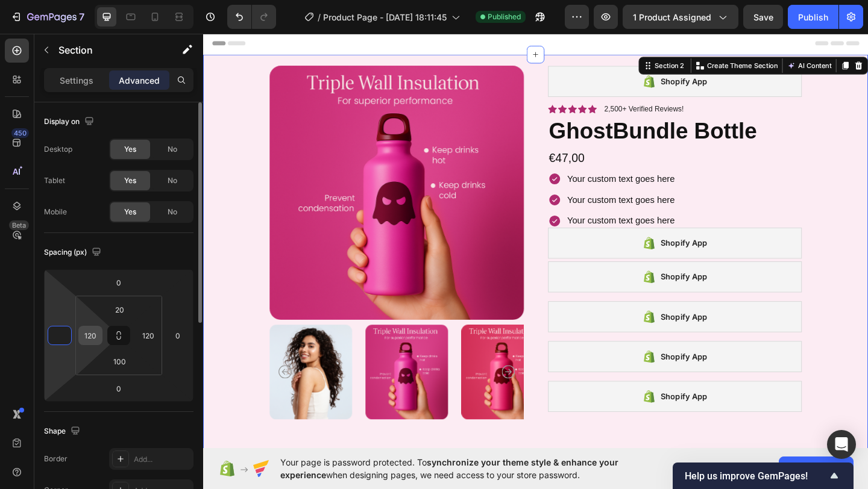
type input "0"
click at [95, 334] on input "120" at bounding box center [90, 336] width 18 height 18
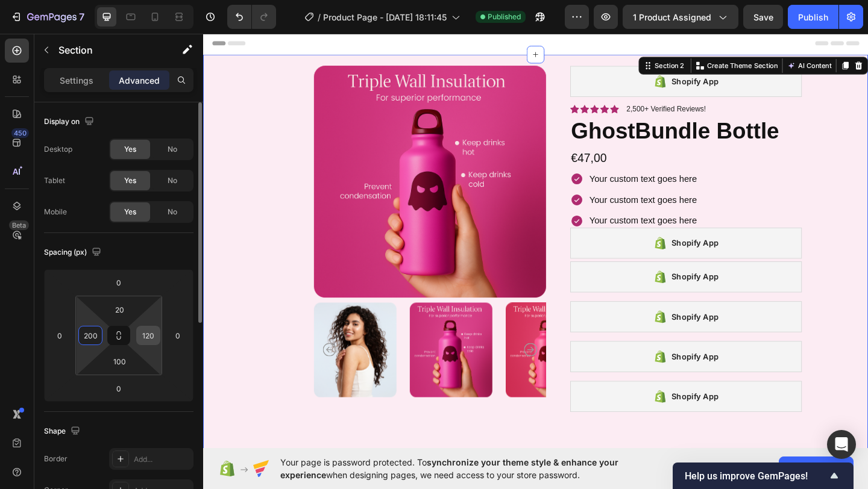
type input "200"
click at [142, 333] on input "120" at bounding box center [148, 336] width 18 height 18
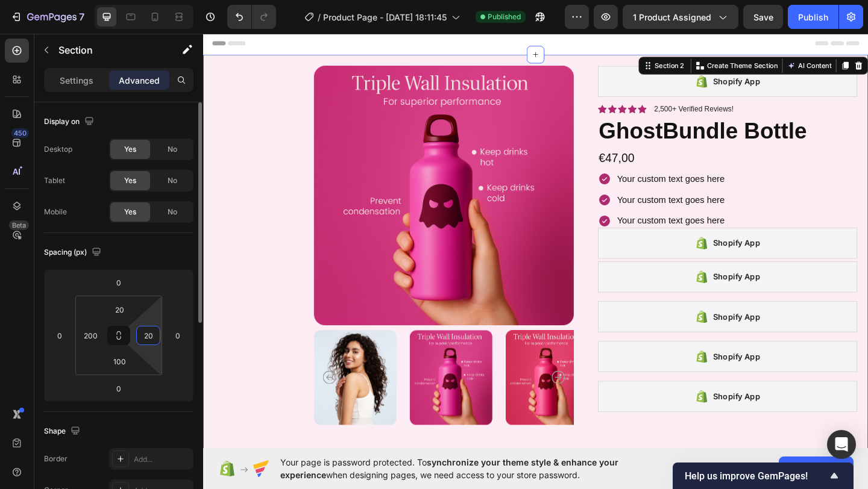
type input "2"
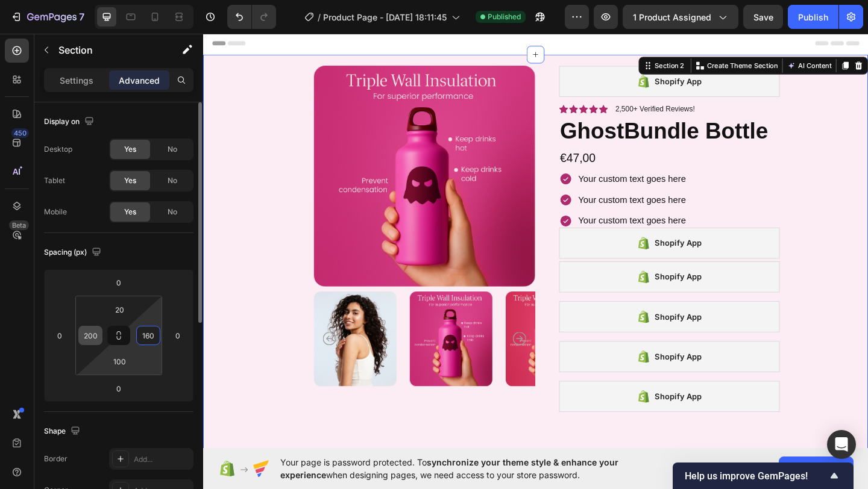
type input "160"
click at [96, 334] on input "200" at bounding box center [90, 336] width 18 height 18
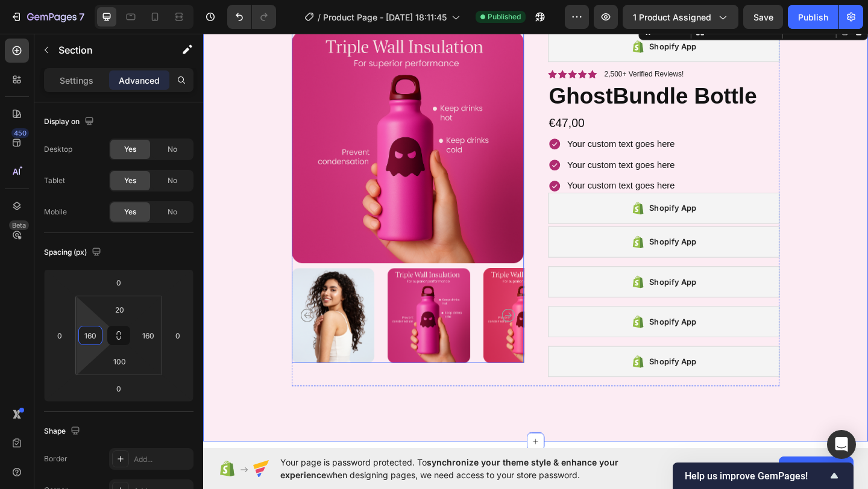
scroll to position [60, 0]
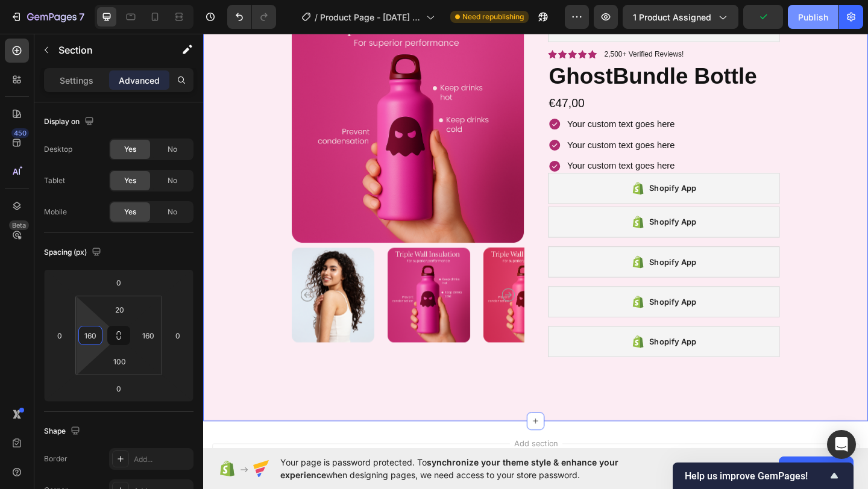
type input "160"
click at [810, 17] on div "Publish" at bounding box center [813, 17] width 30 height 13
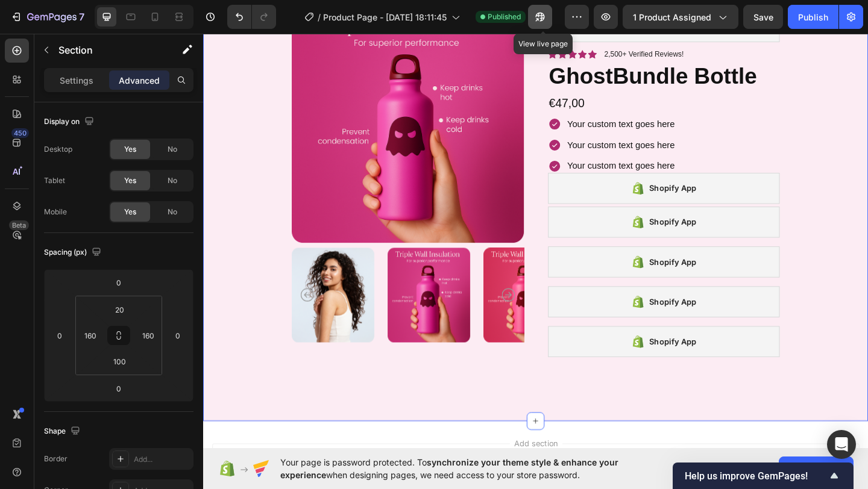
click at [542, 19] on icon "button" at bounding box center [540, 17] width 12 height 12
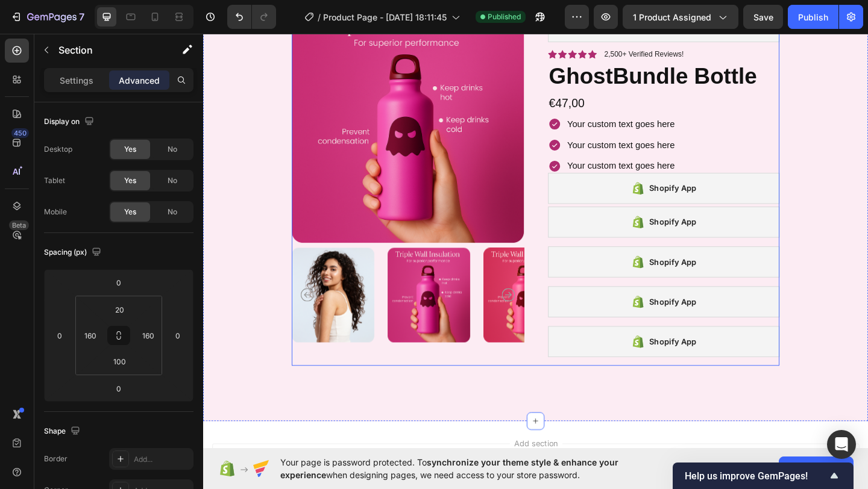
click at [566, 159] on div "Product Images Shopify App Shopify App Icon Icon Icon Icon Icon Icon List 2,500…" at bounding box center [564, 202] width 530 height 386
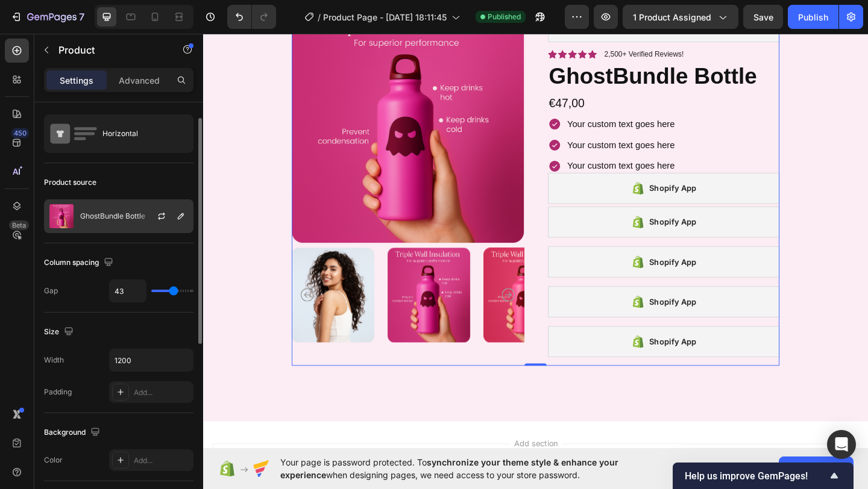
scroll to position [26, 0]
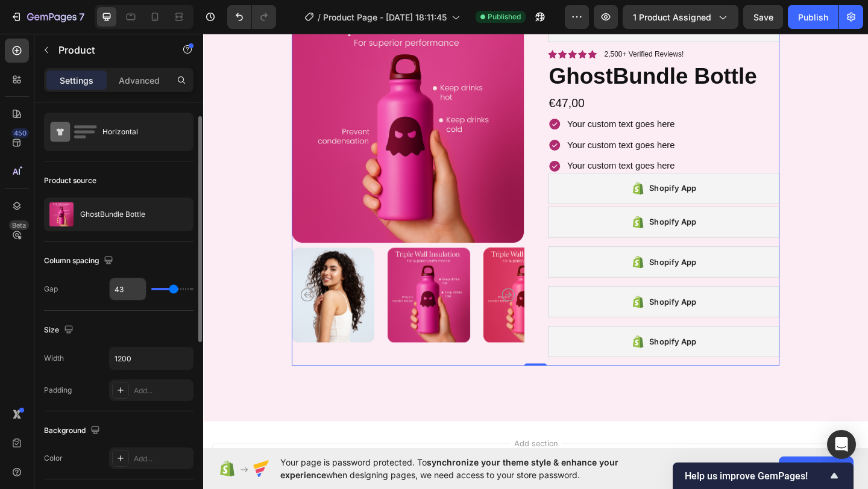
click at [126, 285] on input "43" at bounding box center [128, 289] width 36 height 22
type input "5"
type input "55"
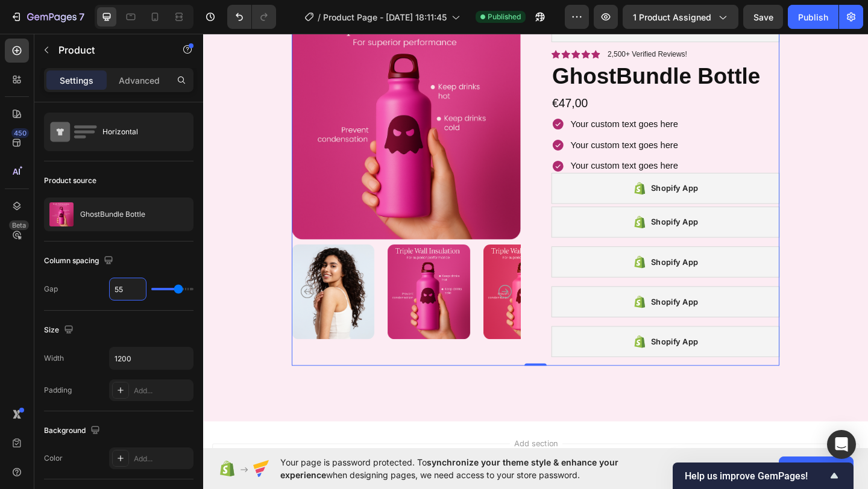
type input "55"
click at [149, 258] on div "Column spacing" at bounding box center [118, 260] width 149 height 19
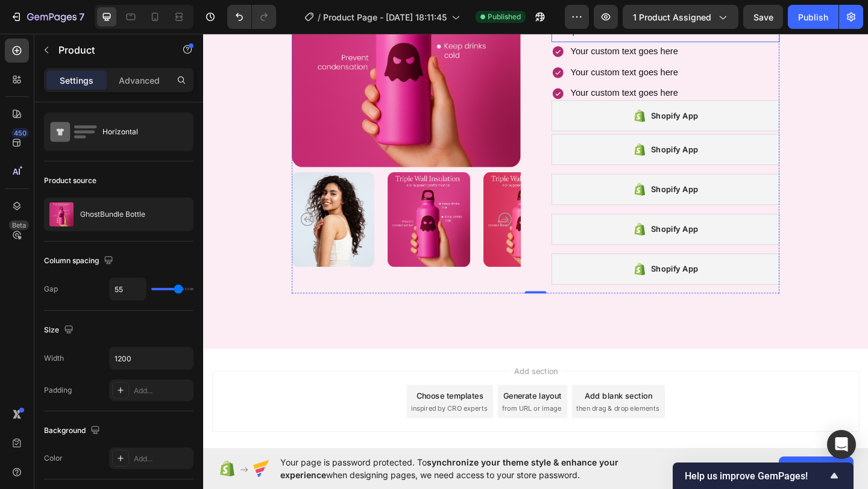
scroll to position [202, 0]
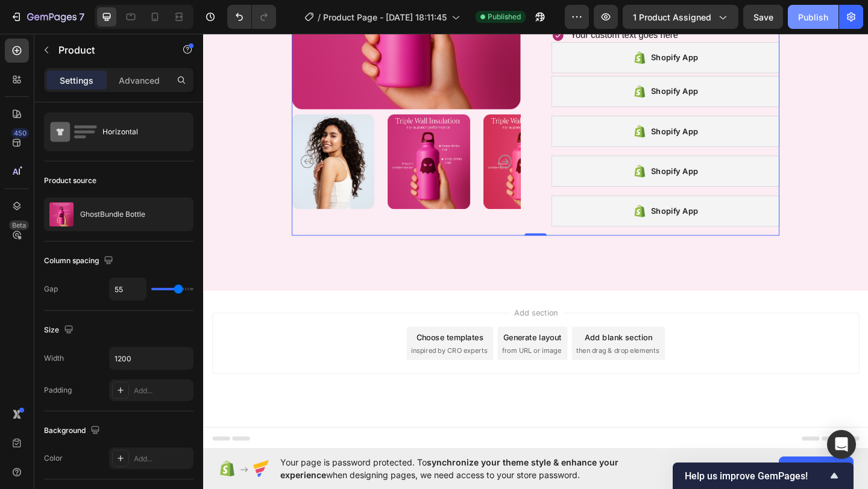
click at [801, 17] on div "Publish" at bounding box center [813, 17] width 30 height 13
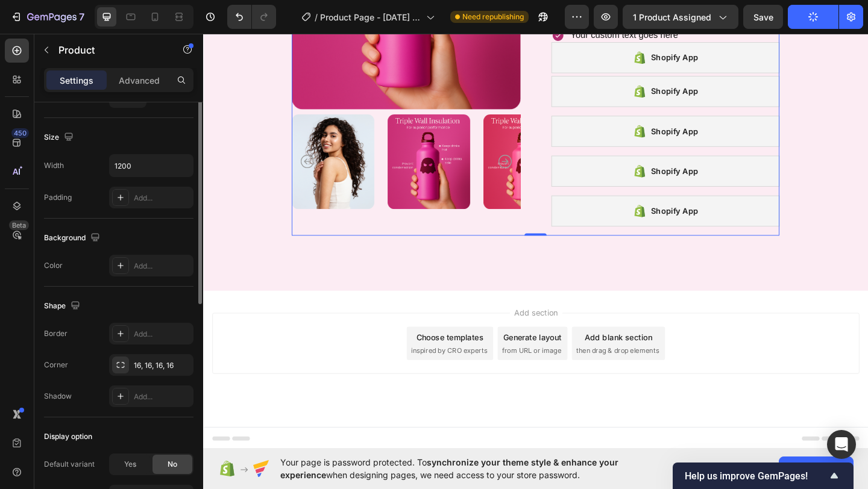
scroll to position [65, 0]
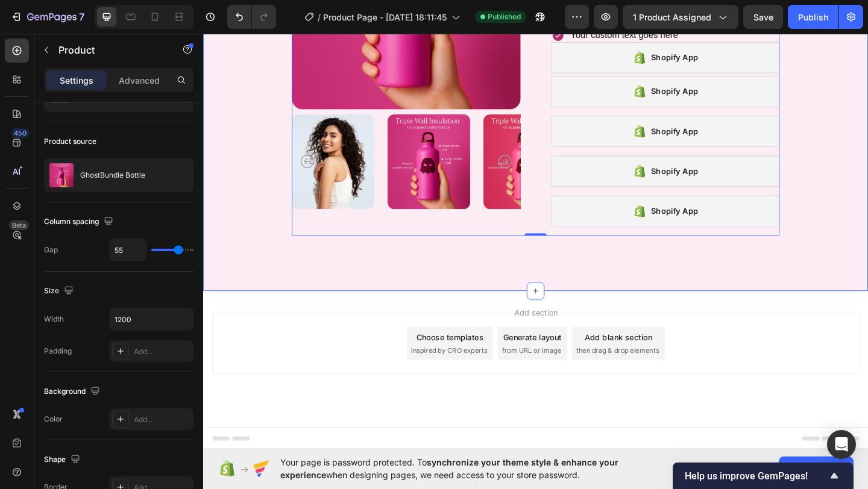
click at [222, 192] on div "Product Images Shopify App Shopify App Icon Icon Icon Icon Icon Icon List 2,500…" at bounding box center [564, 84] width 723 height 459
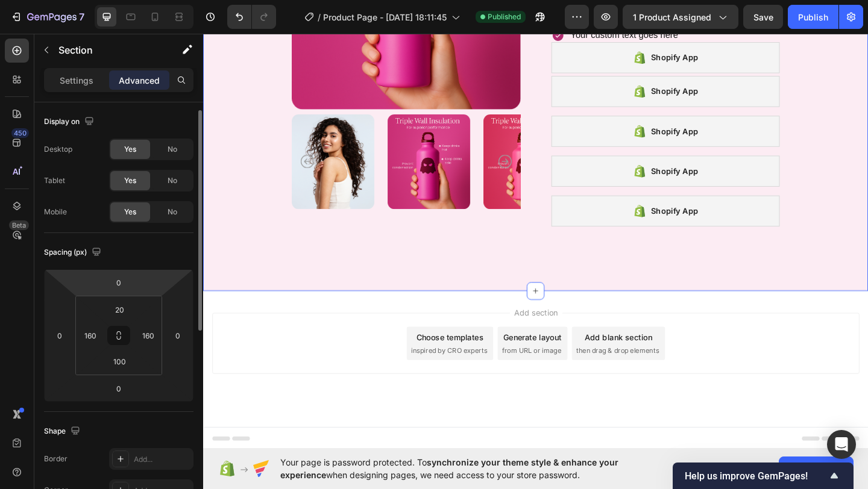
scroll to position [383, 0]
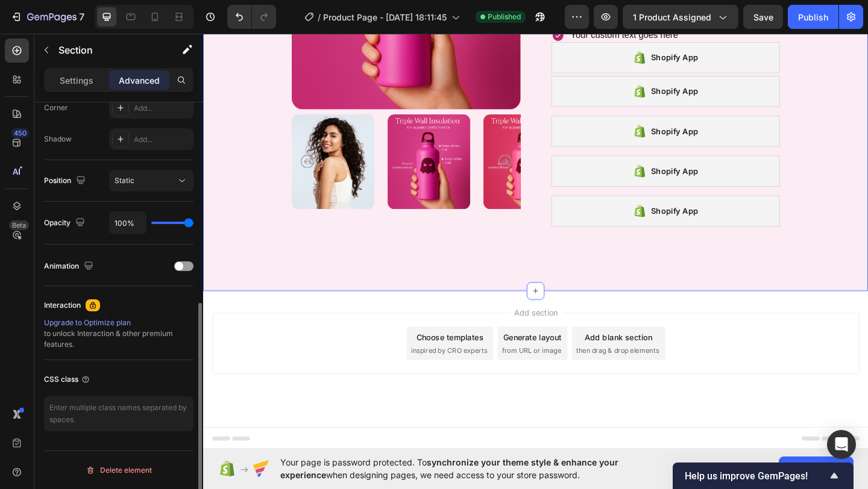
click at [84, 90] on div "Settings Advanced" at bounding box center [118, 80] width 149 height 24
click at [81, 84] on p "Settings" at bounding box center [77, 80] width 34 height 13
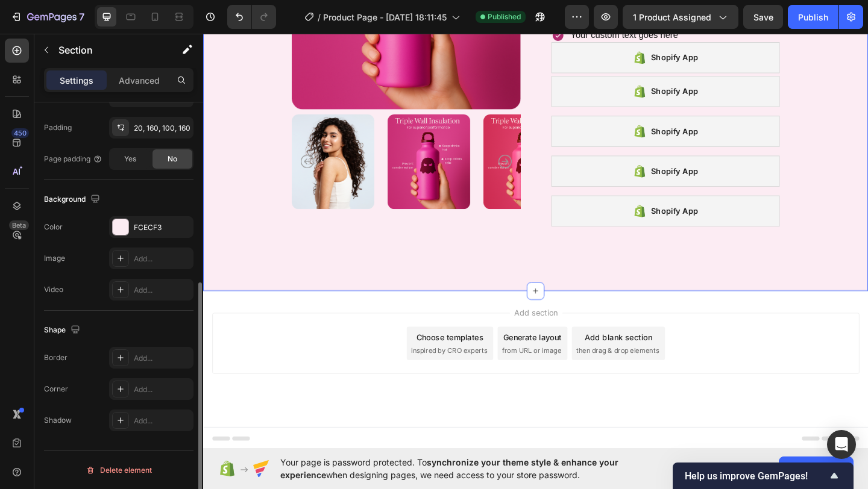
scroll to position [314, 0]
click at [139, 231] on div "FCECF3" at bounding box center [151, 227] width 35 height 11
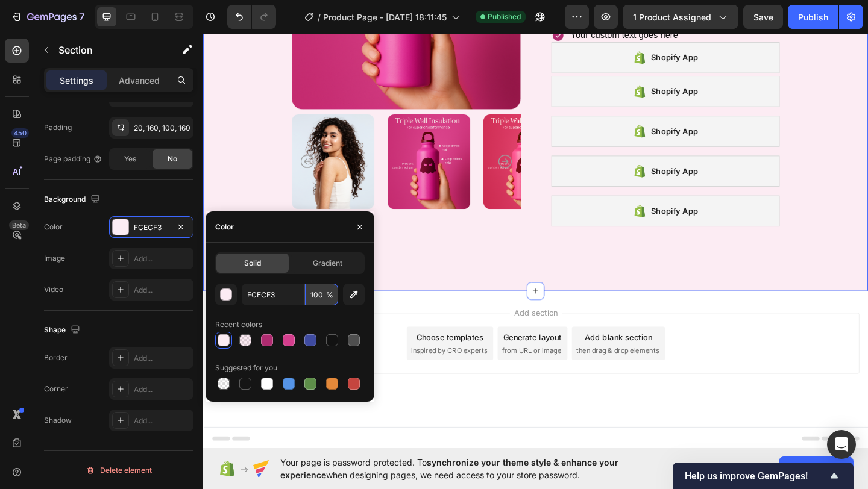
click at [313, 297] on input "100" at bounding box center [321, 295] width 33 height 22
click at [321, 296] on input "100" at bounding box center [321, 295] width 33 height 22
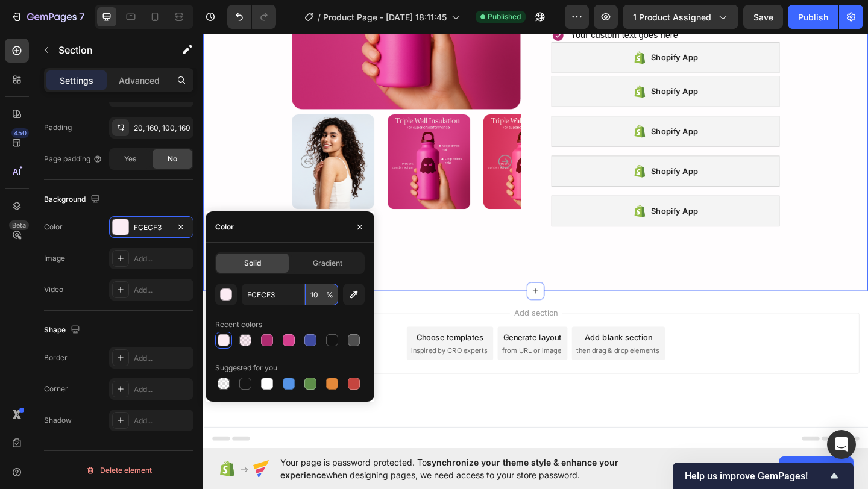
type input "1"
type input "80"
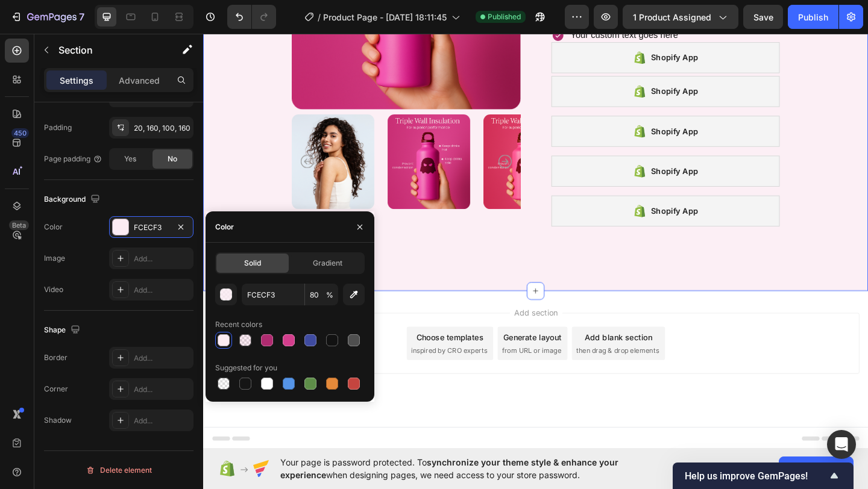
click at [438, 316] on div "Add section Choose templates inspired by CRO experts Generate layout from URL o…" at bounding box center [564, 387] width 723 height 148
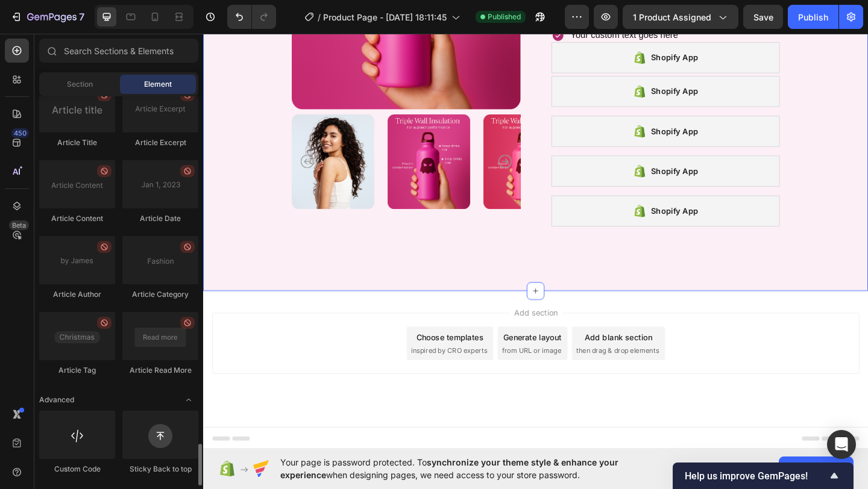
scroll to position [3261, 0]
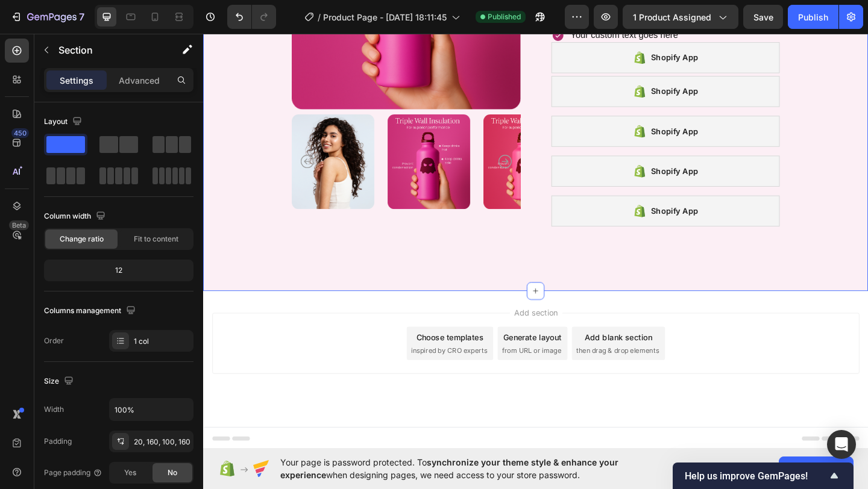
click at [440, 302] on div "Product Images Shopify App Shopify App Icon Icon Icon Icon Icon Icon List 2,500…" at bounding box center [564, 84] width 723 height 459
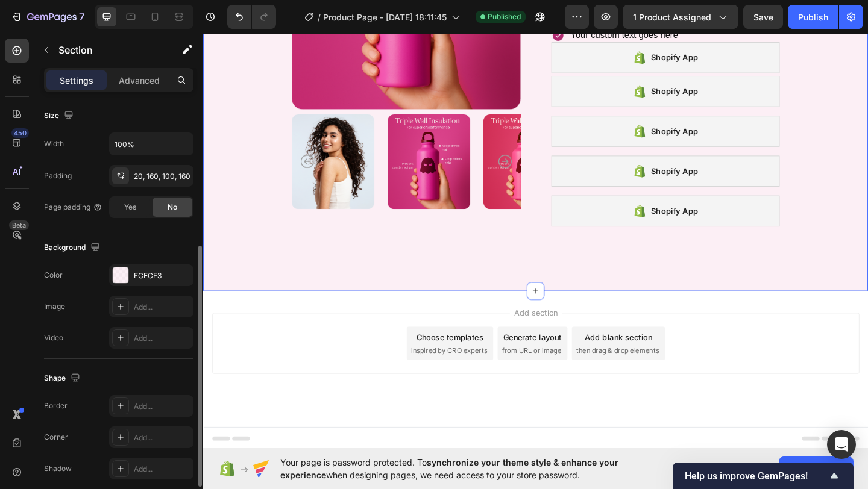
scroll to position [260, 0]
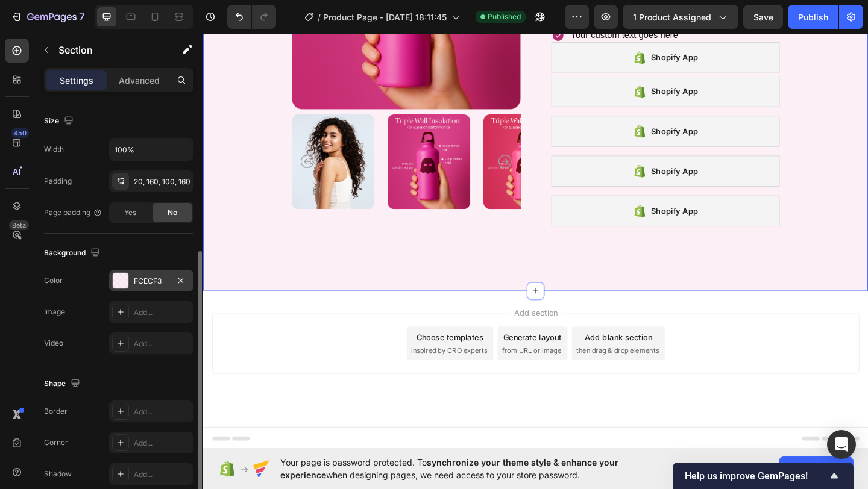
click at [125, 274] on div at bounding box center [121, 281] width 16 height 16
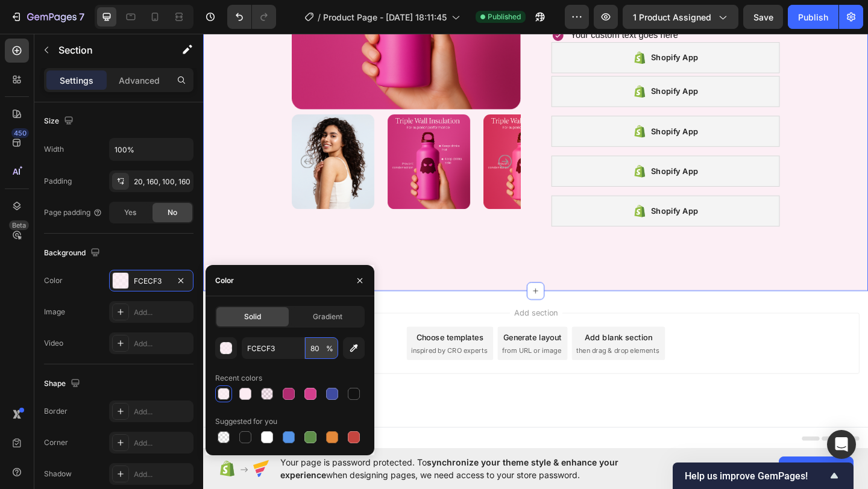
click at [314, 343] on input "80" at bounding box center [321, 348] width 33 height 22
type input "60"
click at [415, 319] on div "Add section Choose templates inspired by CRO experts Generate layout from URL o…" at bounding box center [564, 387] width 723 height 148
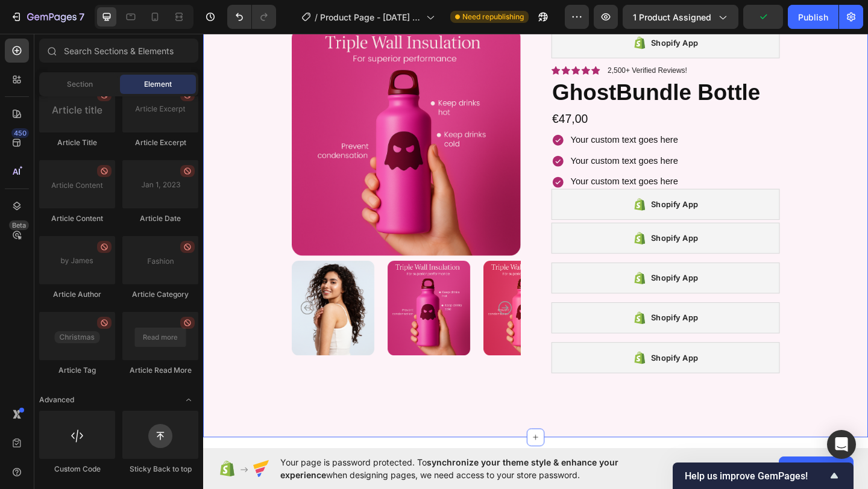
scroll to position [0, 0]
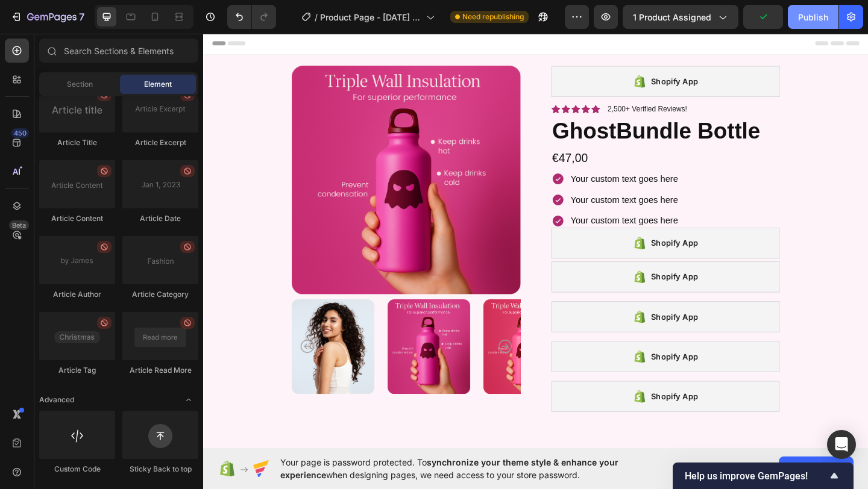
click at [801, 18] on div "Publish" at bounding box center [813, 17] width 30 height 13
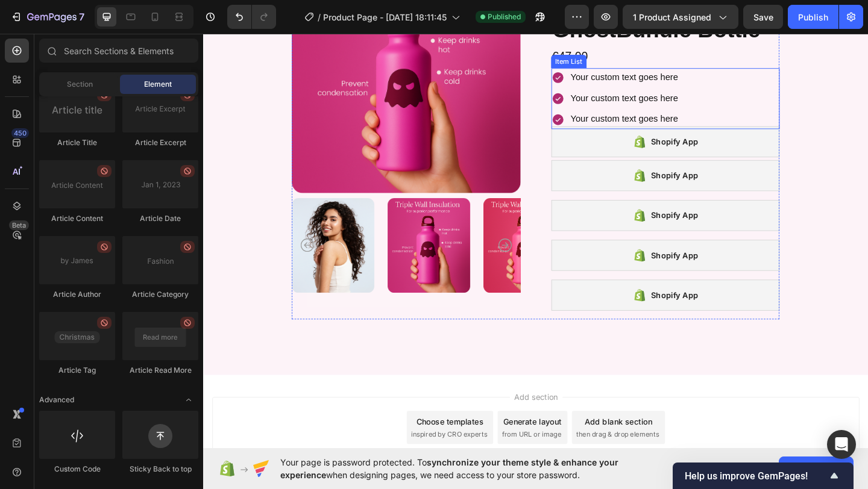
scroll to position [202, 0]
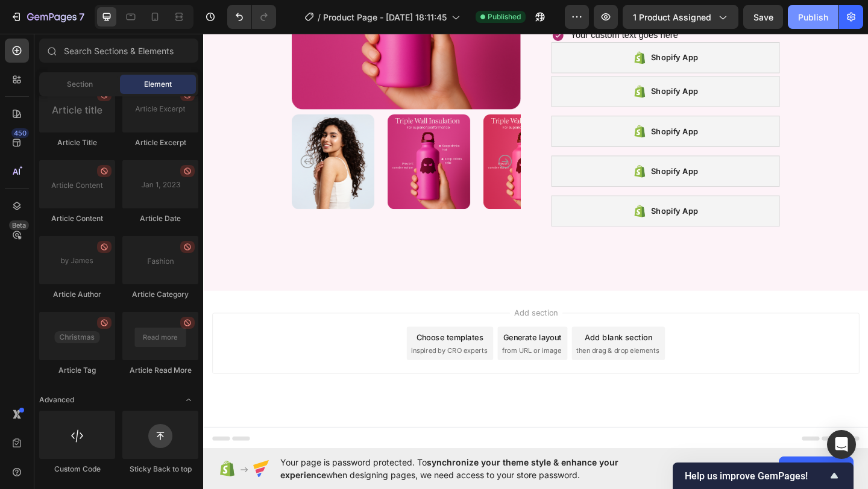
click at [807, 10] on button "Publish" at bounding box center [813, 17] width 51 height 24
